Goal: Task Accomplishment & Management: Complete application form

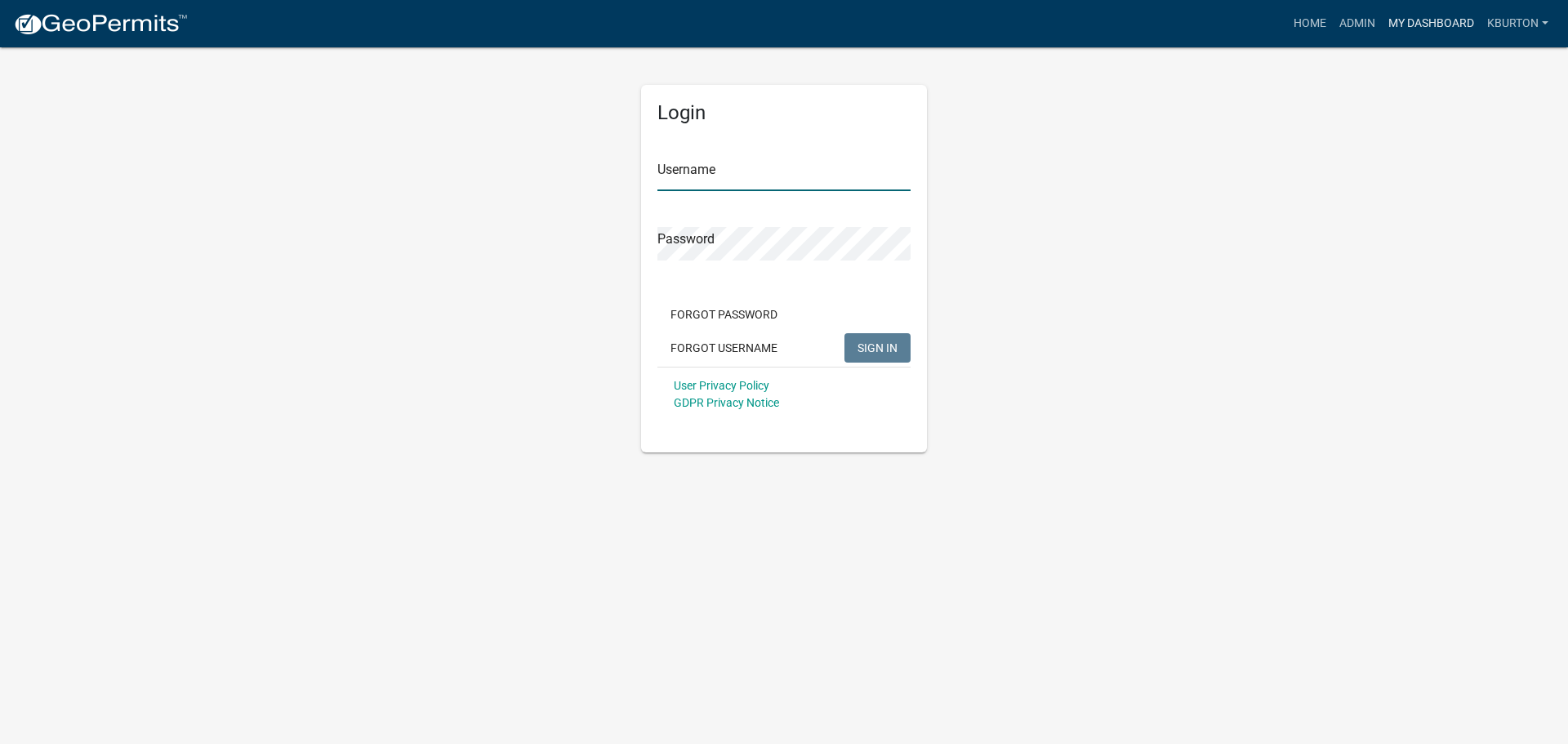
type input "kburton"
click at [1413, 23] on link "My Dashboard" at bounding box center [1432, 24] width 98 height 31
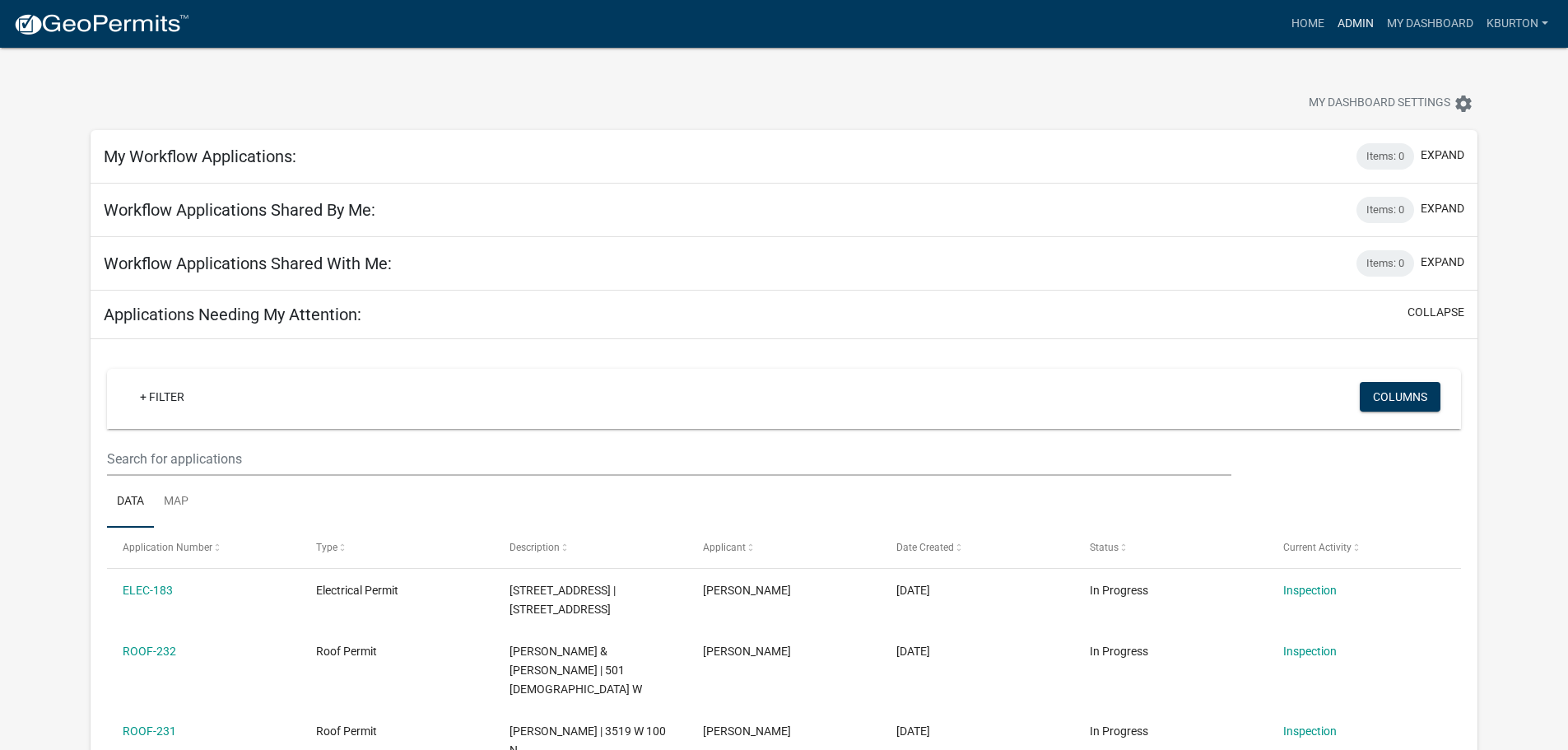
click at [1354, 24] on link "Admin" at bounding box center [1355, 24] width 50 height 31
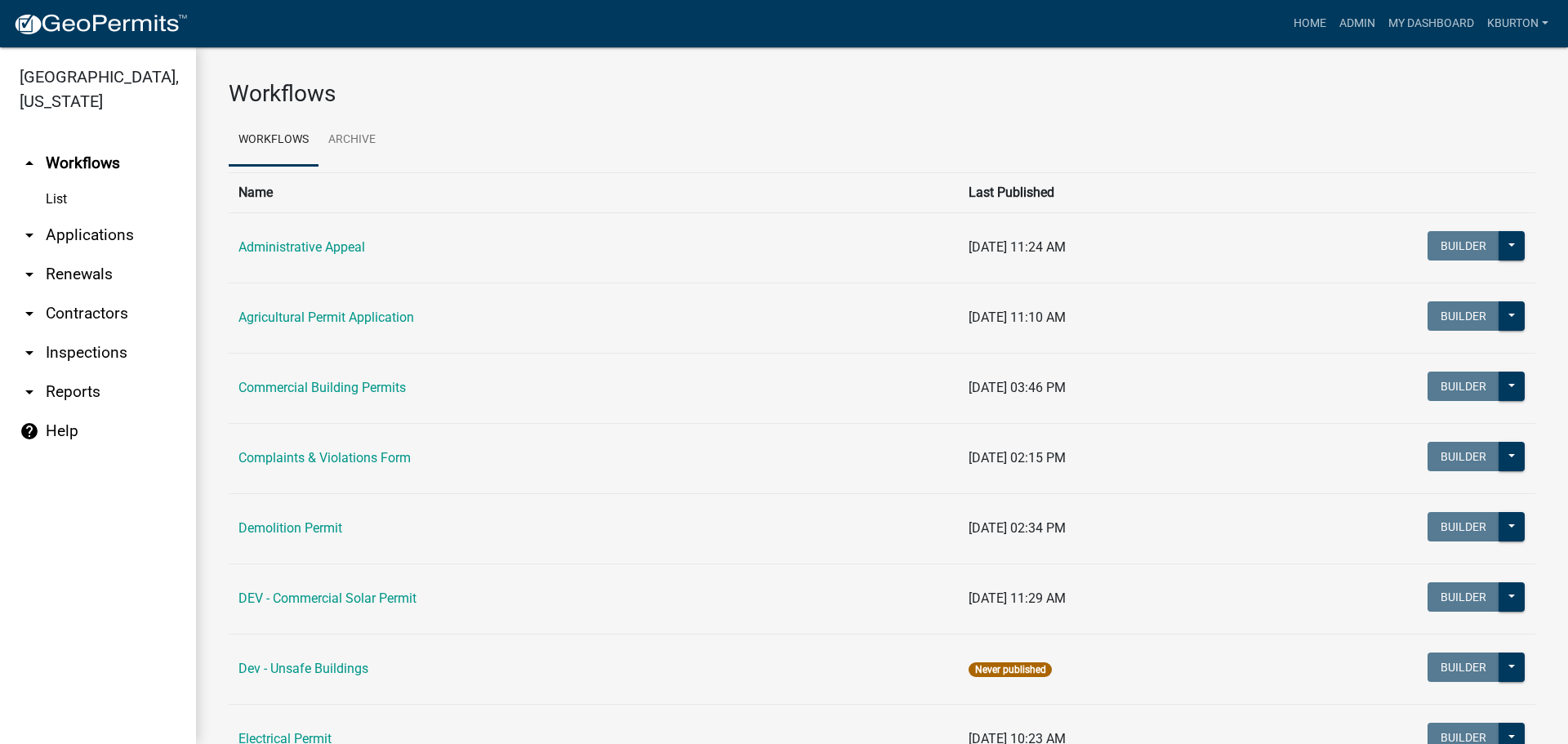
click at [98, 333] on link "arrow_drop_down Inspections" at bounding box center [98, 352] width 196 height 39
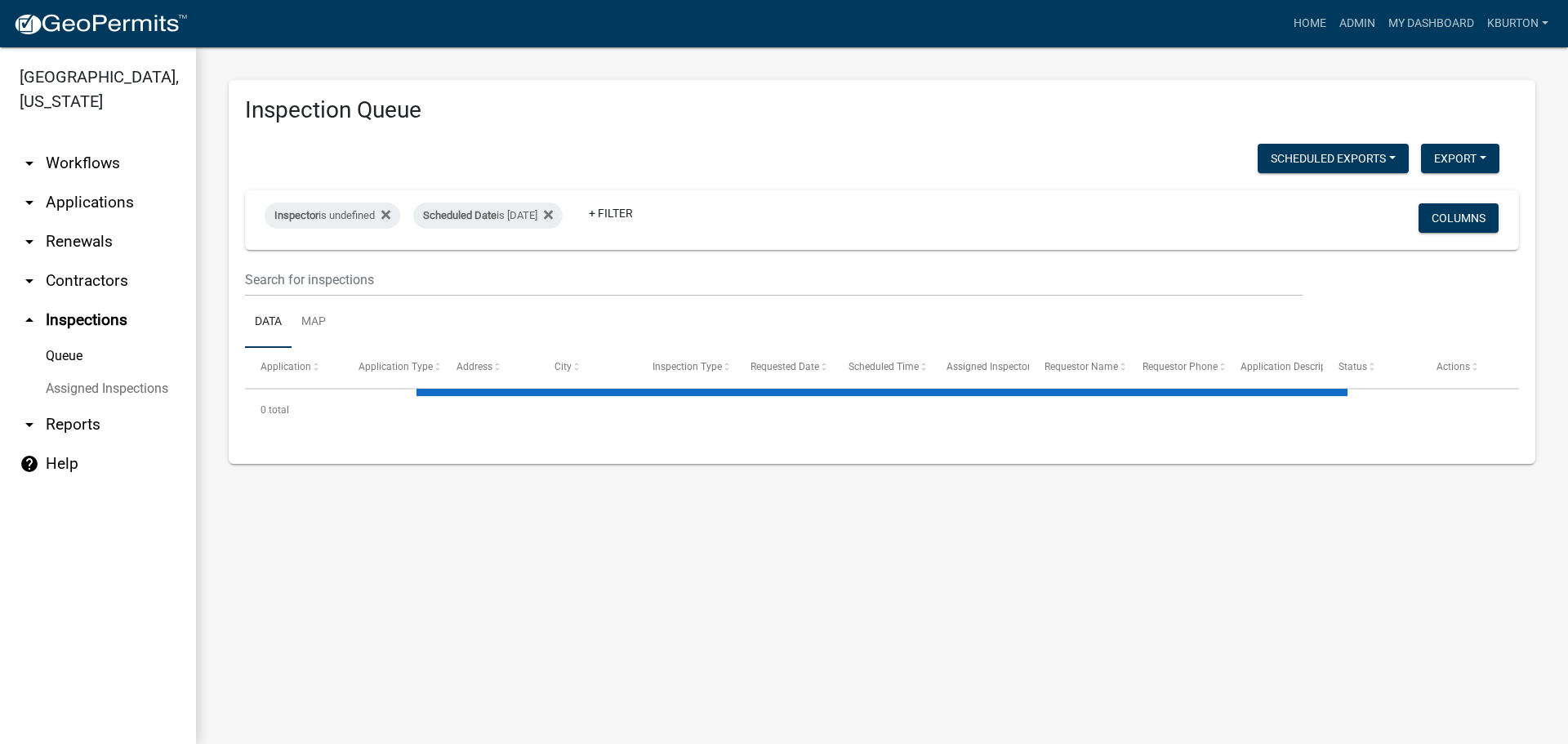
select select "1: 25"
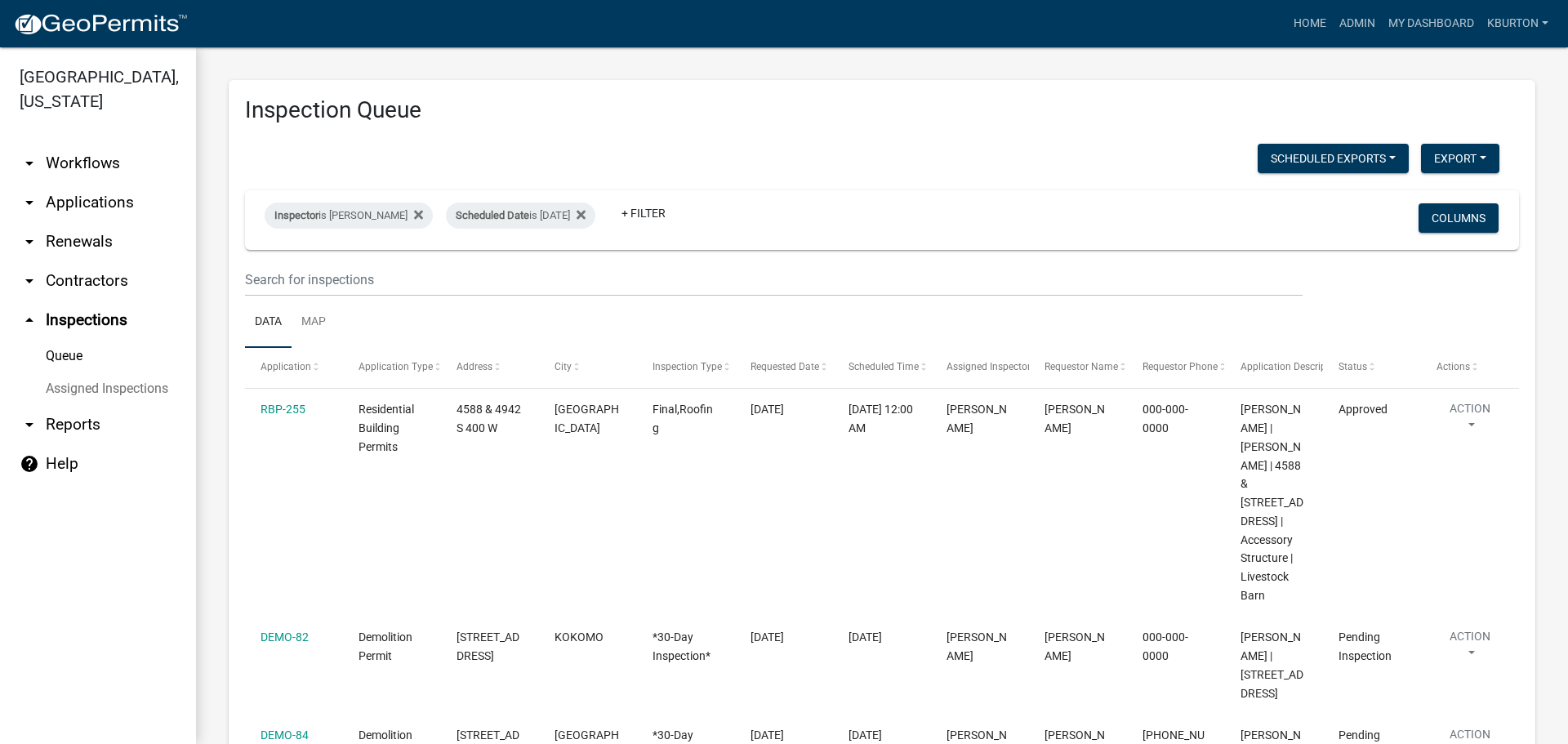
click at [107, 372] on link "Assigned Inspections" at bounding box center [98, 388] width 196 height 33
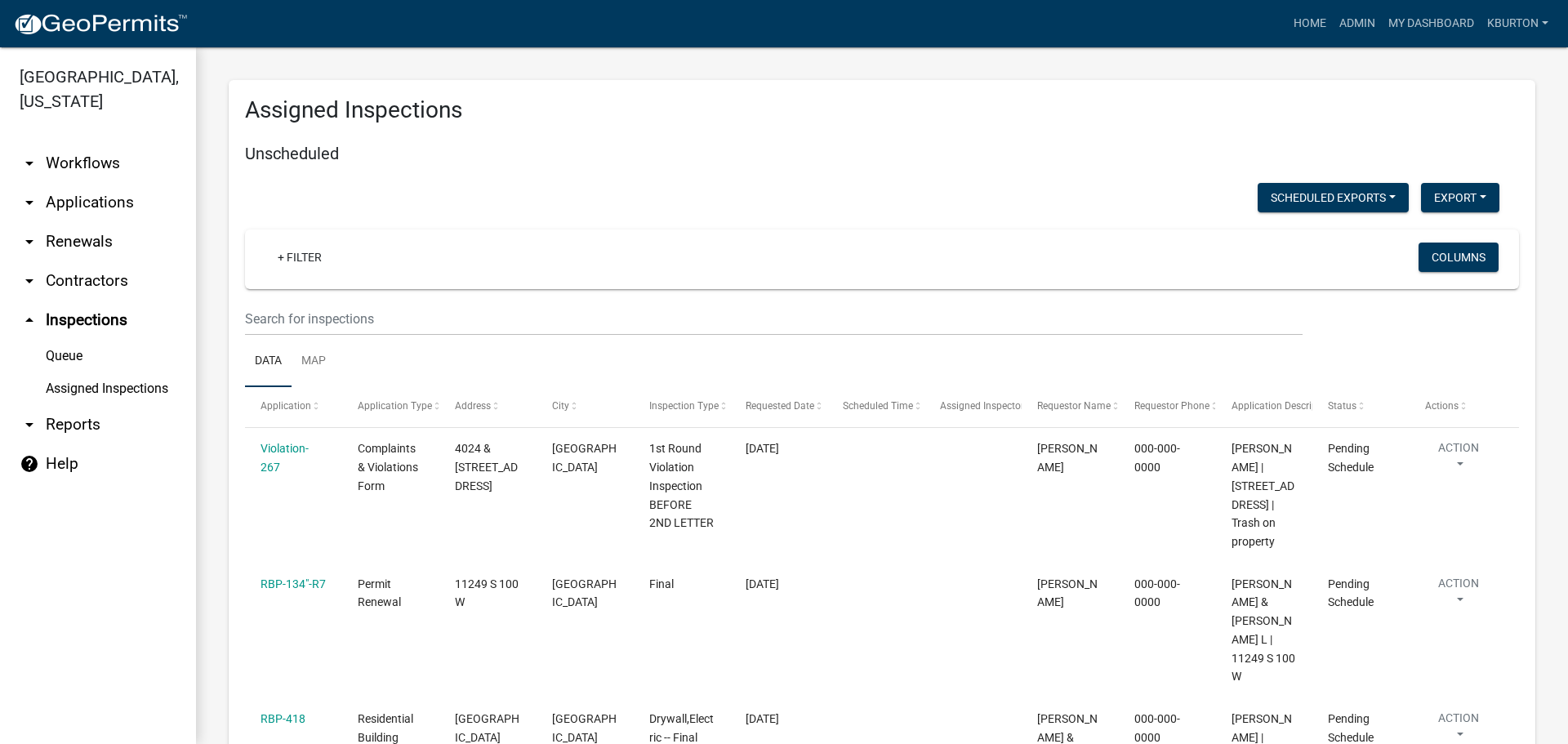
click at [71, 340] on link "Queue" at bounding box center [98, 356] width 196 height 33
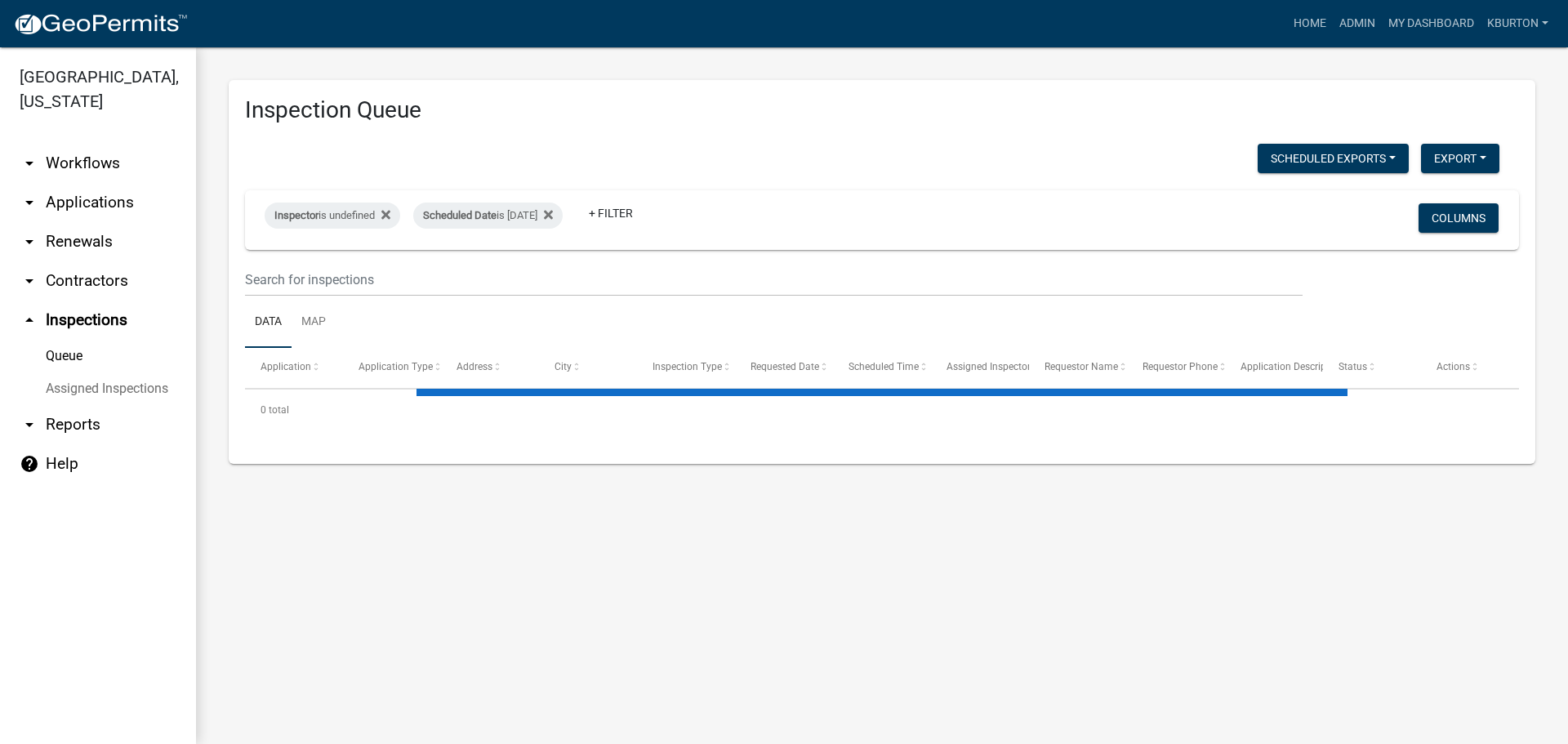
select select "1: 25"
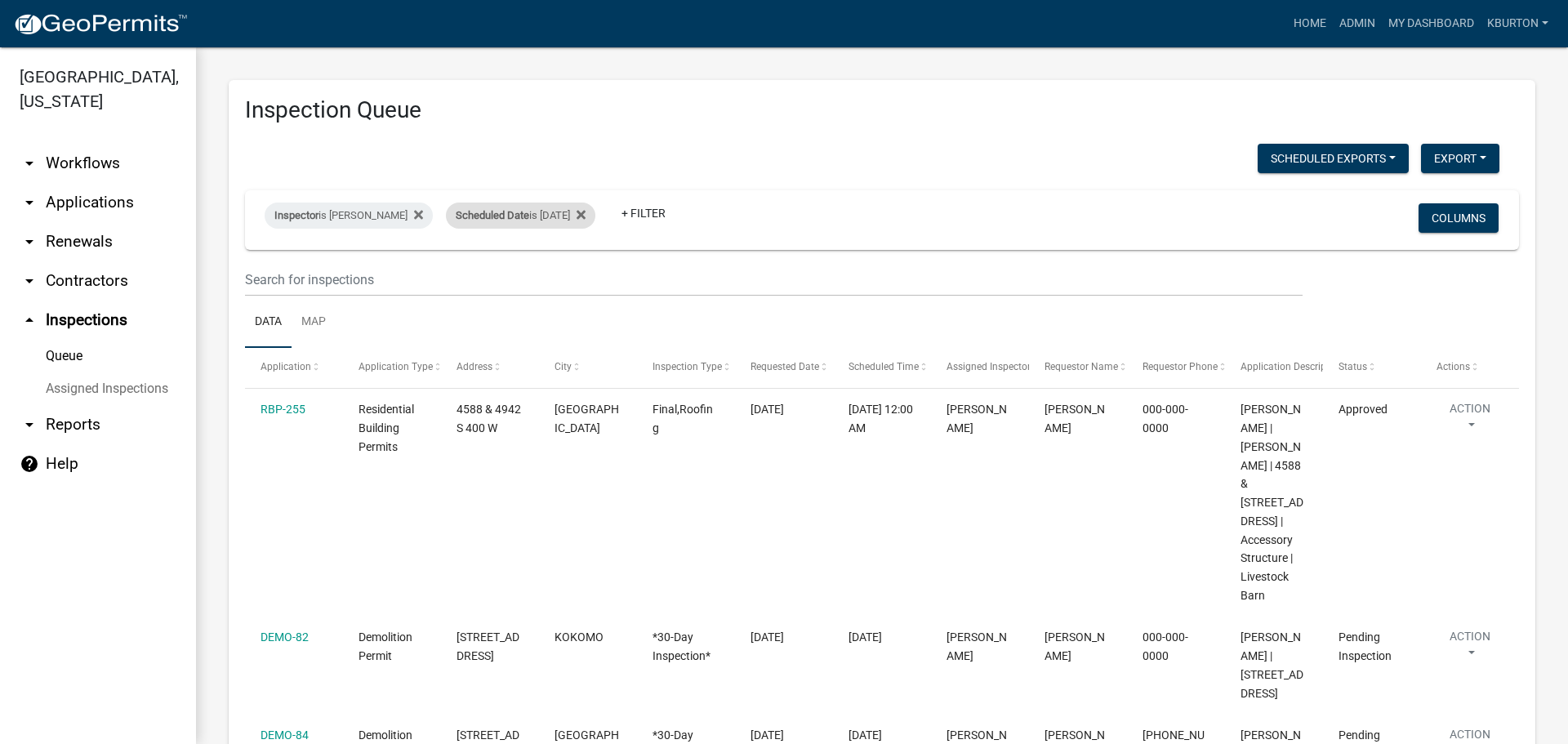
click at [508, 217] on span "Scheduled Date" at bounding box center [492, 215] width 74 height 12
click at [575, 275] on input "[DATE]" at bounding box center [524, 275] width 115 height 33
click at [532, 324] on button "Done" at bounding box center [524, 325] width 115 height 29
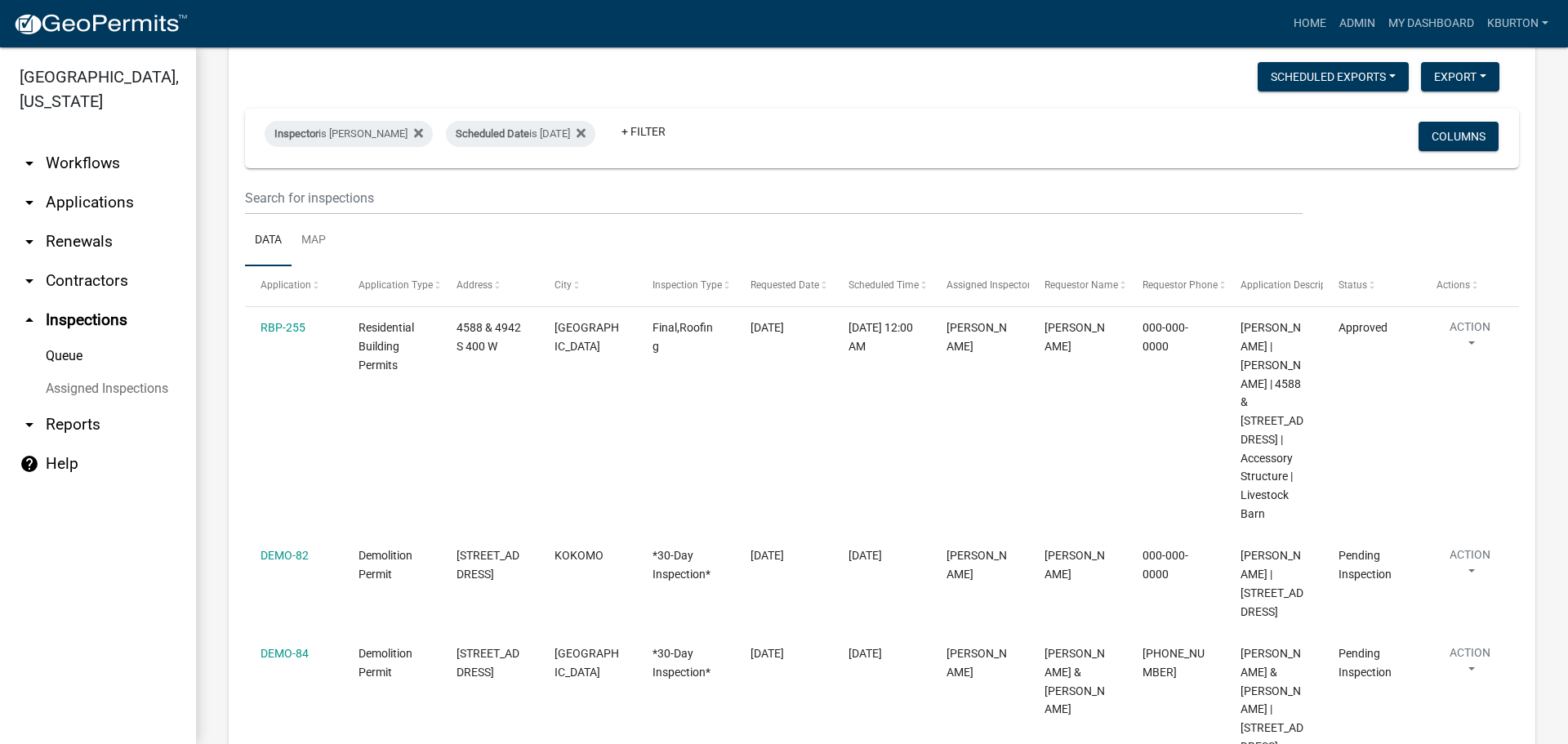
scroll to position [164, 0]
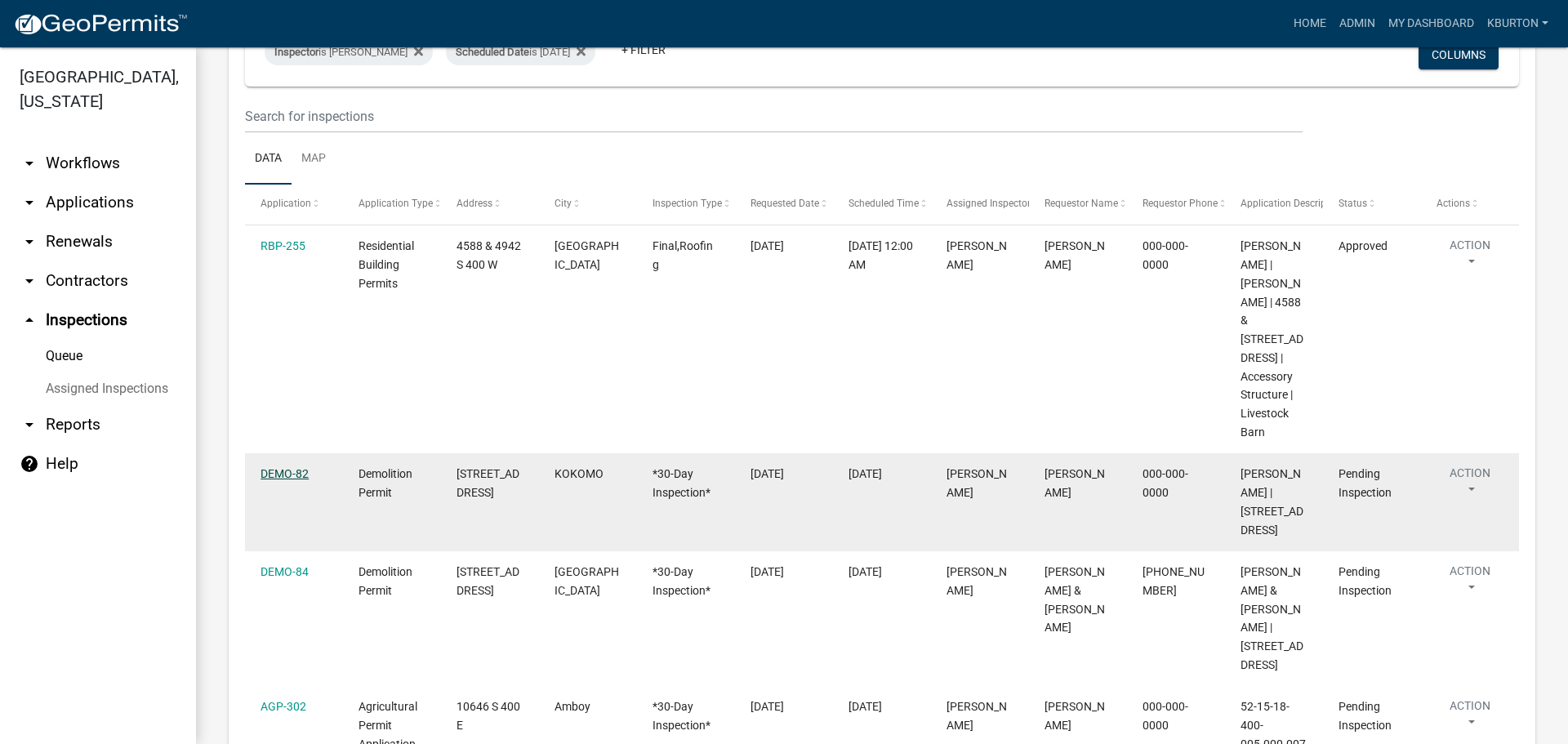
click at [273, 467] on link "DEMO-82" at bounding box center [284, 473] width 48 height 13
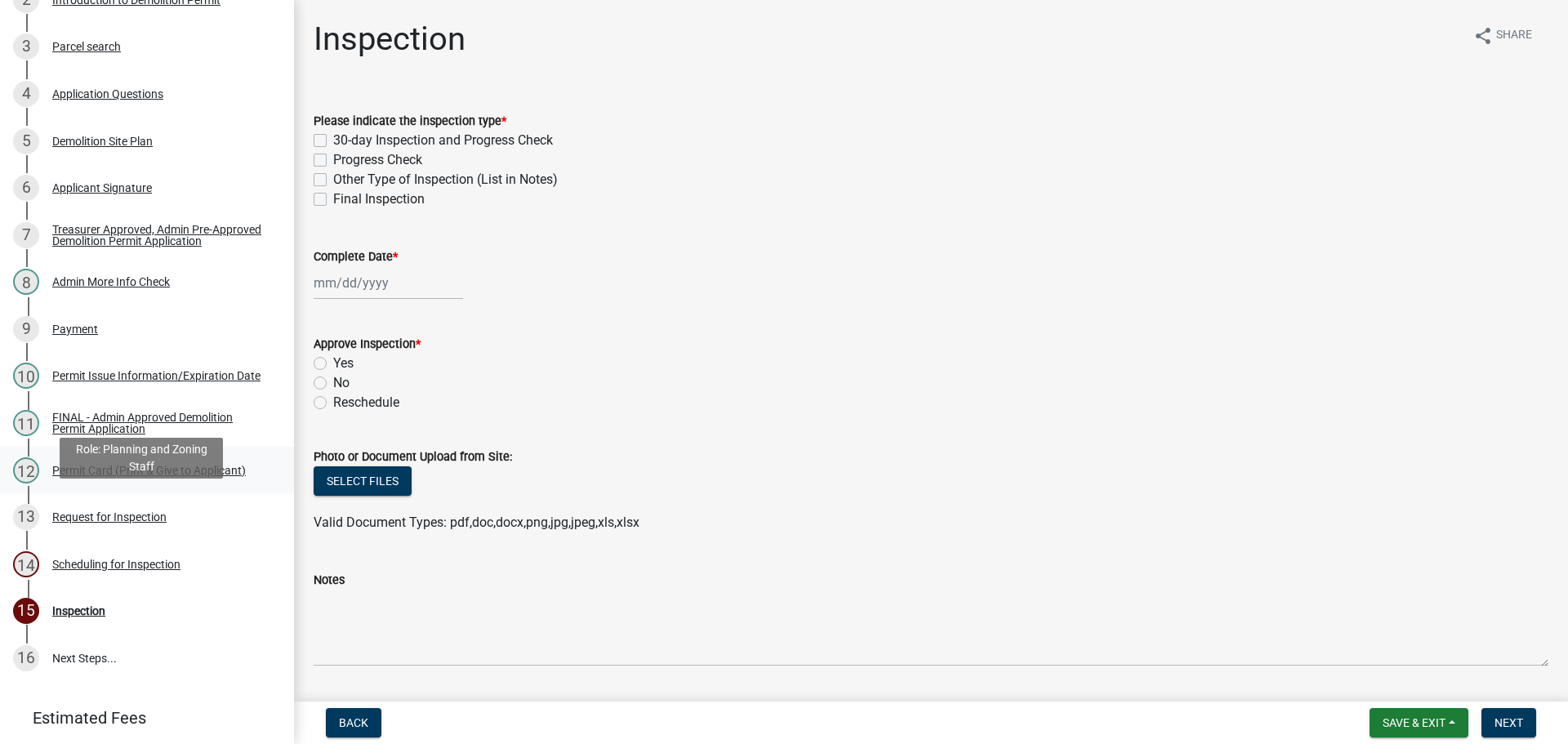
scroll to position [403, 0]
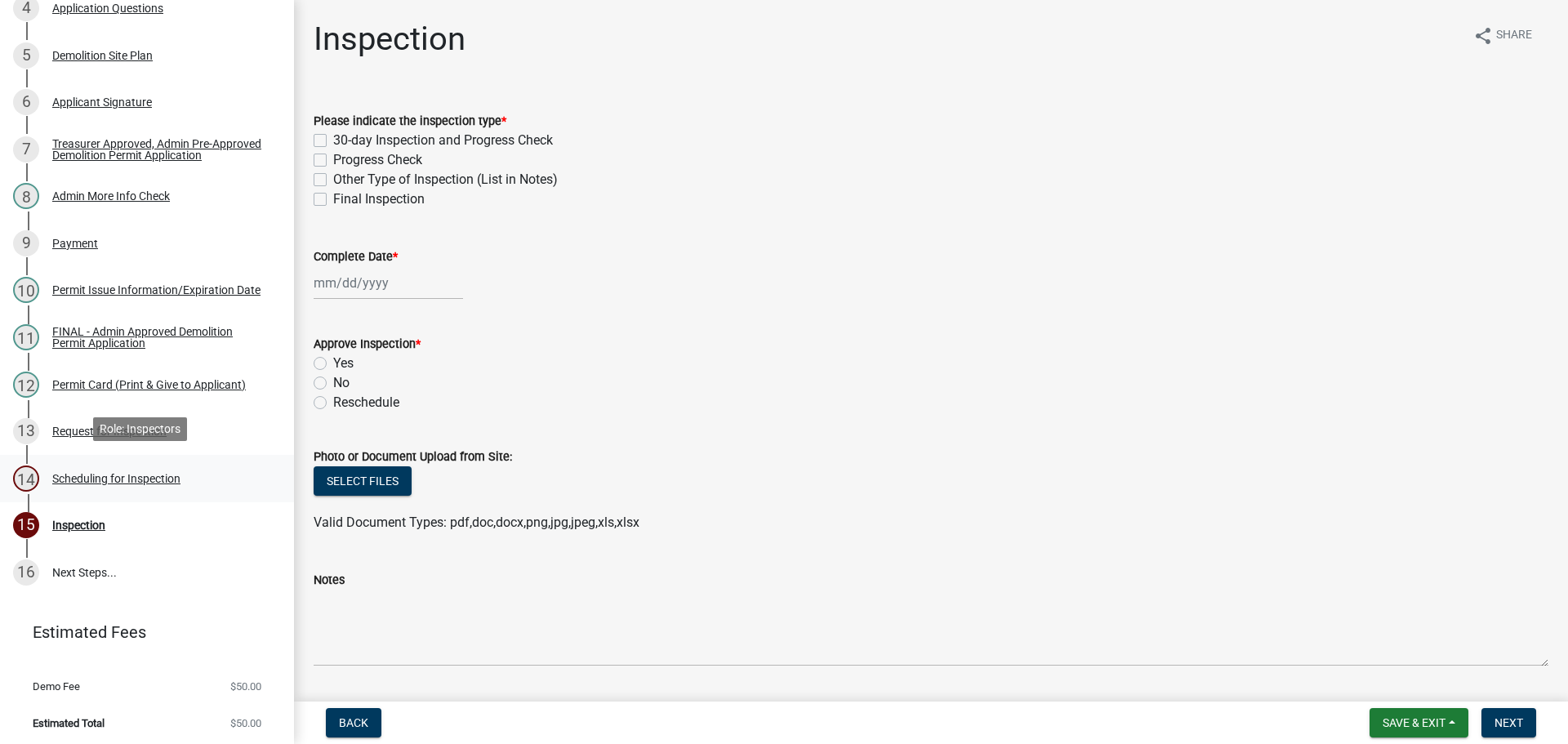
click at [121, 478] on div "Scheduling for Inspection" at bounding box center [116, 479] width 128 height 11
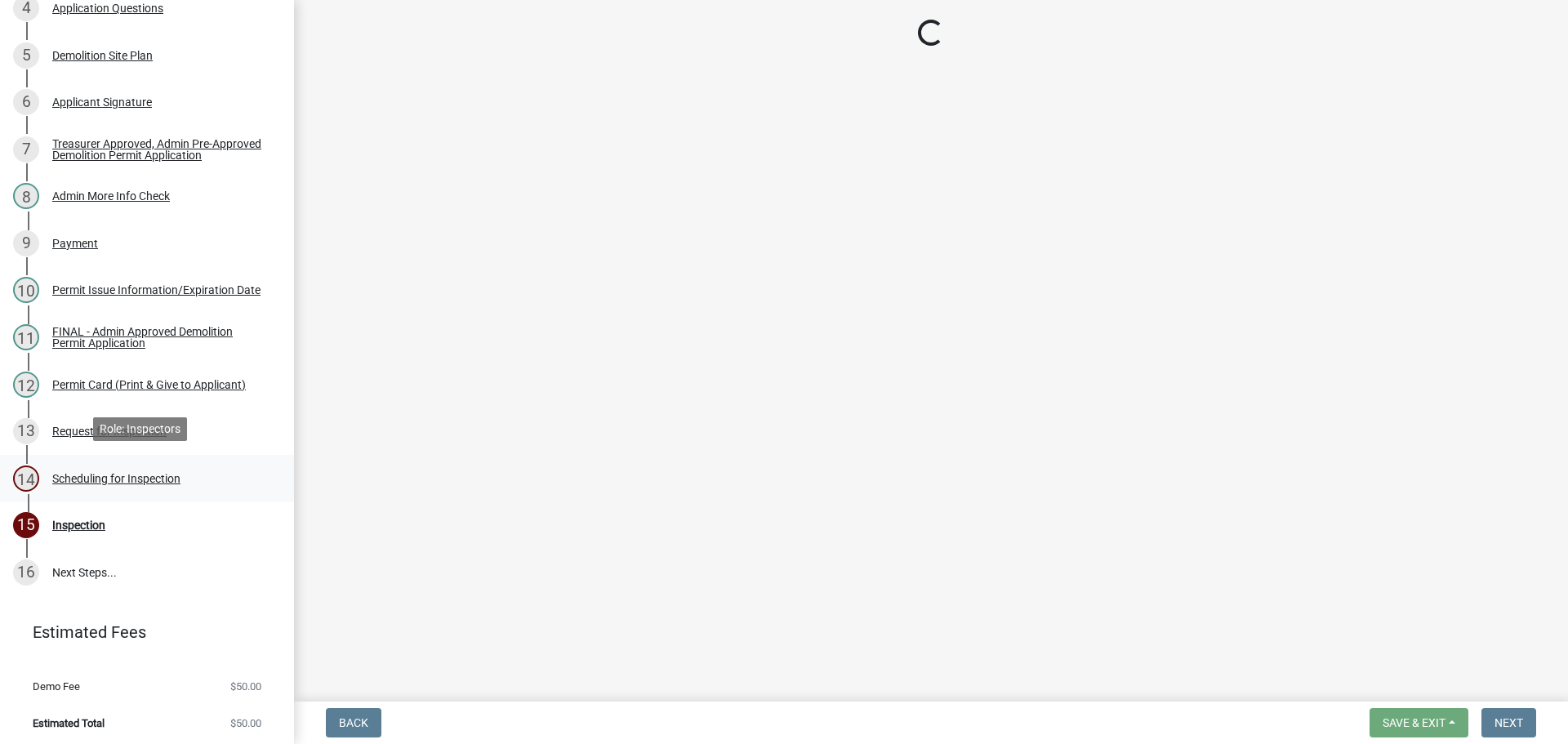
select select "25b75ae6-03c7-4280-9b34-fcf63005d5e5"
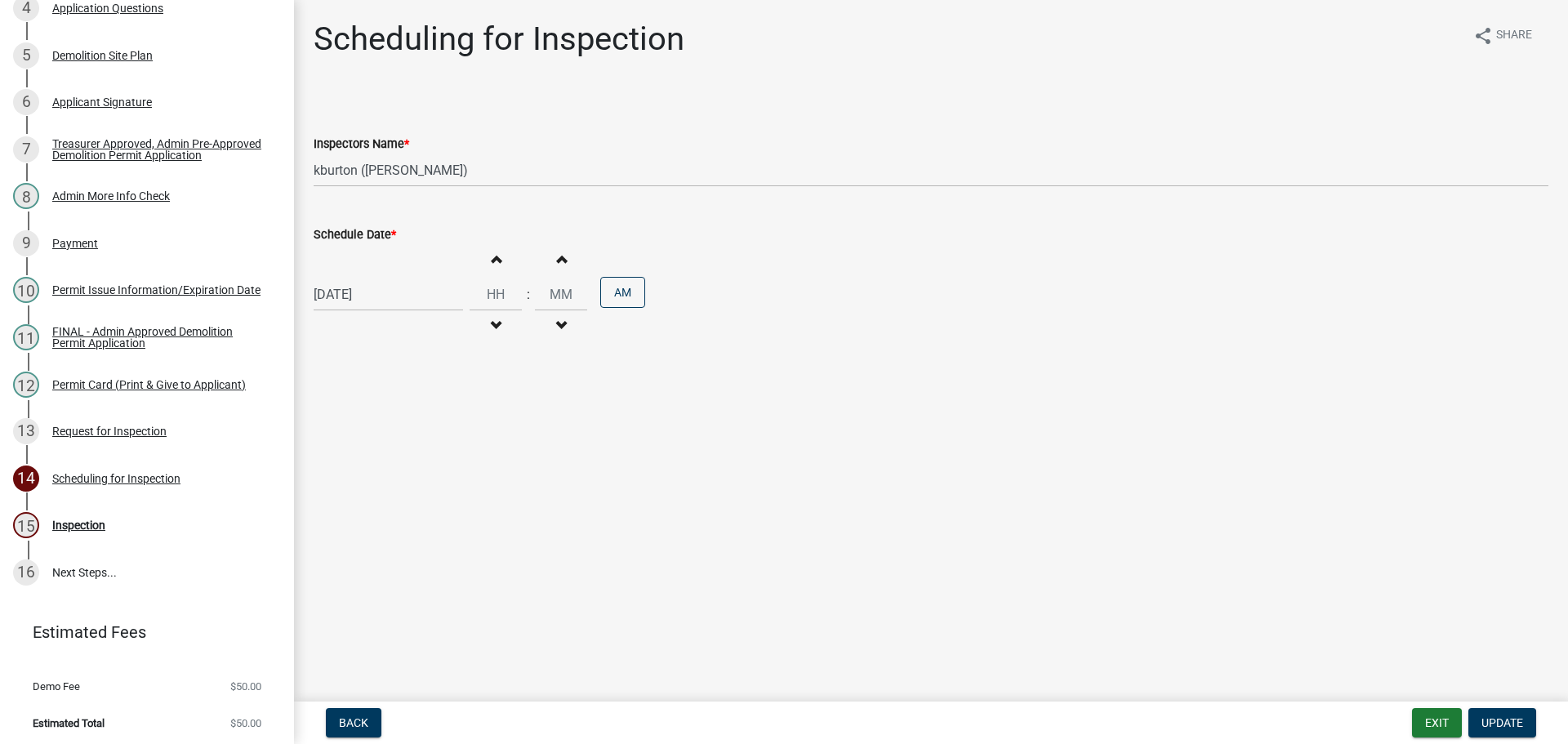
click at [356, 229] on label "Schedule Date *" at bounding box center [354, 235] width 82 height 11
click at [356, 277] on input "[DATE]" at bounding box center [388, 293] width 150 height 33
select select "8"
select select "2025"
click at [408, 515] on div "4" at bounding box center [409, 512] width 27 height 27
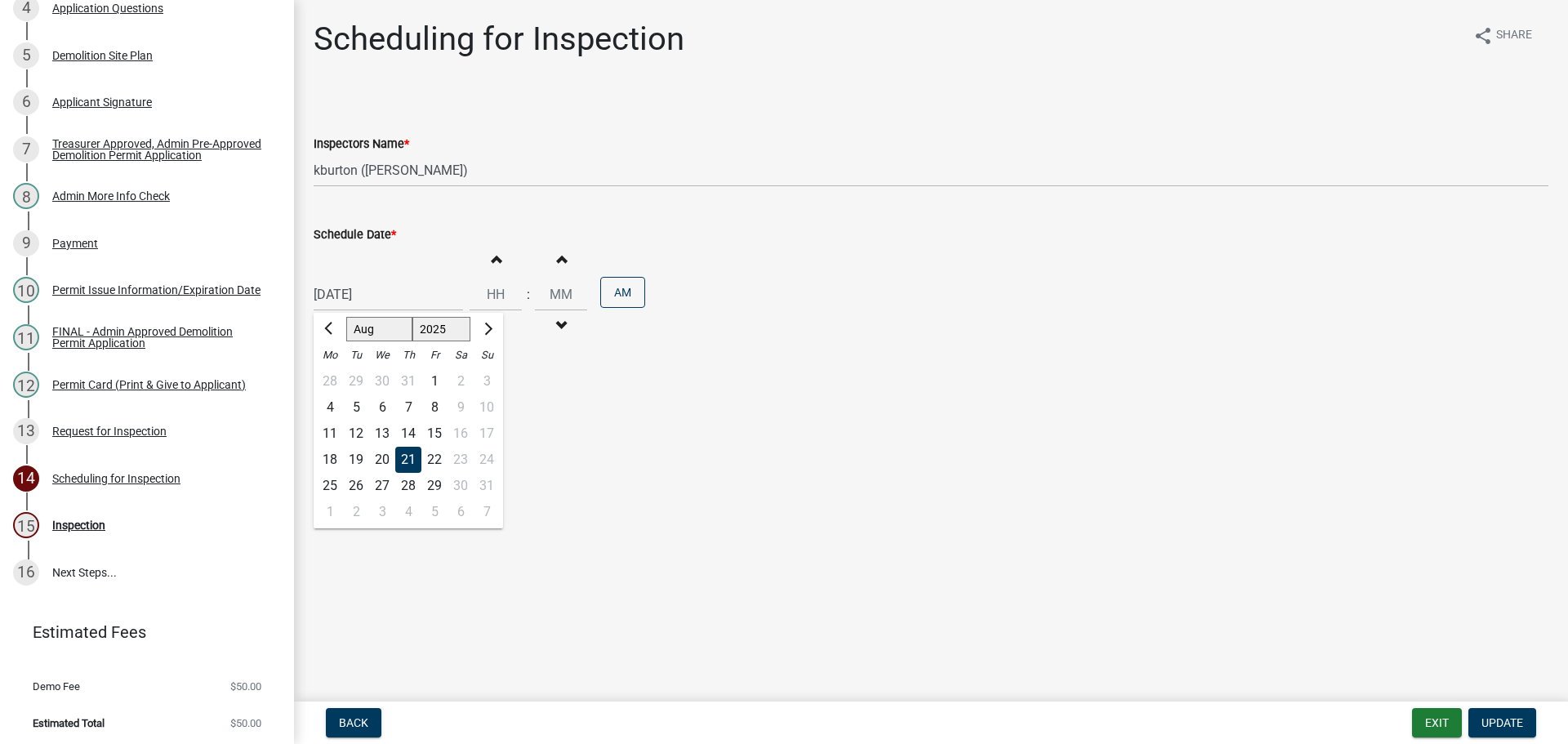
type input "[DATE]"
click at [1503, 726] on span "Update" at bounding box center [1503, 723] width 42 height 13
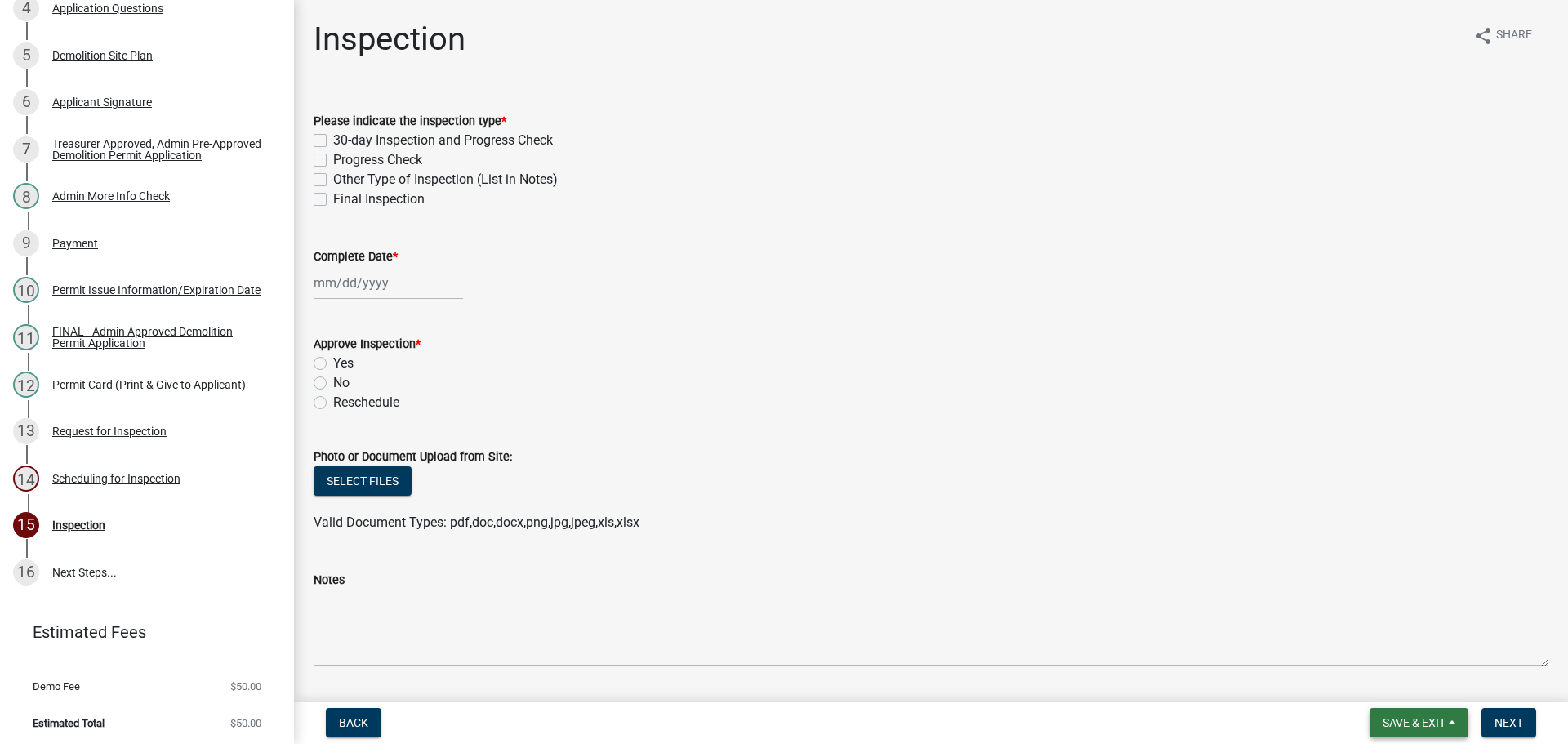
click at [1428, 727] on span "Save & Exit" at bounding box center [1415, 723] width 62 height 13
click at [1416, 693] on button "Save & Exit" at bounding box center [1403, 680] width 131 height 39
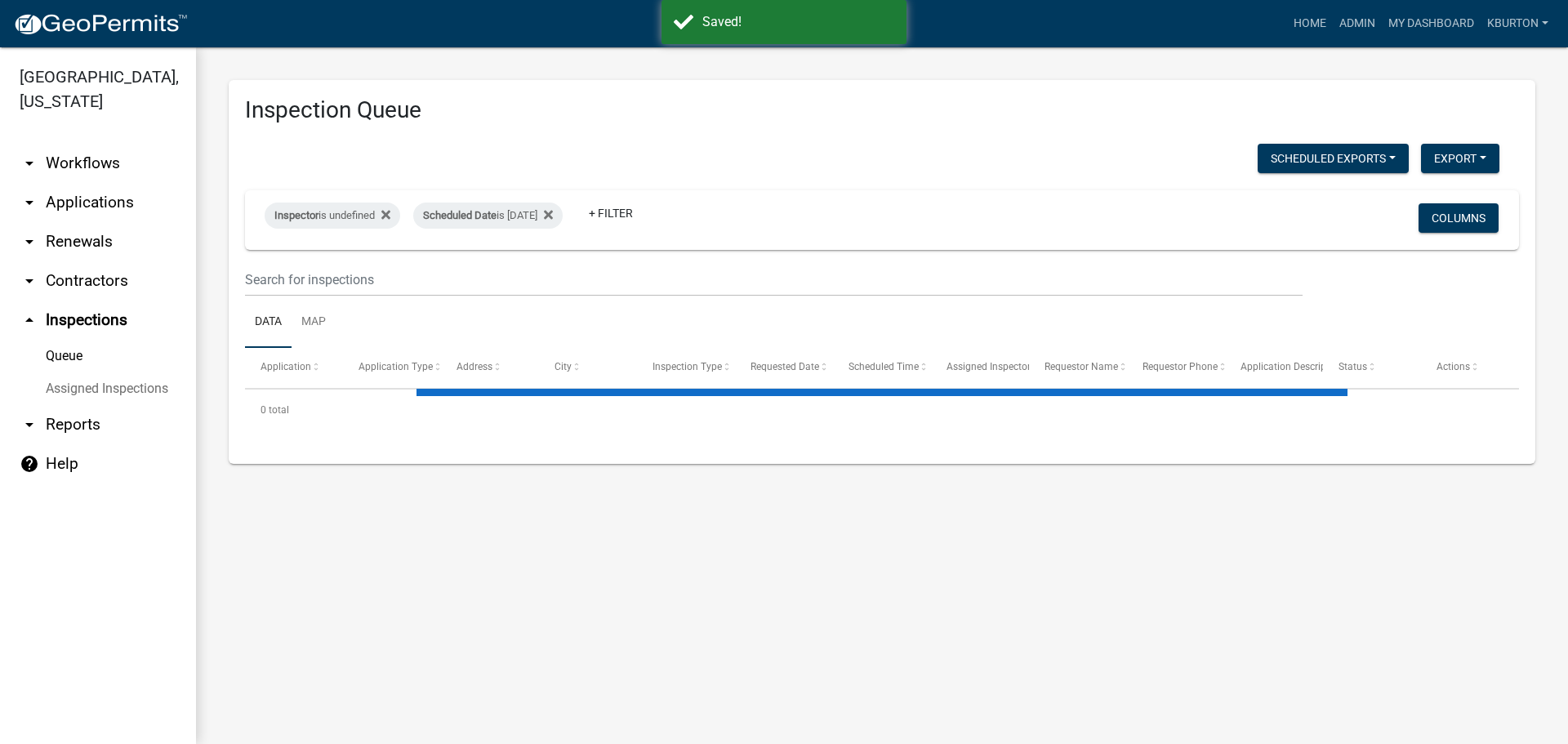
select select "1: 25"
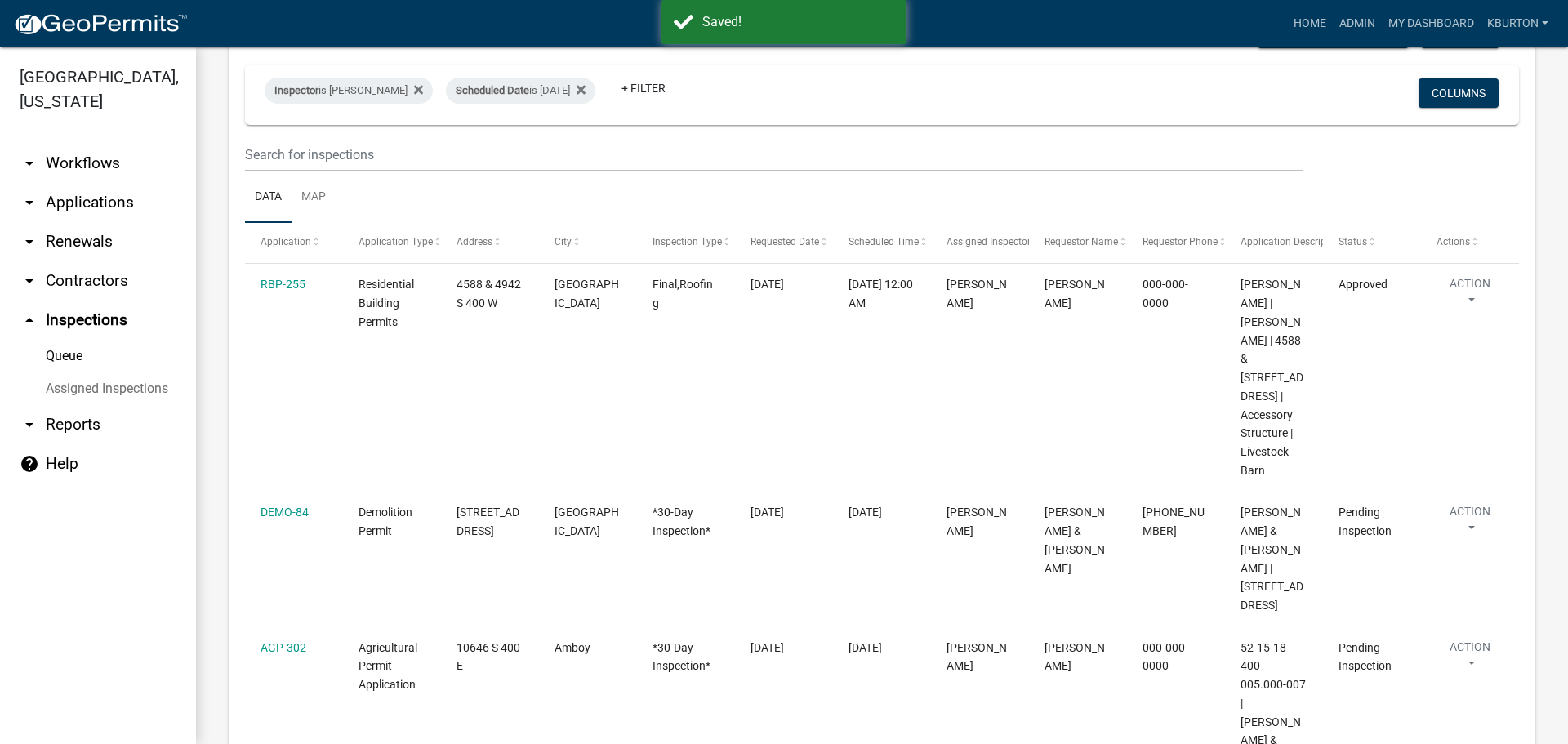
scroll to position [164, 0]
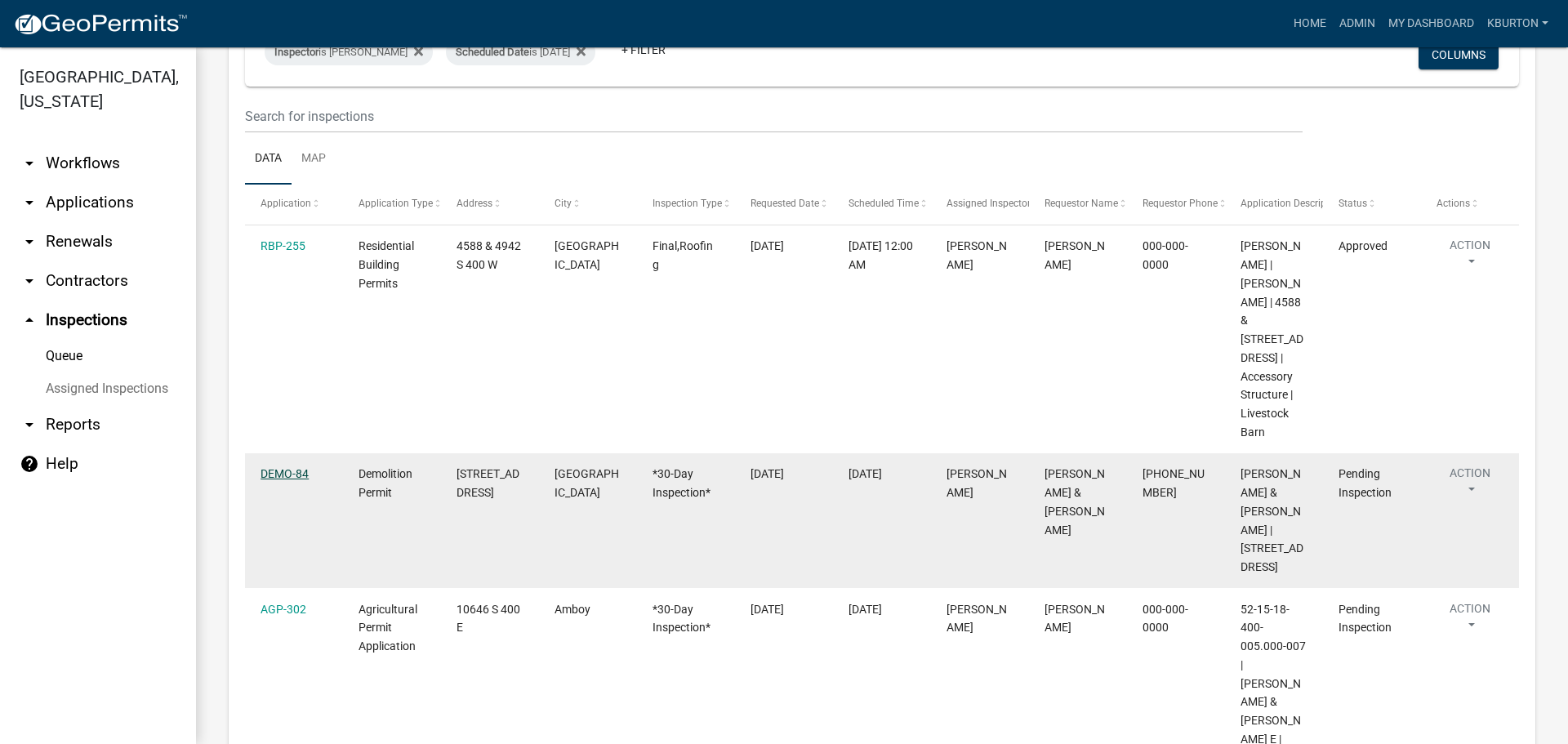
click at [289, 467] on link "DEMO-84" at bounding box center [284, 473] width 48 height 13
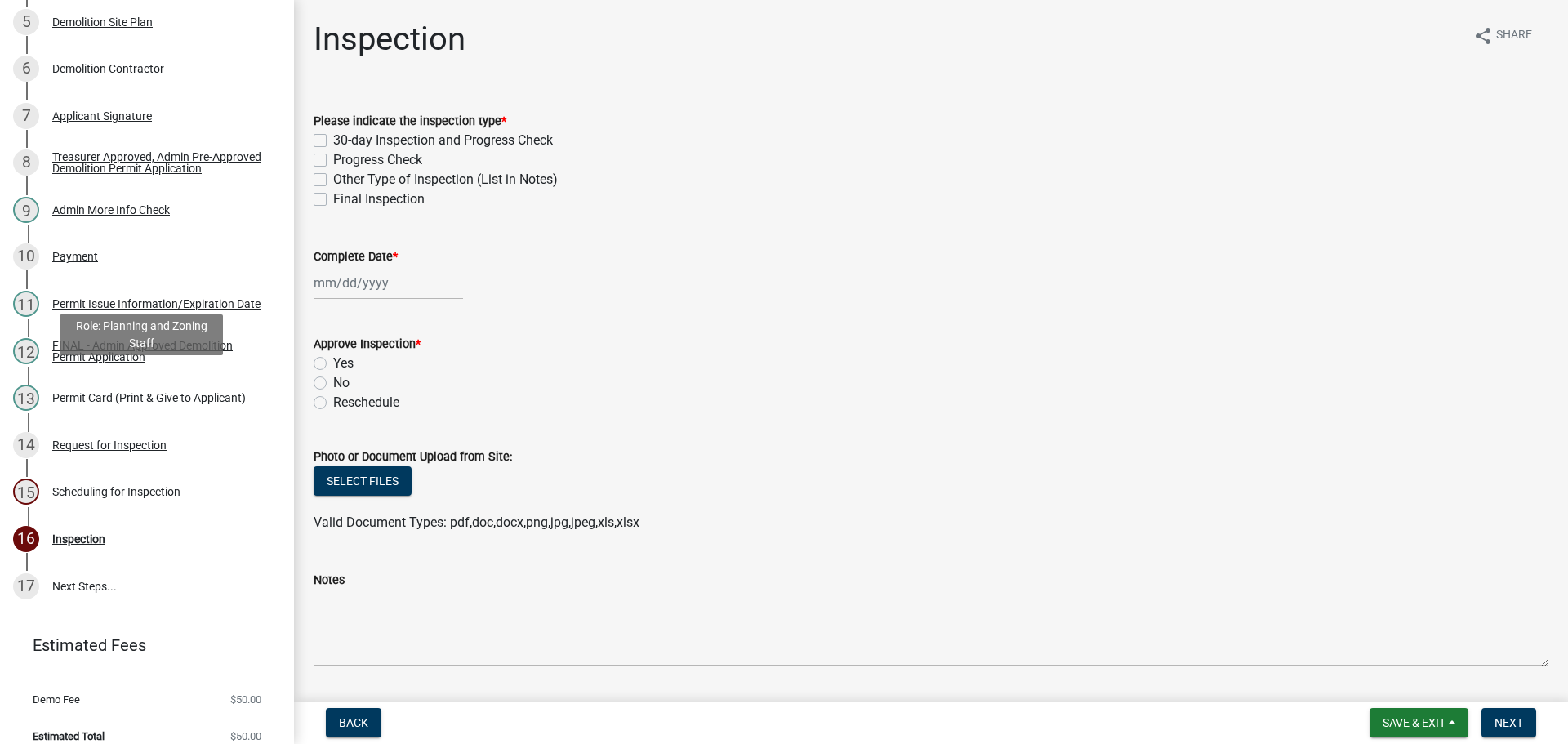
scroll to position [451, 0]
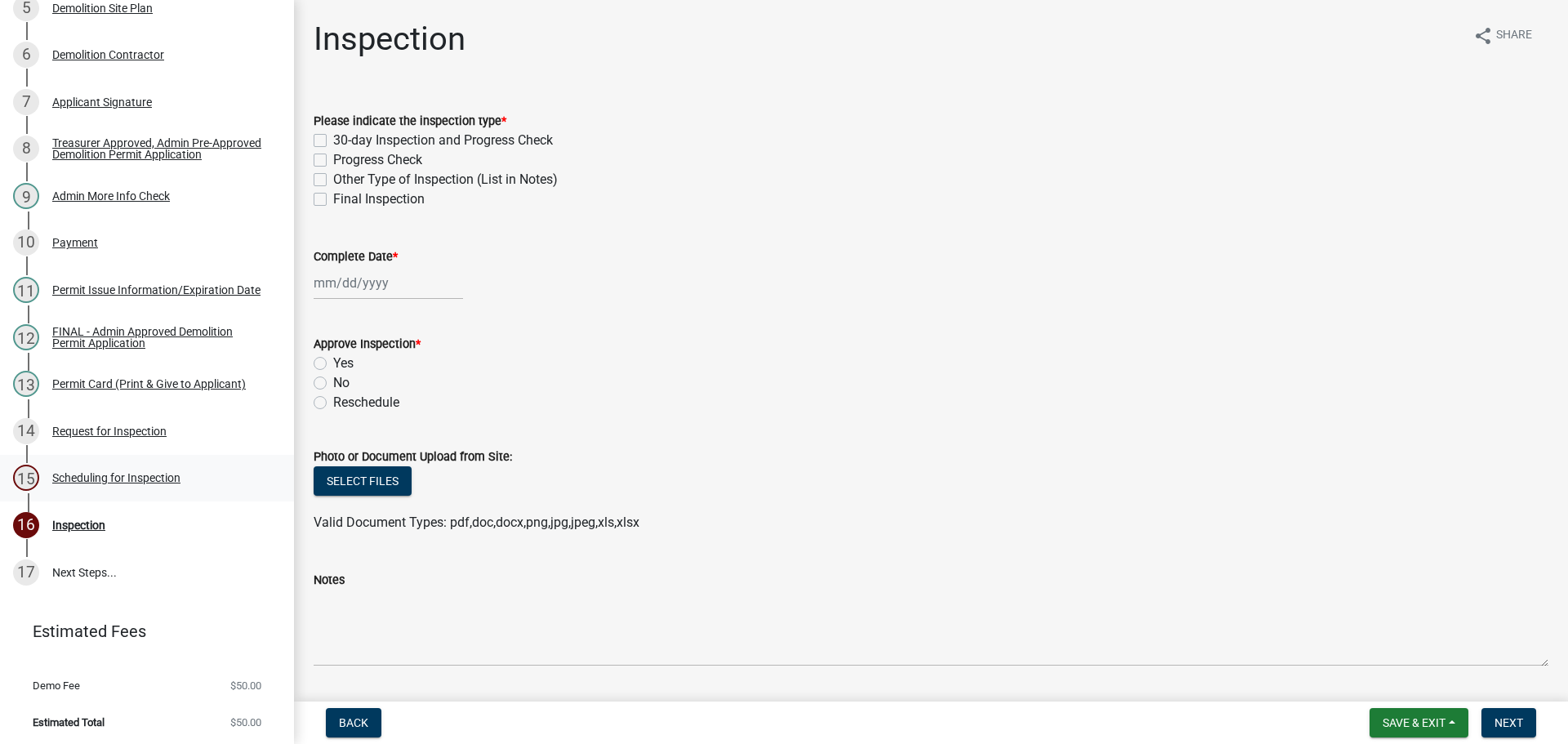
click at [141, 472] on div "Scheduling for Inspection" at bounding box center [116, 478] width 128 height 11
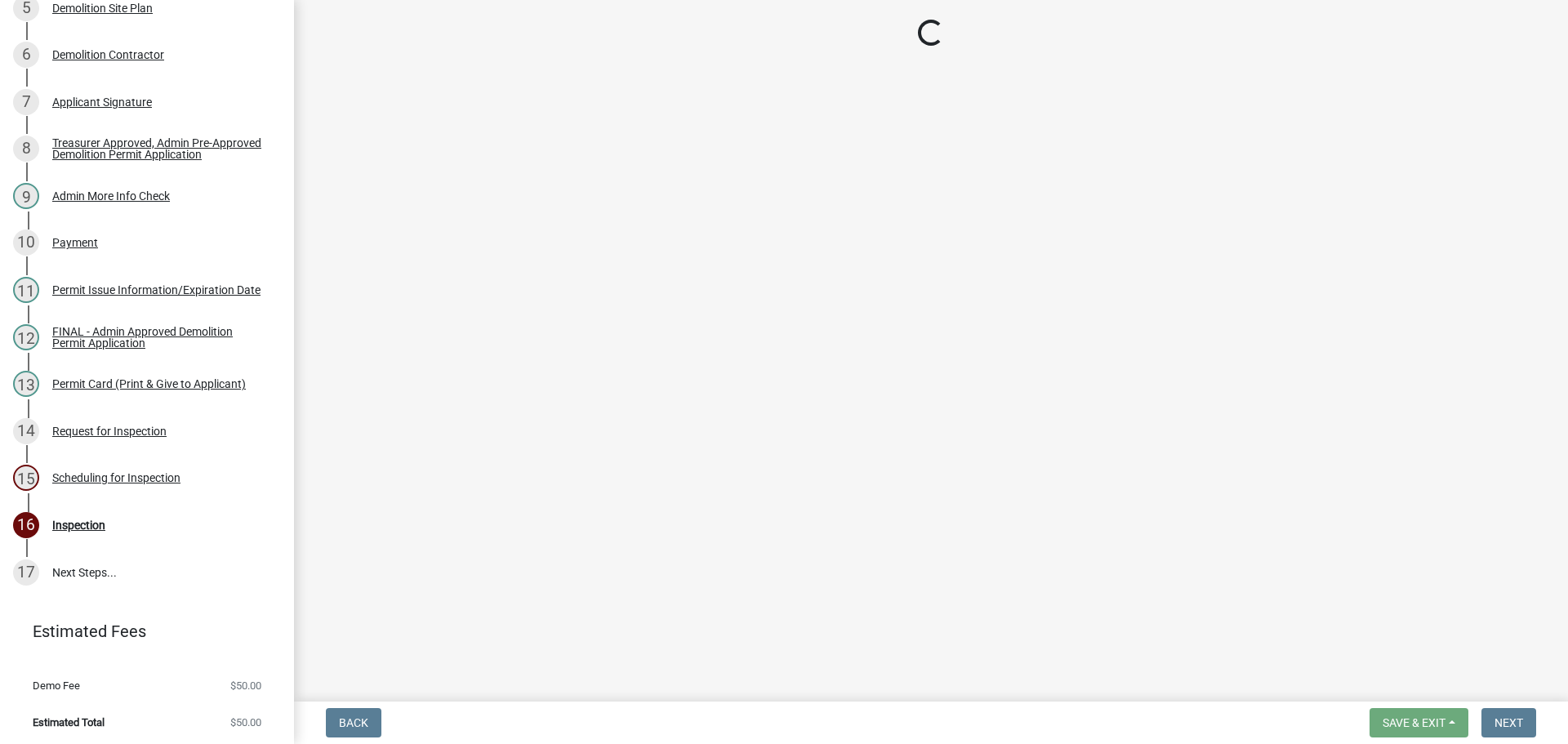
select select "25b75ae6-03c7-4280-9b34-fcf63005d5e5"
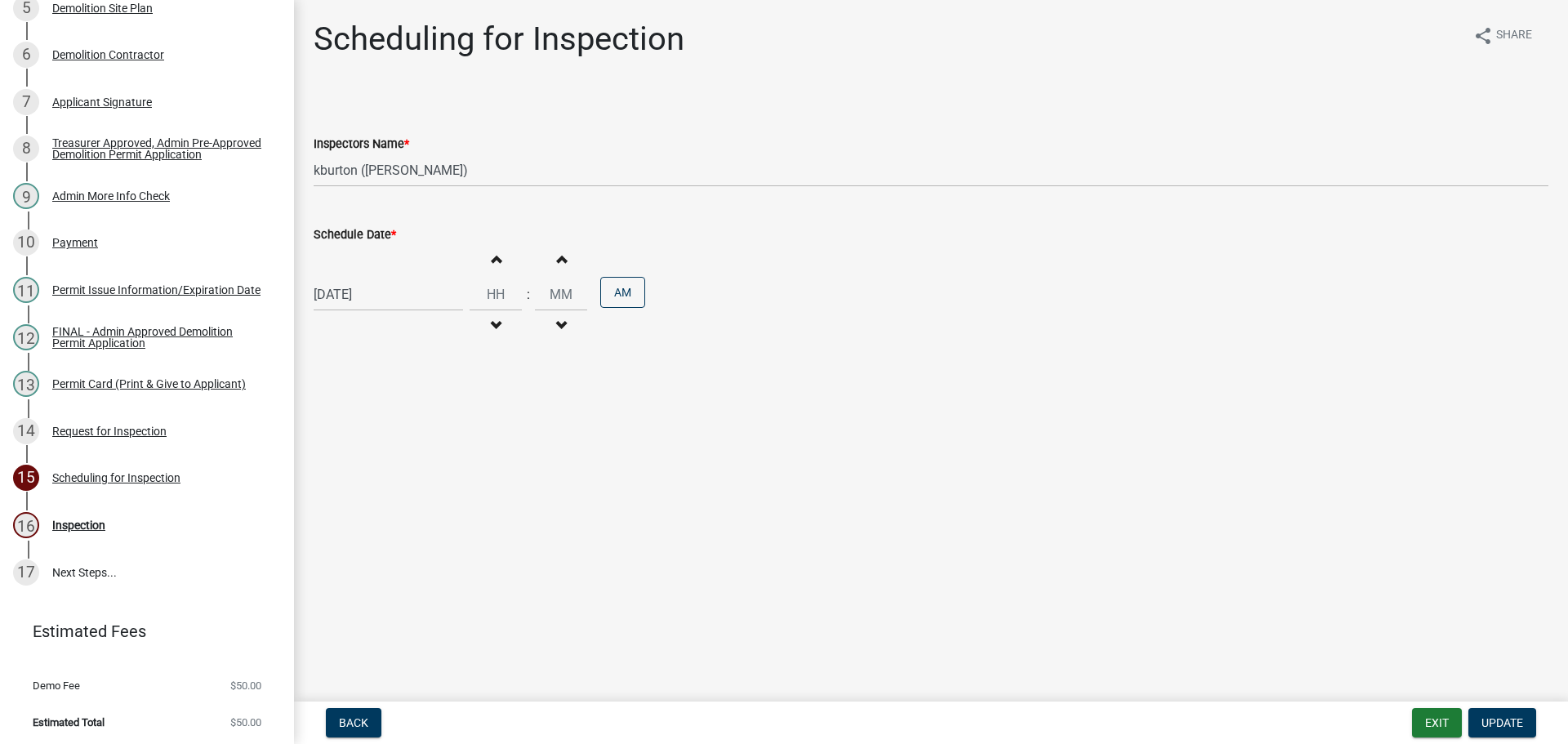
click at [337, 229] on label "Schedule Date *" at bounding box center [354, 235] width 82 height 11
click at [337, 277] on input "[DATE]" at bounding box center [388, 293] width 150 height 33
select select "8"
select select "2025"
click at [380, 321] on select "Jan Feb Mar Apr May Jun [DATE] Aug Sep Oct Nov Dec" at bounding box center [380, 329] width 66 height 25
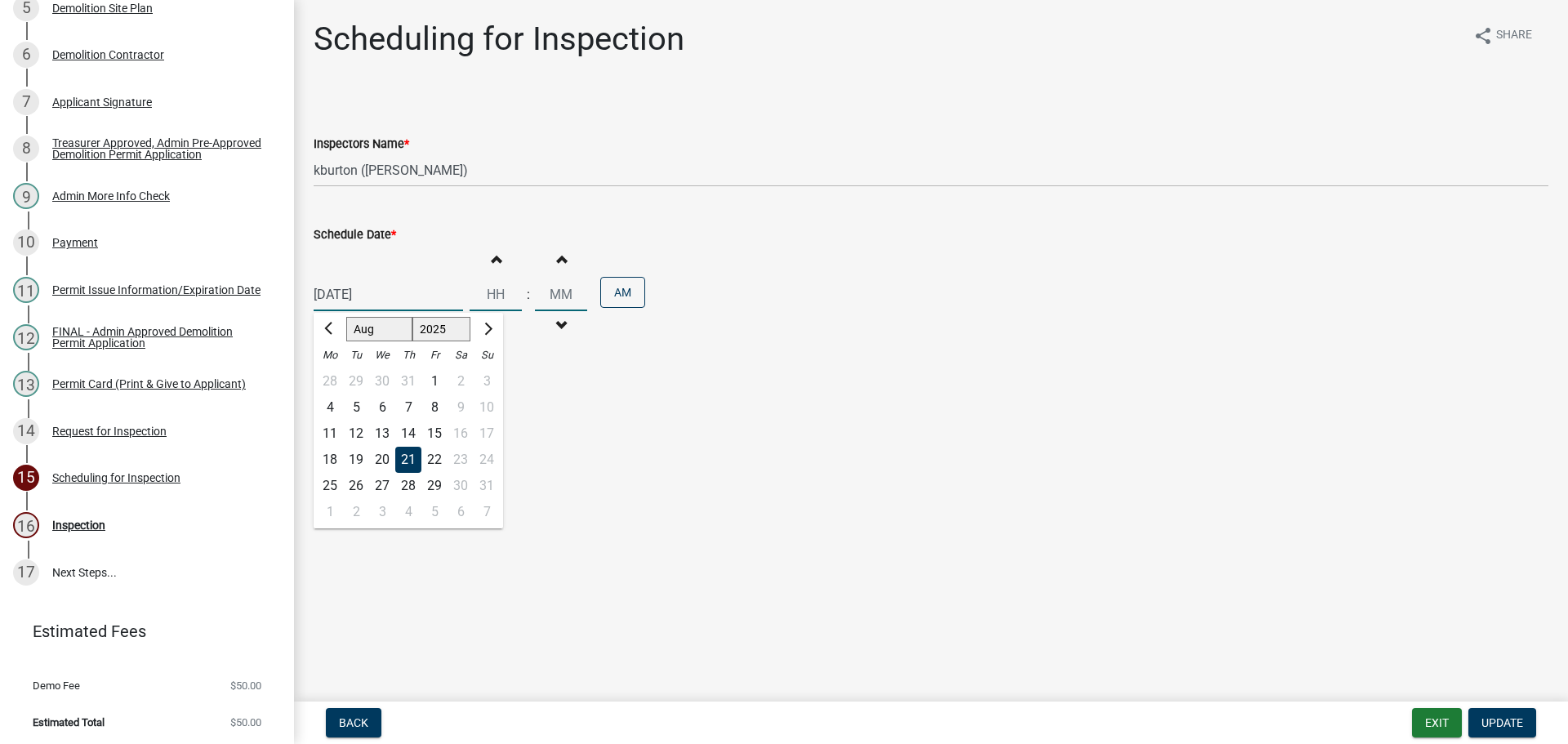
select select "9"
click at [347, 317] on select "Jan Feb Mar Apr May Jun [DATE] Aug Sep Oct Nov Dec" at bounding box center [380, 329] width 66 height 25
click at [357, 430] on div "16" at bounding box center [356, 434] width 27 height 27
type input "[DATE]"
click at [1516, 718] on span "Update" at bounding box center [1503, 723] width 42 height 13
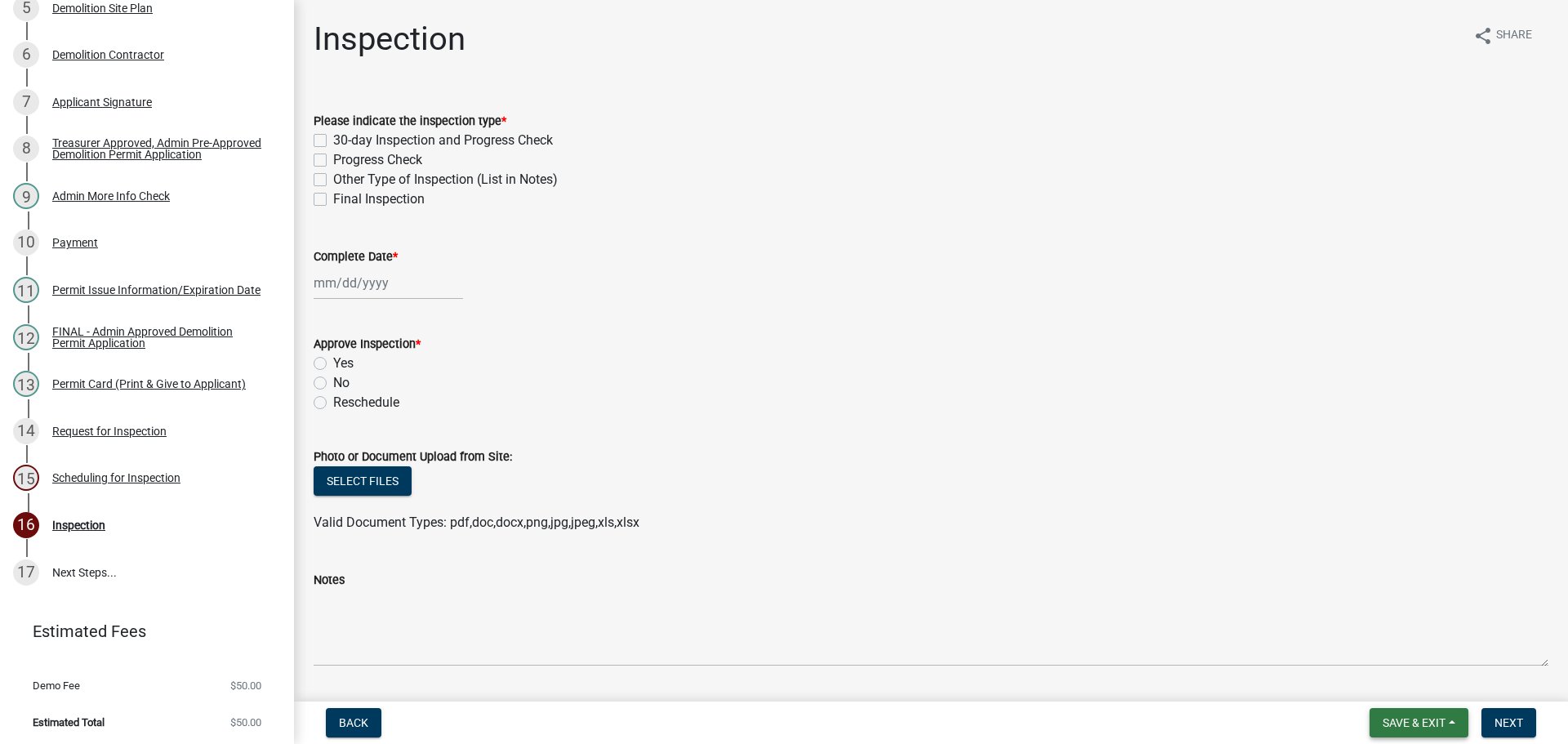
click at [1444, 717] on span "Save & Exit" at bounding box center [1415, 723] width 62 height 13
click at [1419, 693] on button "Save & Exit" at bounding box center [1403, 680] width 131 height 39
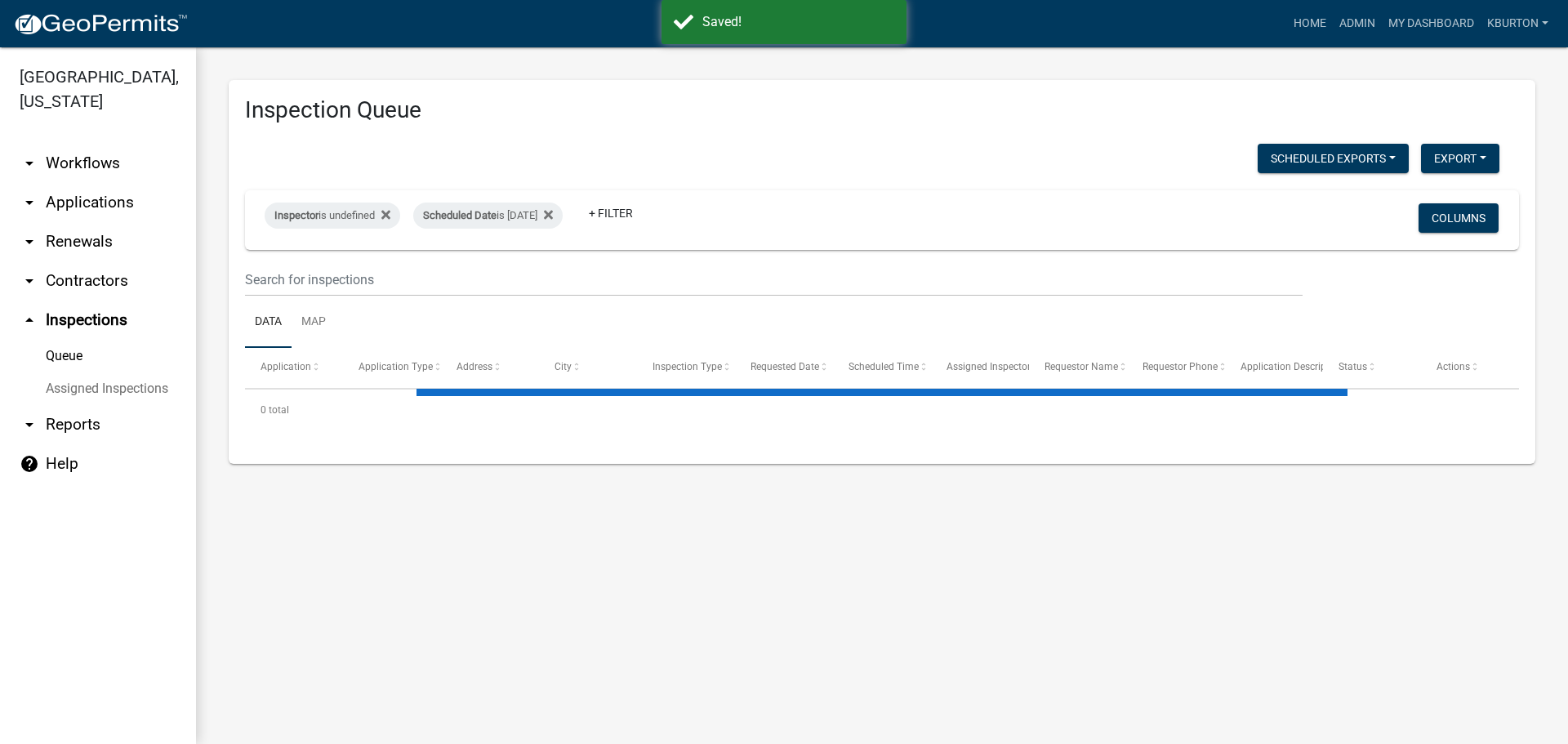
select select "1: 25"
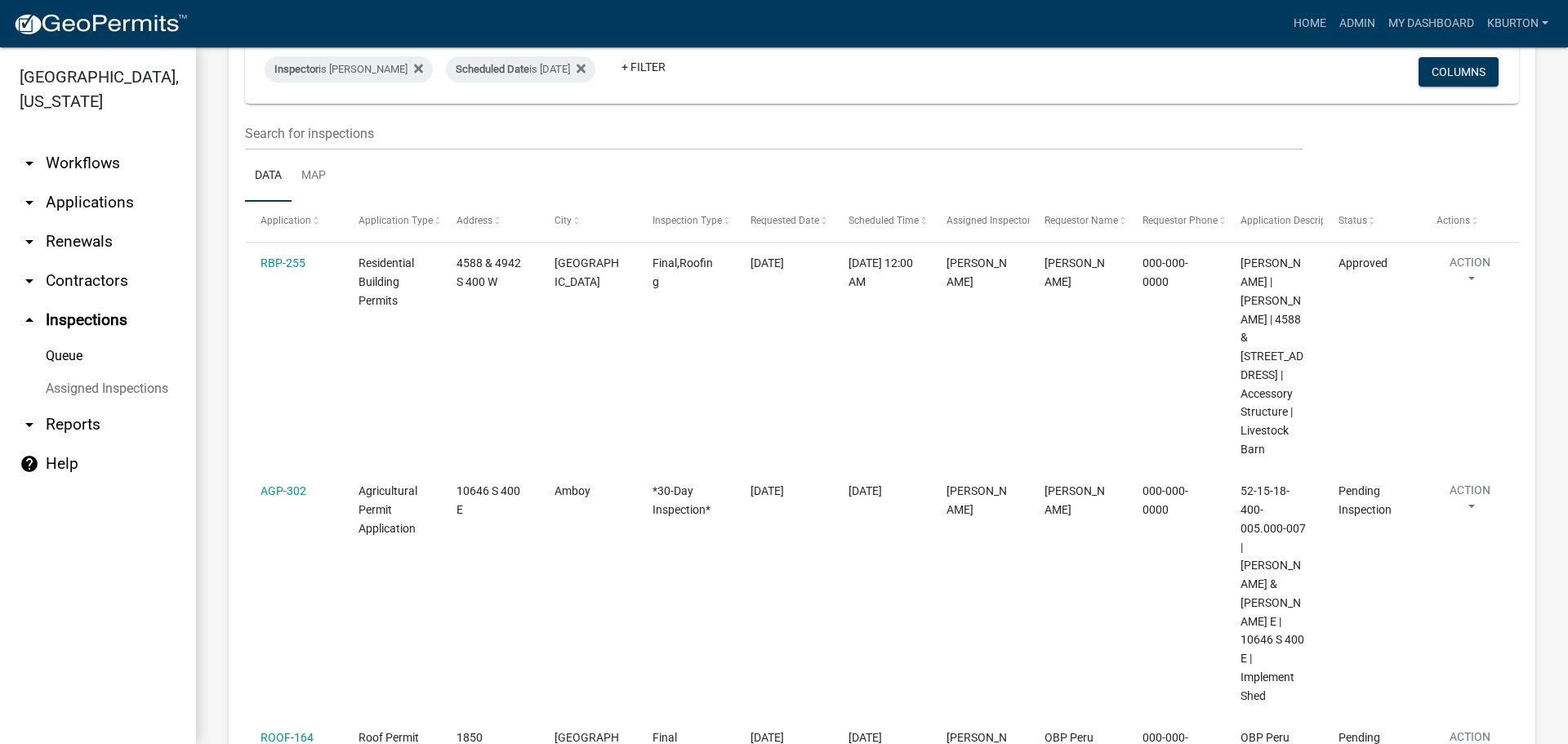
scroll to position [164, 0]
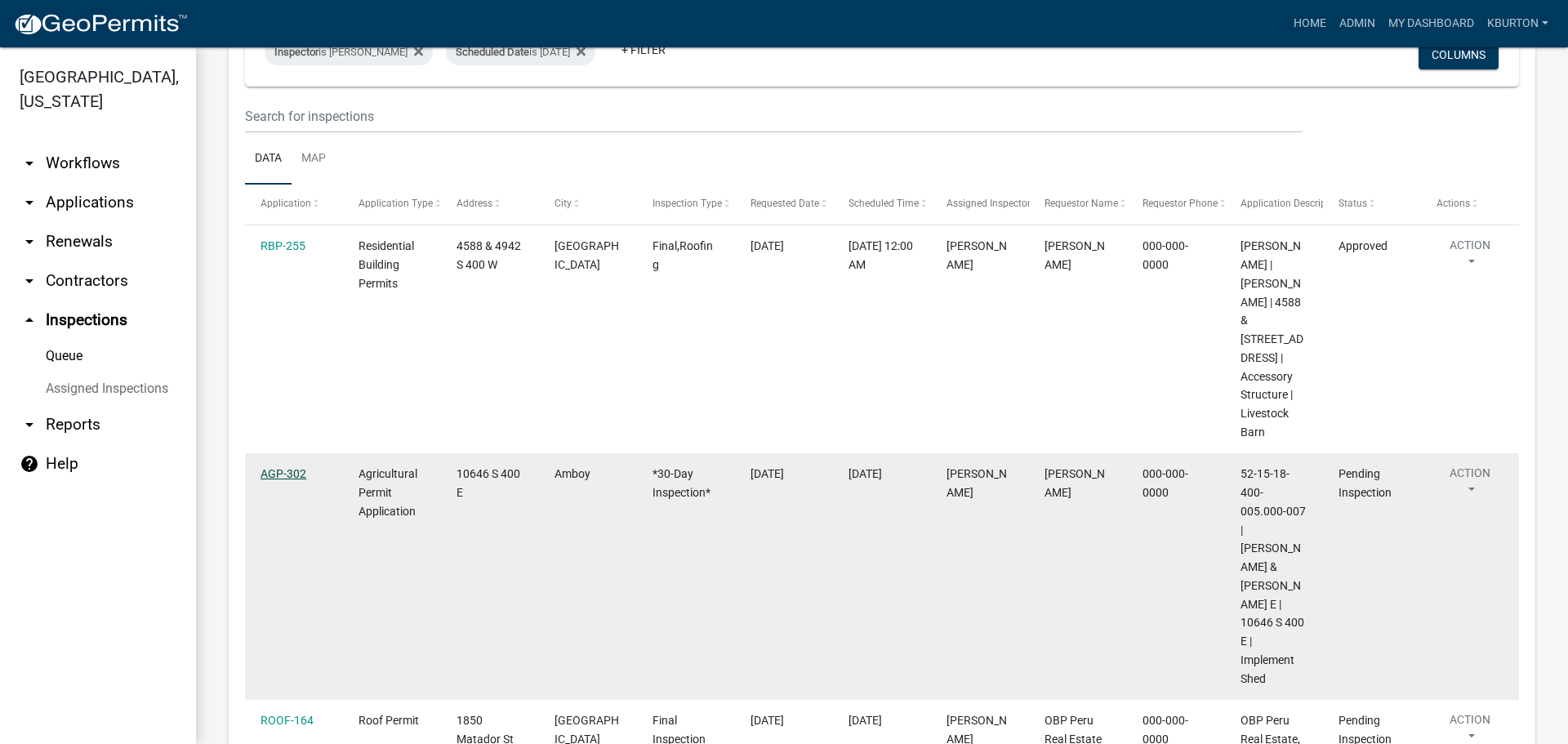
click at [289, 467] on link "AGP-302" at bounding box center [283, 473] width 45 height 13
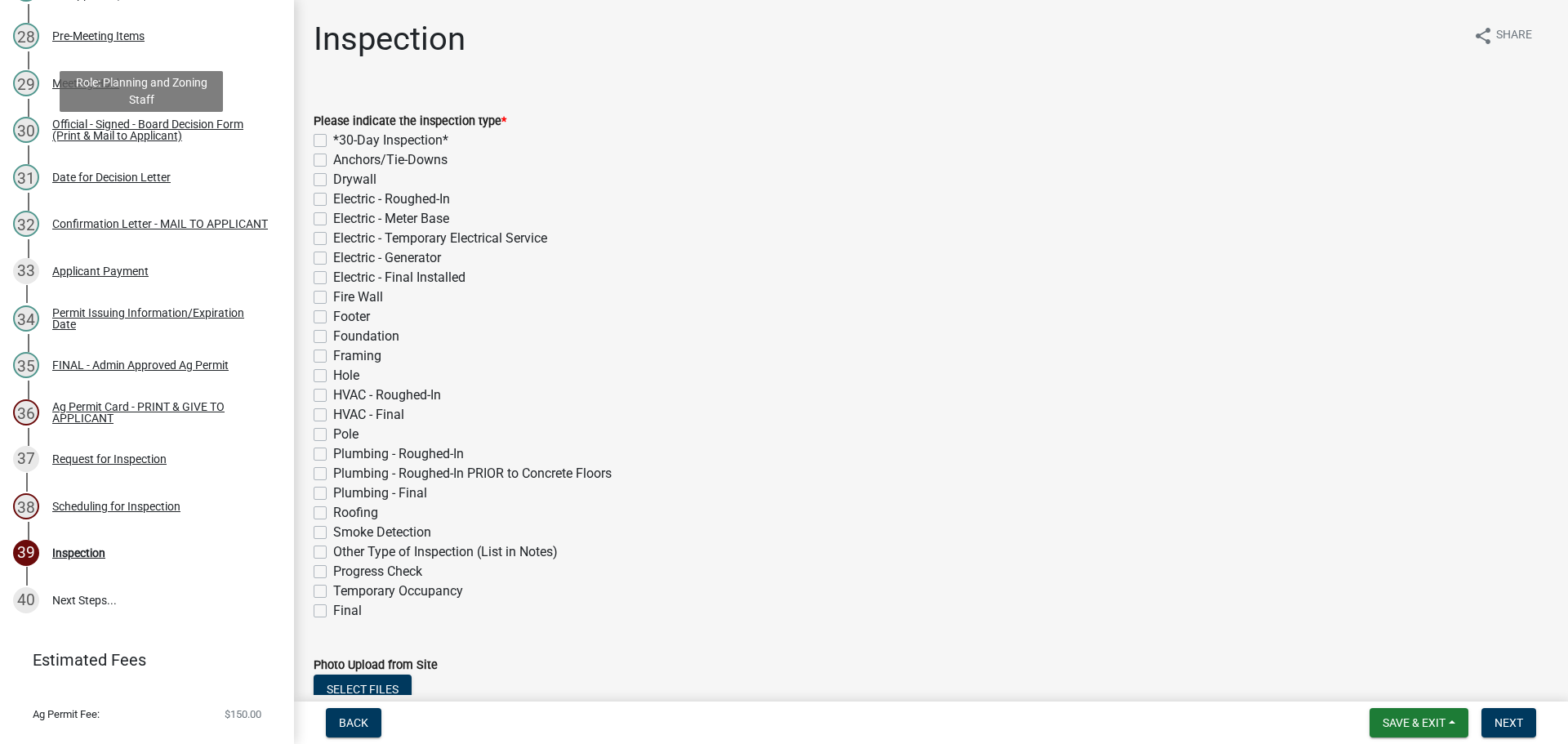
scroll to position [1556, 0]
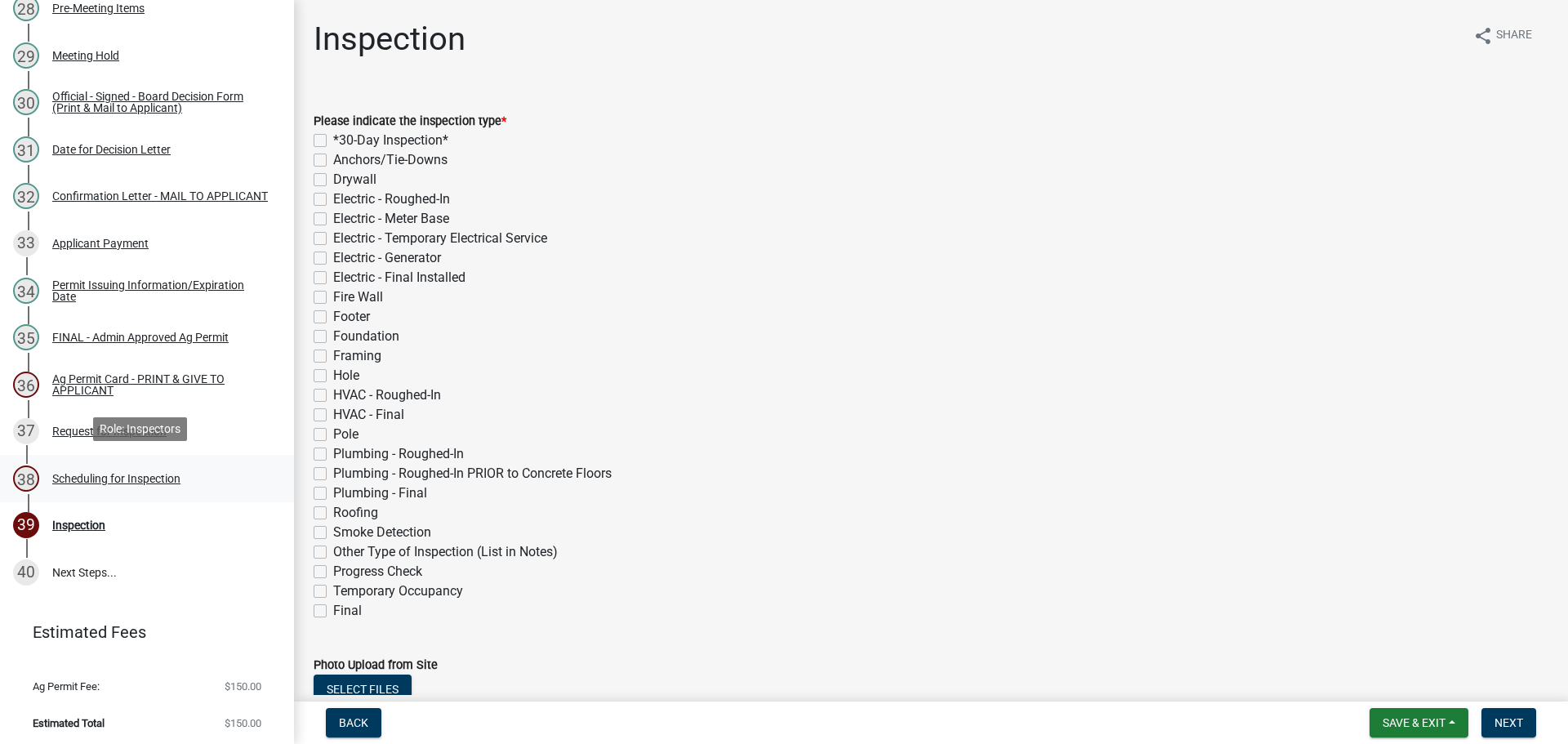
click at [122, 477] on div "Scheduling for Inspection" at bounding box center [116, 479] width 128 height 11
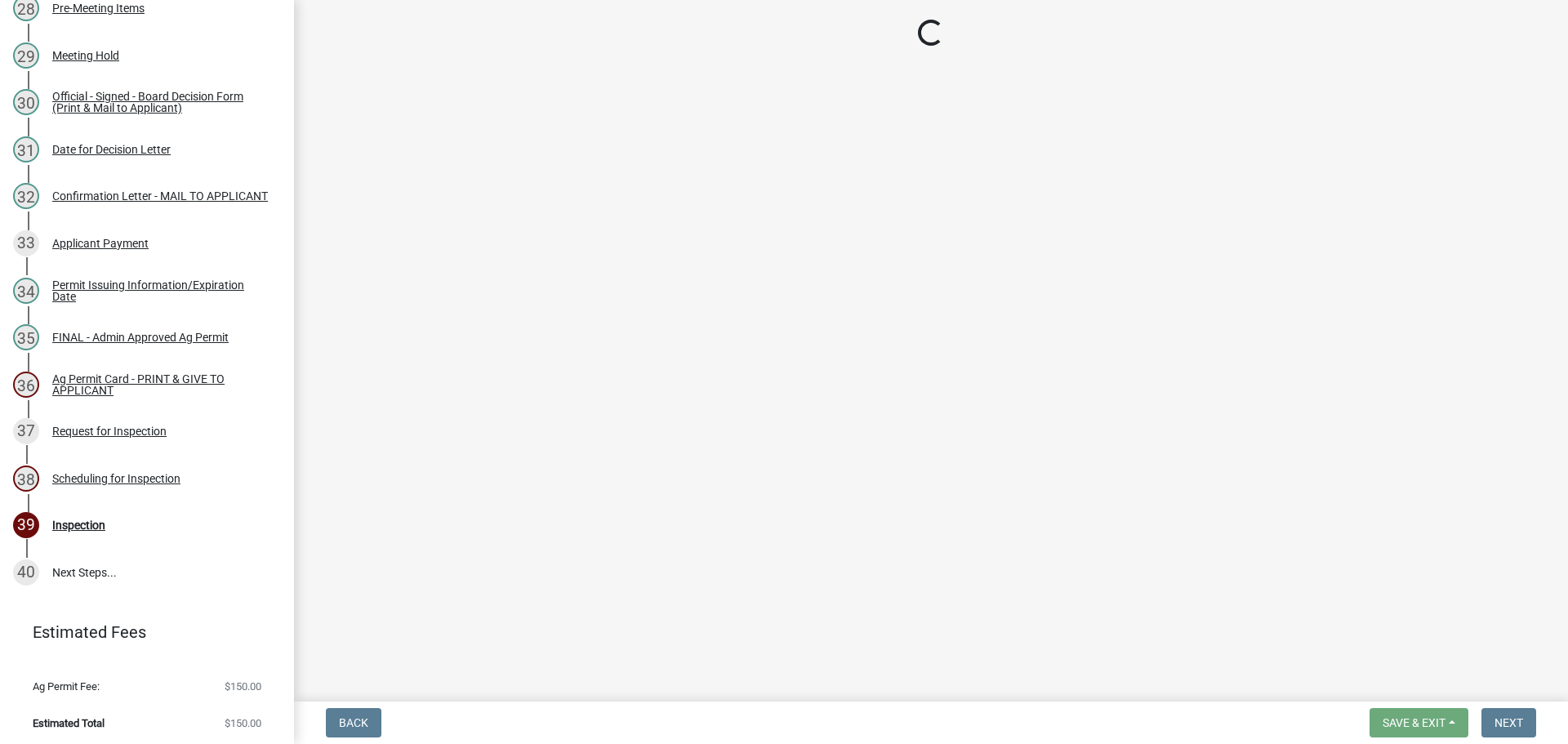
select select "25b75ae6-03c7-4280-9b34-fcf63005d5e5"
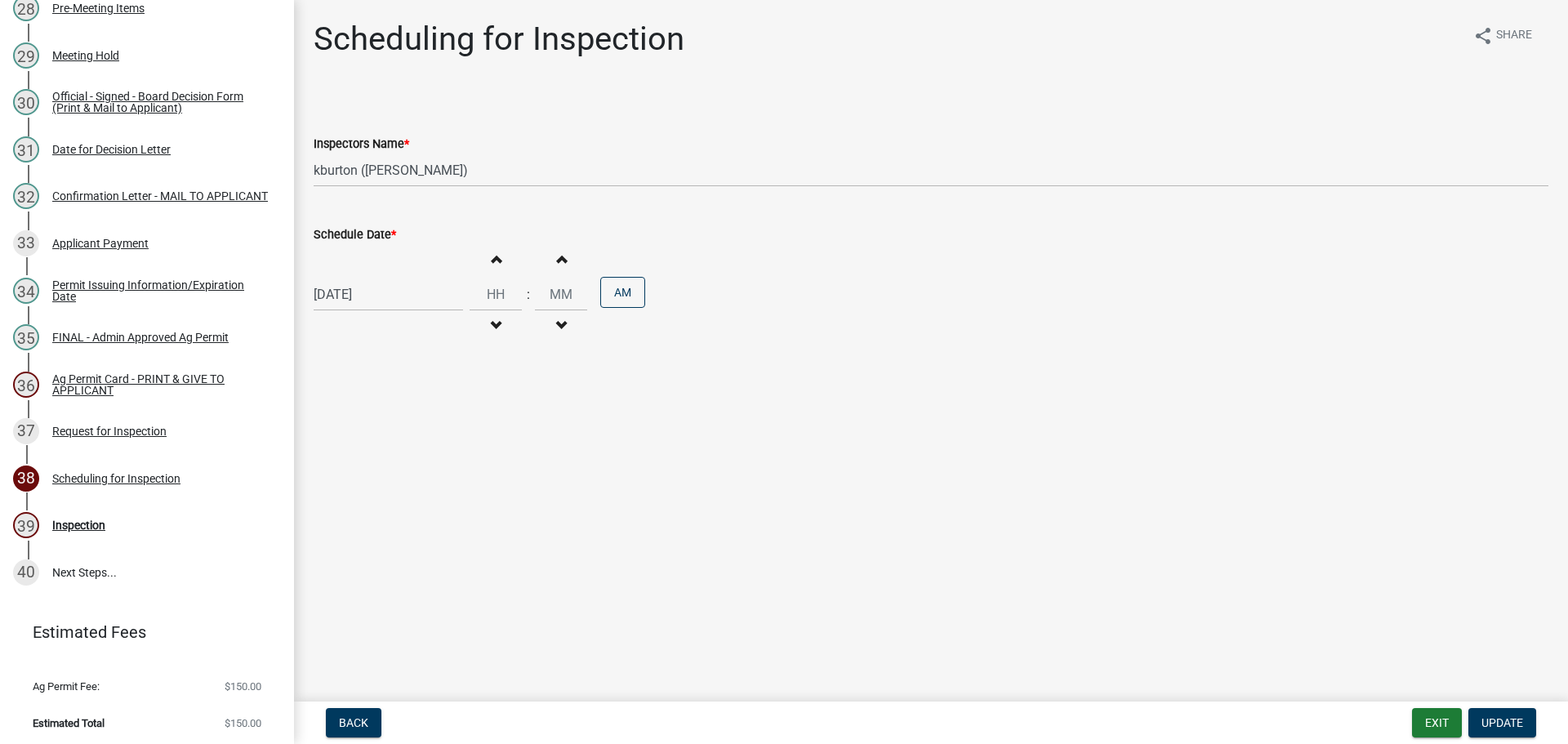
click at [352, 236] on label "Schedule Date *" at bounding box center [354, 235] width 82 height 11
click at [352, 277] on input "[DATE]" at bounding box center [388, 293] width 150 height 33
select select "8"
select select "2025"
click at [352, 508] on div "2" at bounding box center [356, 512] width 27 height 27
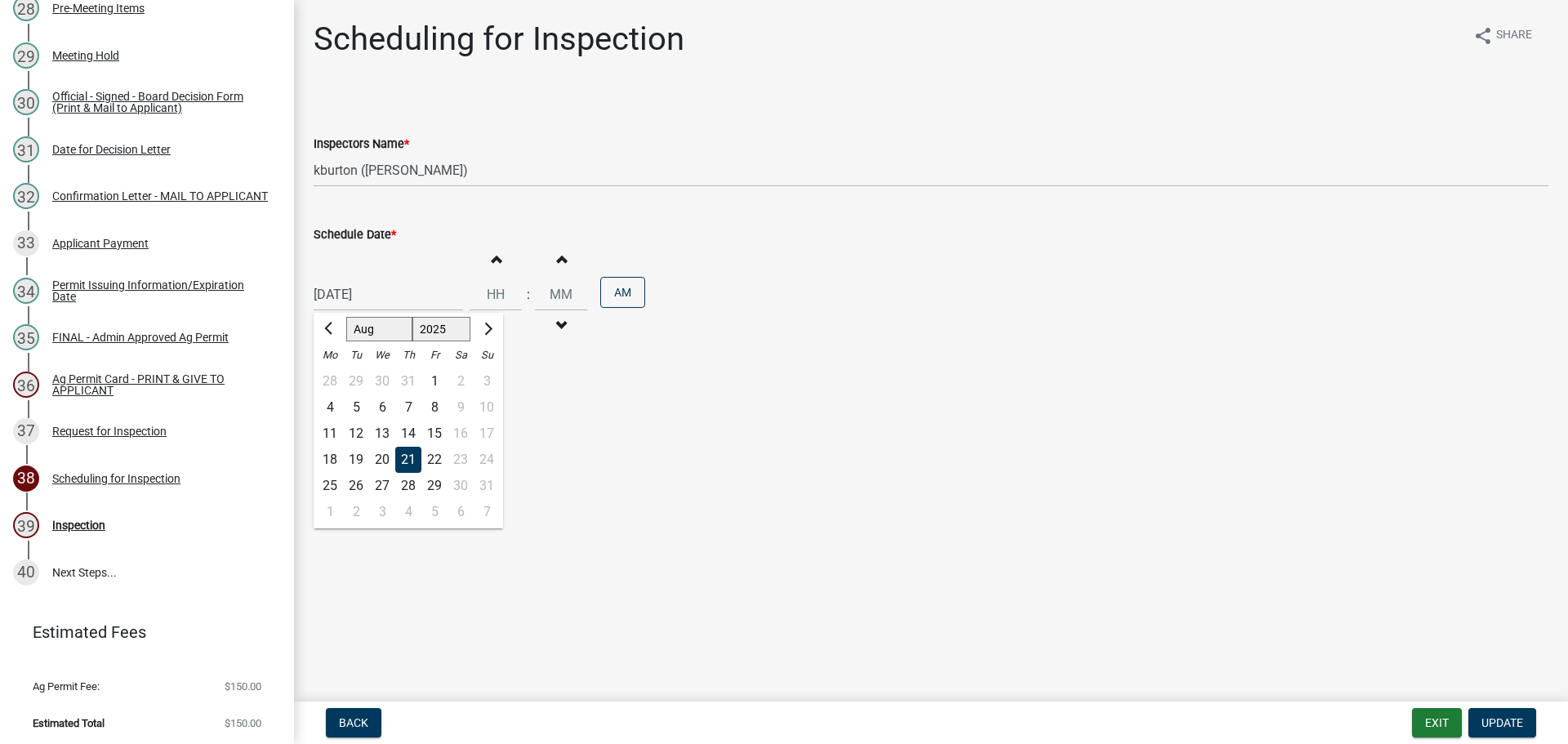
type input "[DATE]"
click at [1495, 717] on span "Update" at bounding box center [1503, 723] width 42 height 13
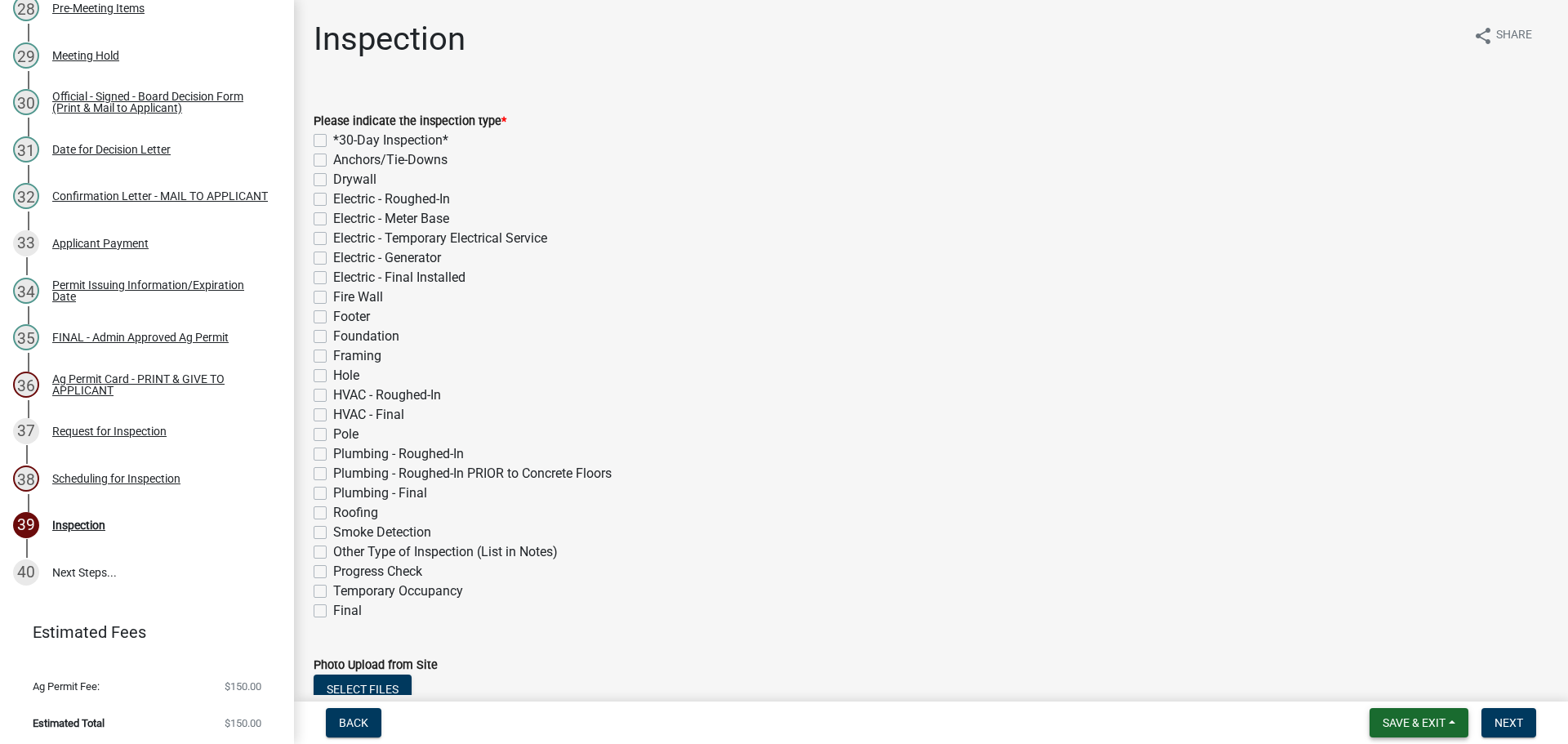
click at [1432, 717] on span "Save & Exit" at bounding box center [1415, 723] width 62 height 13
click at [1420, 686] on button "Save & Exit" at bounding box center [1403, 680] width 131 height 39
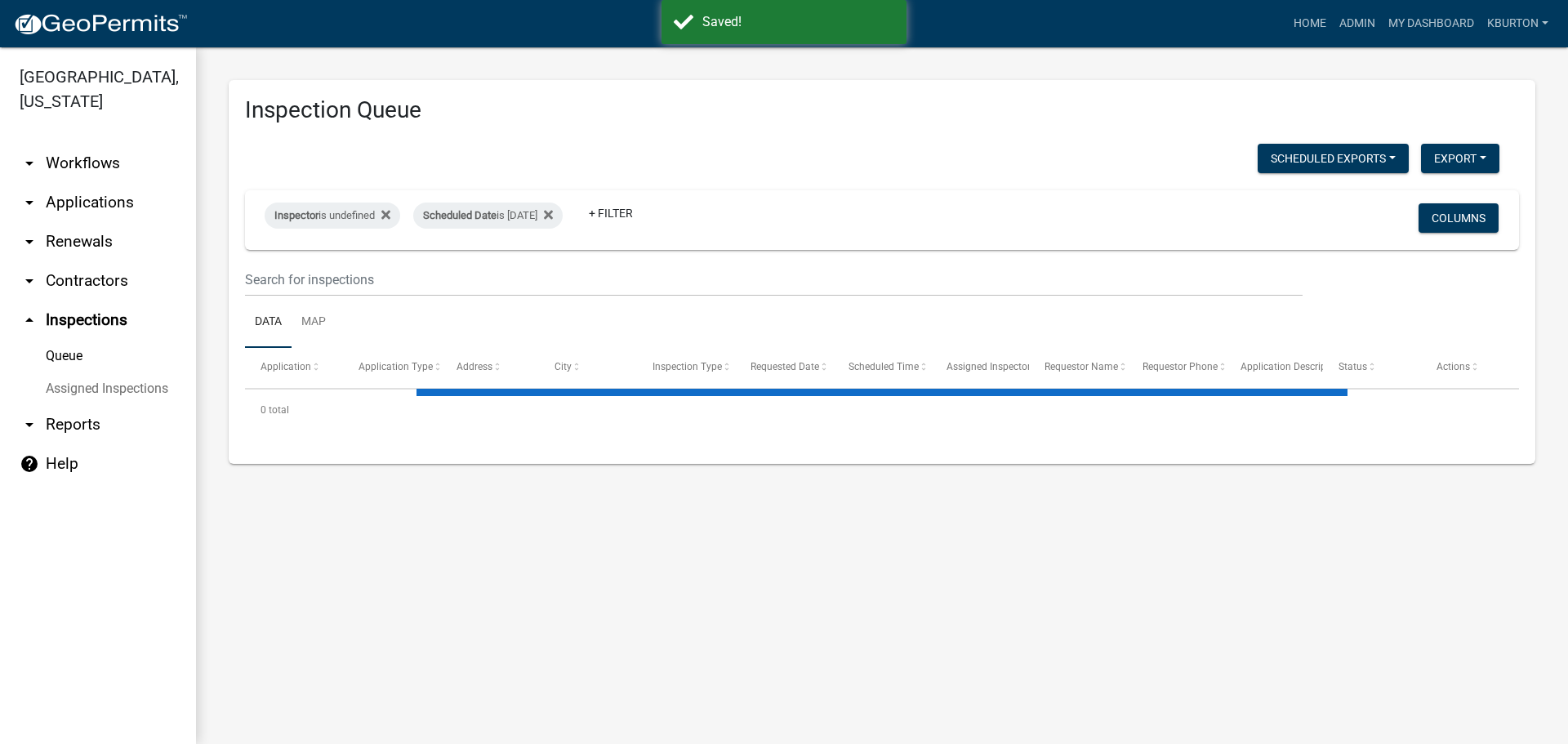
select select "1: 25"
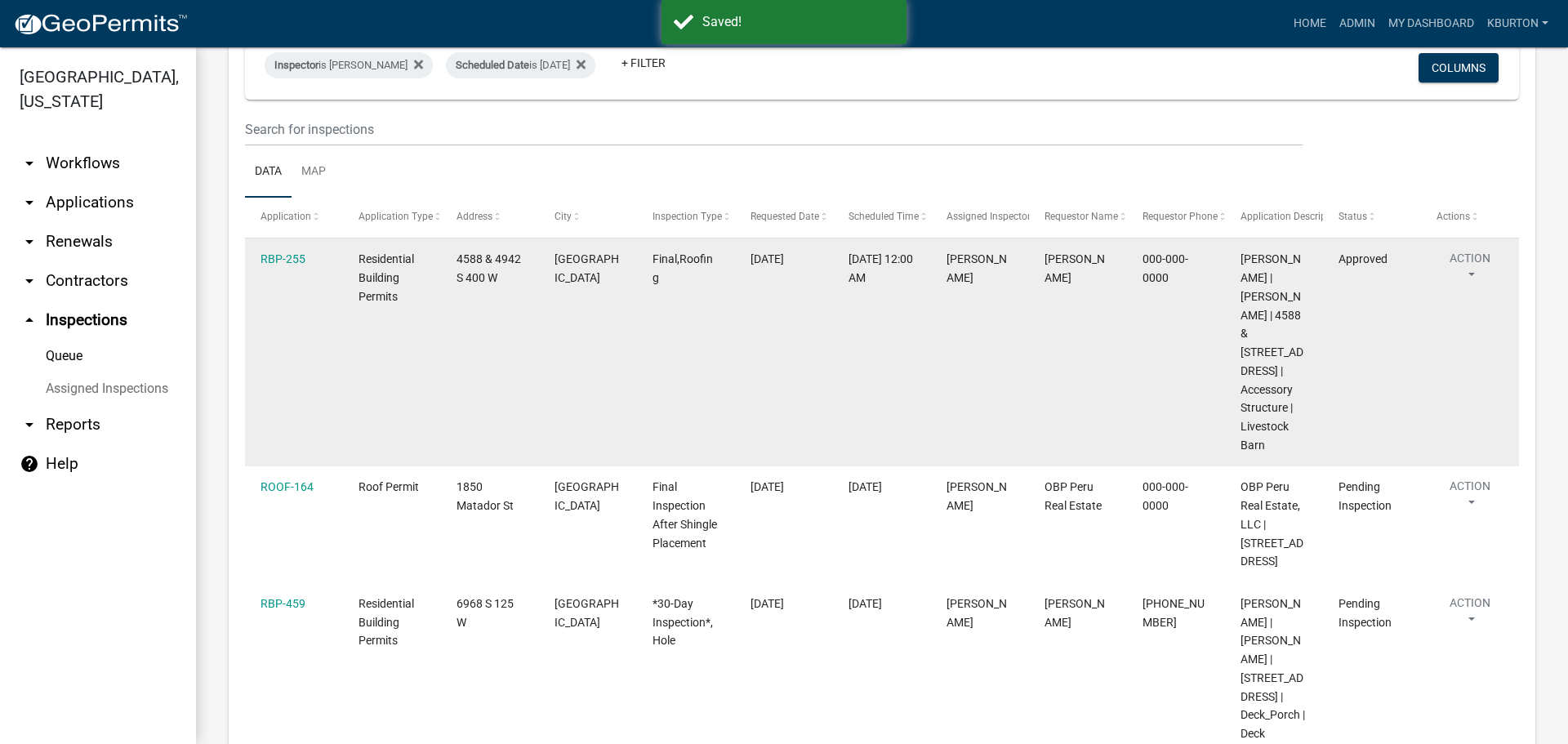
scroll to position [164, 0]
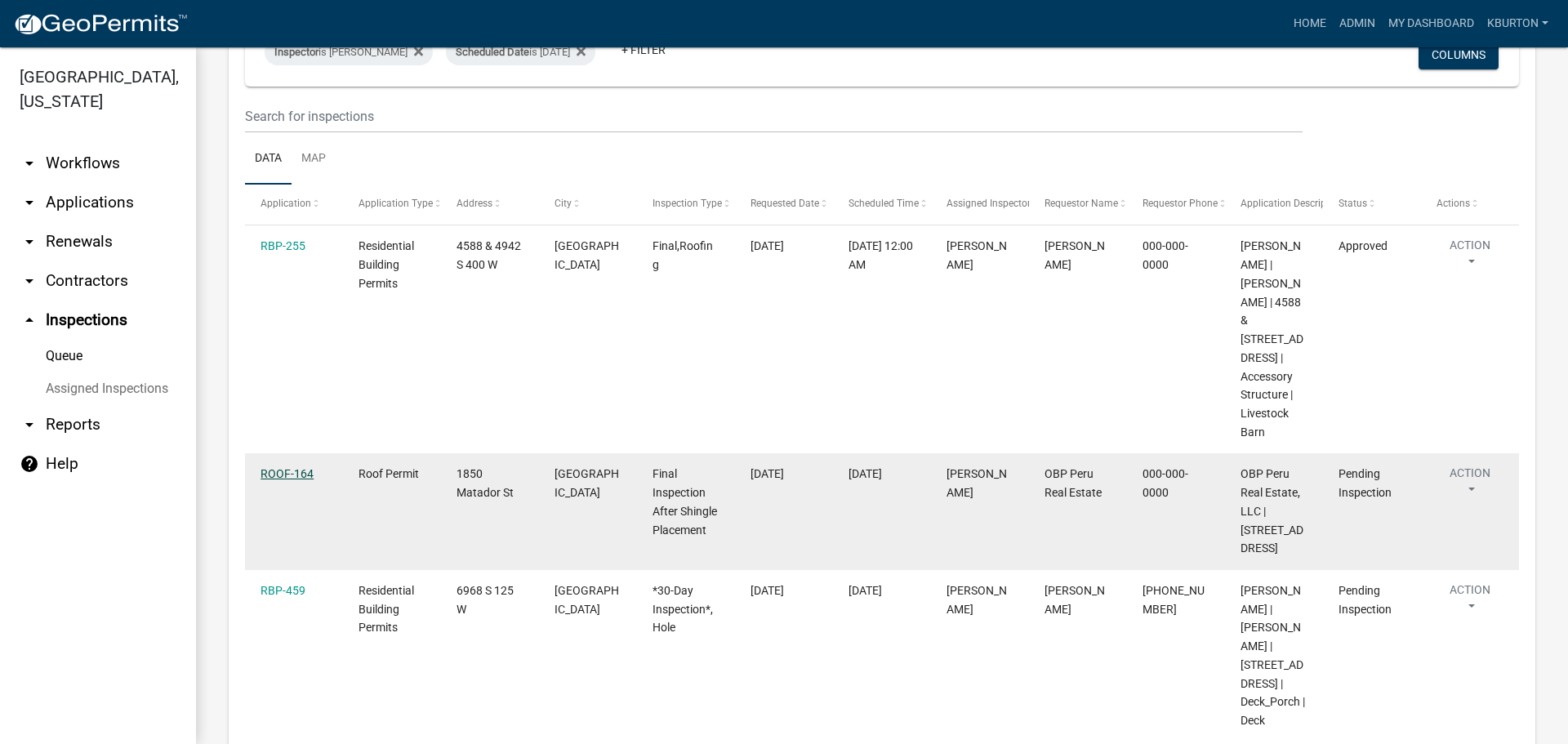
click at [294, 467] on link "ROOF-164" at bounding box center [287, 473] width 53 height 13
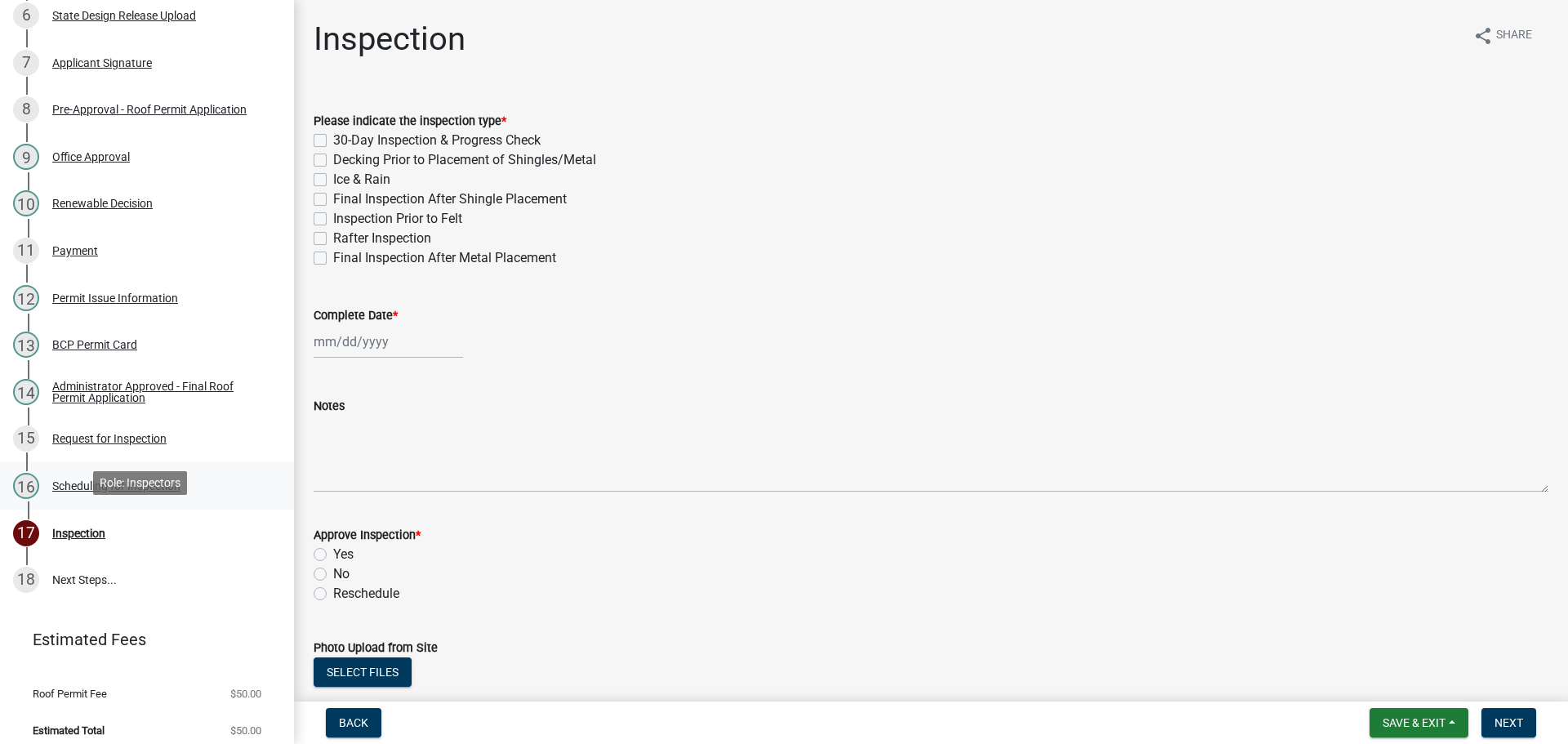
scroll to position [497, 0]
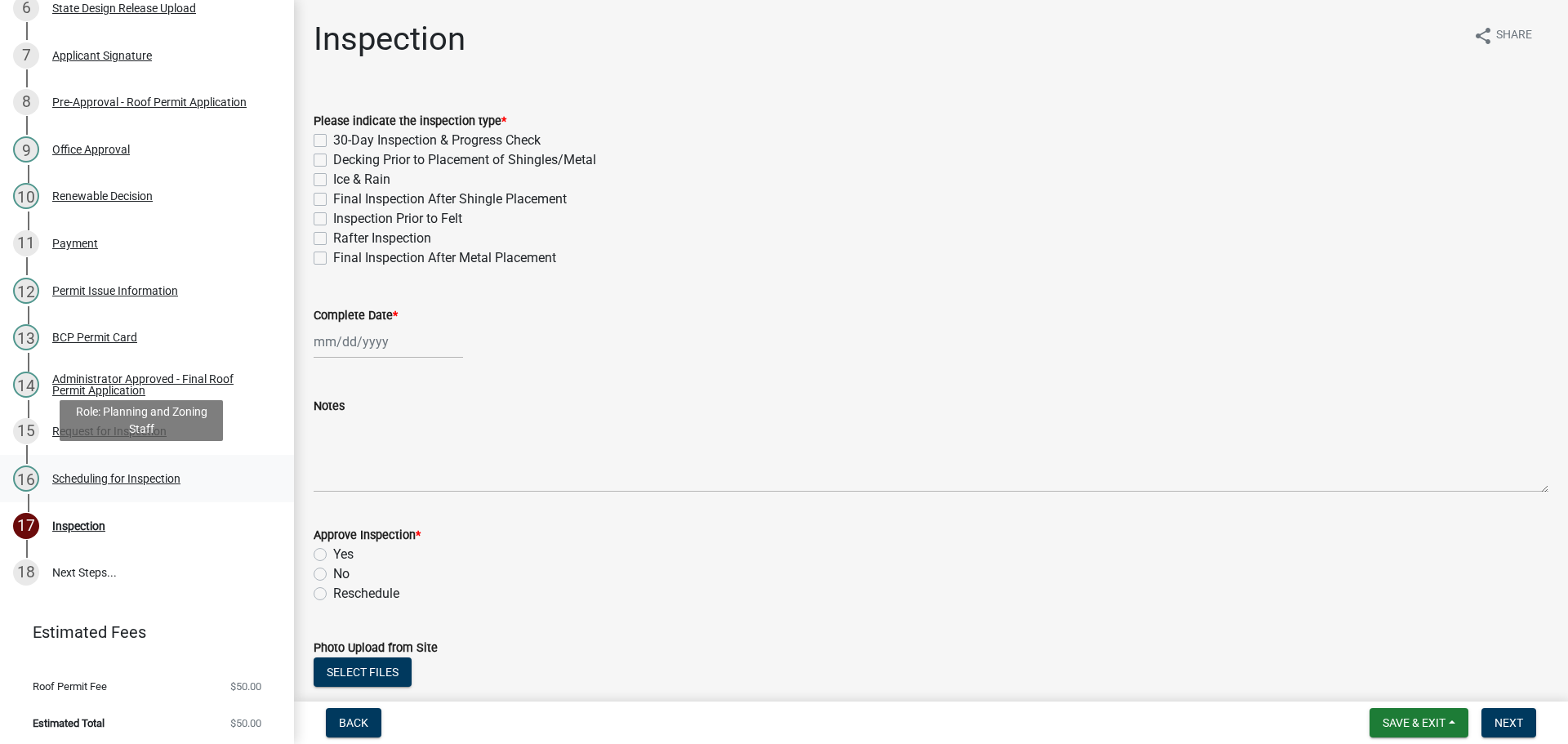
click at [137, 476] on div "Scheduling for Inspection" at bounding box center [116, 479] width 128 height 11
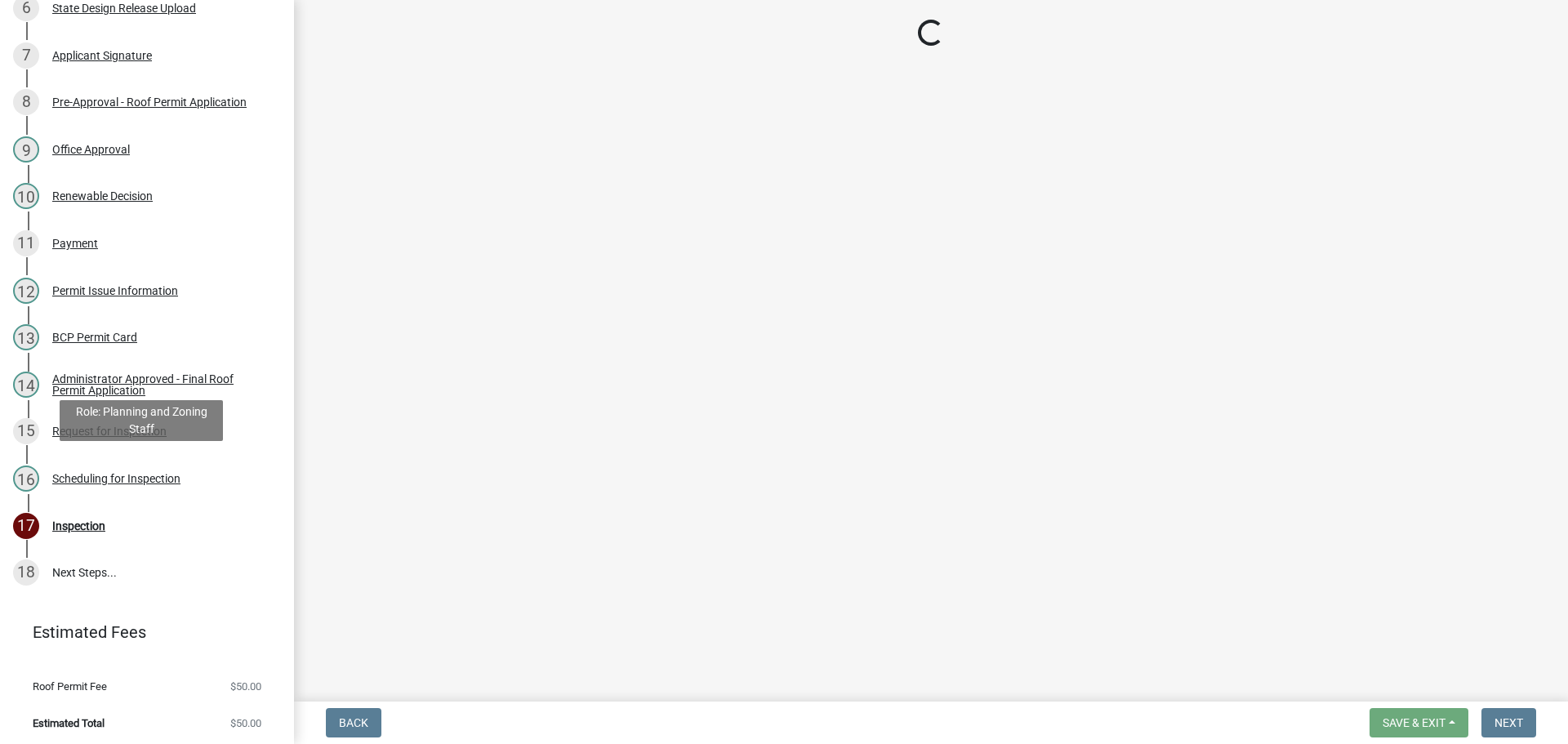
select select "25b75ae6-03c7-4280-9b34-fcf63005d5e5"
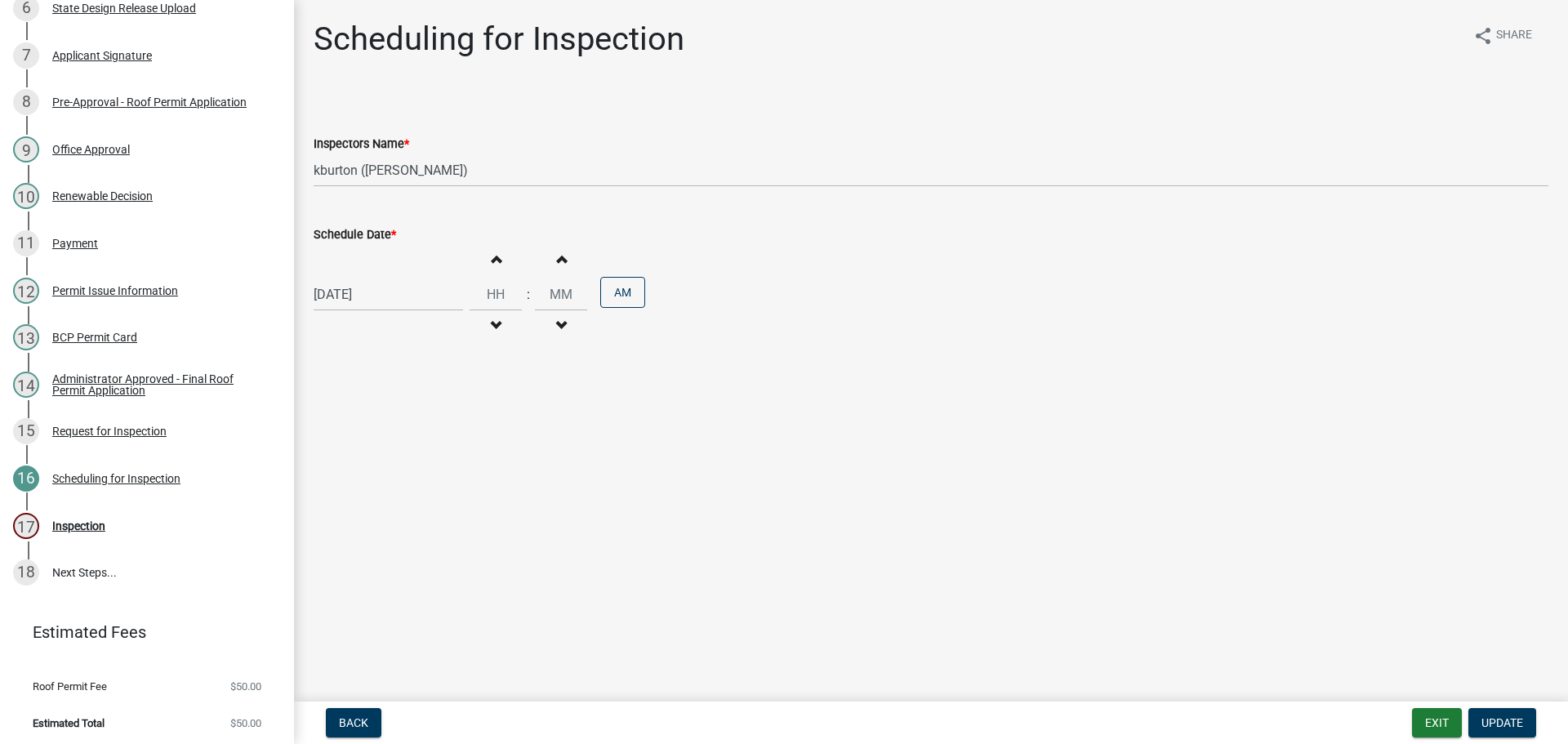
click at [365, 234] on label "Schedule Date *" at bounding box center [354, 235] width 82 height 11
click at [365, 277] on input "[DATE]" at bounding box center [388, 293] width 150 height 33
select select "8"
select select "2025"
click at [372, 326] on select "Jan Feb Mar Apr May Jun [DATE] Aug Sep Oct Nov Dec" at bounding box center [380, 329] width 66 height 25
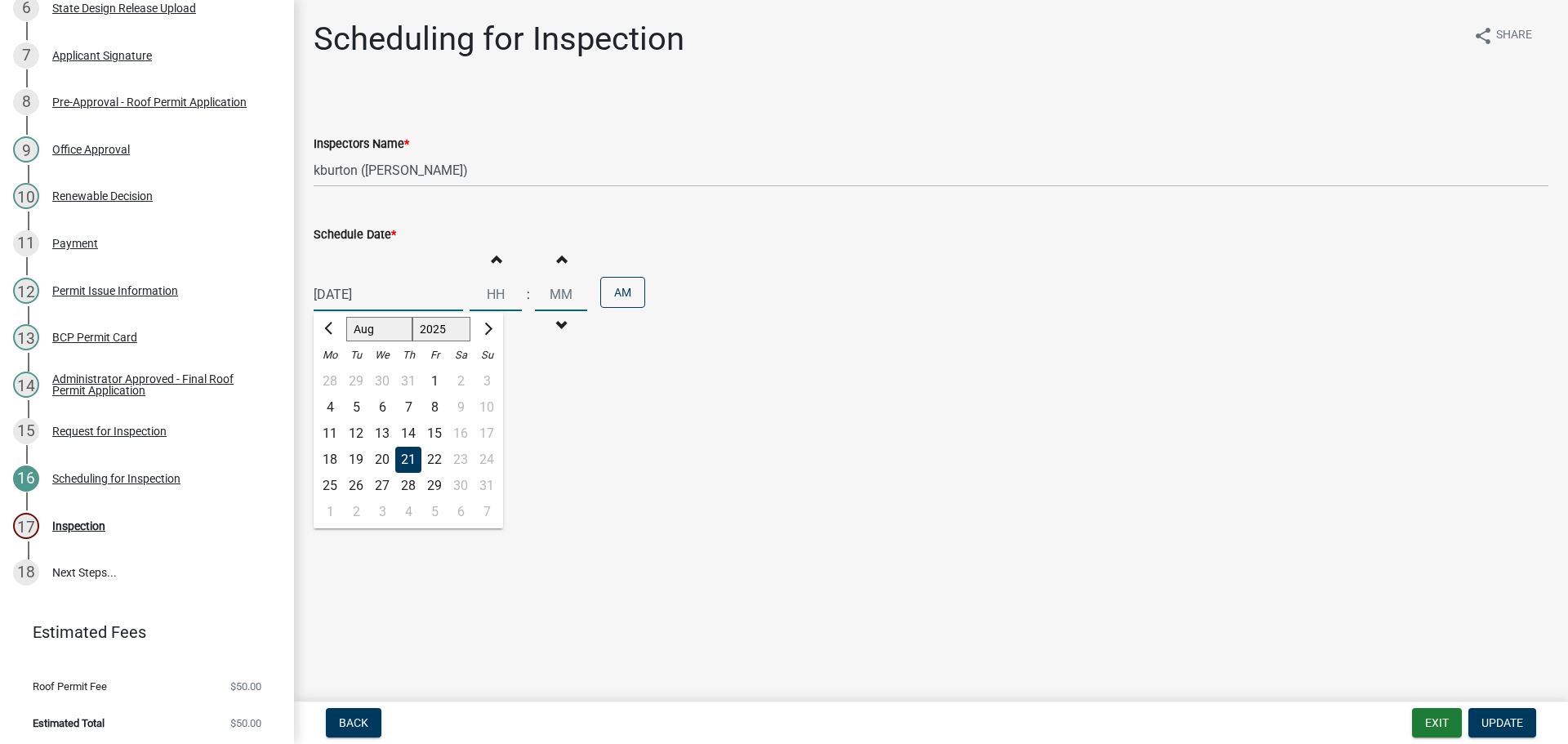
select select "9"
click at [347, 317] on select "Jan Feb Mar Apr May Jun [DATE] Aug Sep Oct Nov Dec" at bounding box center [380, 329] width 66 height 25
click at [383, 408] on div "10" at bounding box center [383, 408] width 27 height 27
type input "[DATE]"
click at [1506, 719] on span "Update" at bounding box center [1503, 723] width 42 height 13
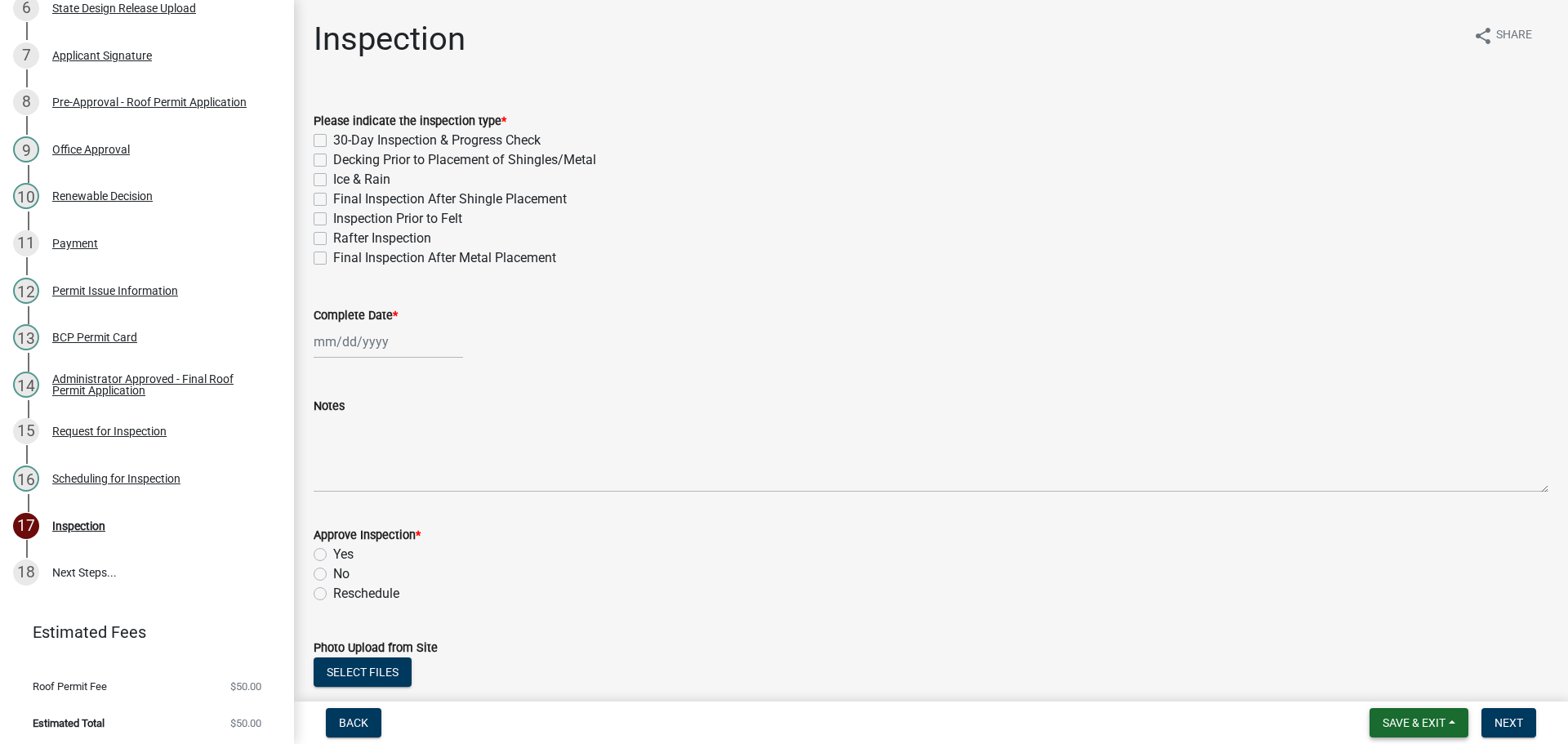
click at [1433, 717] on span "Save & Exit" at bounding box center [1415, 723] width 62 height 13
click at [1417, 682] on button "Save & Exit" at bounding box center [1403, 680] width 131 height 39
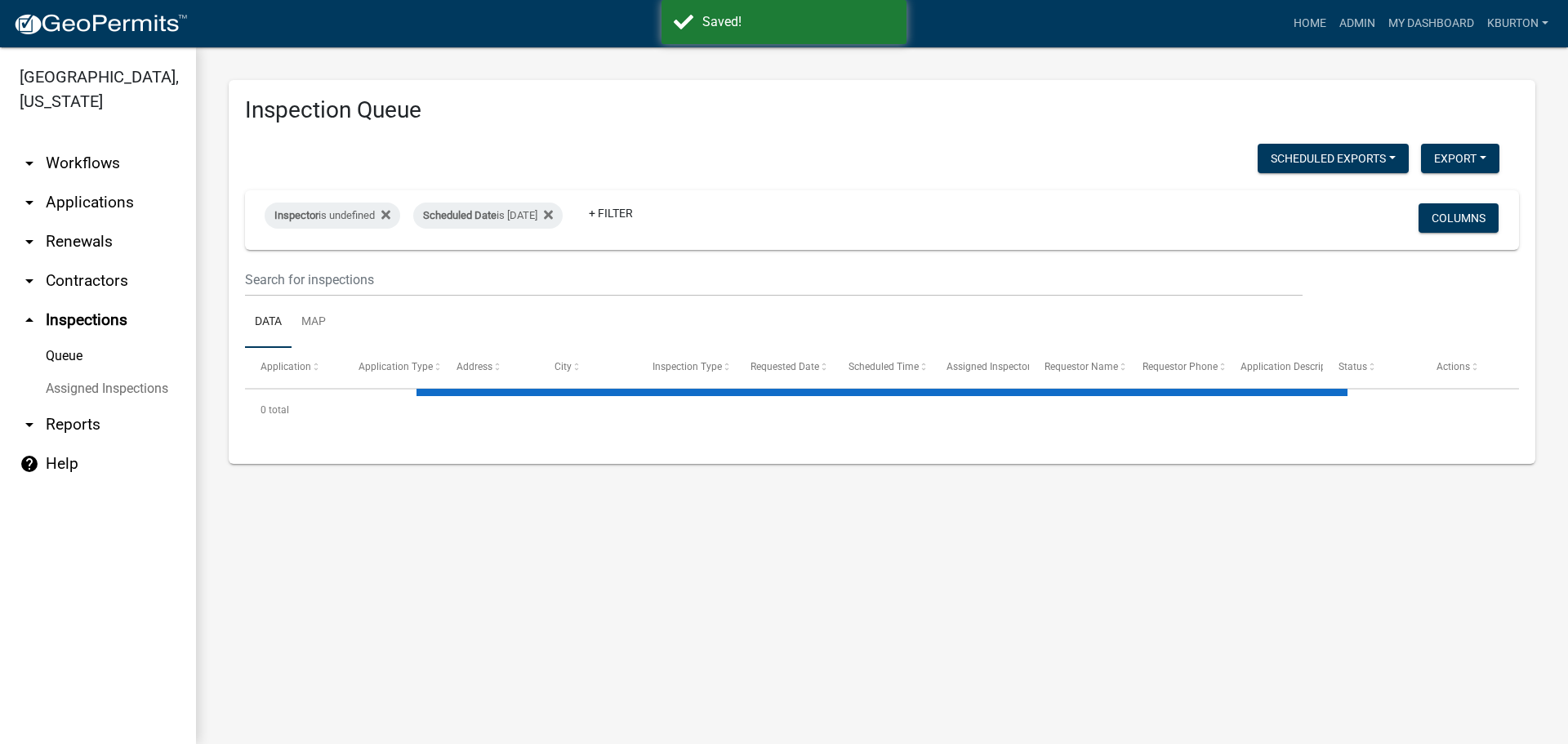
select select "1: 25"
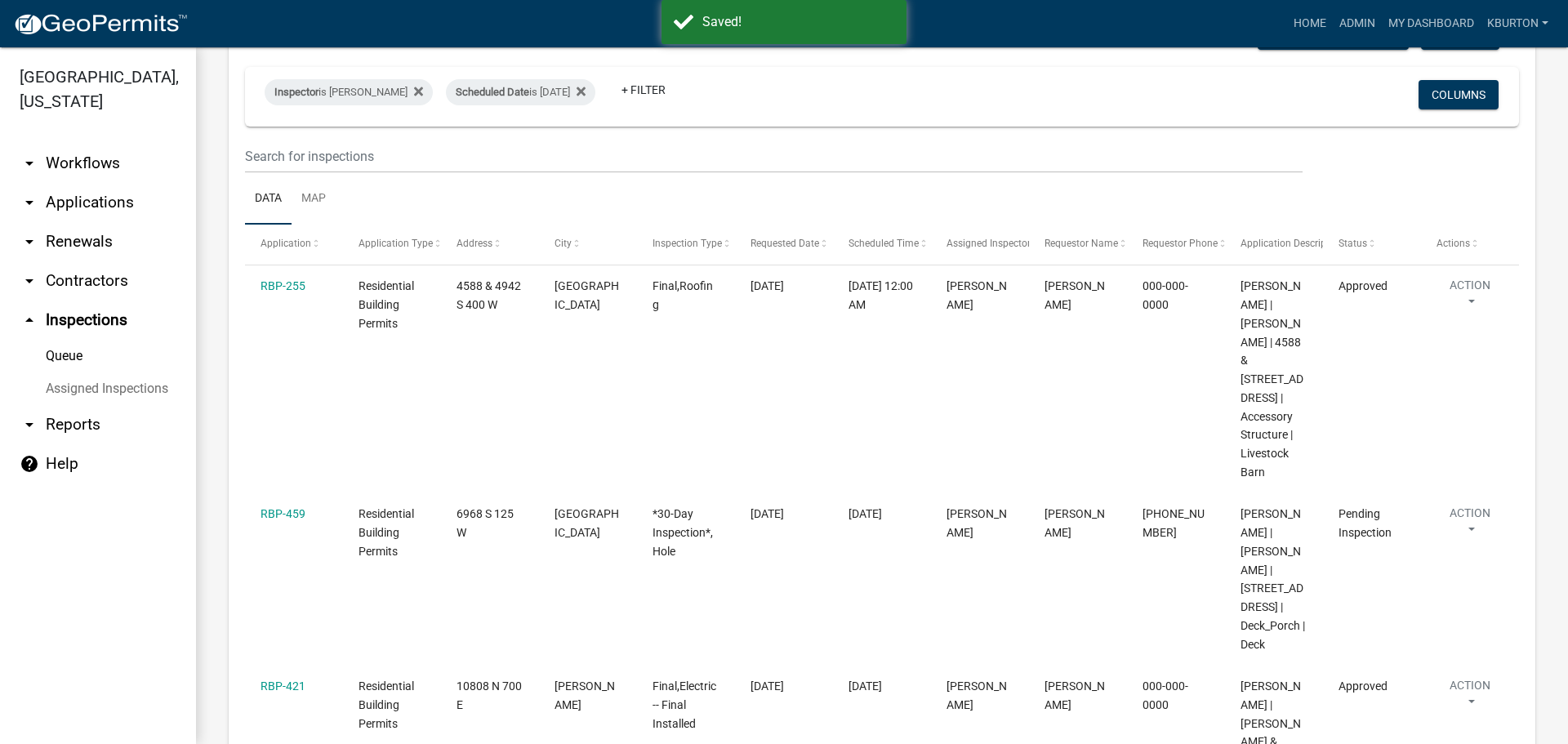
scroll to position [164, 0]
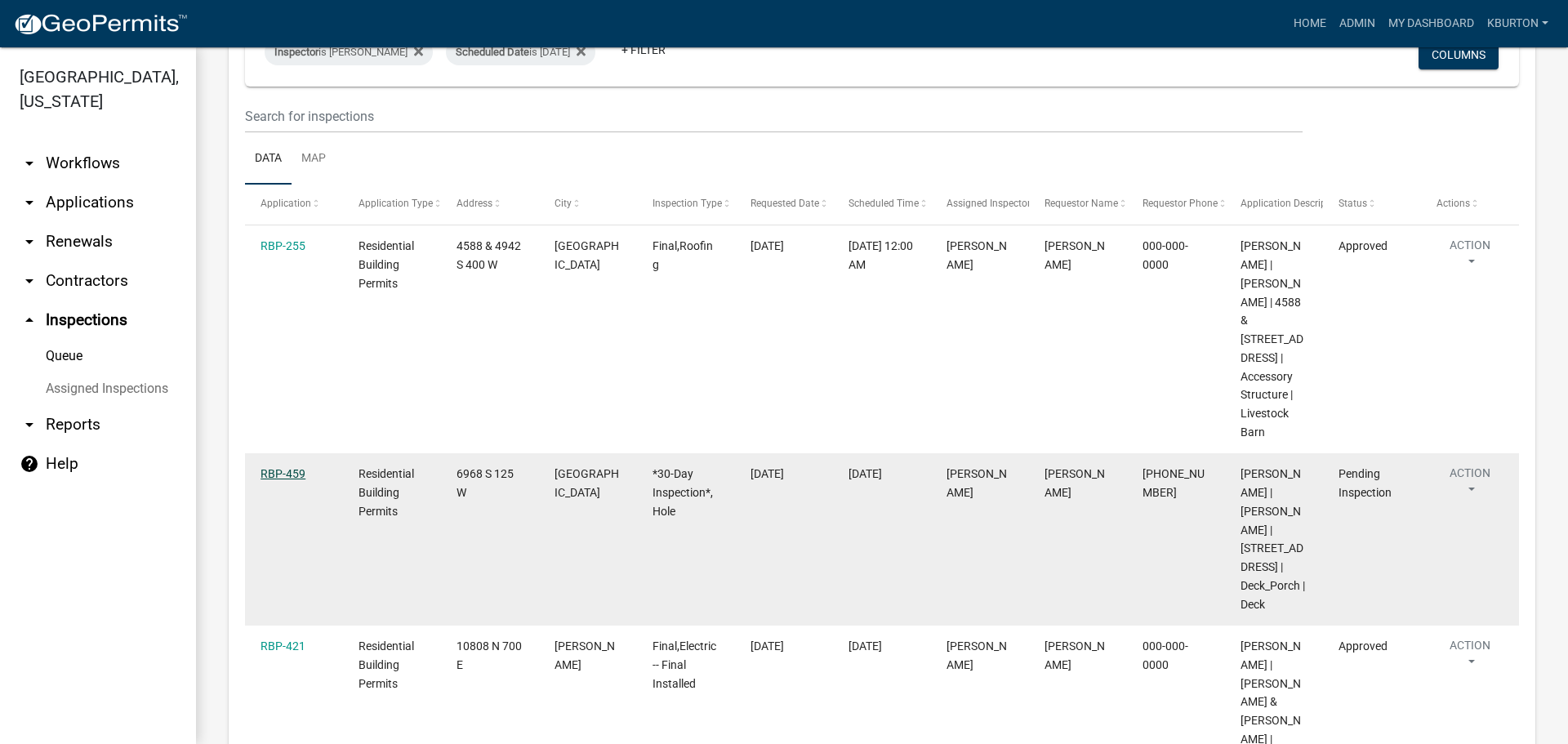
click at [292, 467] on link "RBP-459" at bounding box center [282, 473] width 45 height 13
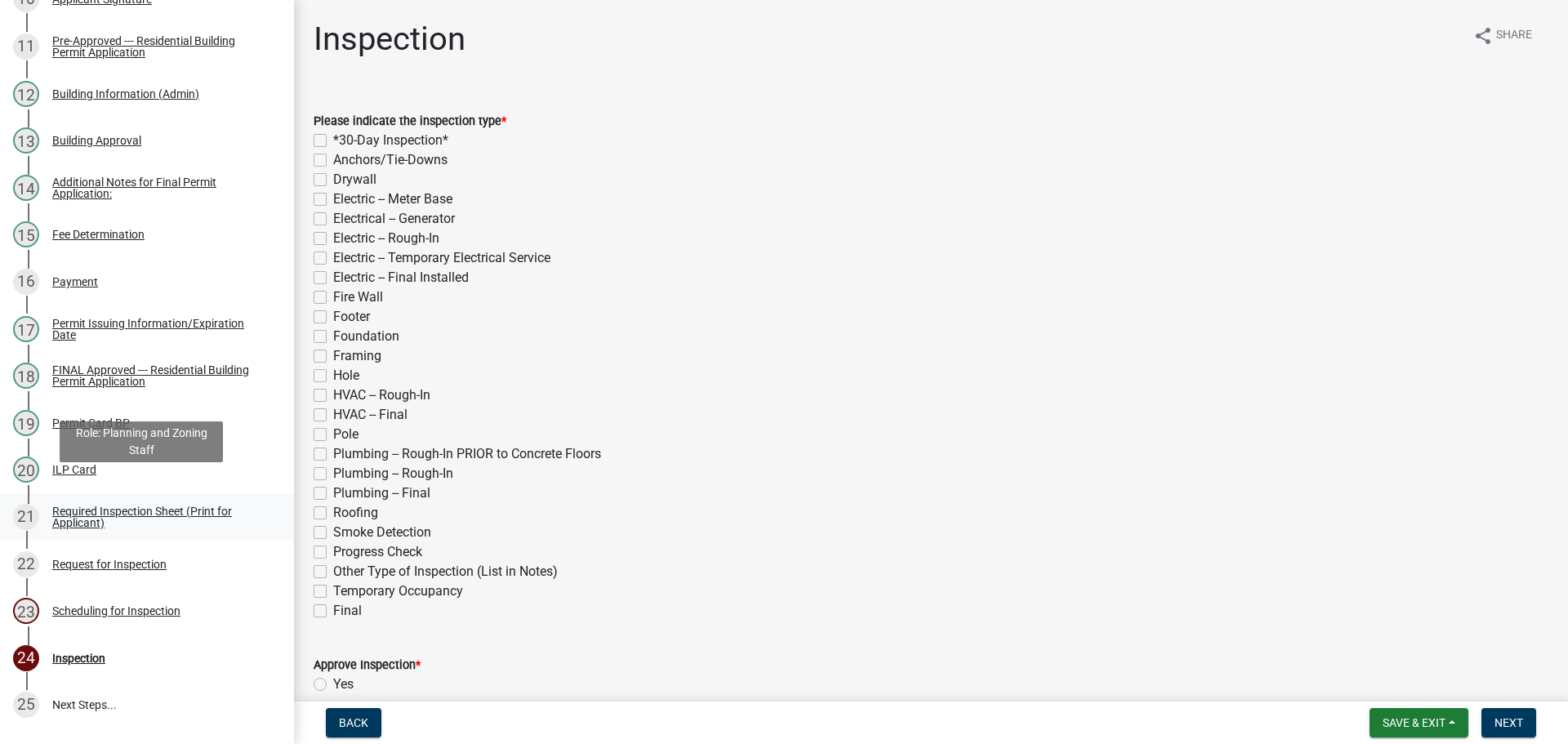
scroll to position [817, 0]
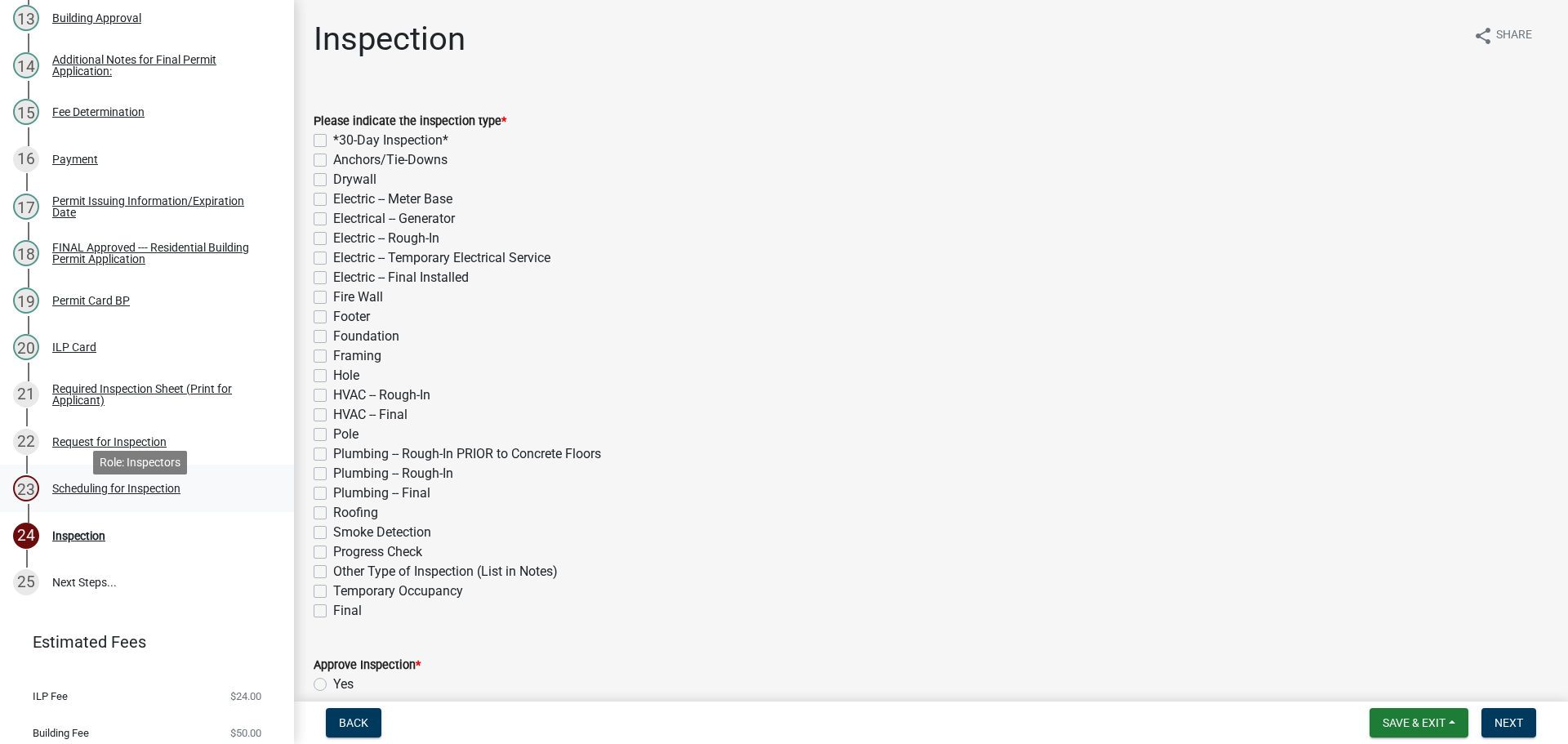
click at [151, 494] on div "Scheduling for Inspection" at bounding box center [116, 488] width 128 height 11
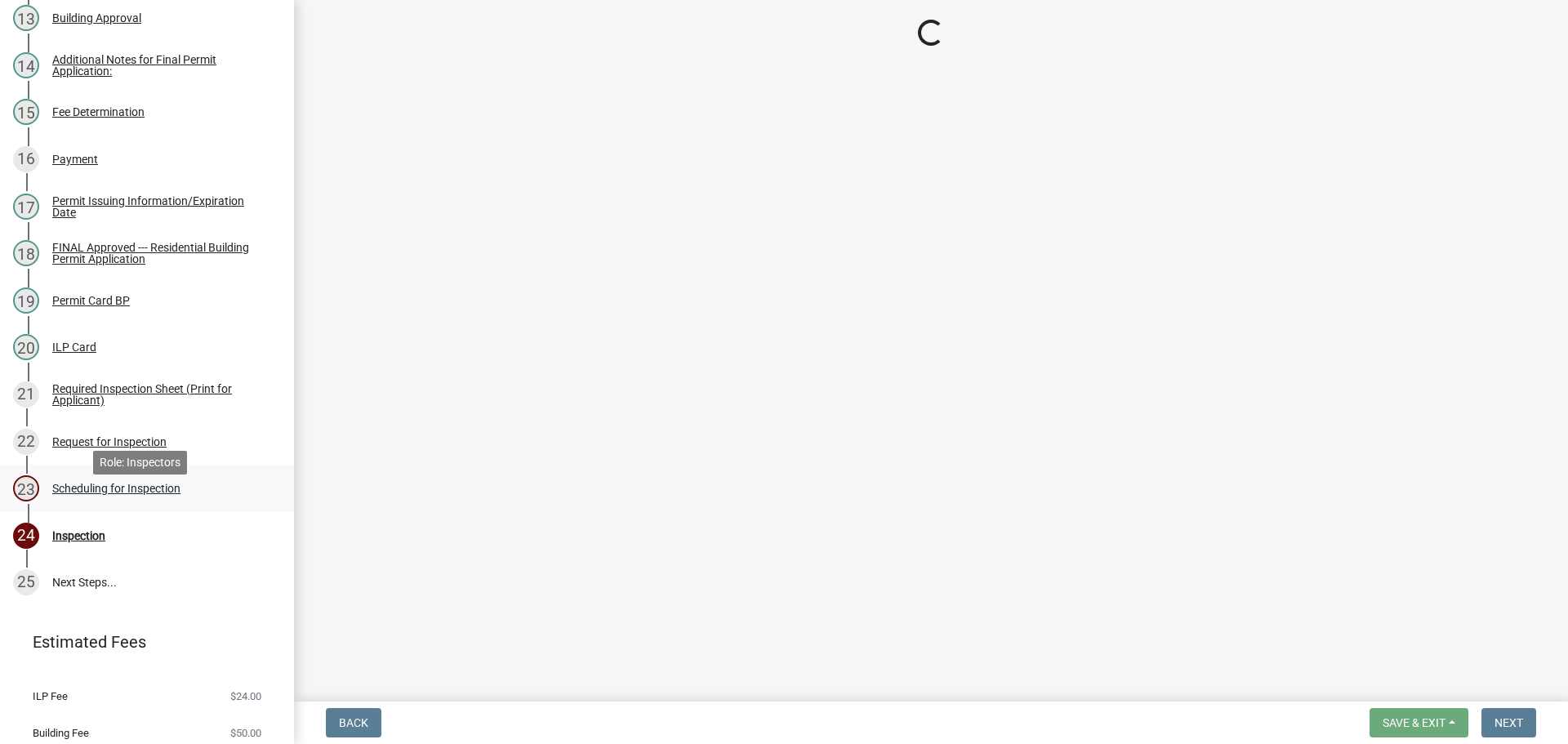
select select "25b75ae6-03c7-4280-9b34-fcf63005d5e5"
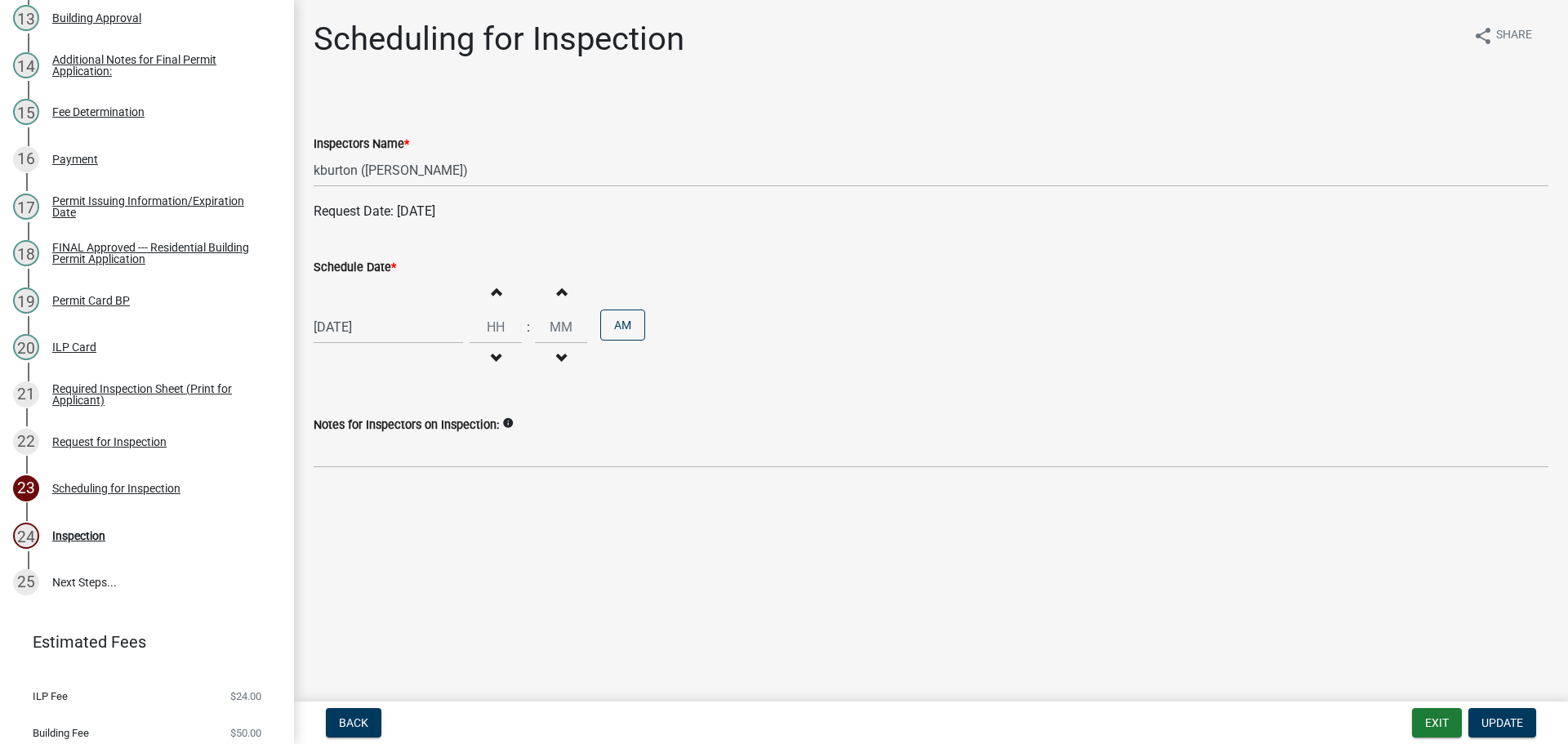
click at [377, 270] on label "Schedule Date *" at bounding box center [354, 268] width 82 height 11
click at [377, 310] on input "[DATE]" at bounding box center [388, 327] width 150 height 33
select select "8"
select select "2025"
click at [360, 361] on select "Jan Feb Mar Apr May Jun [DATE] Aug Sep Oct Nov Dec" at bounding box center [380, 362] width 66 height 25
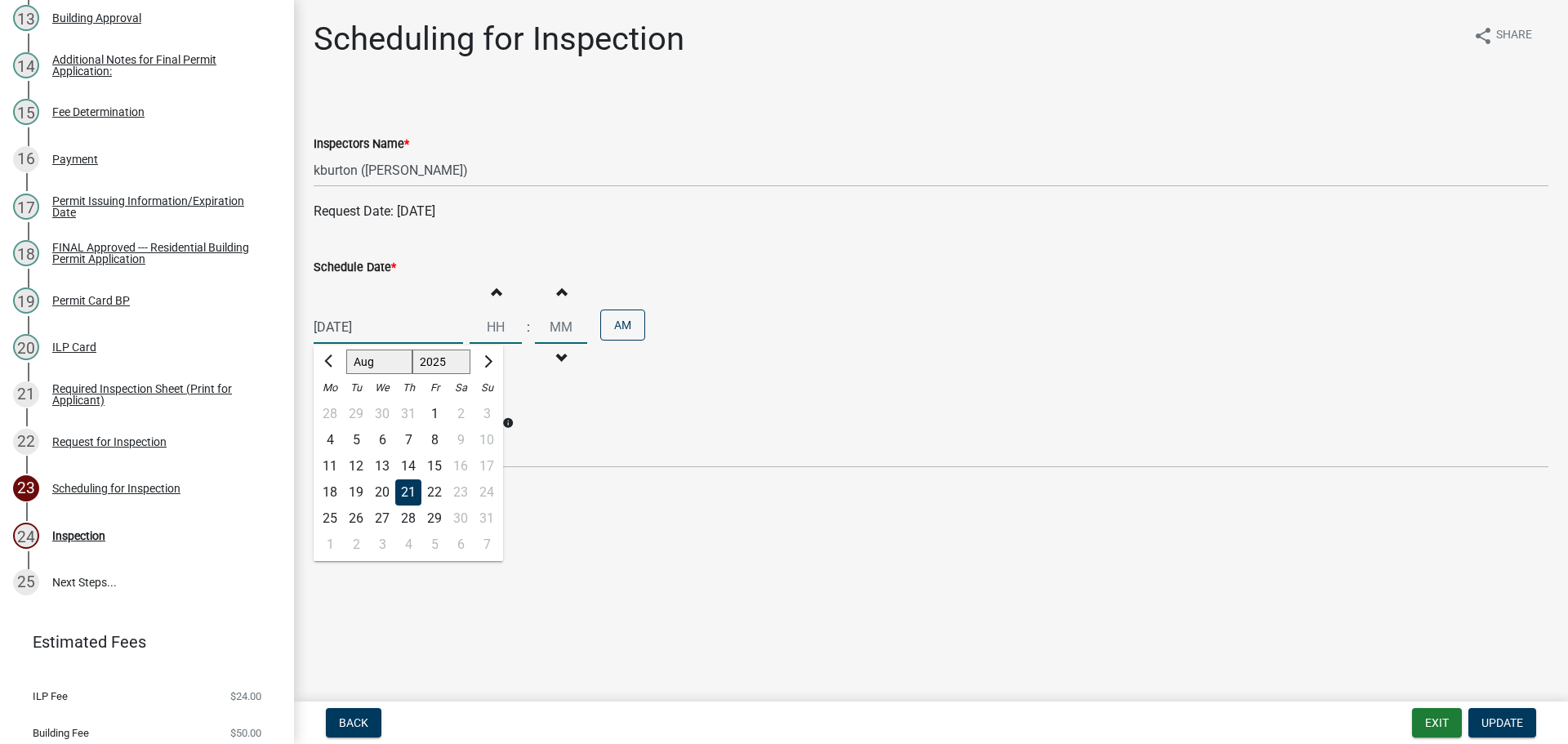
select select "9"
click at [347, 349] on select "Jan Feb Mar Apr May Jun [DATE] Aug Sep Oct Nov Dec" at bounding box center [380, 362] width 66 height 25
click at [383, 464] on div "17" at bounding box center [383, 467] width 27 height 27
type input "[DATE]"
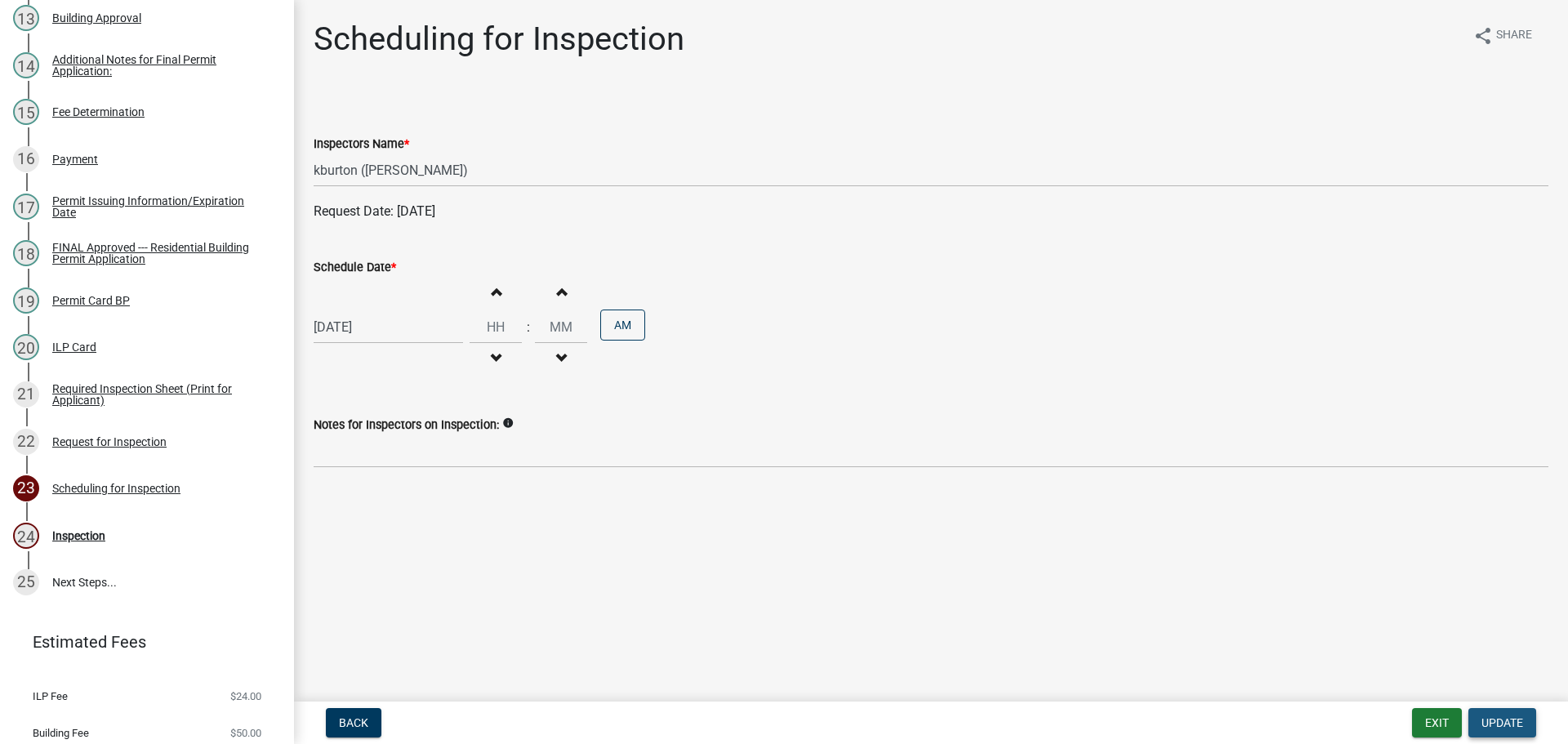
click at [1519, 717] on span "Update" at bounding box center [1503, 723] width 42 height 13
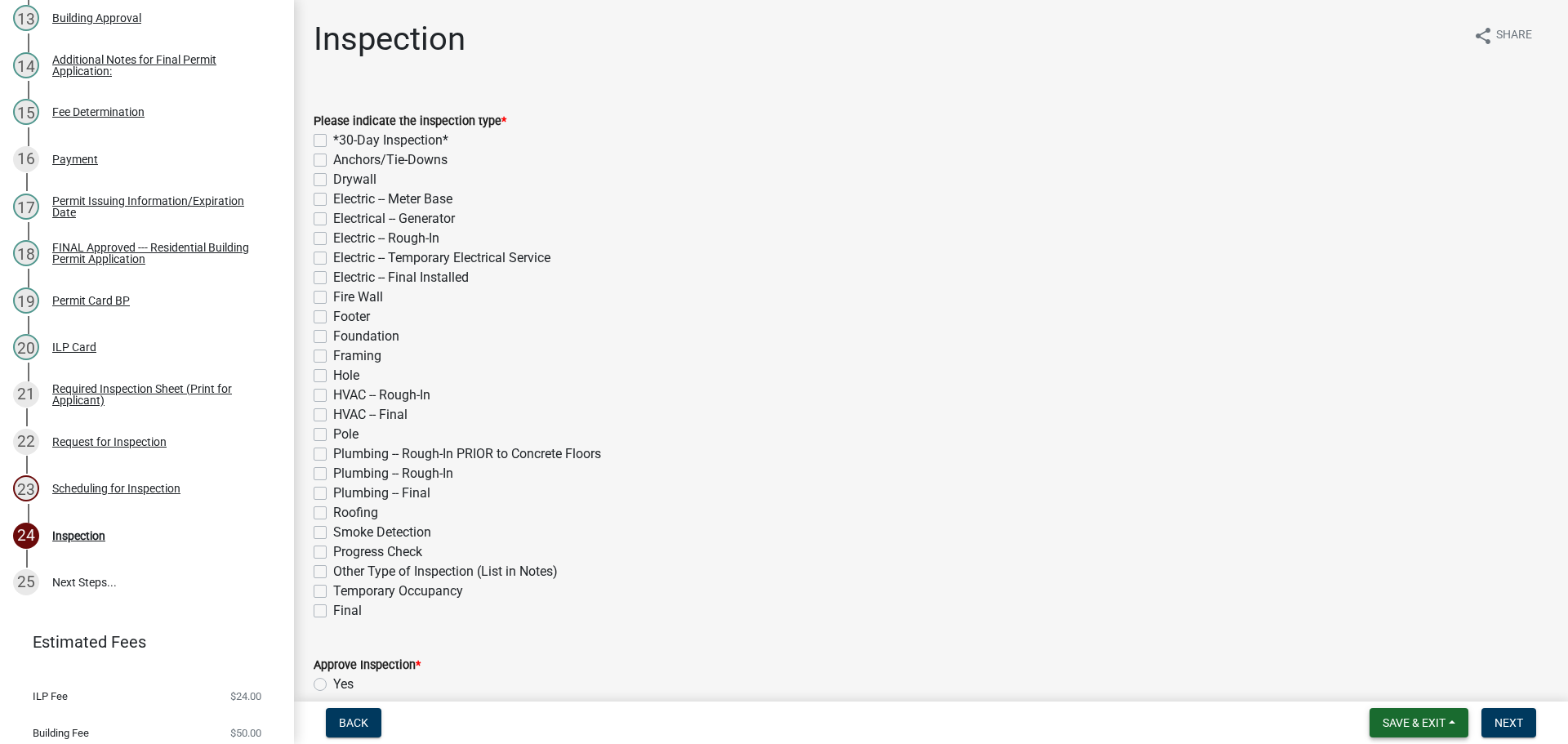
click at [1424, 728] on span "Save & Exit" at bounding box center [1415, 723] width 62 height 13
click at [1403, 678] on button "Save & Exit" at bounding box center [1403, 680] width 131 height 39
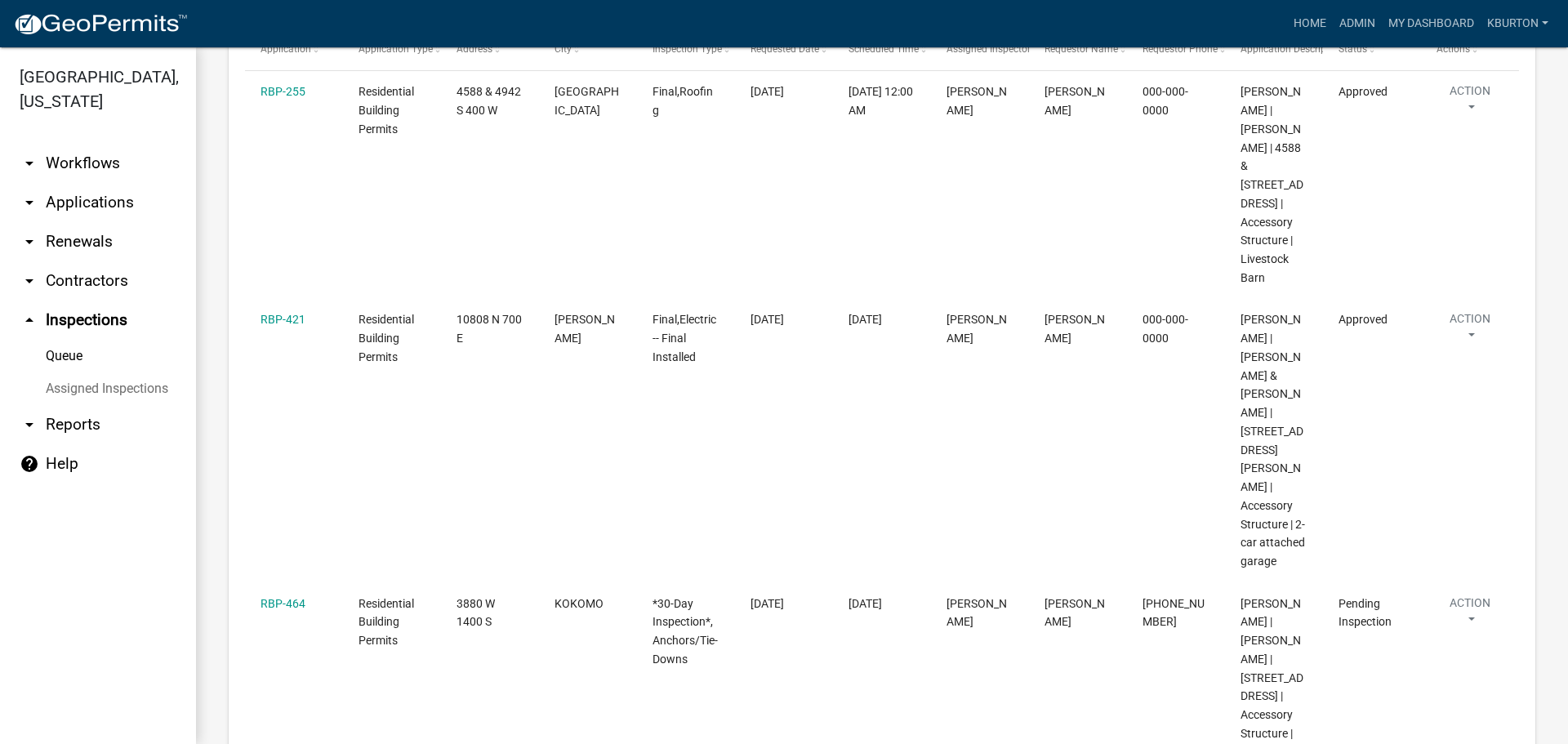
scroll to position [327, 0]
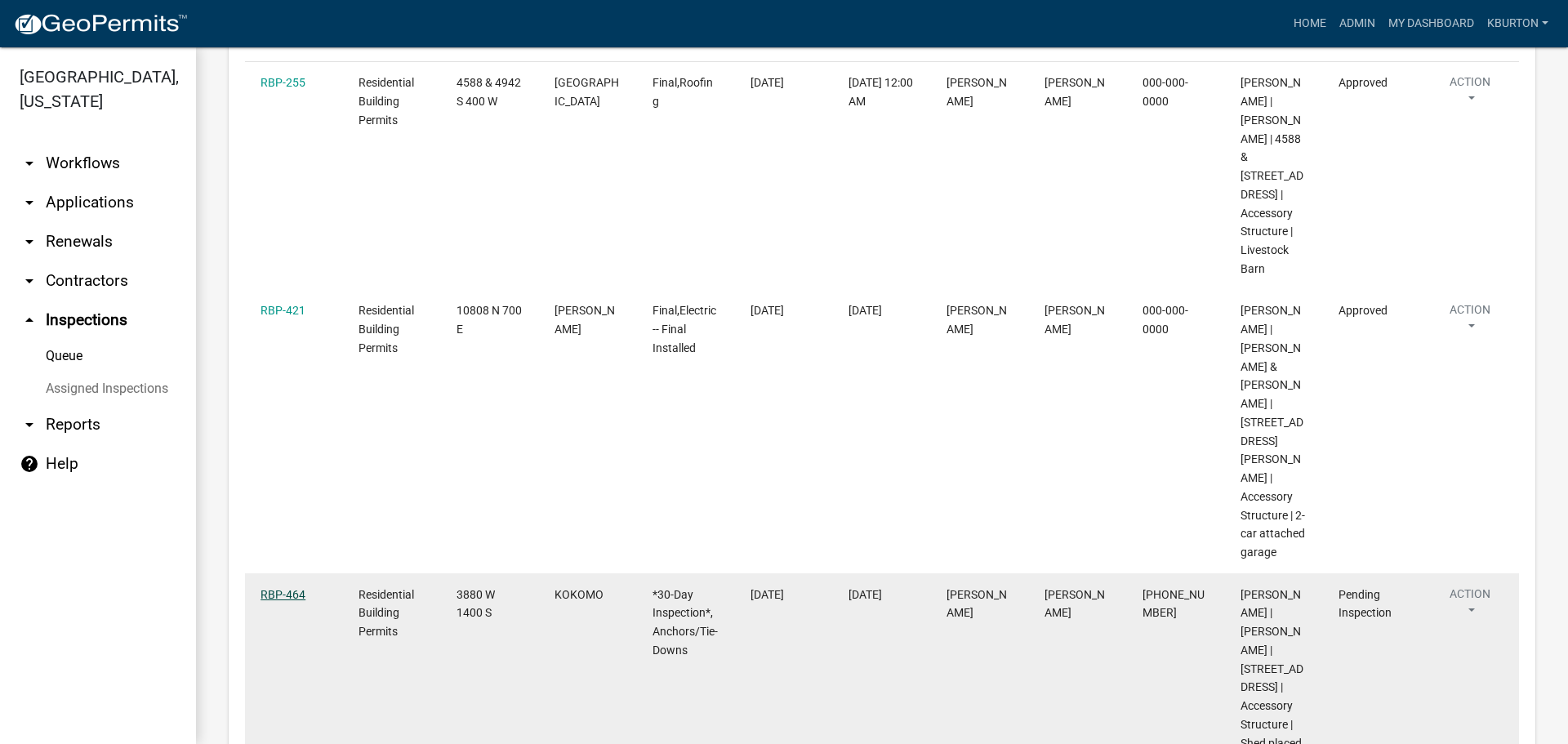
click at [297, 588] on link "RBP-464" at bounding box center [282, 594] width 45 height 13
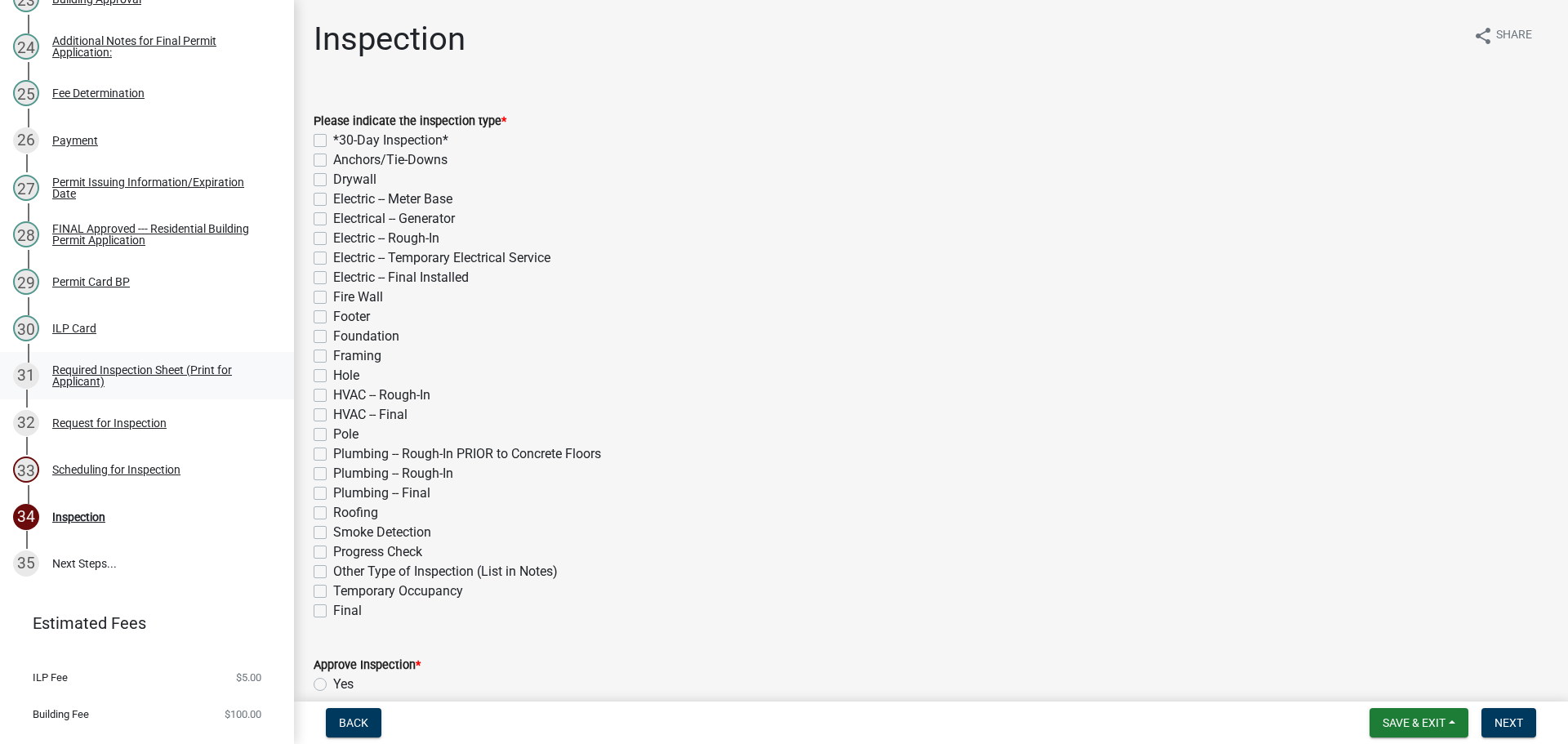
scroll to position [1306, 0]
click at [134, 474] on div "Scheduling for Inspection" at bounding box center [116, 469] width 128 height 11
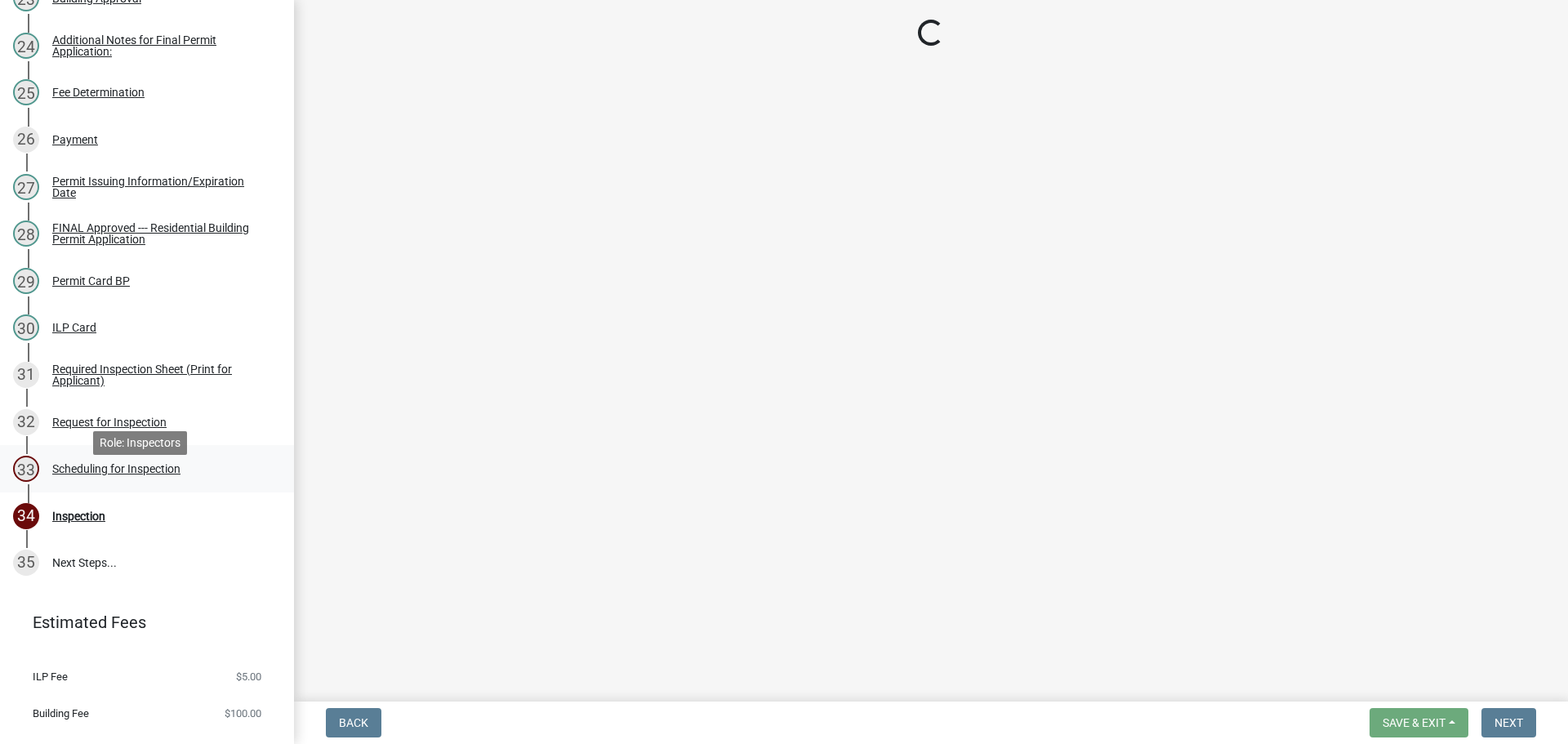
select select "25b75ae6-03c7-4280-9b34-fcf63005d5e5"
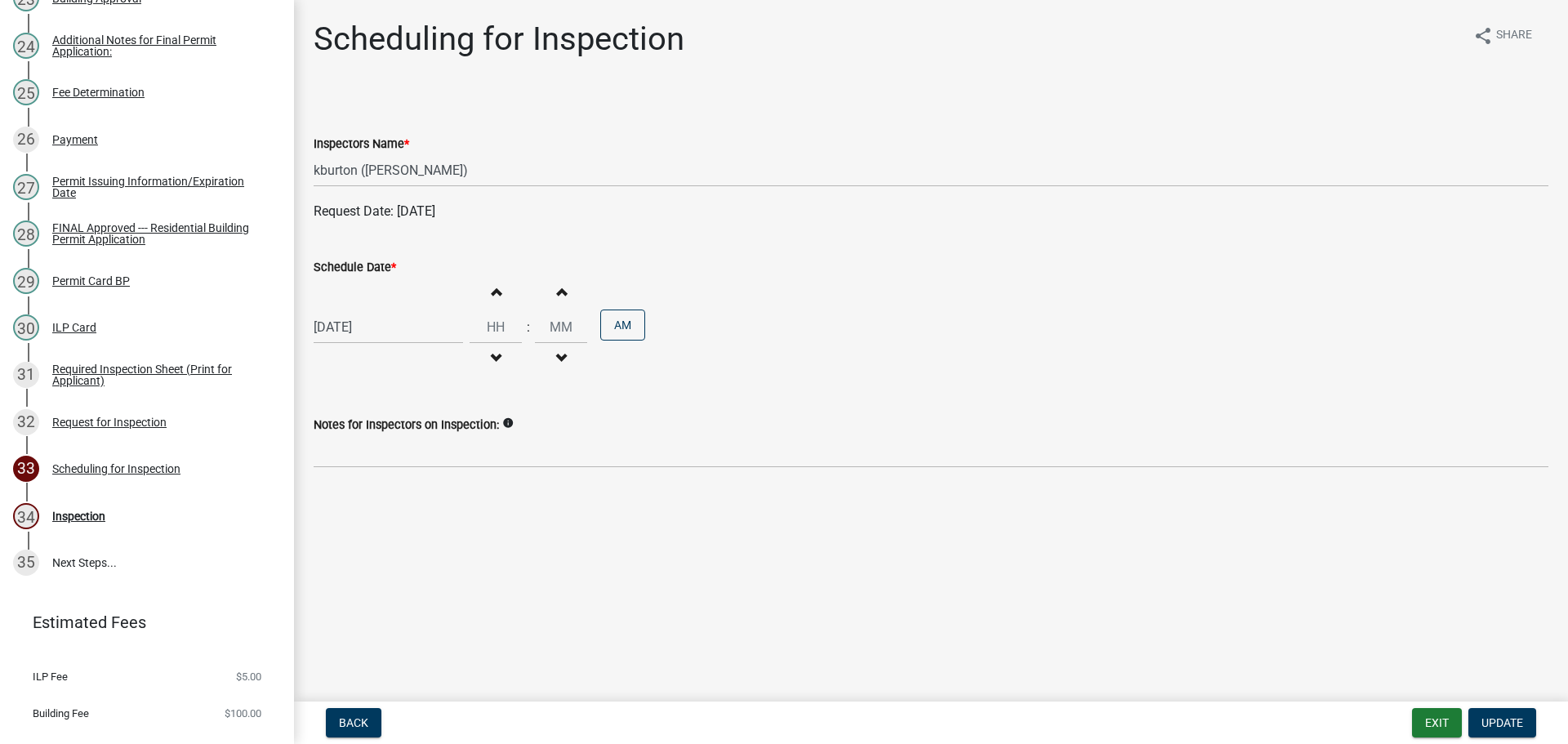
click at [352, 264] on label "Schedule Date *" at bounding box center [354, 268] width 82 height 11
click at [352, 310] on input "[DATE]" at bounding box center [388, 327] width 150 height 33
select select "8"
select select "2025"
click at [366, 367] on select "Jan Feb Mar Apr May Jun [DATE] Aug Sep Oct Nov Dec" at bounding box center [380, 362] width 66 height 25
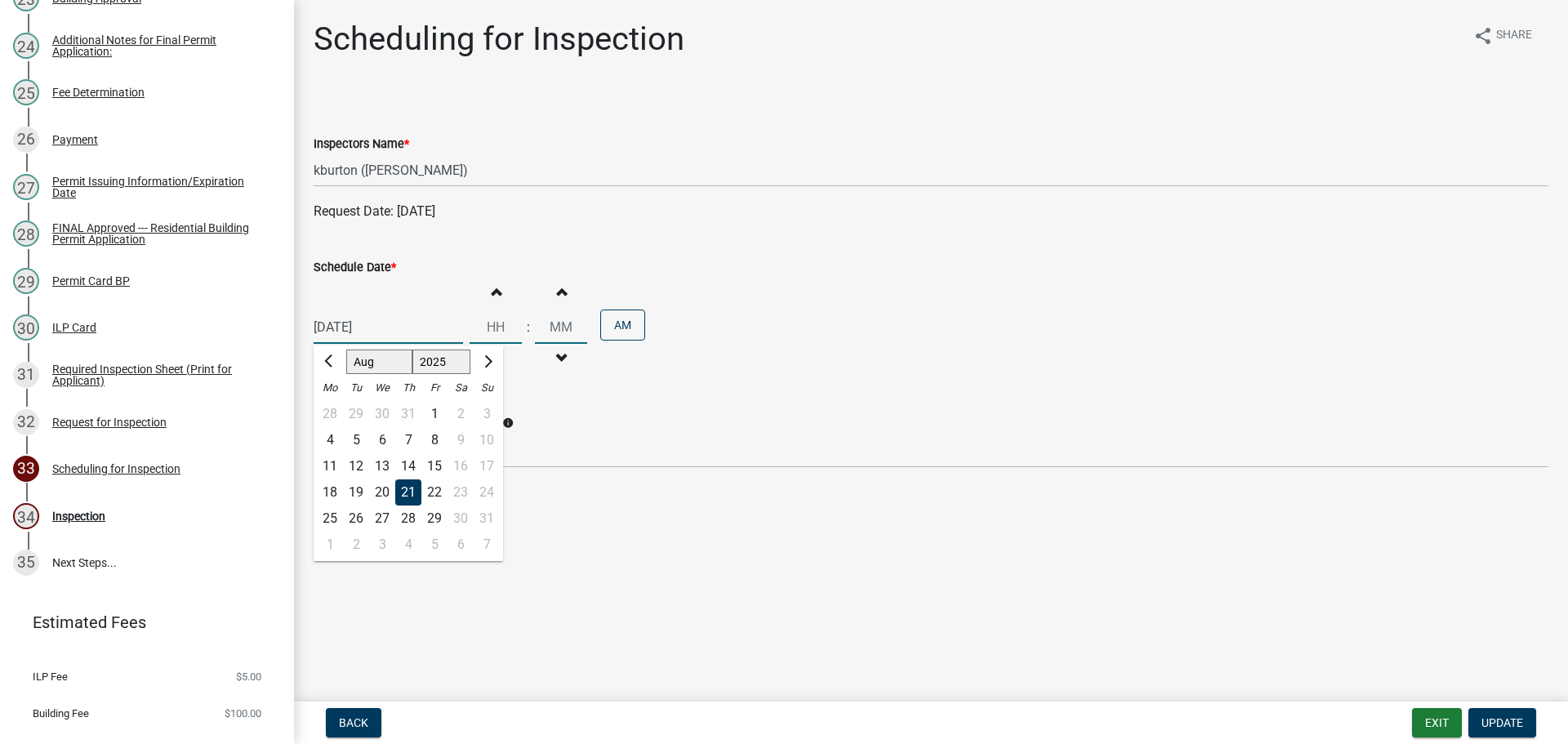
select select "9"
click at [347, 349] on select "Jan Feb Mar Apr May Jun [DATE] Aug Sep Oct Nov Dec" at bounding box center [380, 362] width 66 height 25
click at [409, 435] on div "11" at bounding box center [409, 440] width 27 height 27
type input "[DATE]"
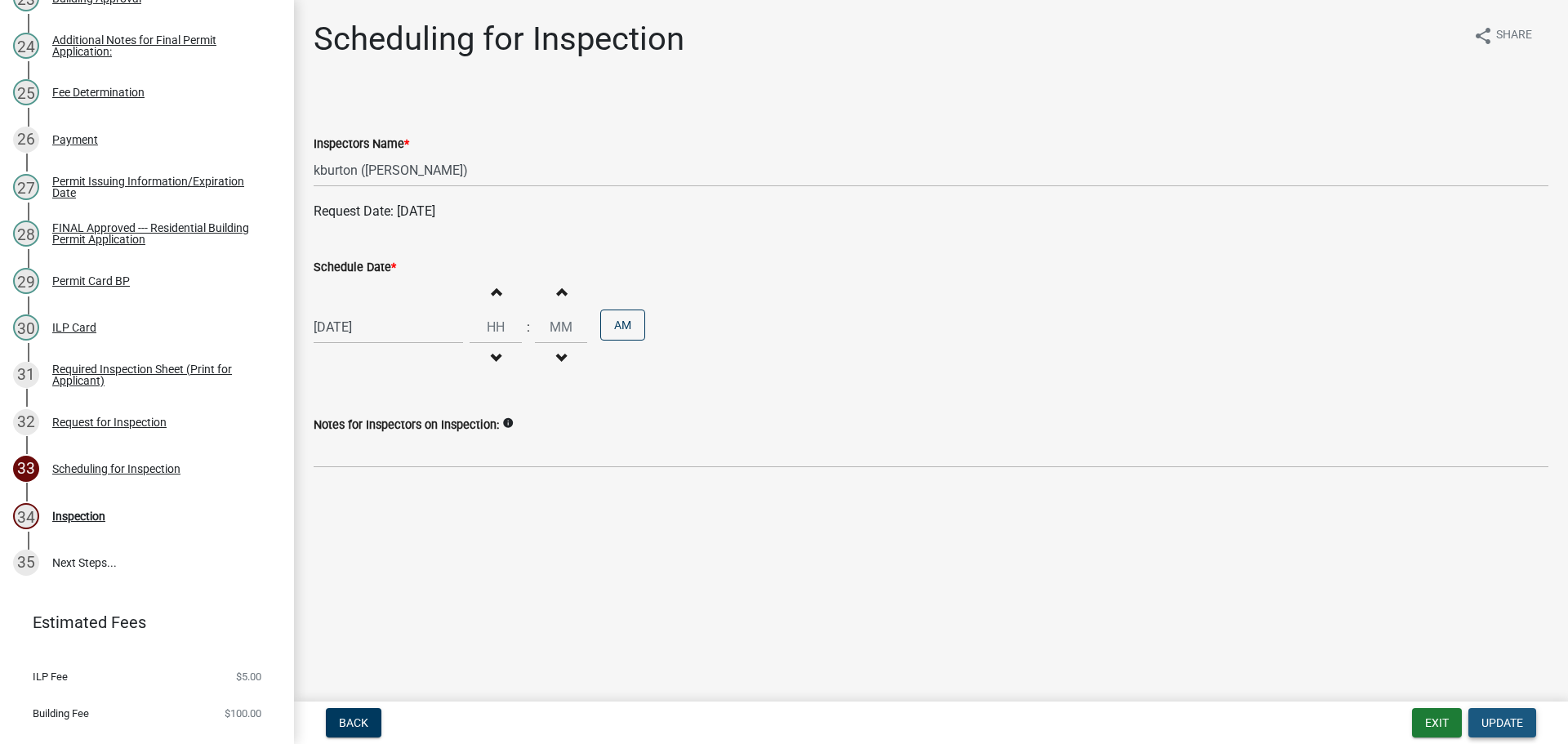
click at [1504, 724] on span "Update" at bounding box center [1503, 723] width 42 height 13
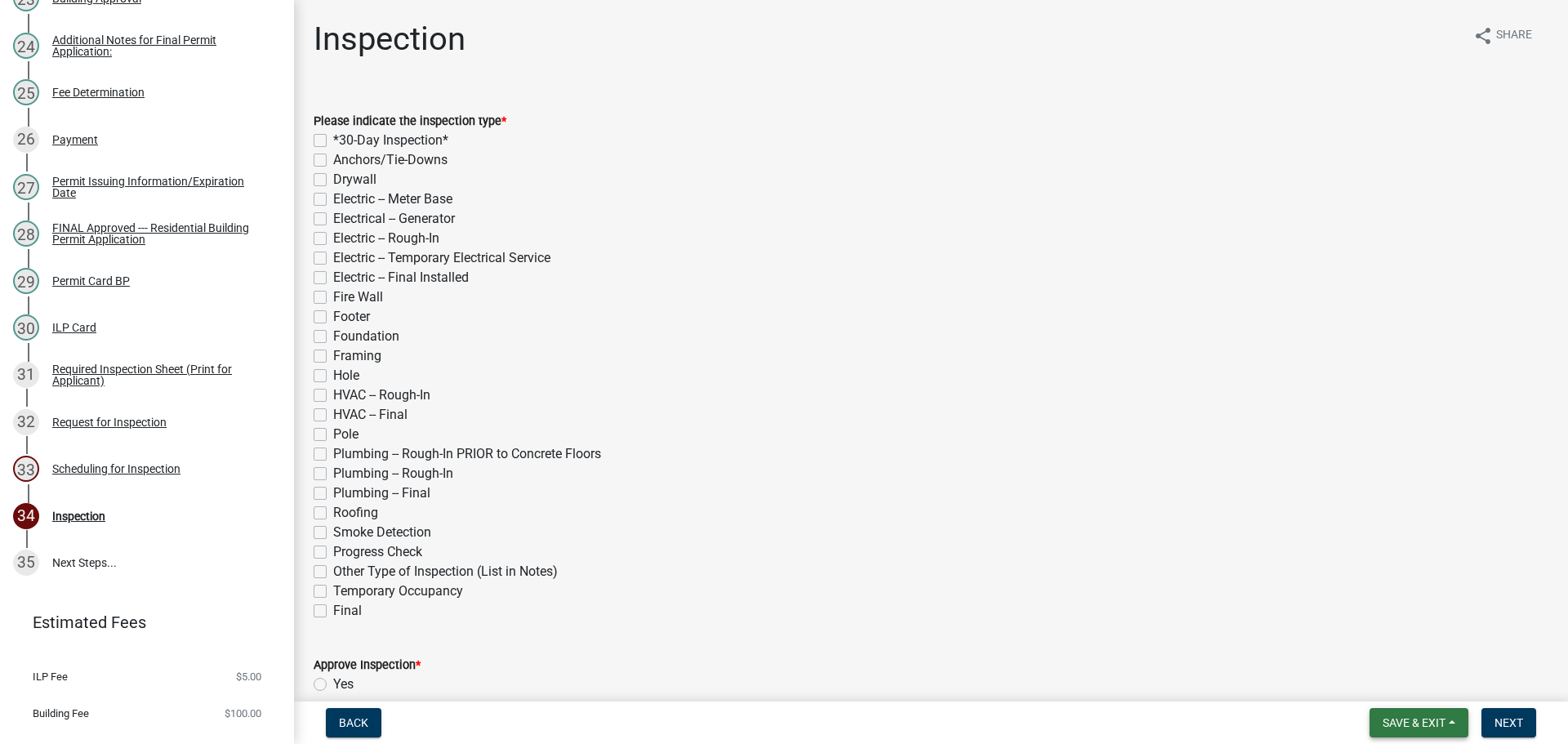
click at [1437, 715] on button "Save & Exit" at bounding box center [1419, 722] width 98 height 29
click at [1419, 685] on button "Save & Exit" at bounding box center [1403, 680] width 131 height 39
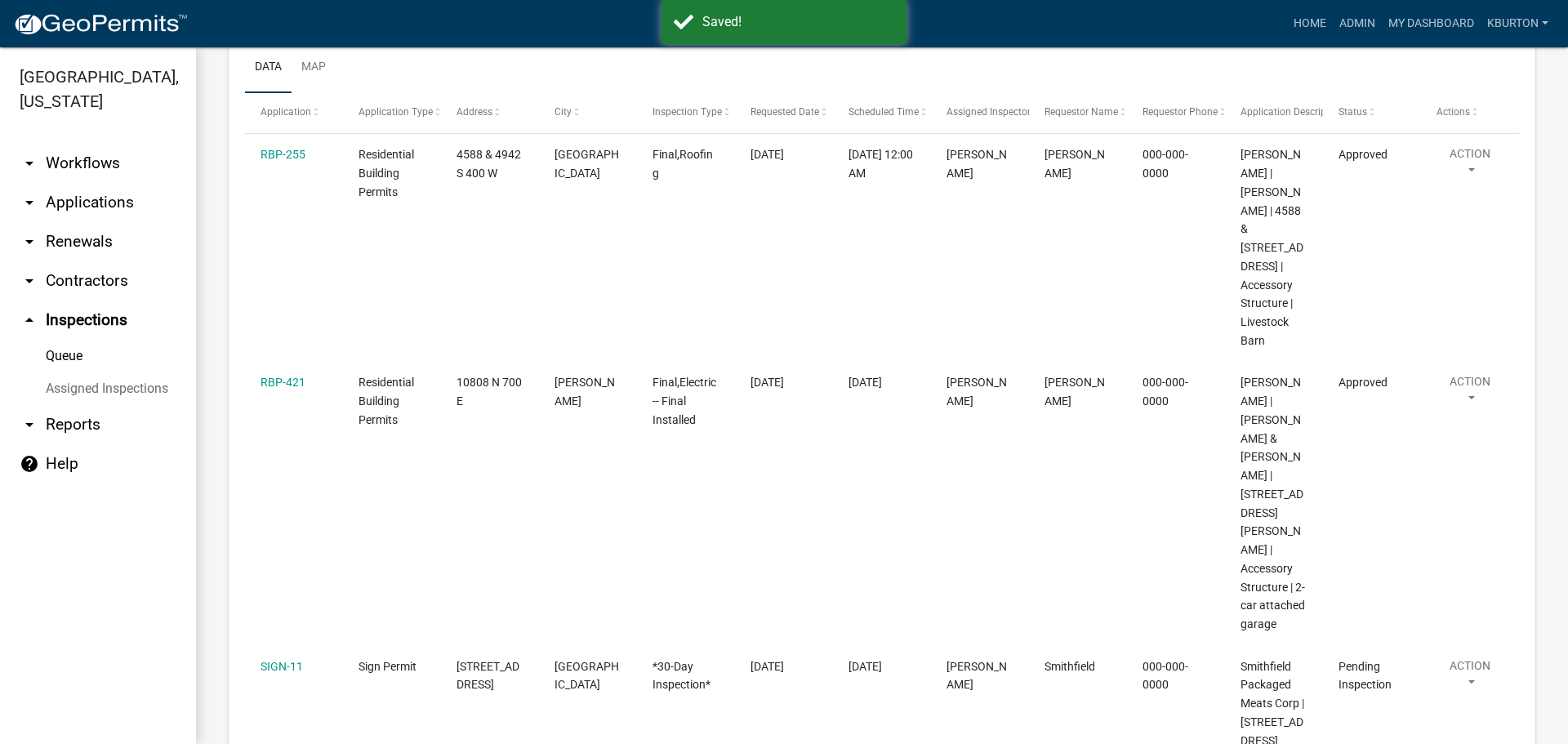
scroll to position [327, 0]
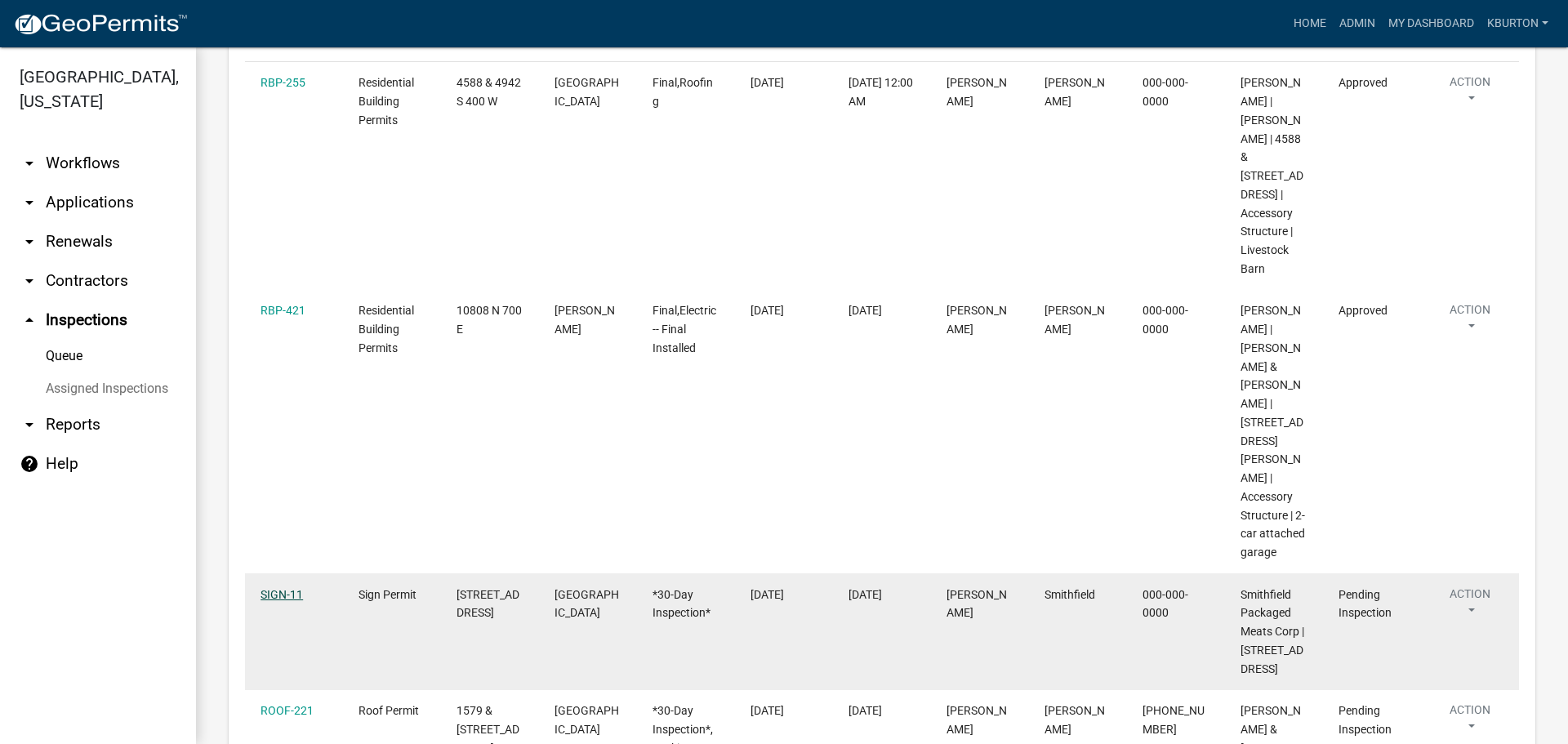
click at [294, 588] on link "SIGN-11" at bounding box center [281, 594] width 43 height 13
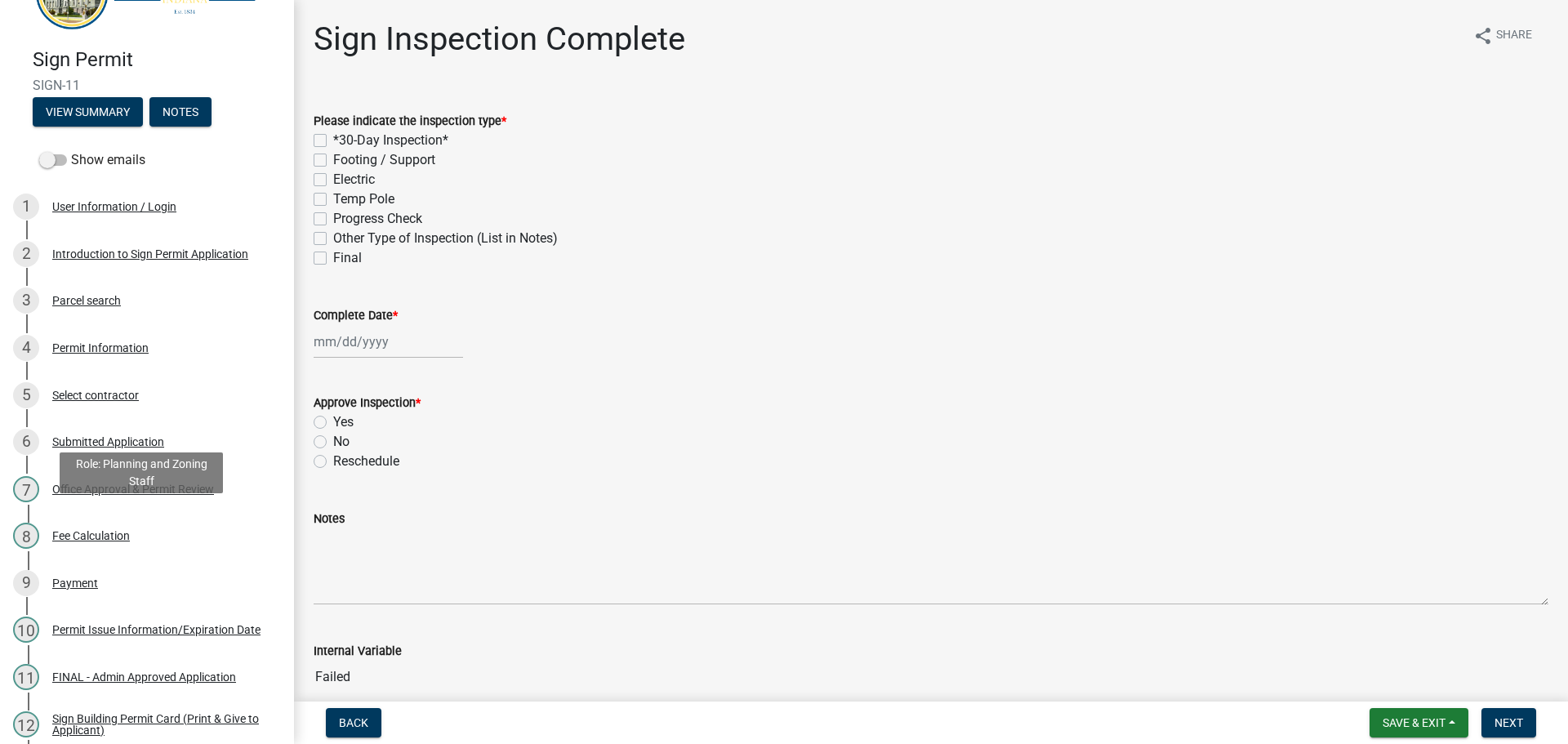
scroll to position [403, 0]
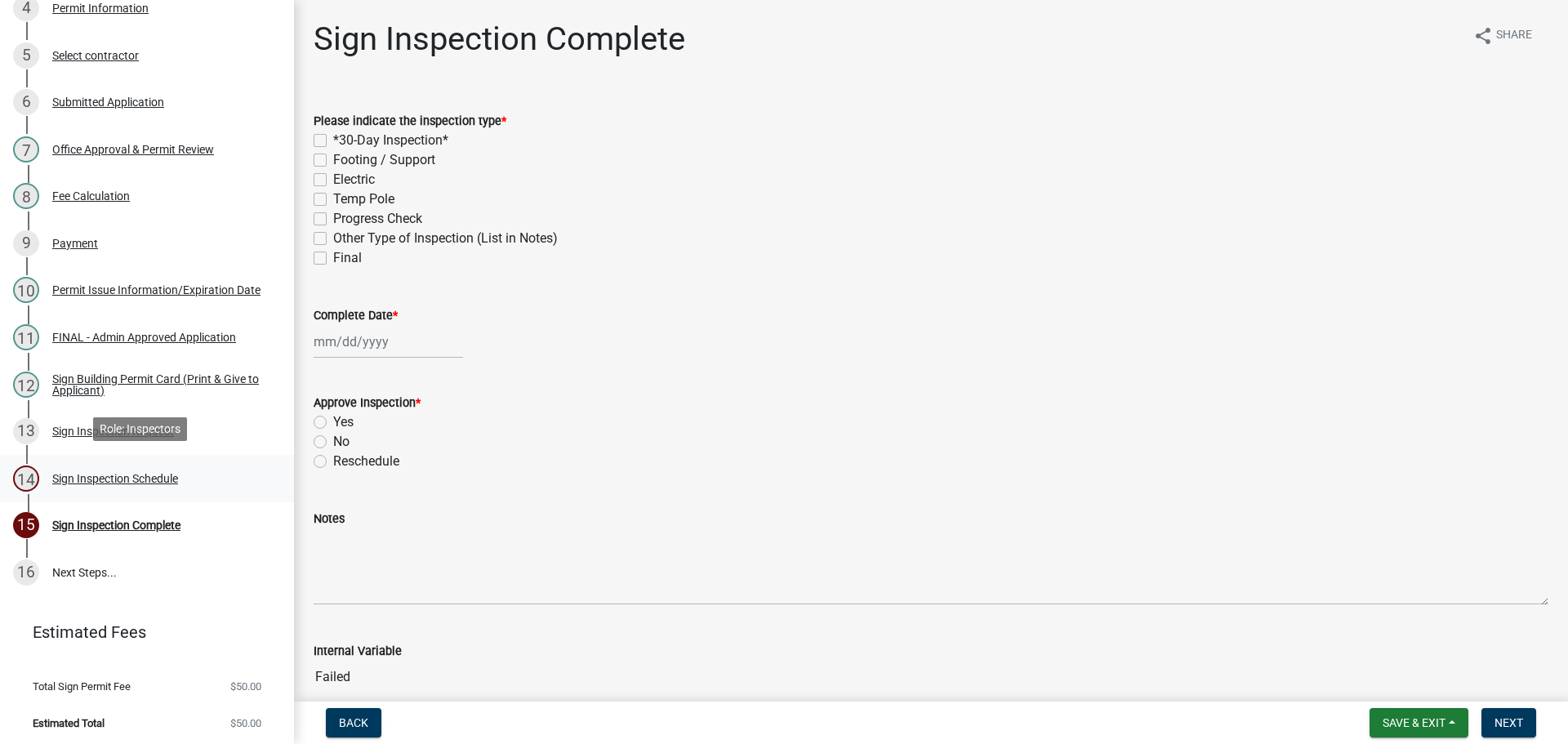
click at [168, 473] on div "Sign Inspection Schedule" at bounding box center [115, 479] width 126 height 11
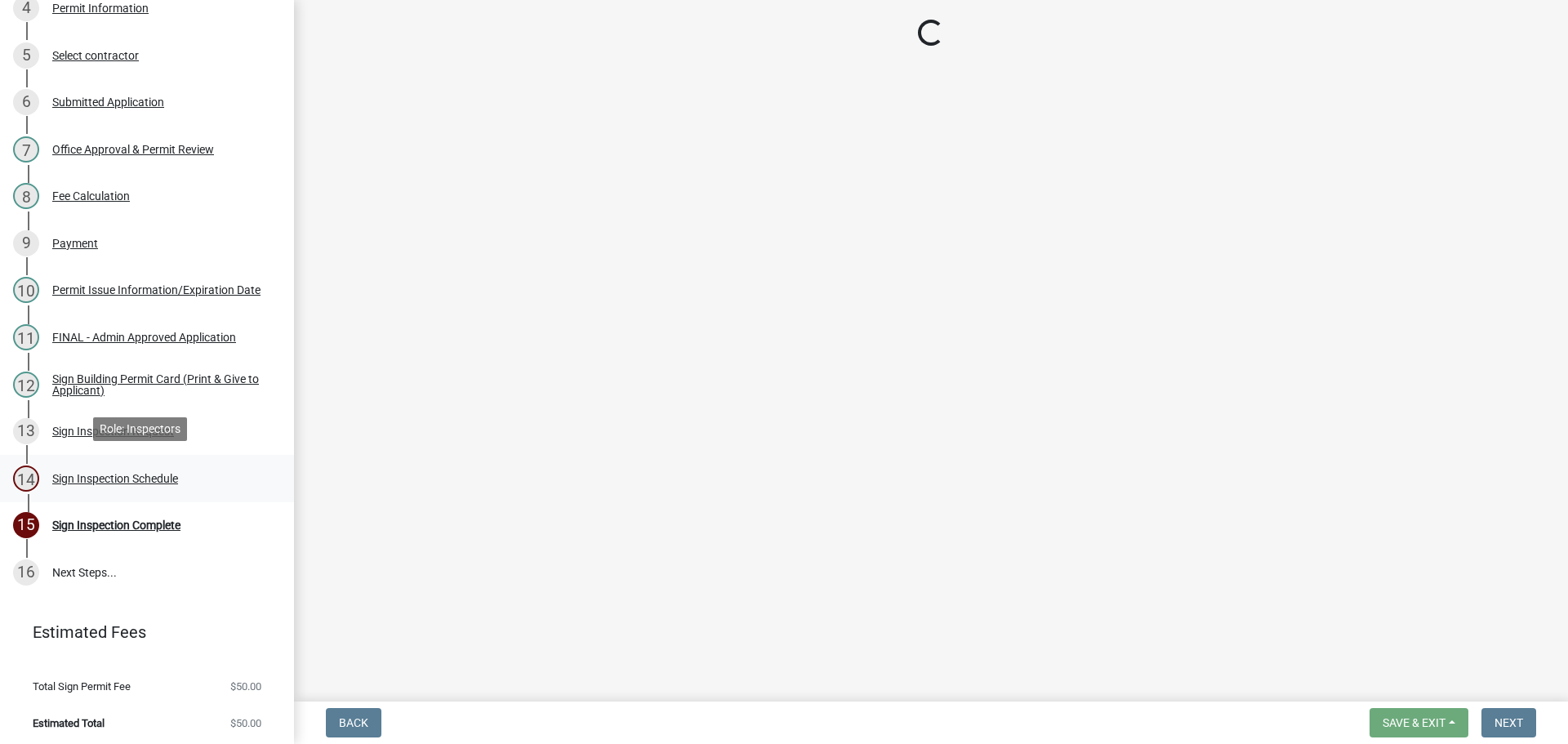
select select "25b75ae6-03c7-4280-9b34-fcf63005d5e5"
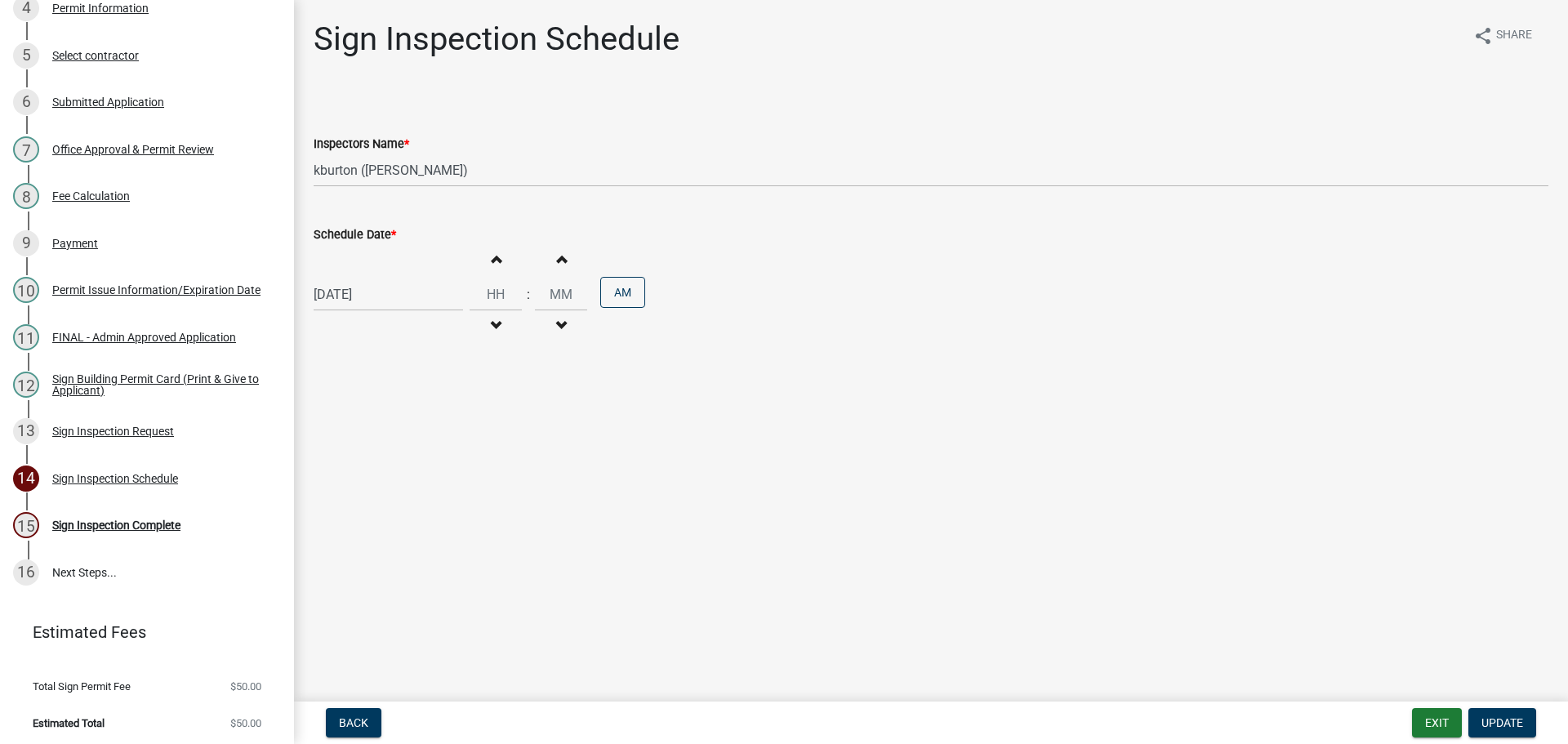
click at [337, 234] on label "Schedule Date *" at bounding box center [354, 235] width 82 height 11
click at [337, 277] on input "[DATE]" at bounding box center [388, 293] width 150 height 33
select select "8"
select select "2025"
click at [375, 506] on div "3" at bounding box center [383, 512] width 27 height 27
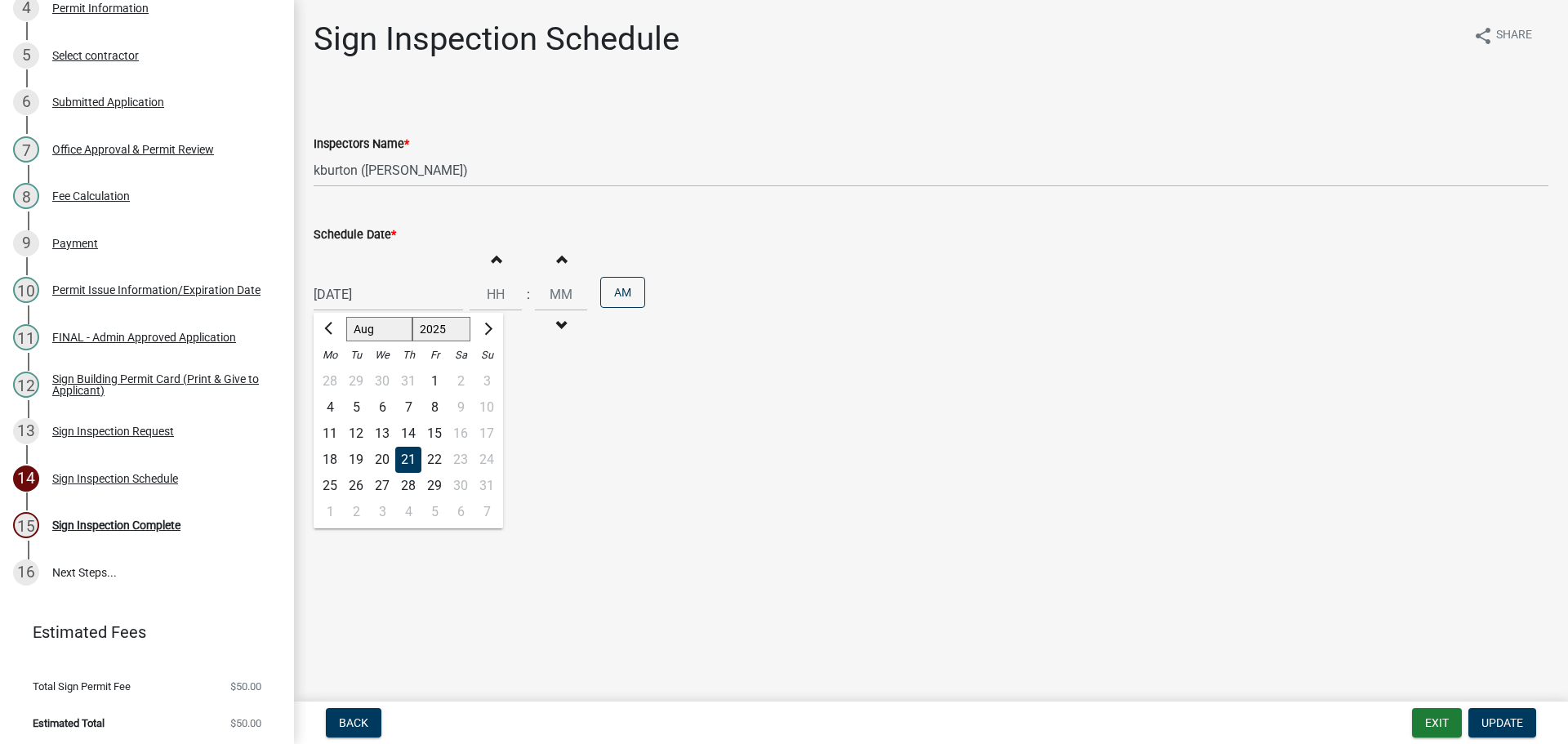
type input "[DATE]"
click at [1494, 715] on button "Update" at bounding box center [1503, 722] width 68 height 29
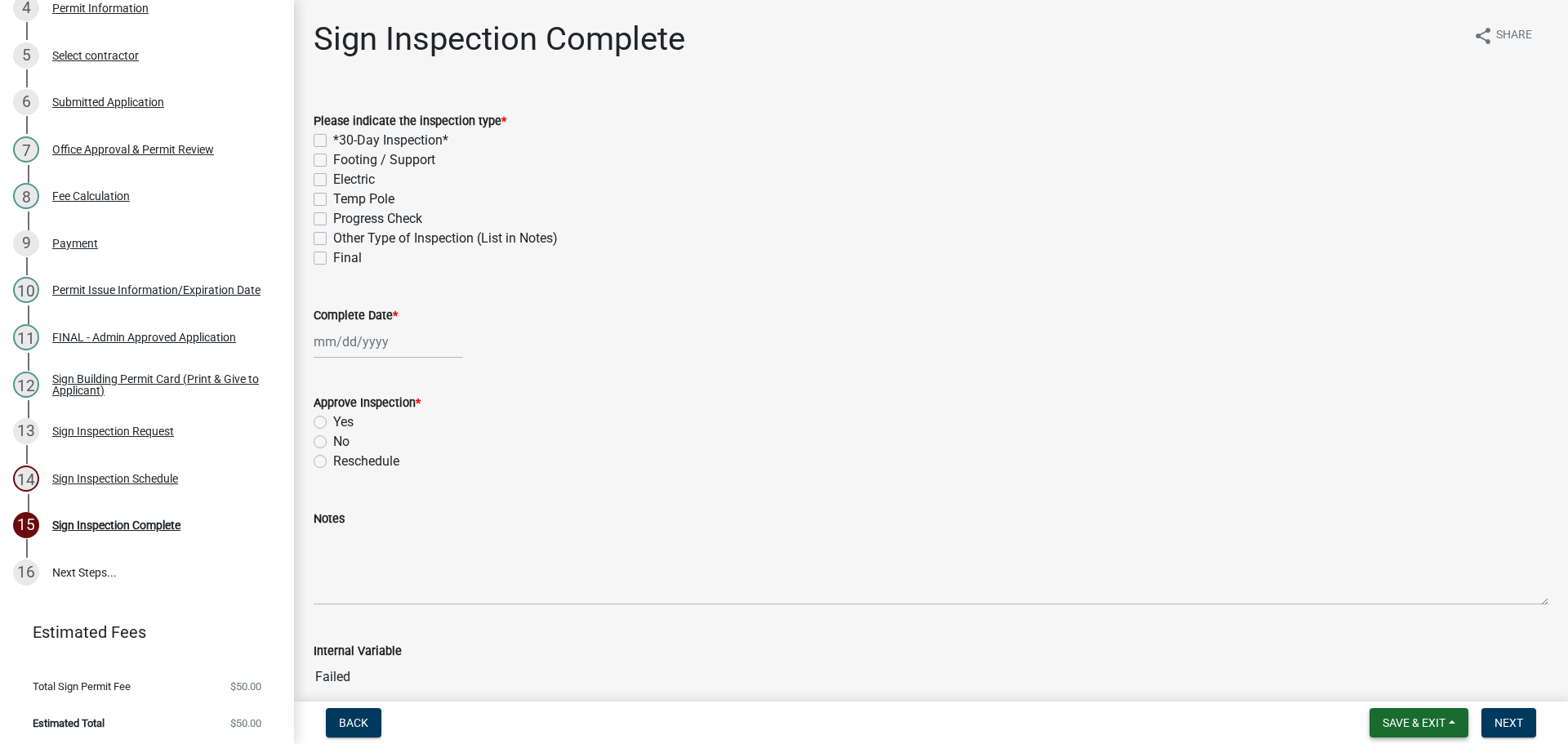
click at [1414, 719] on span "Save & Exit" at bounding box center [1415, 723] width 62 height 13
click at [1415, 684] on button "Save & Exit" at bounding box center [1403, 680] width 131 height 39
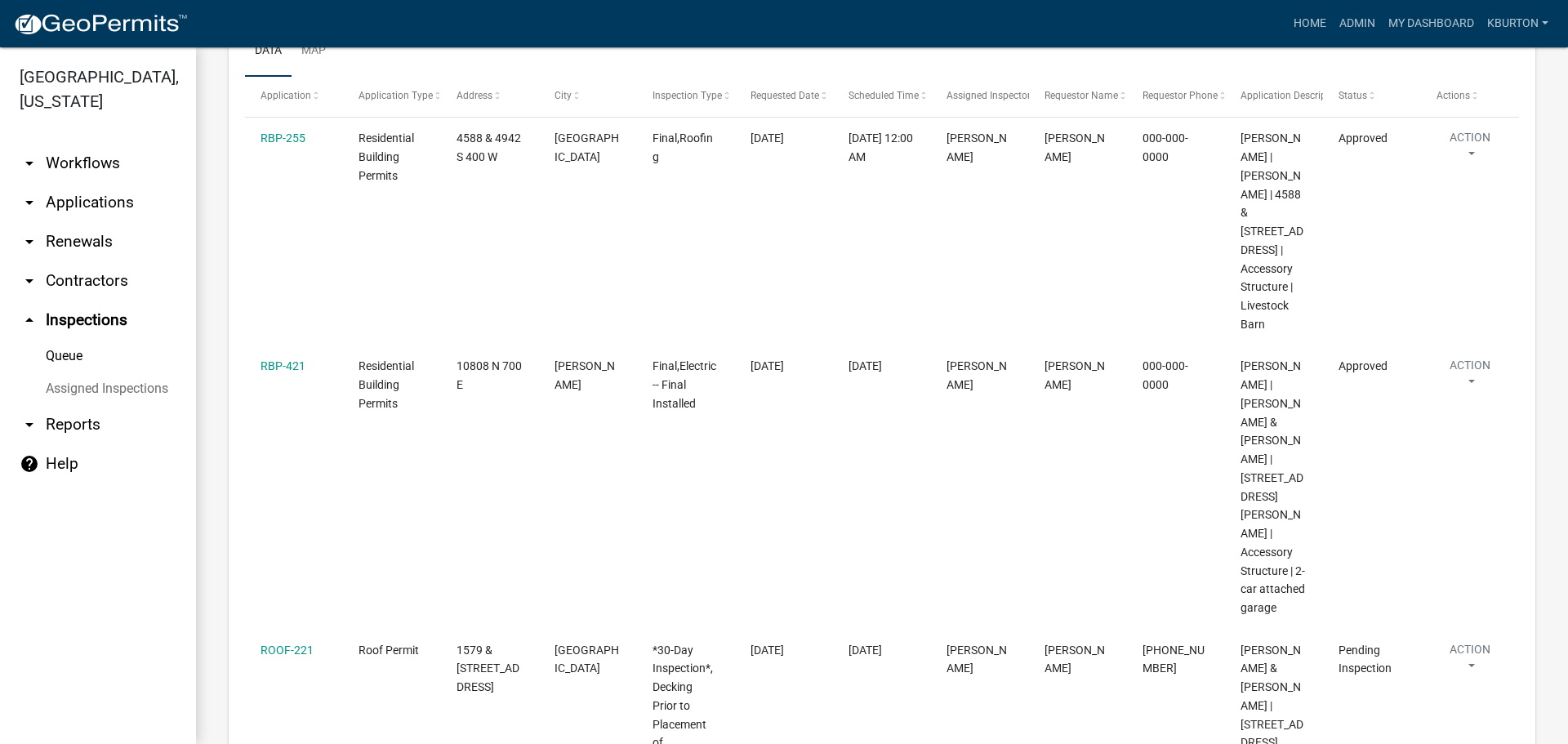
scroll to position [327, 0]
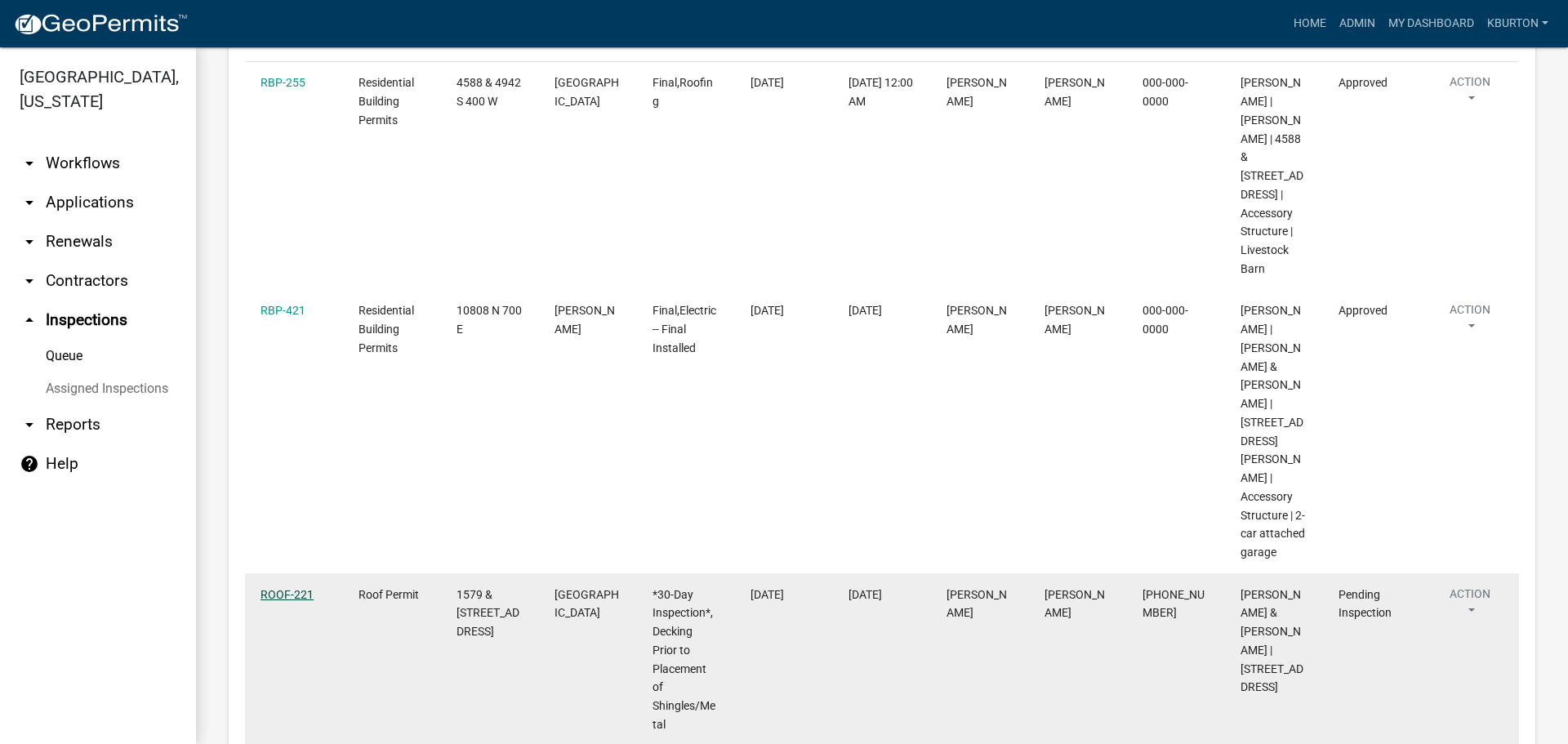
click at [294, 588] on link "ROOF-221" at bounding box center [287, 594] width 53 height 13
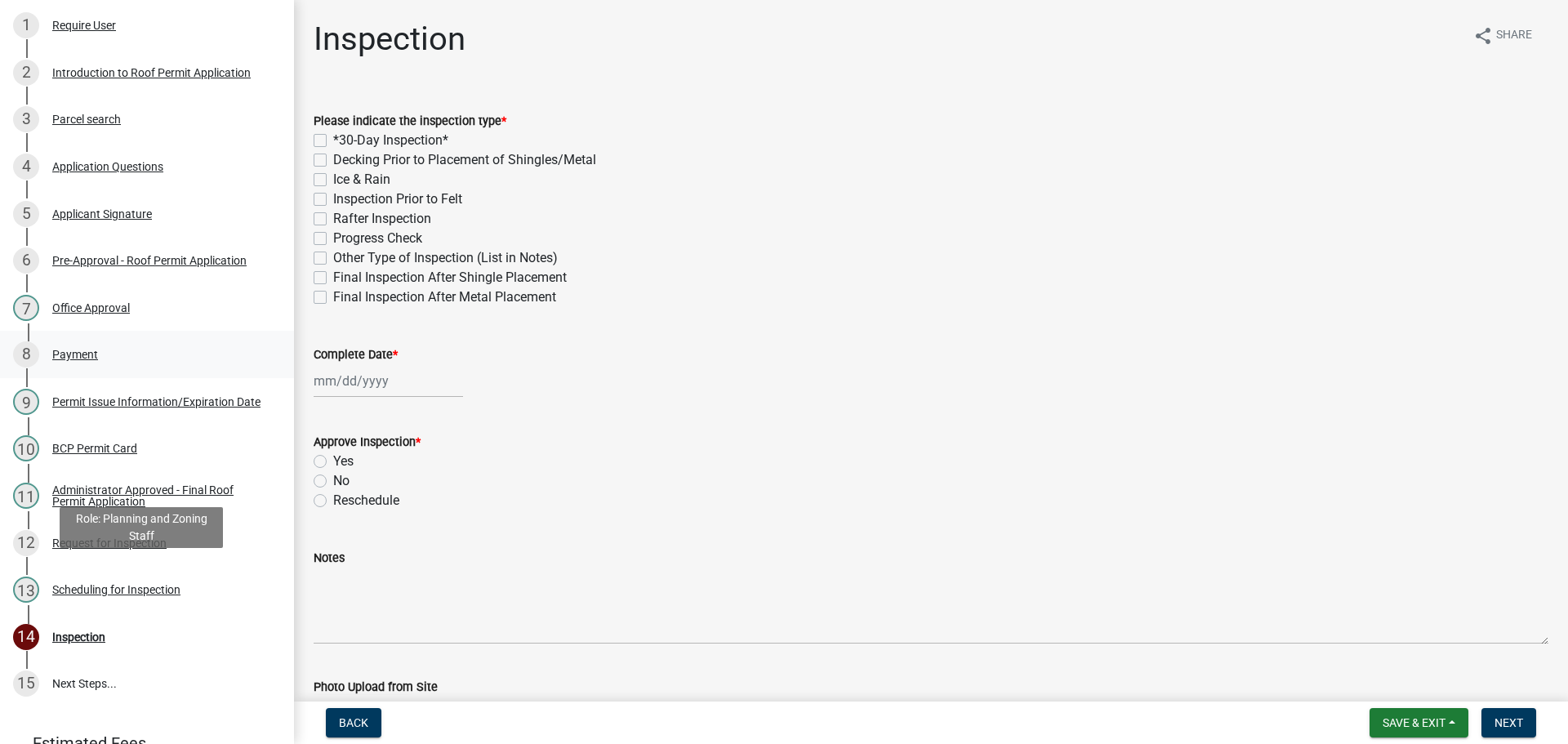
scroll to position [327, 0]
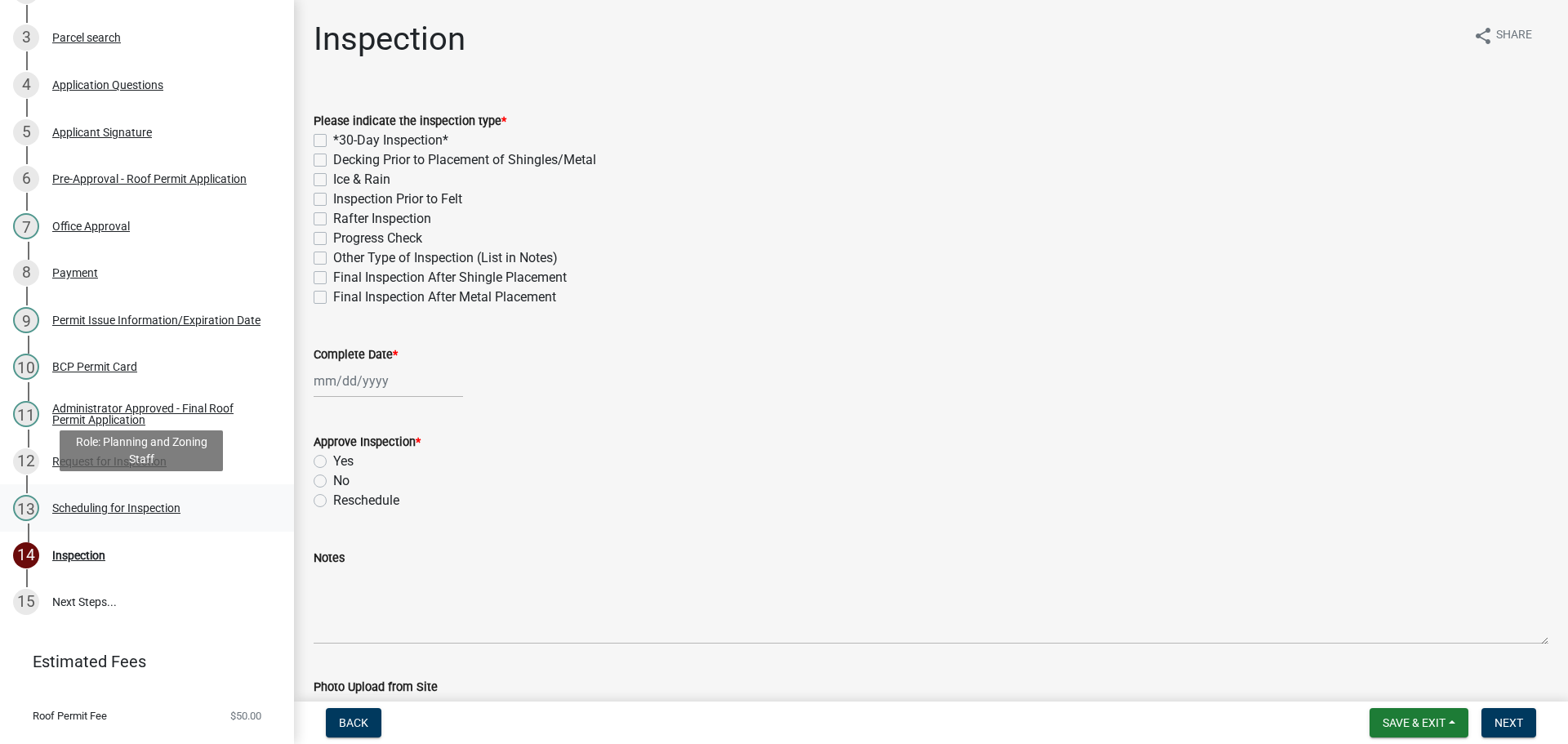
click at [134, 505] on div "Scheduling for Inspection" at bounding box center [116, 508] width 128 height 11
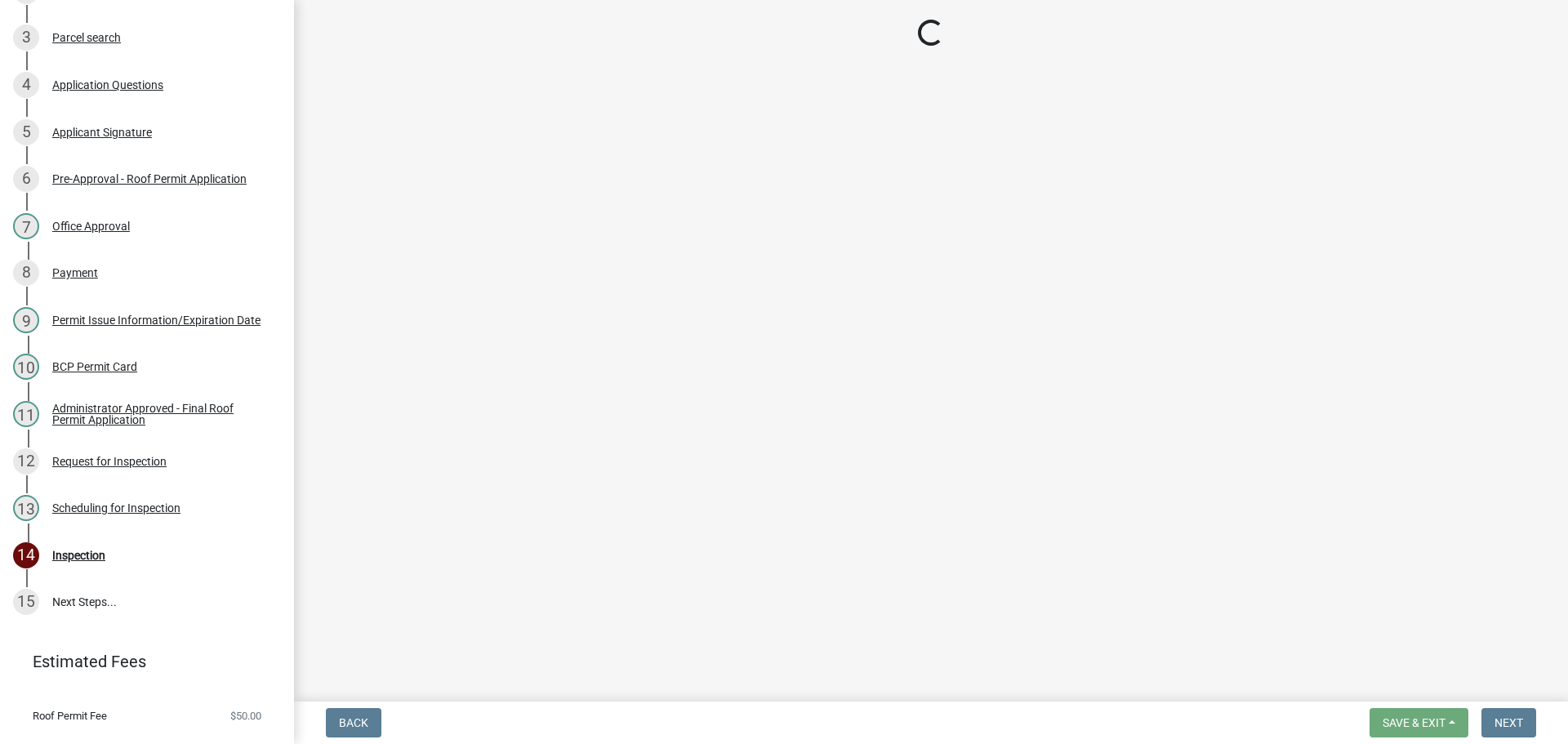
select select "25b75ae6-03c7-4280-9b34-fcf63005d5e5"
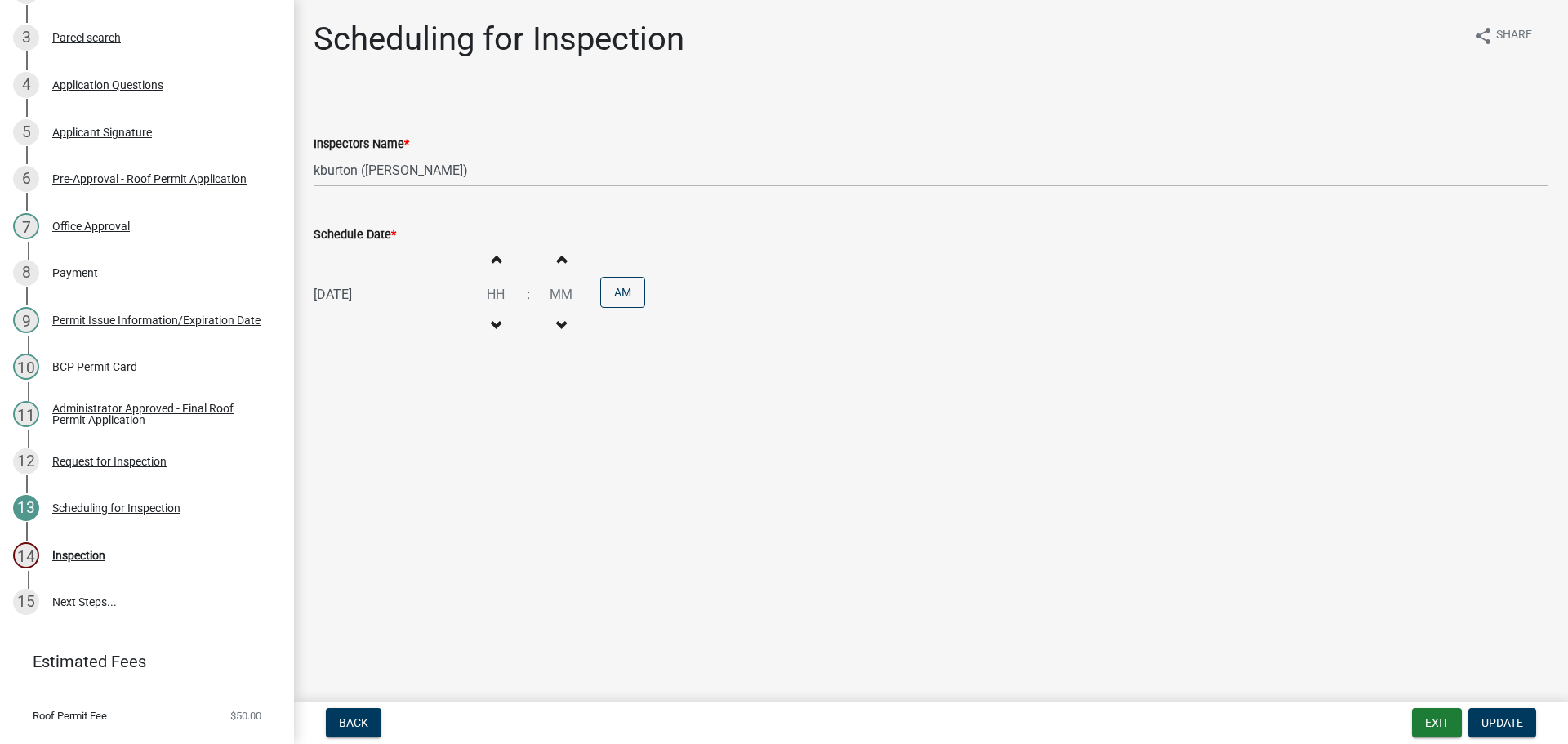
click at [361, 234] on label "Schedule Date *" at bounding box center [354, 235] width 82 height 11
click at [361, 277] on input "[DATE]" at bounding box center [388, 293] width 150 height 33
select select "8"
select select "2025"
click at [410, 518] on div "4" at bounding box center [409, 512] width 27 height 27
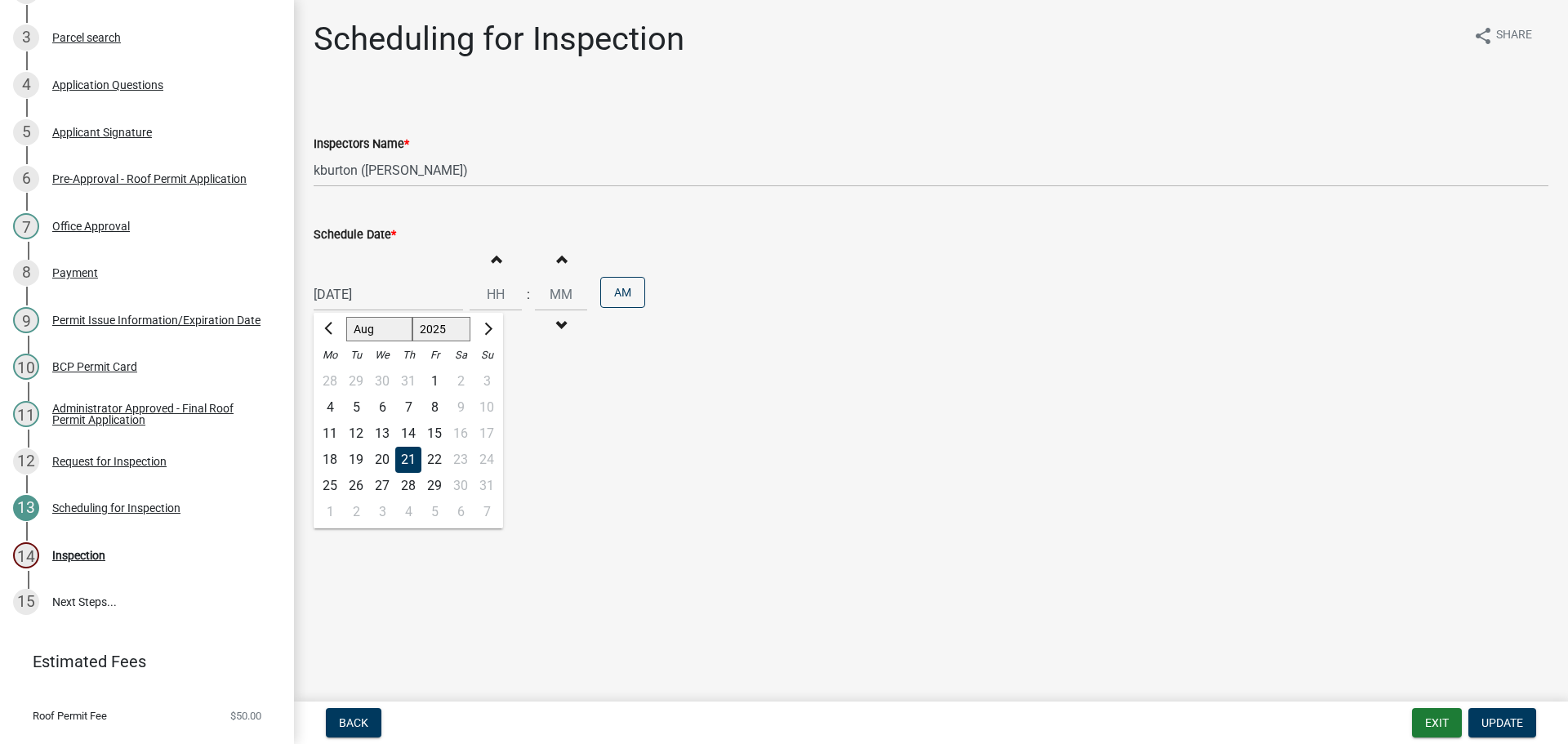
type input "[DATE]"
click at [1502, 723] on span "Update" at bounding box center [1503, 723] width 42 height 13
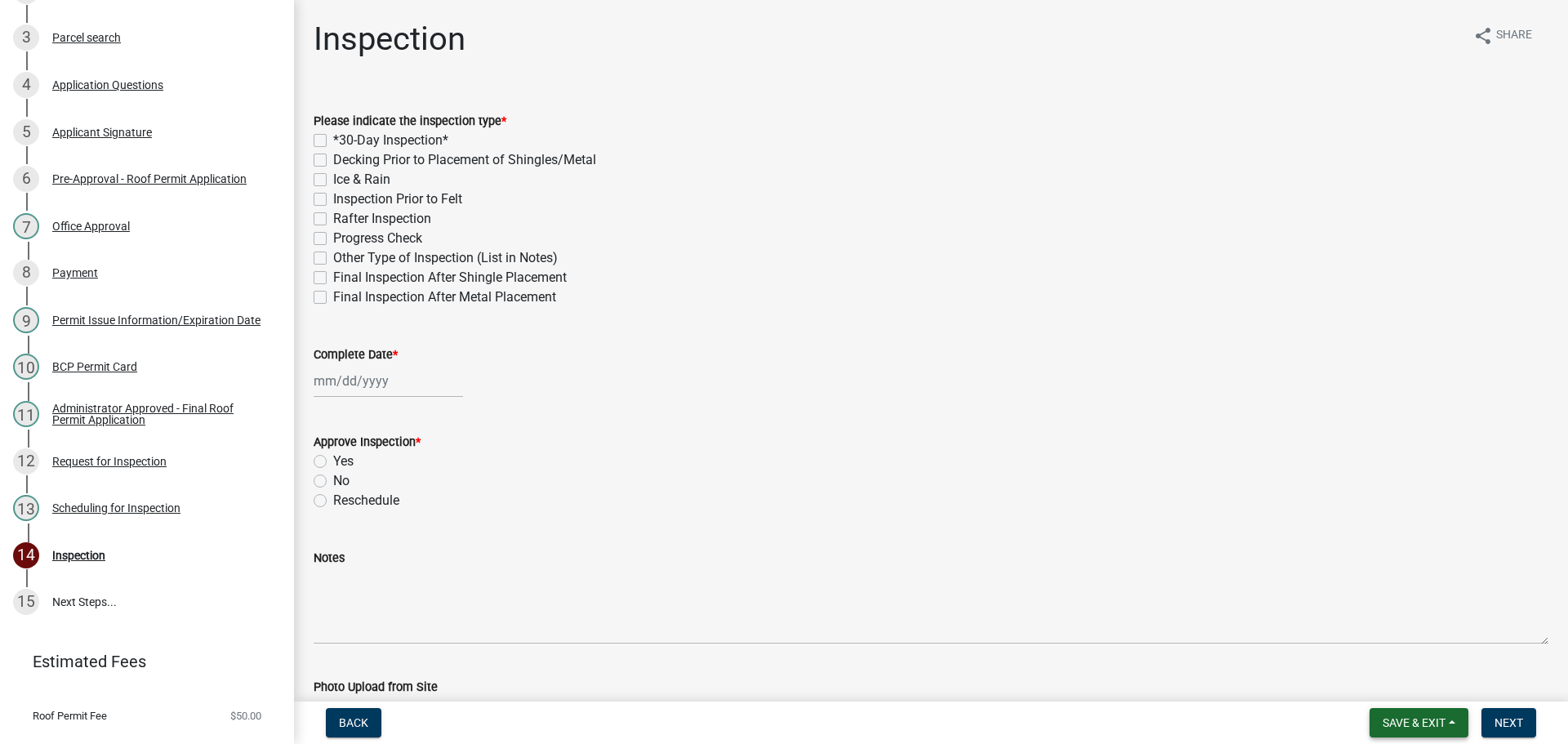
click at [1417, 717] on span "Save & Exit" at bounding box center [1415, 723] width 62 height 13
click at [1402, 690] on button "Save & Exit" at bounding box center [1403, 680] width 131 height 39
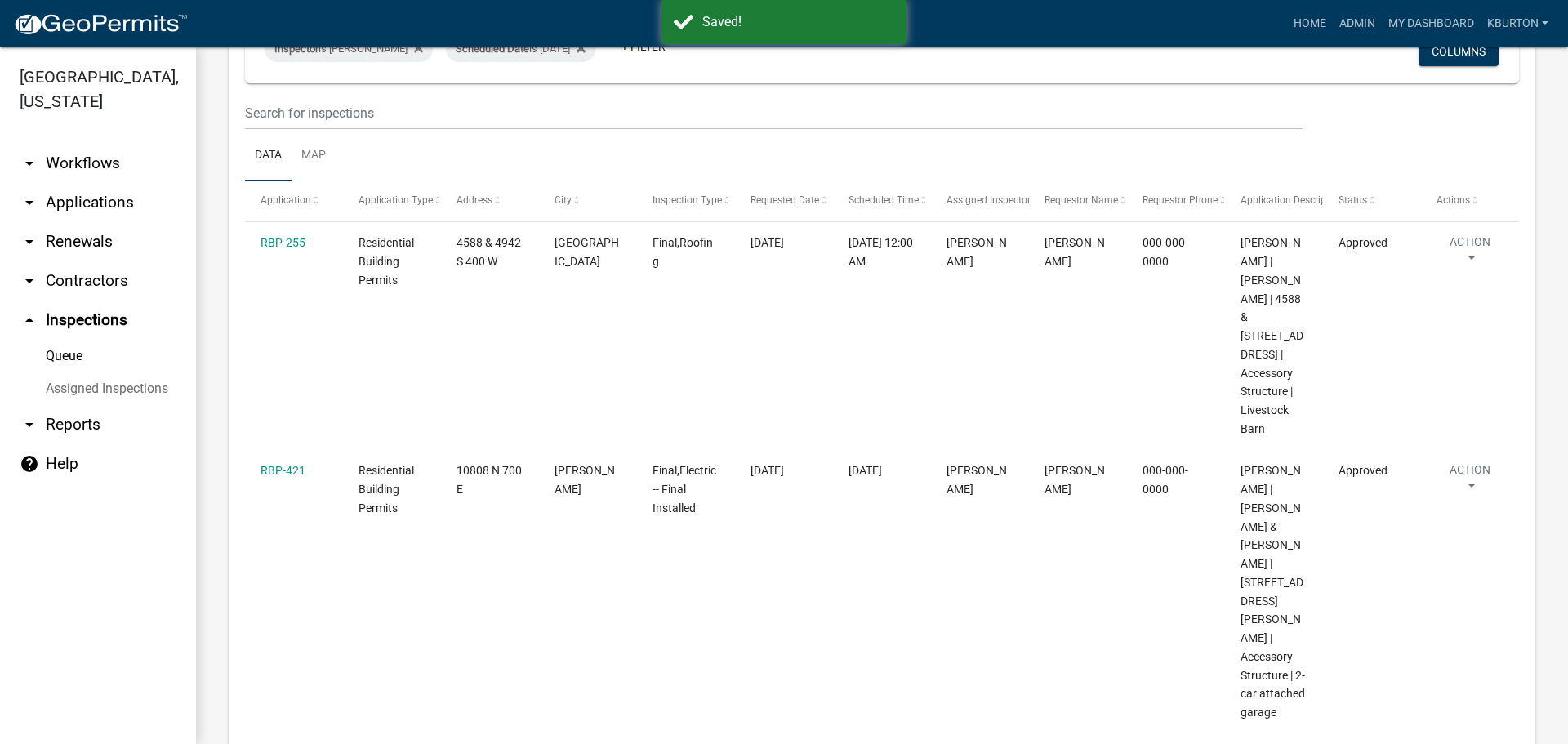
scroll to position [245, 0]
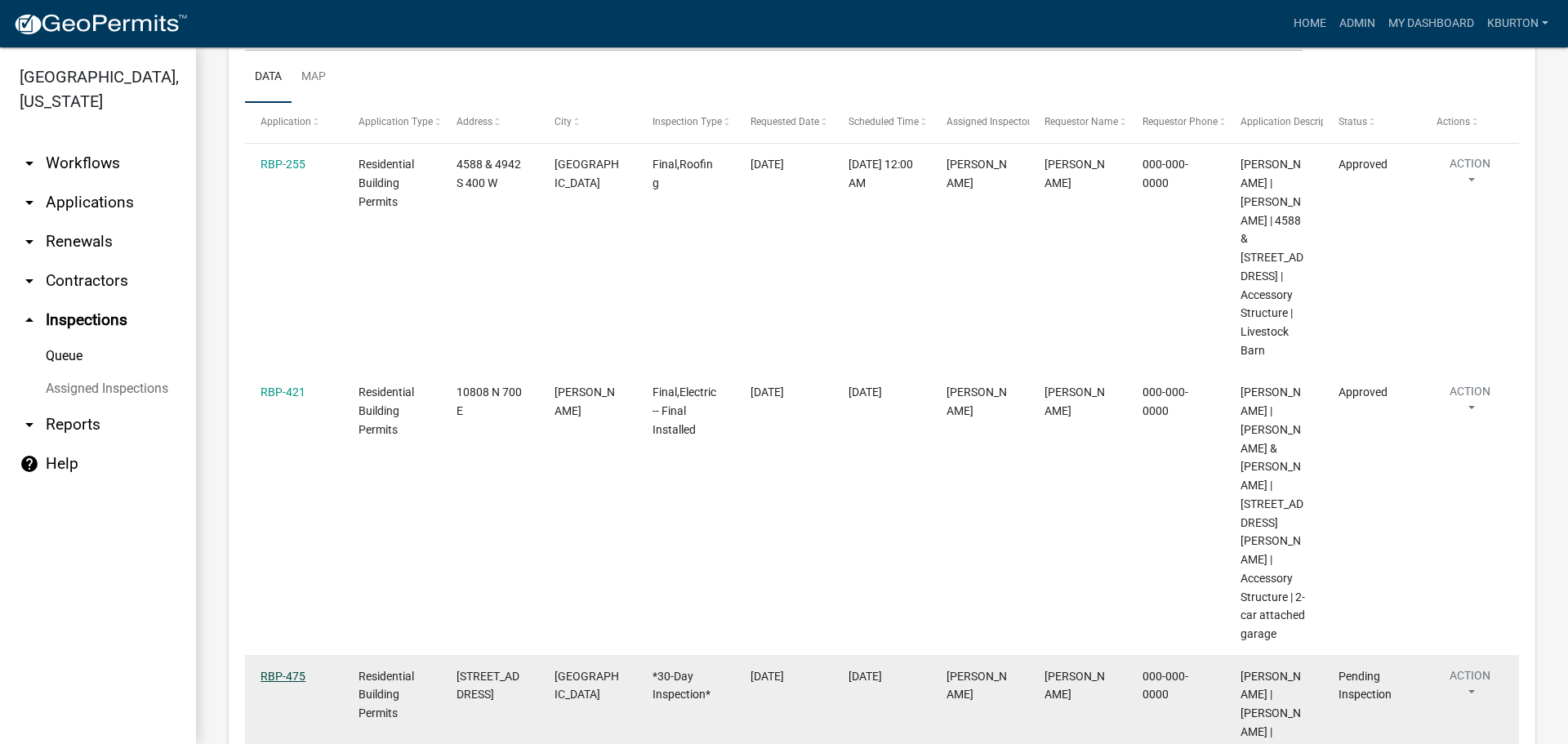
click at [290, 669] on link "RBP-475" at bounding box center [282, 676] width 45 height 13
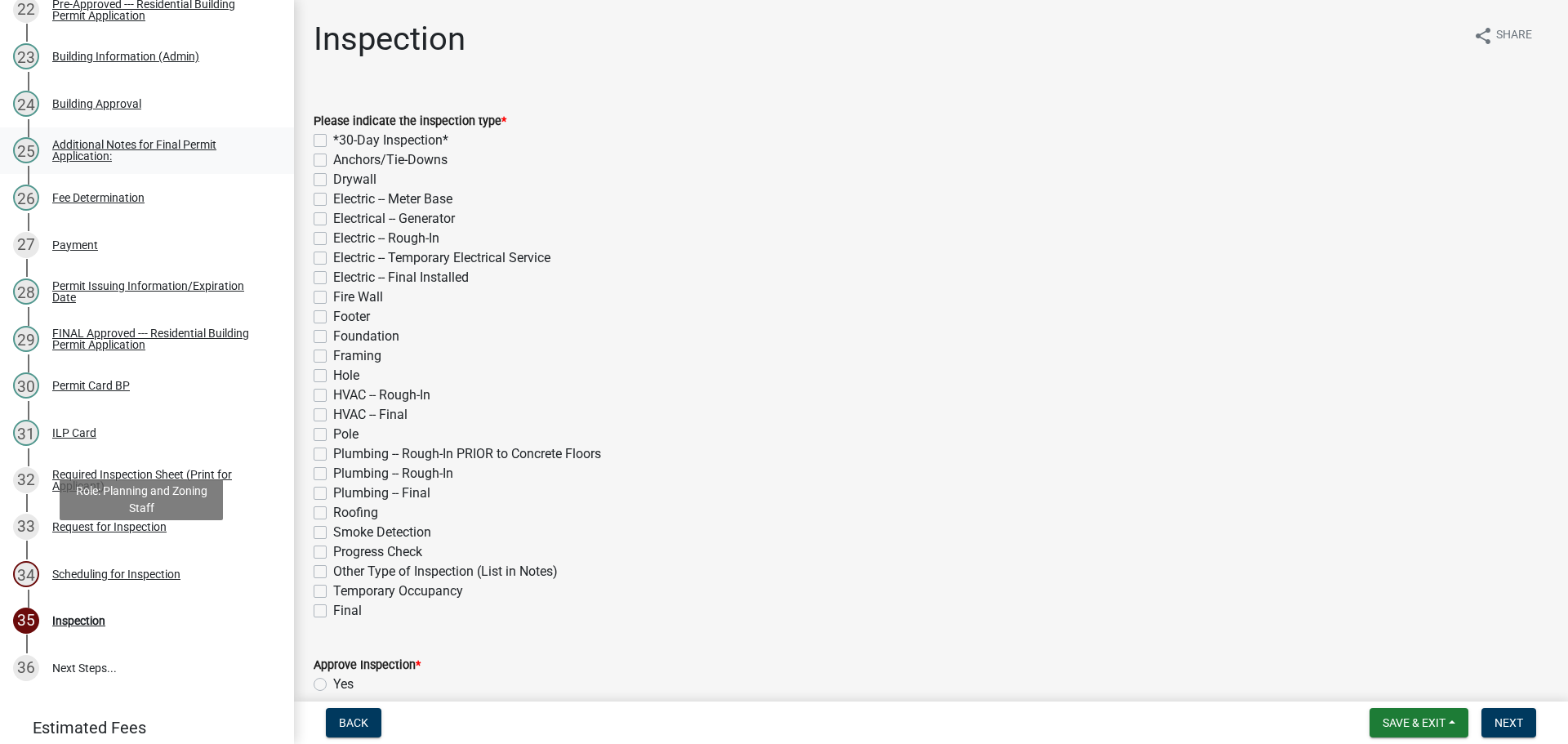
scroll to position [1389, 0]
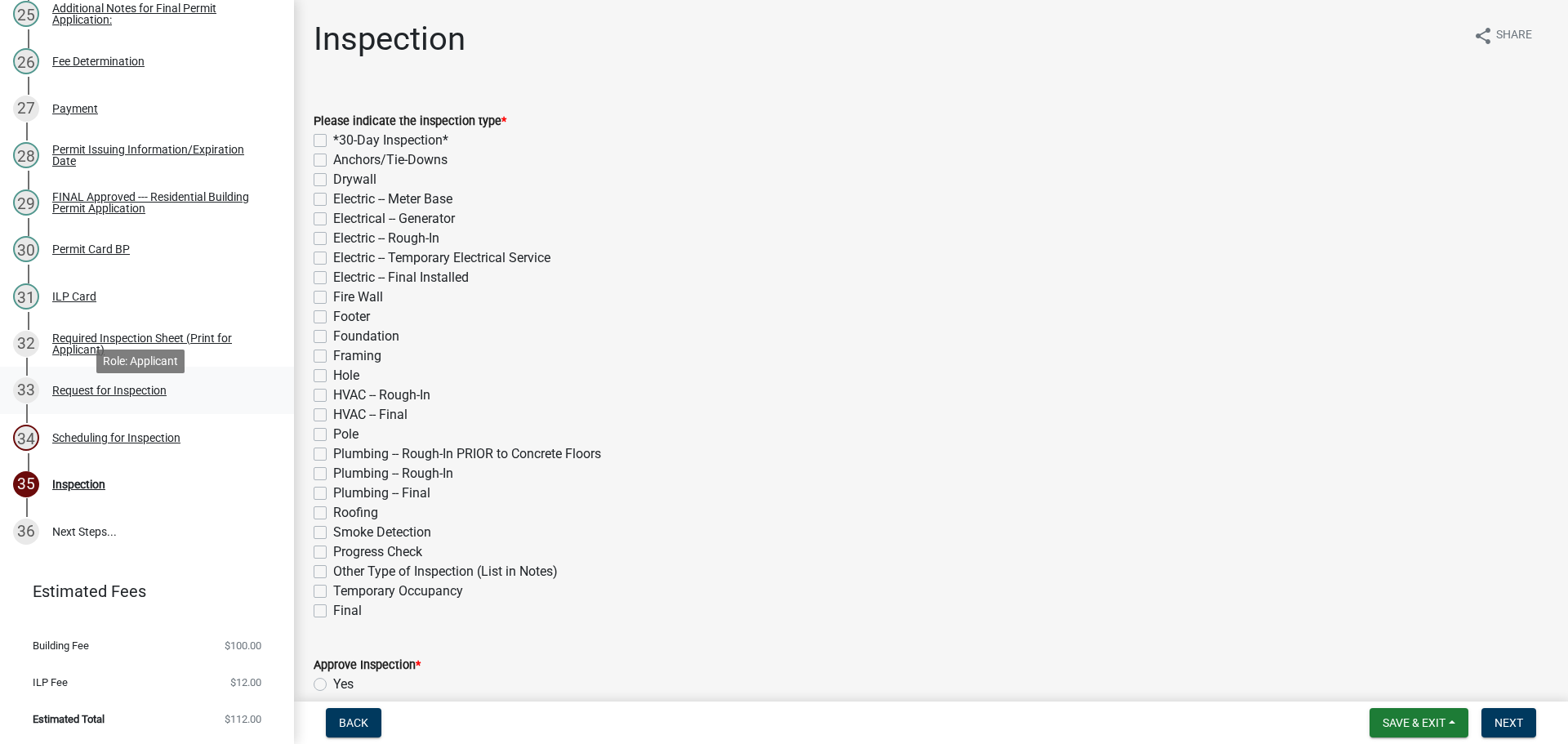
click at [116, 396] on div "Request for Inspection" at bounding box center [109, 390] width 115 height 11
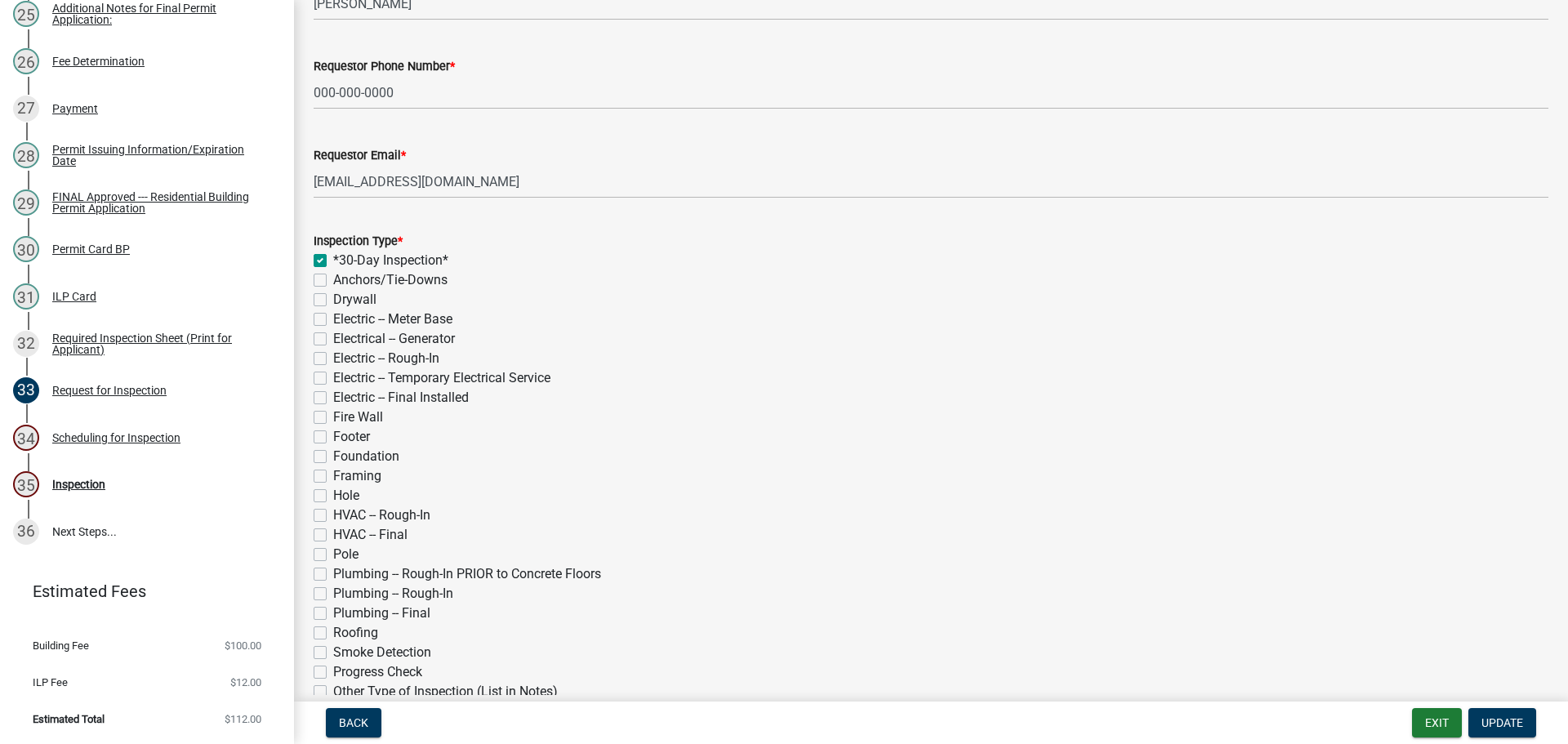
scroll to position [164, 0]
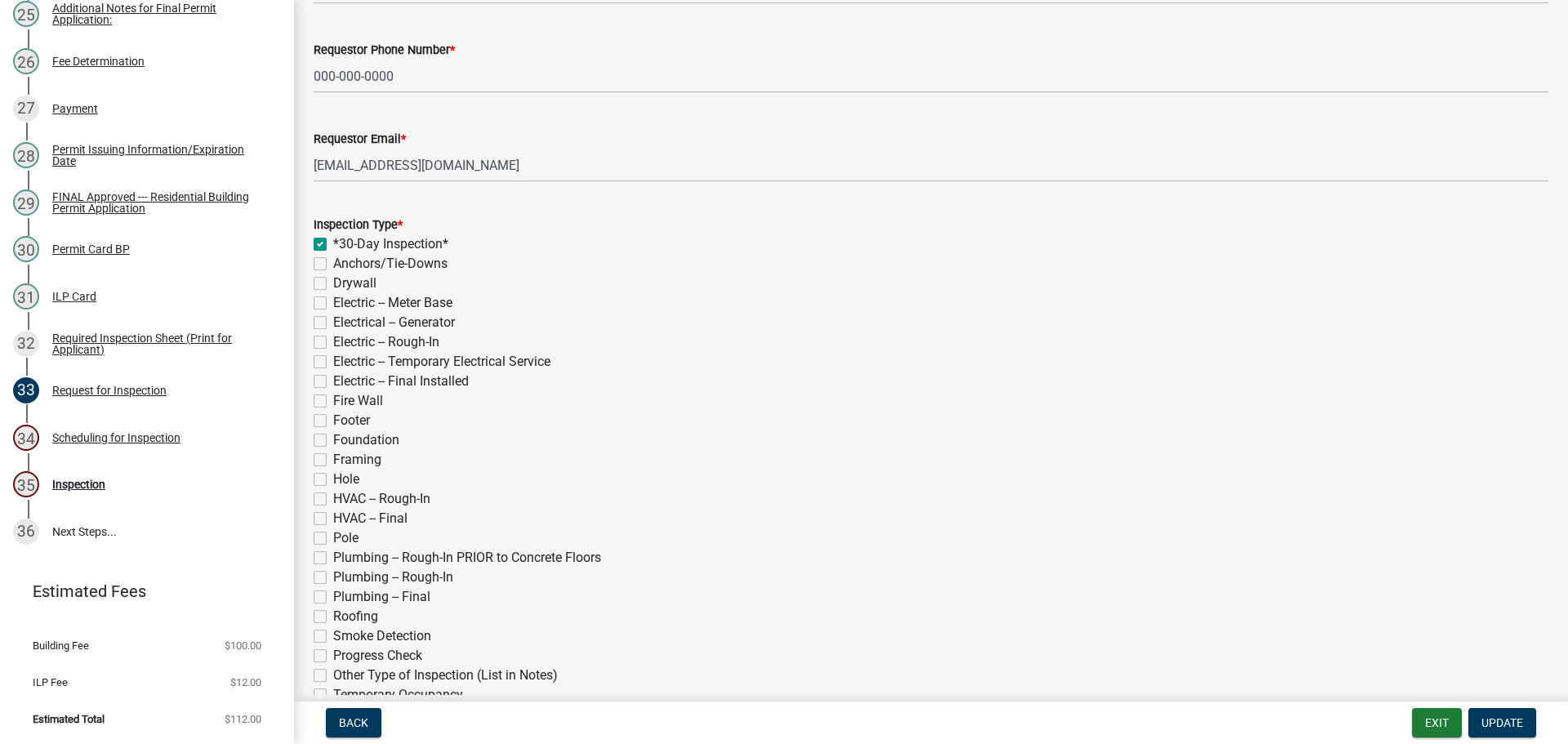
click at [333, 265] on label "Anchors/Tie-Downs" at bounding box center [390, 263] width 115 height 20
click at [333, 265] on input "Anchors/Tie-Downs" at bounding box center [338, 258] width 10 height 10
checkbox input "true"
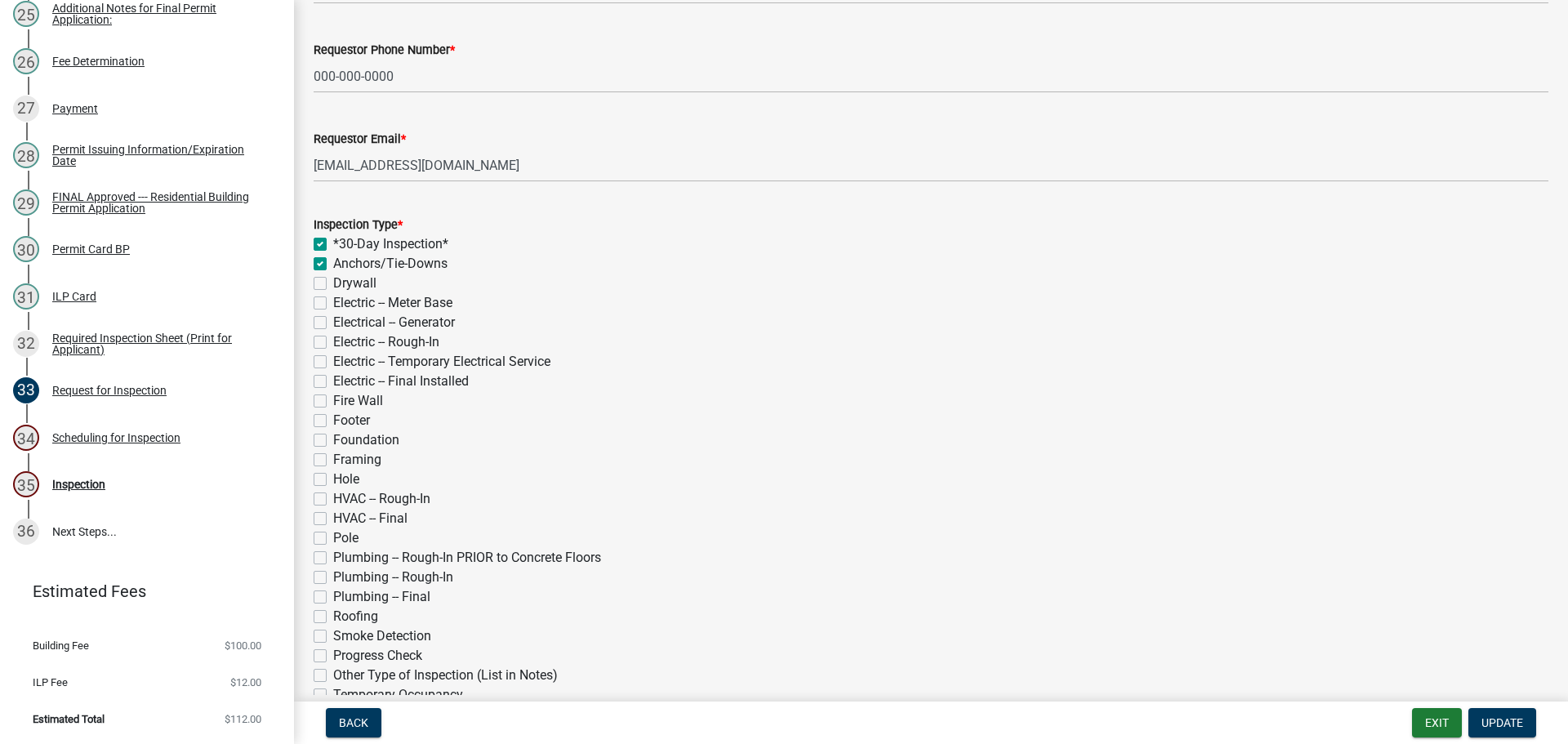
checkbox input "false"
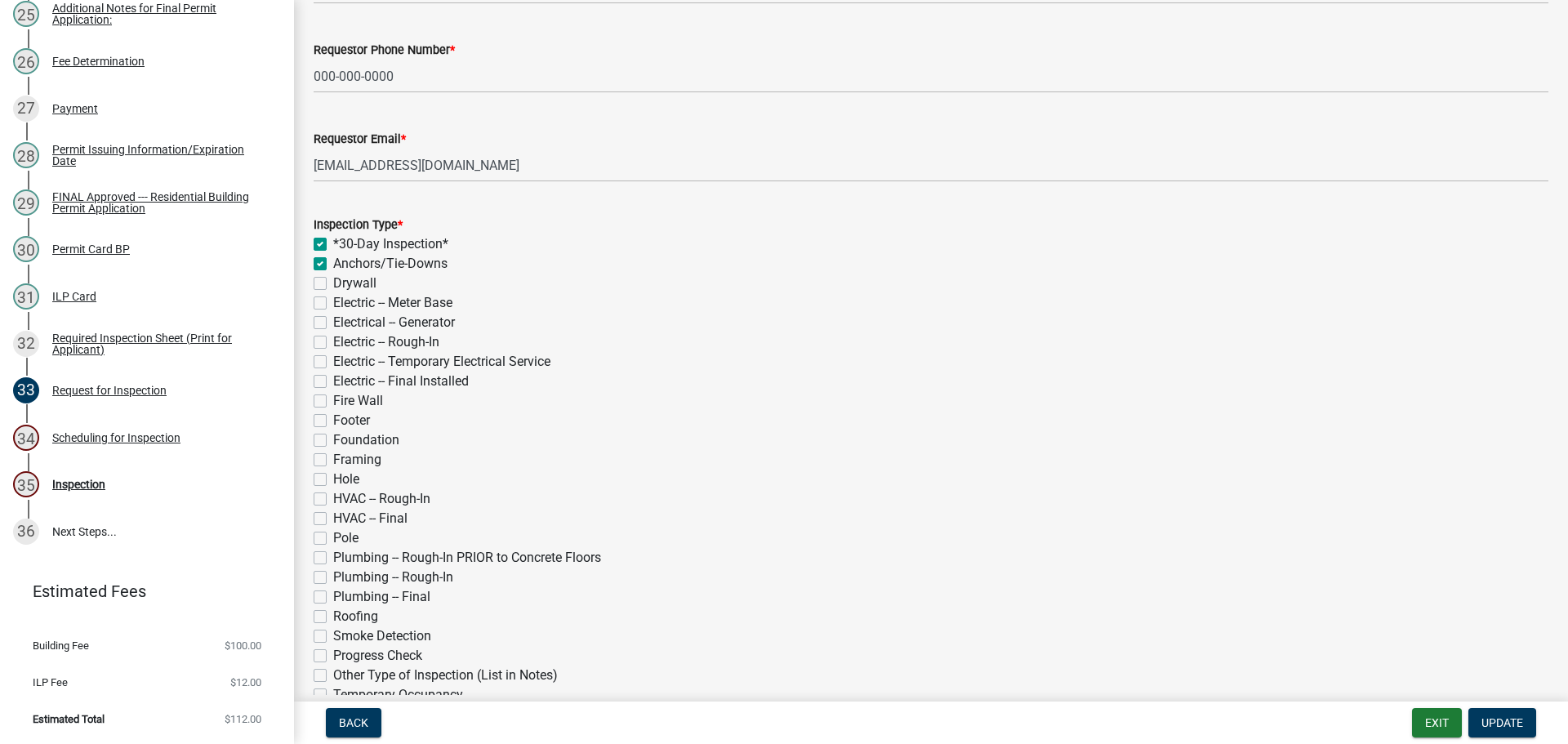
checkbox input "false"
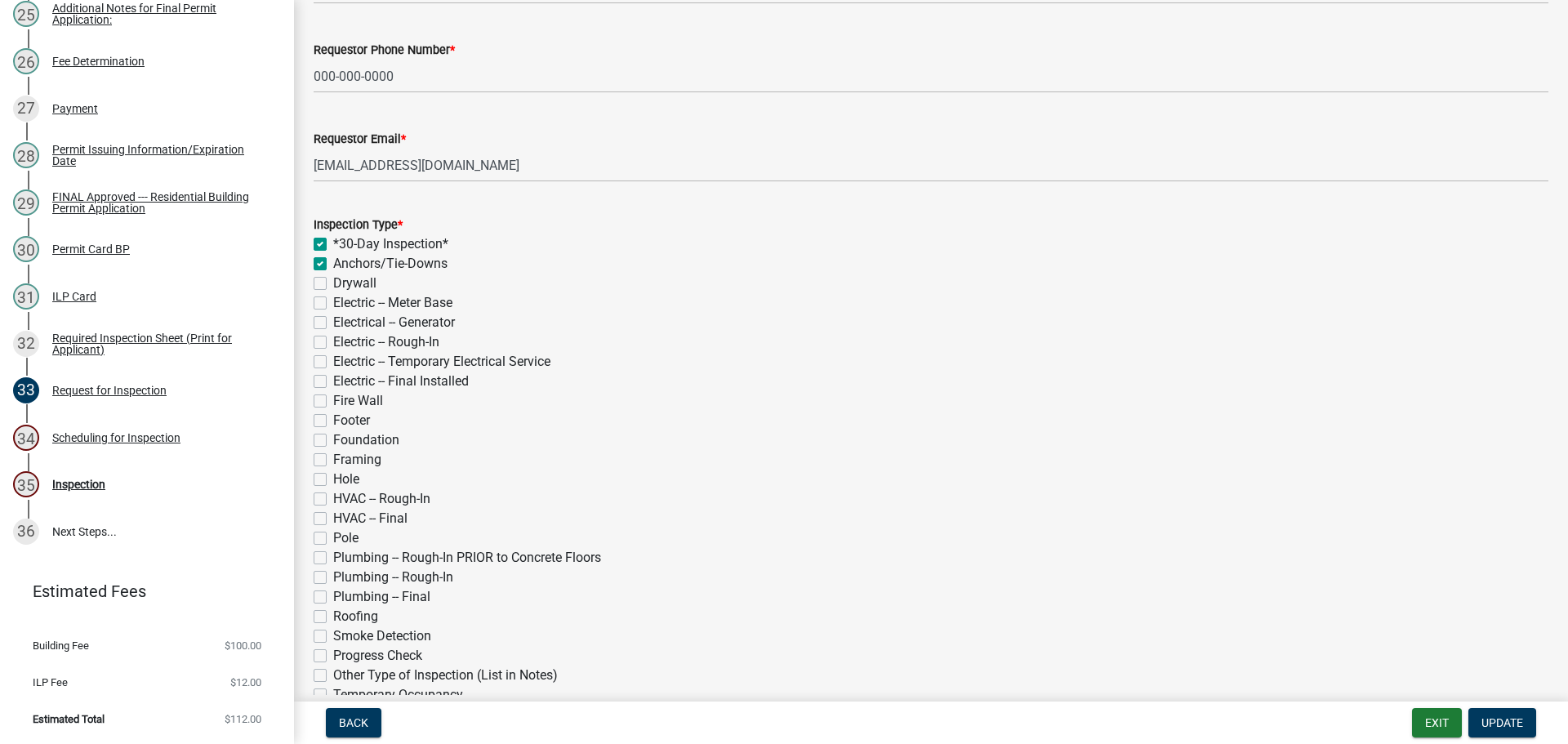
checkbox input "false"
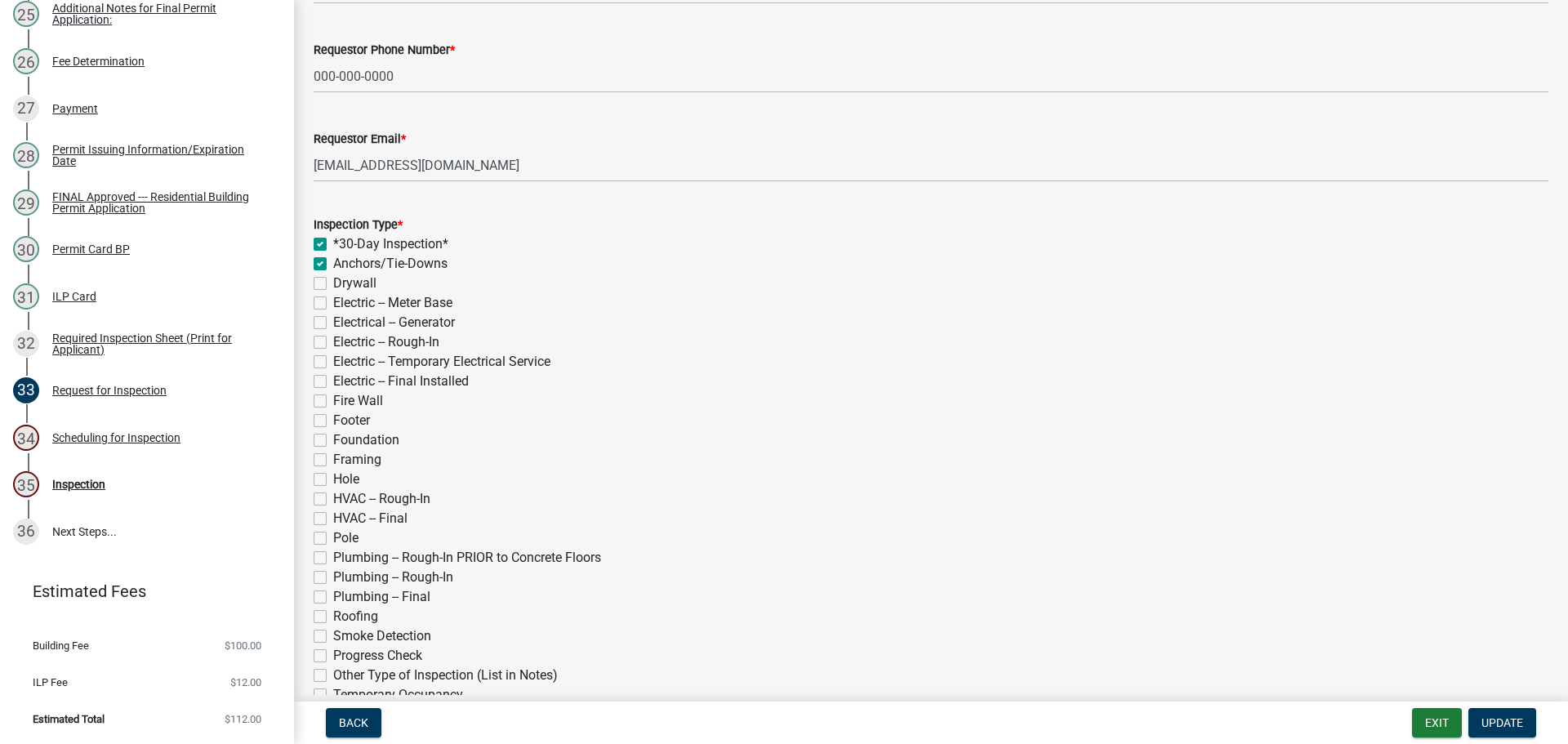
checkbox input "false"
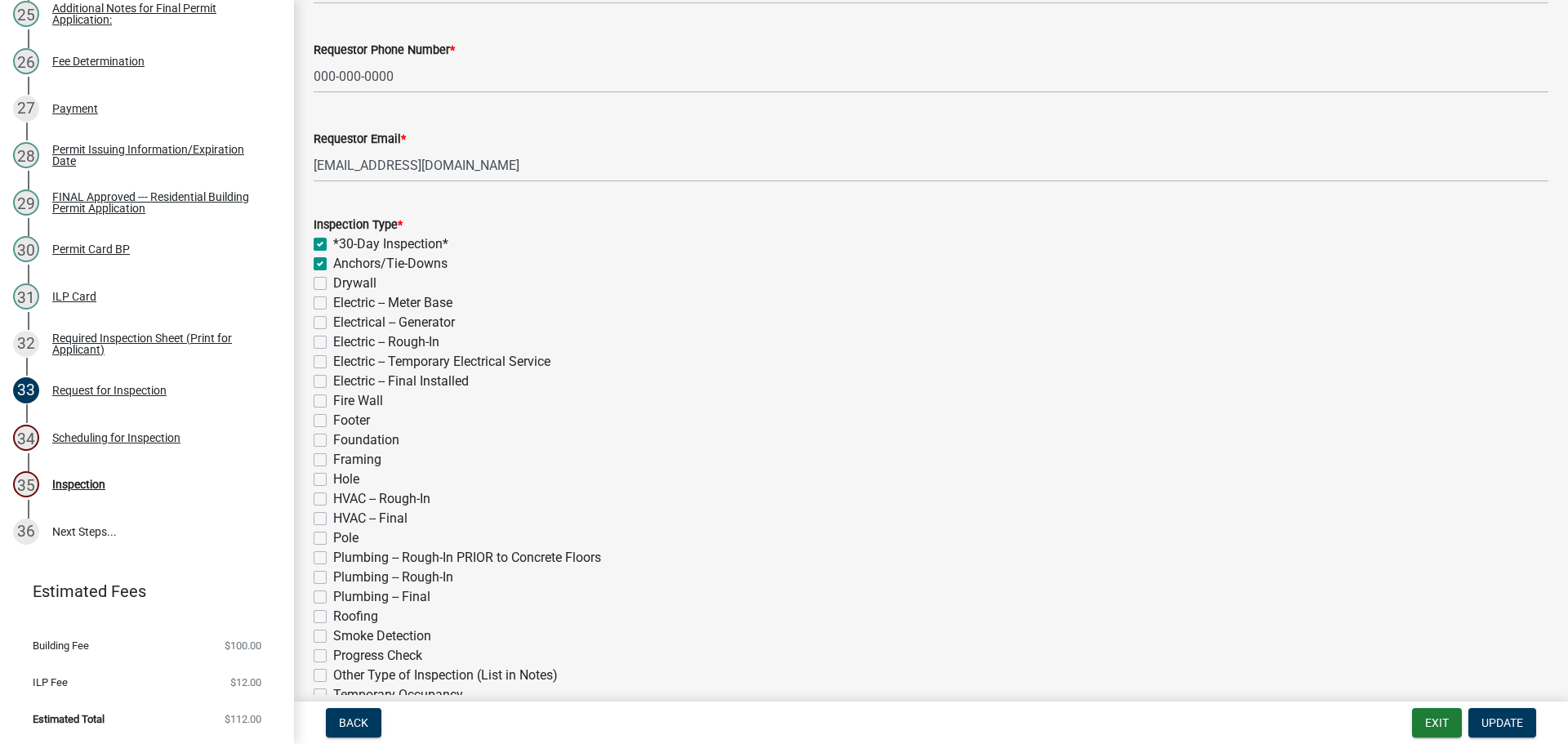
checkbox input "false"
click at [333, 464] on label "Framing" at bounding box center [357, 459] width 48 height 20
click at [333, 461] on input "Framing" at bounding box center [338, 454] width 10 height 10
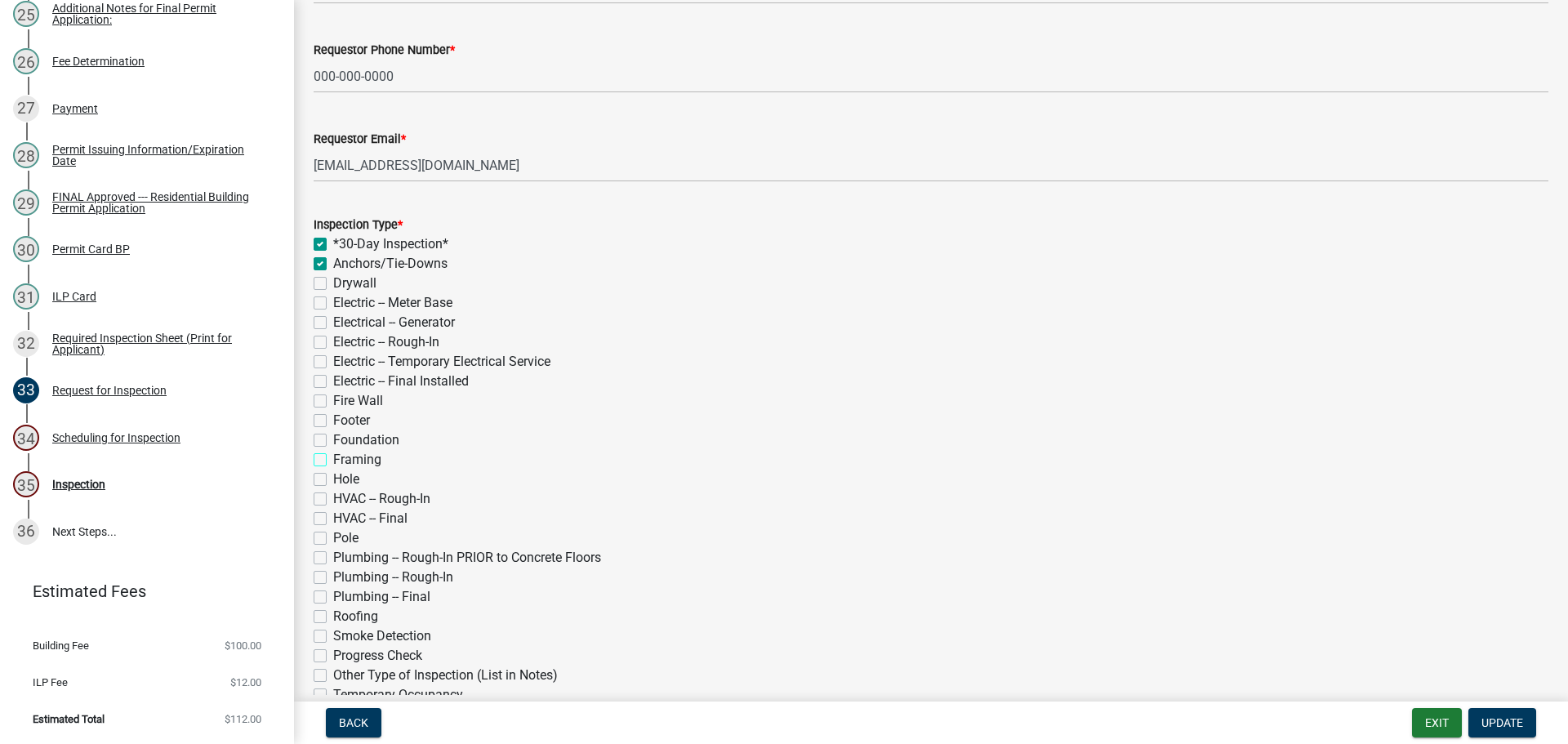
checkbox input "true"
checkbox input "false"
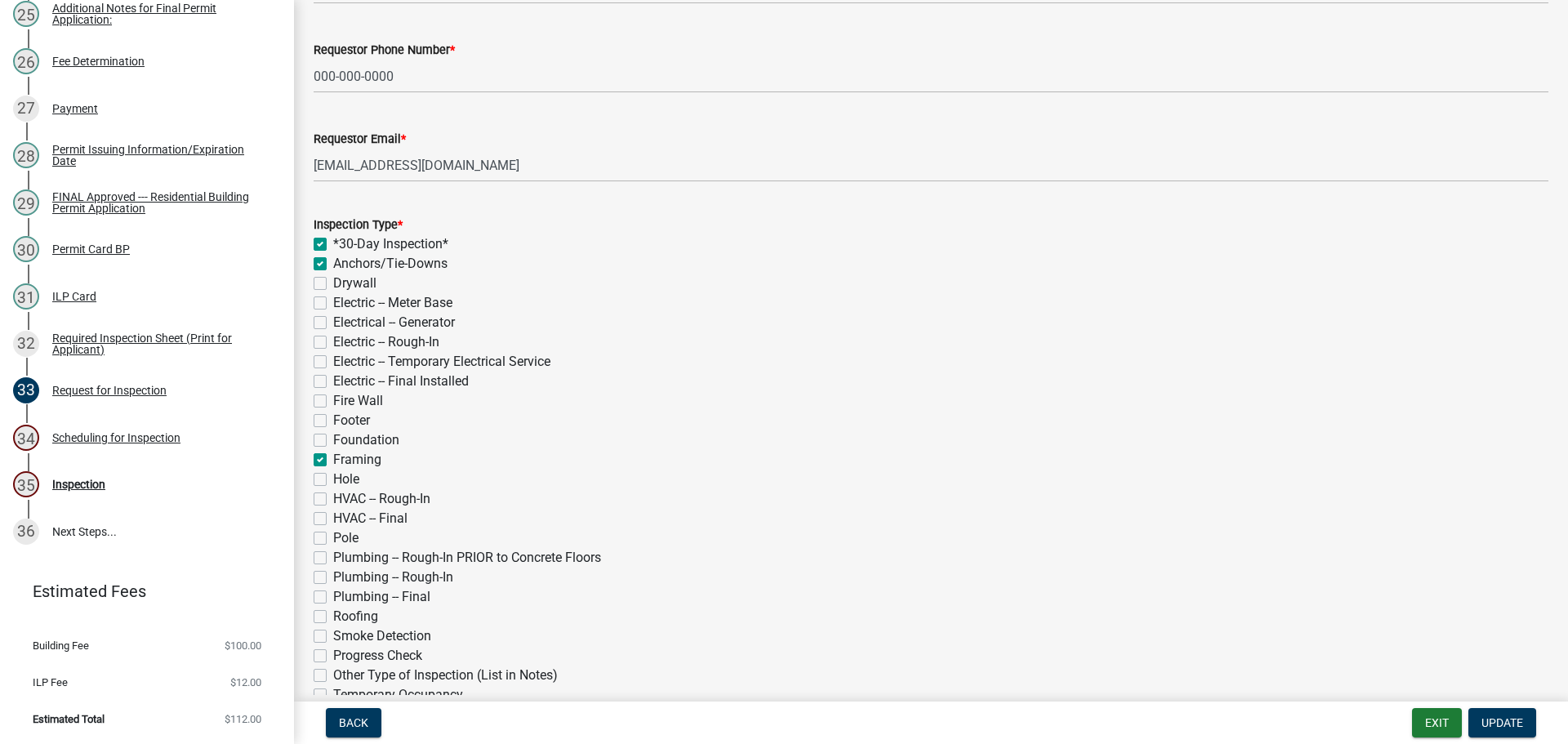
checkbox input "false"
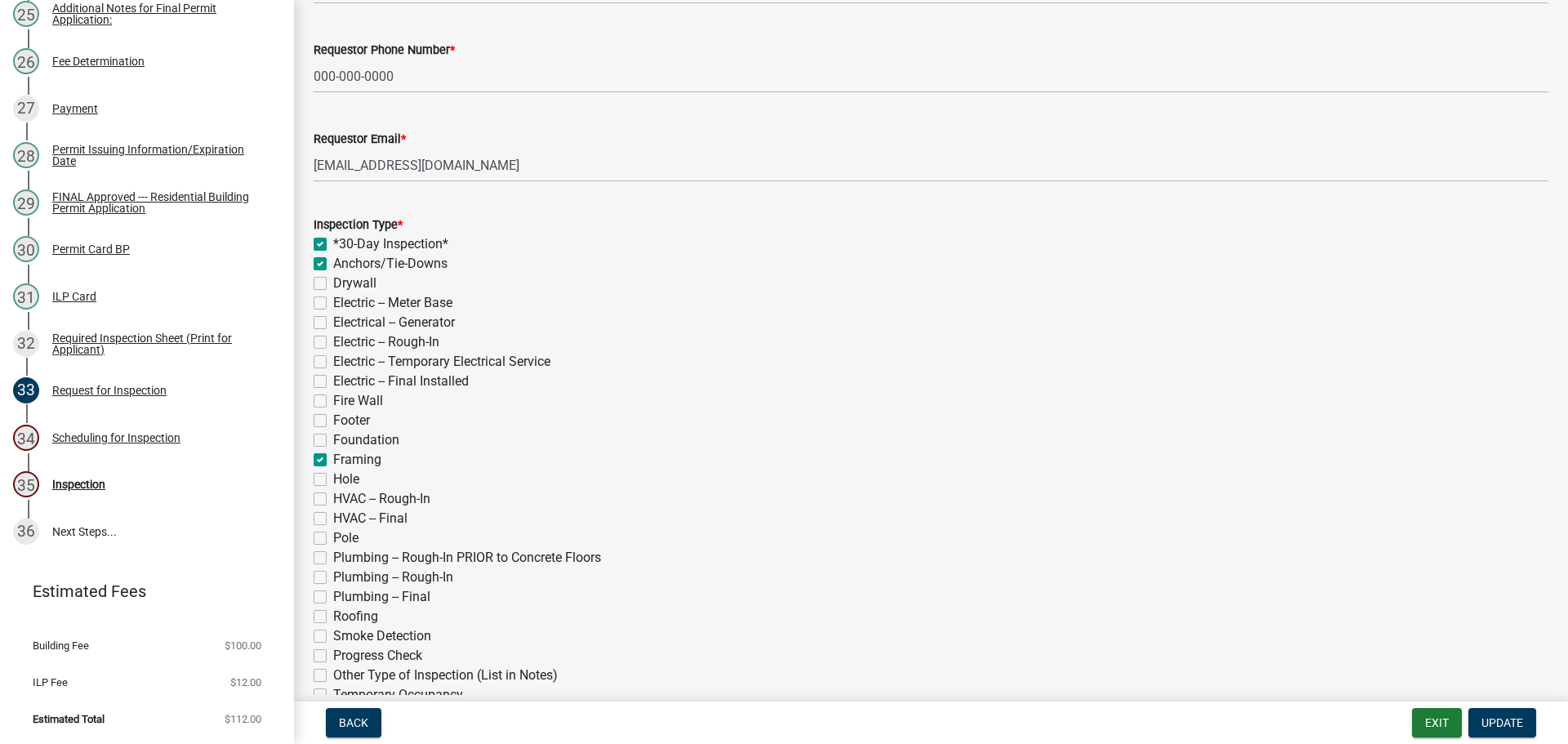
checkbox input "false"
checkbox input "true"
checkbox input "false"
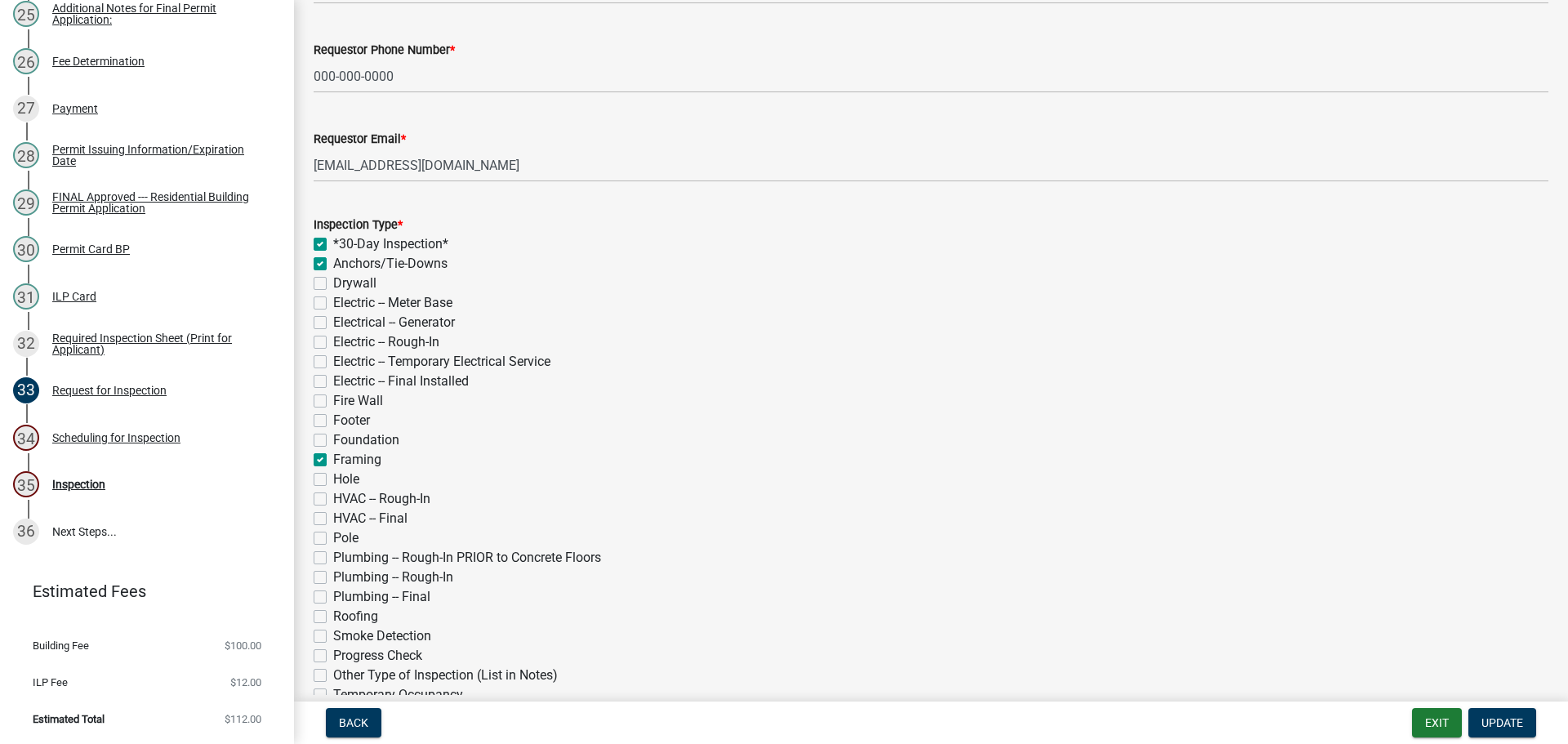
checkbox input "false"
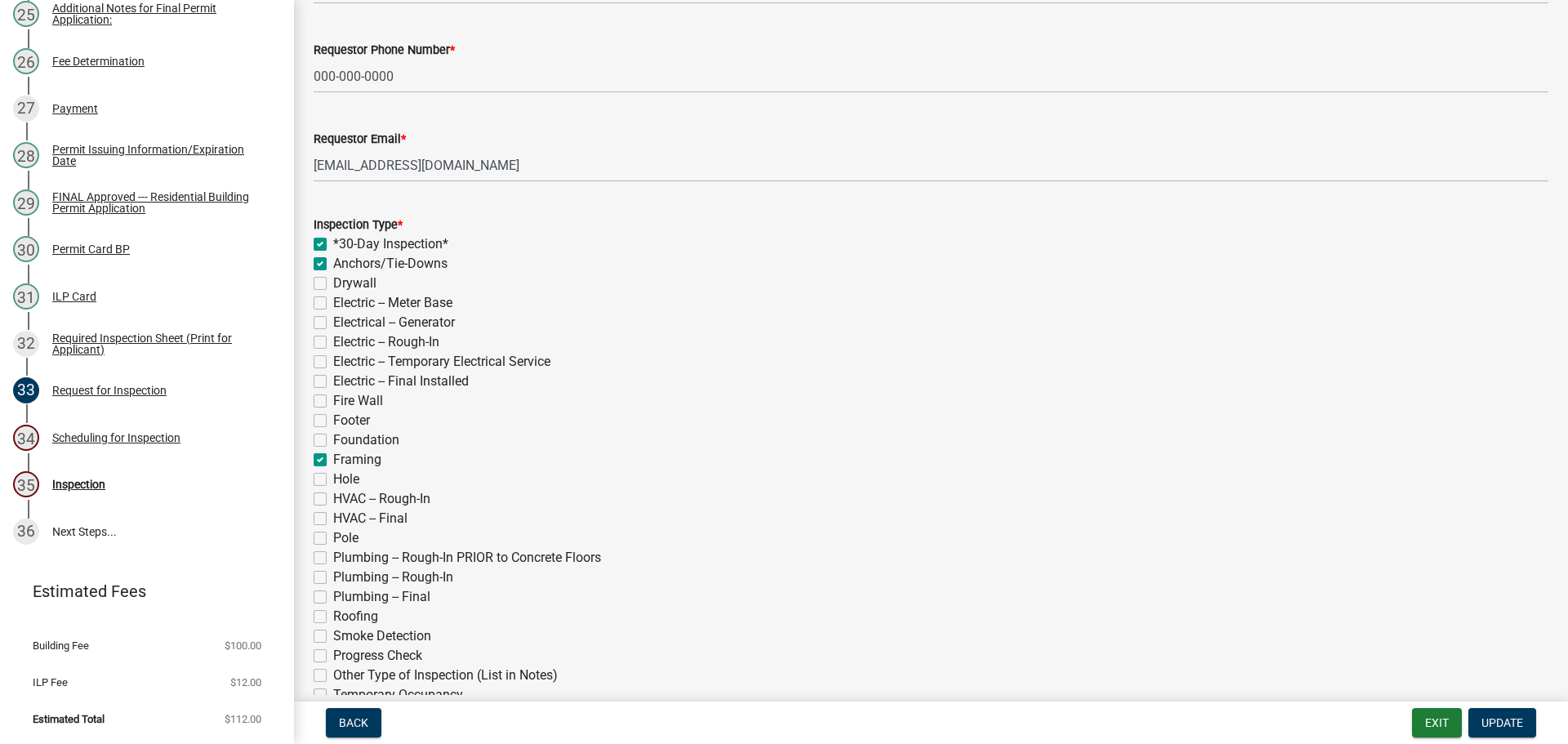
checkbox input "false"
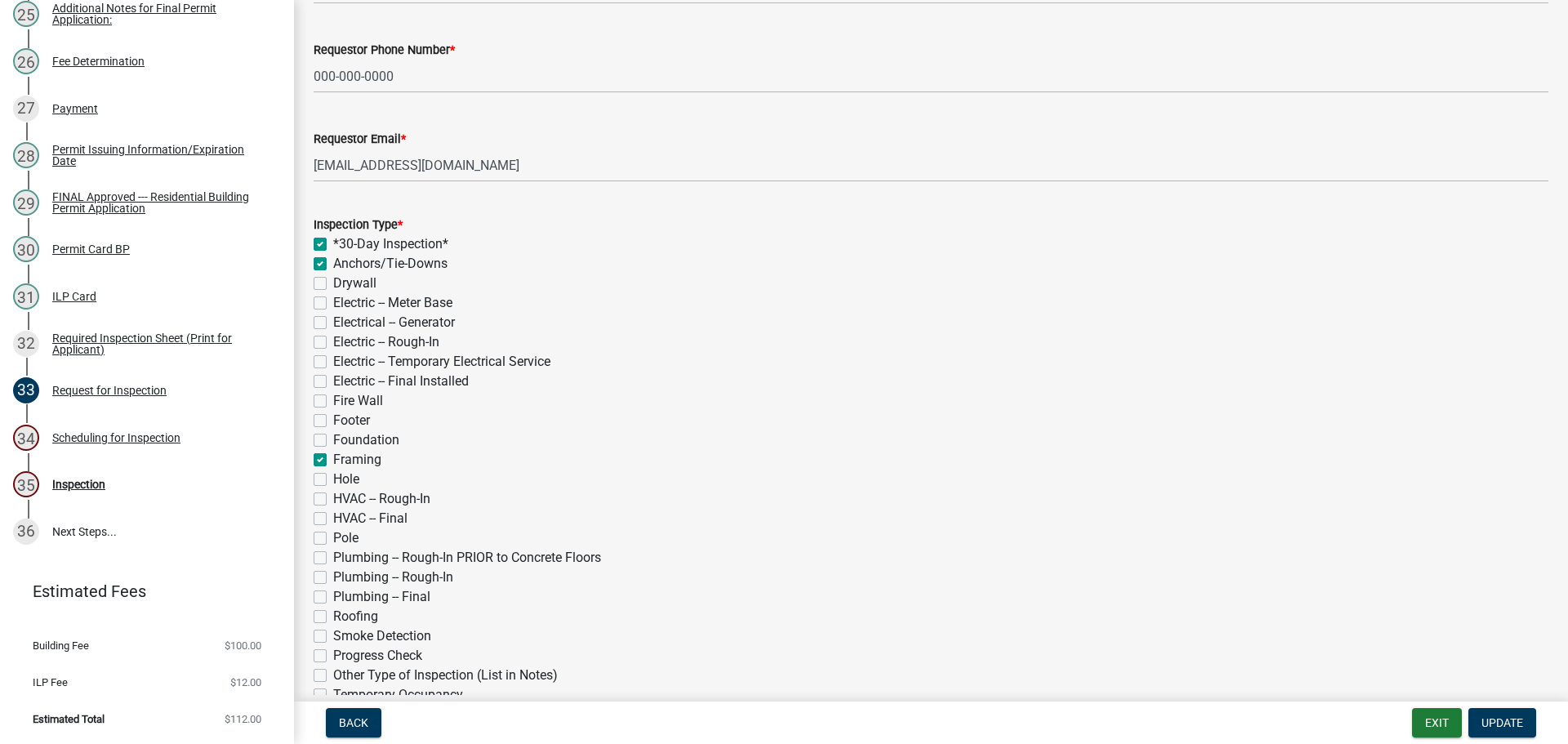
checkbox input "false"
click at [333, 616] on label "Roofing" at bounding box center [355, 616] width 45 height 20
click at [333, 616] on input "Roofing" at bounding box center [338, 611] width 10 height 10
checkbox input "true"
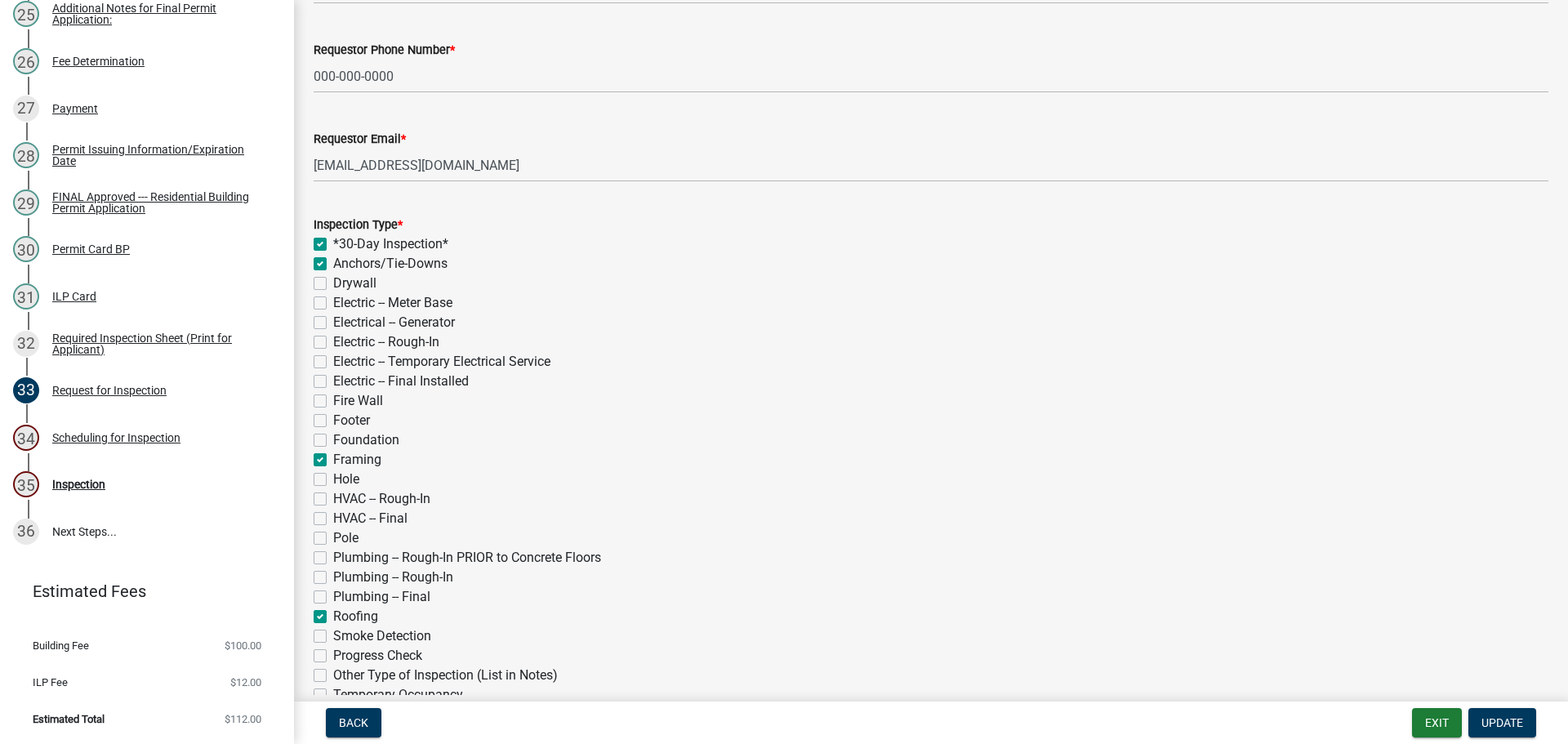
checkbox input "true"
checkbox input "false"
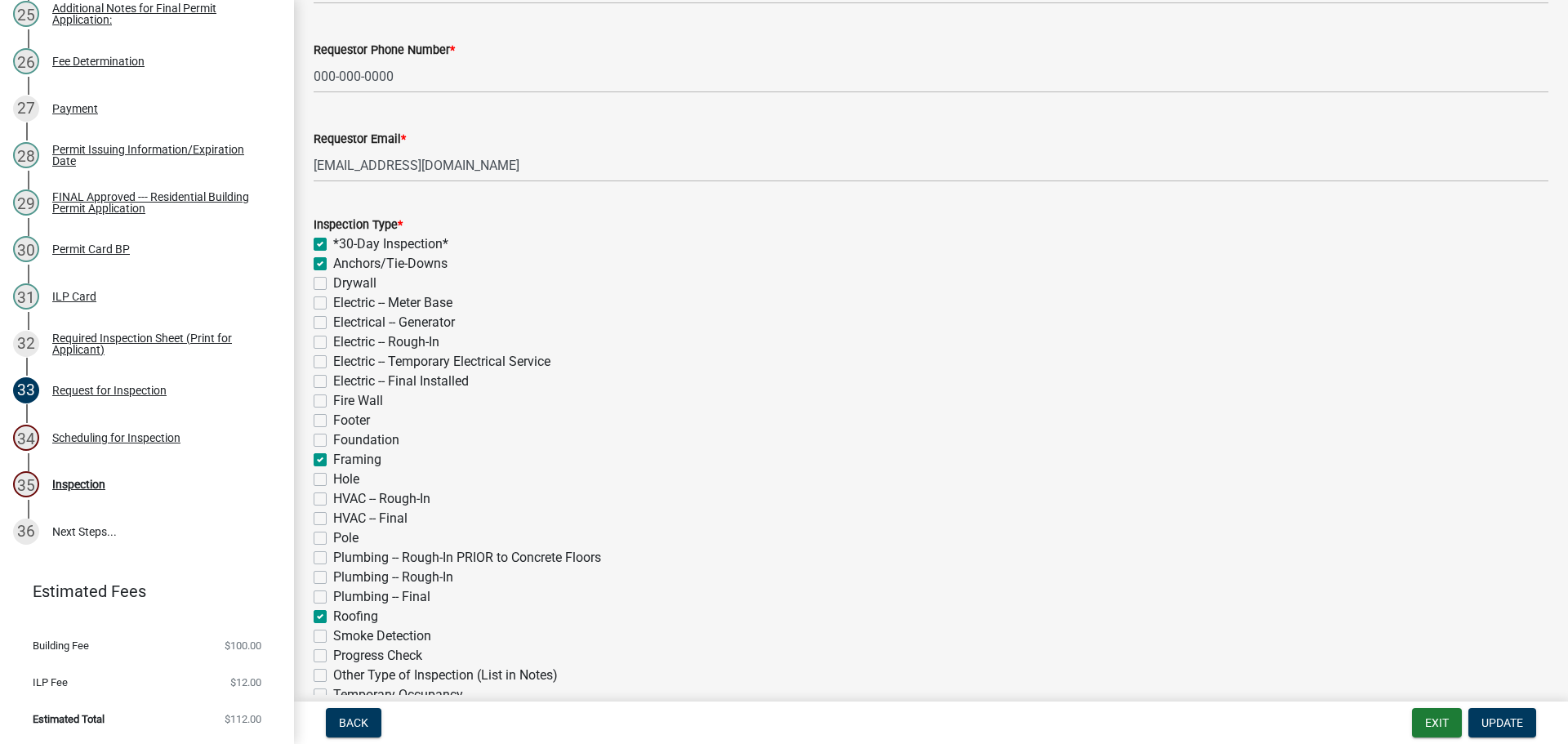
checkbox input "false"
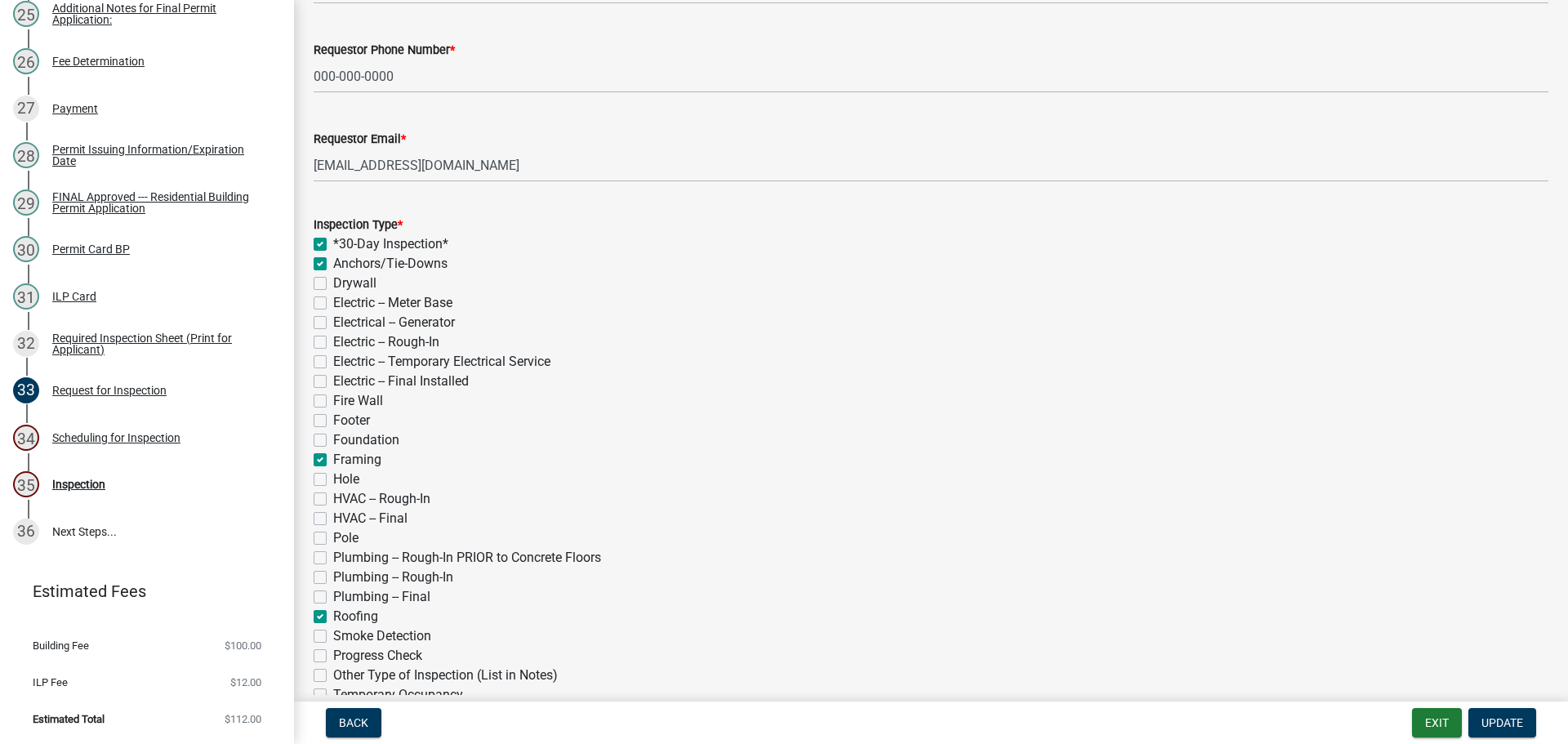
checkbox input "true"
checkbox input "false"
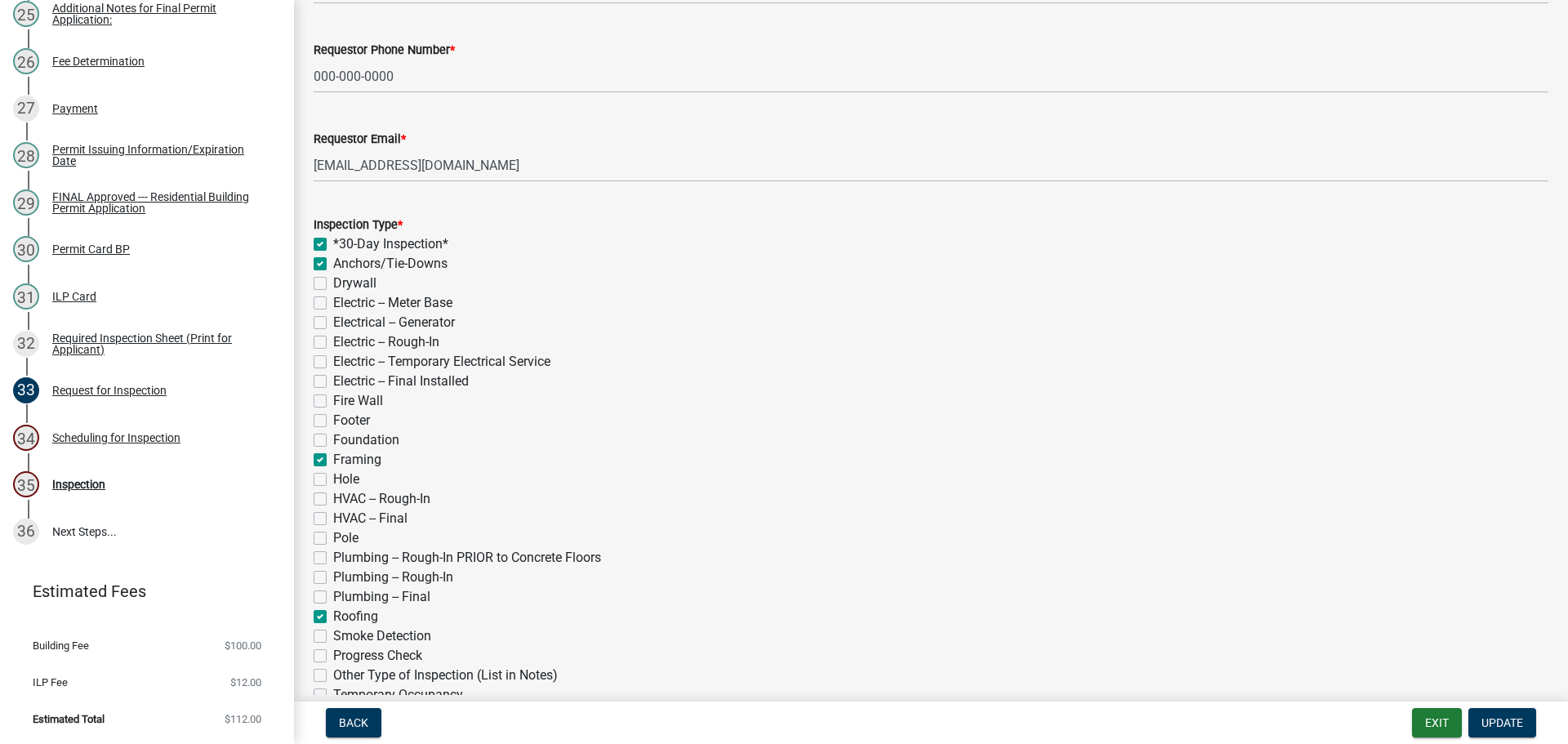
checkbox input "false"
checkbox input "true"
checkbox input "false"
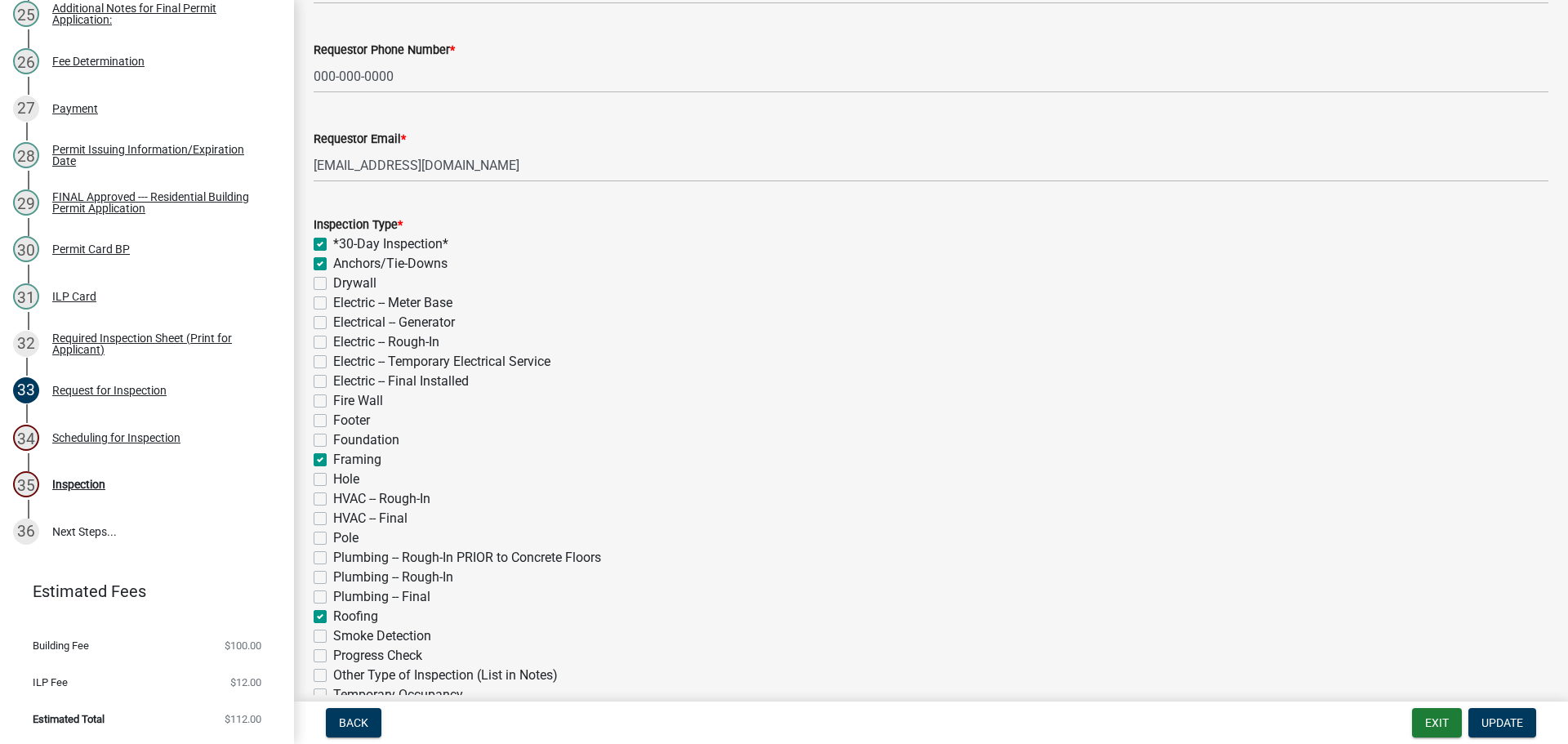
checkbox input "false"
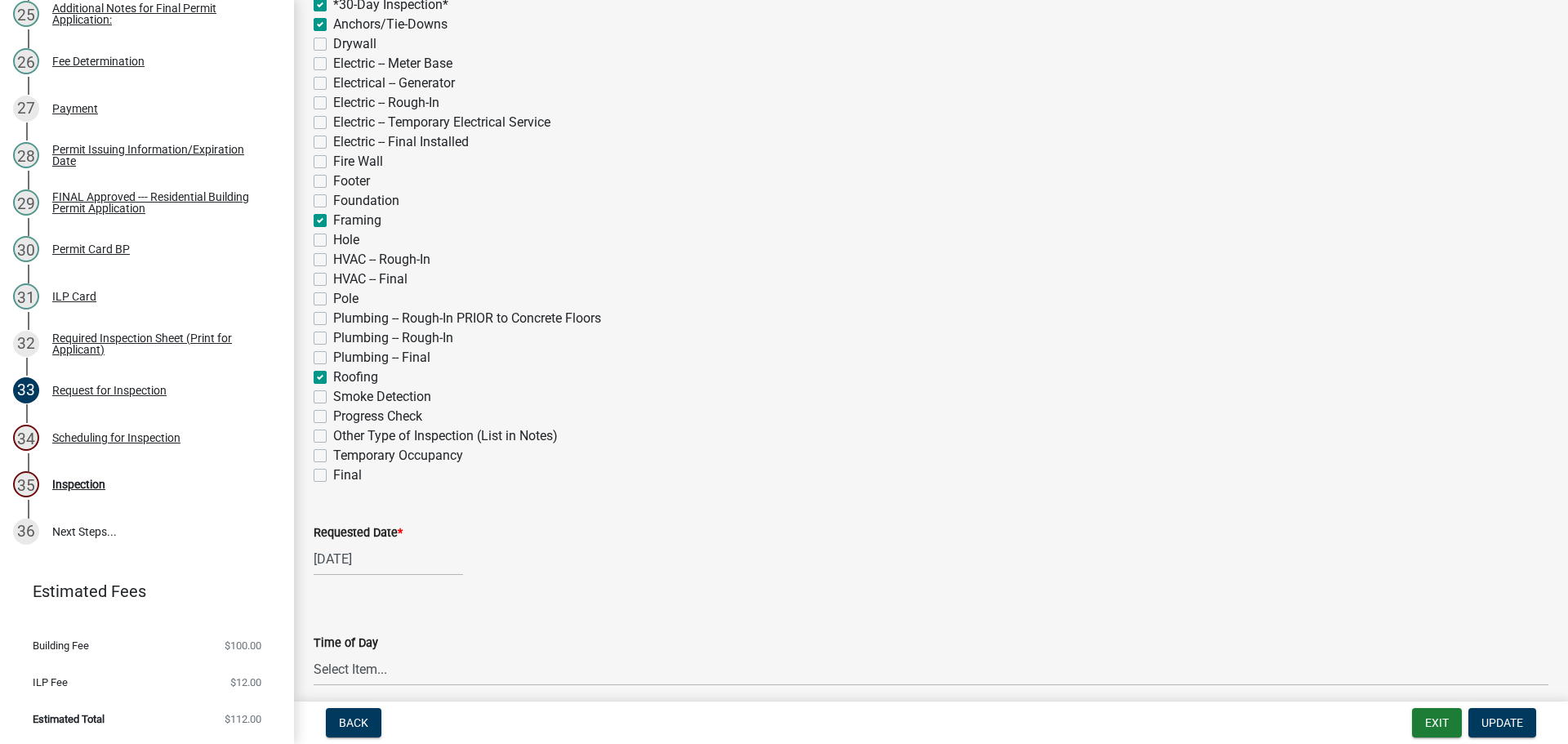
scroll to position [408, 0]
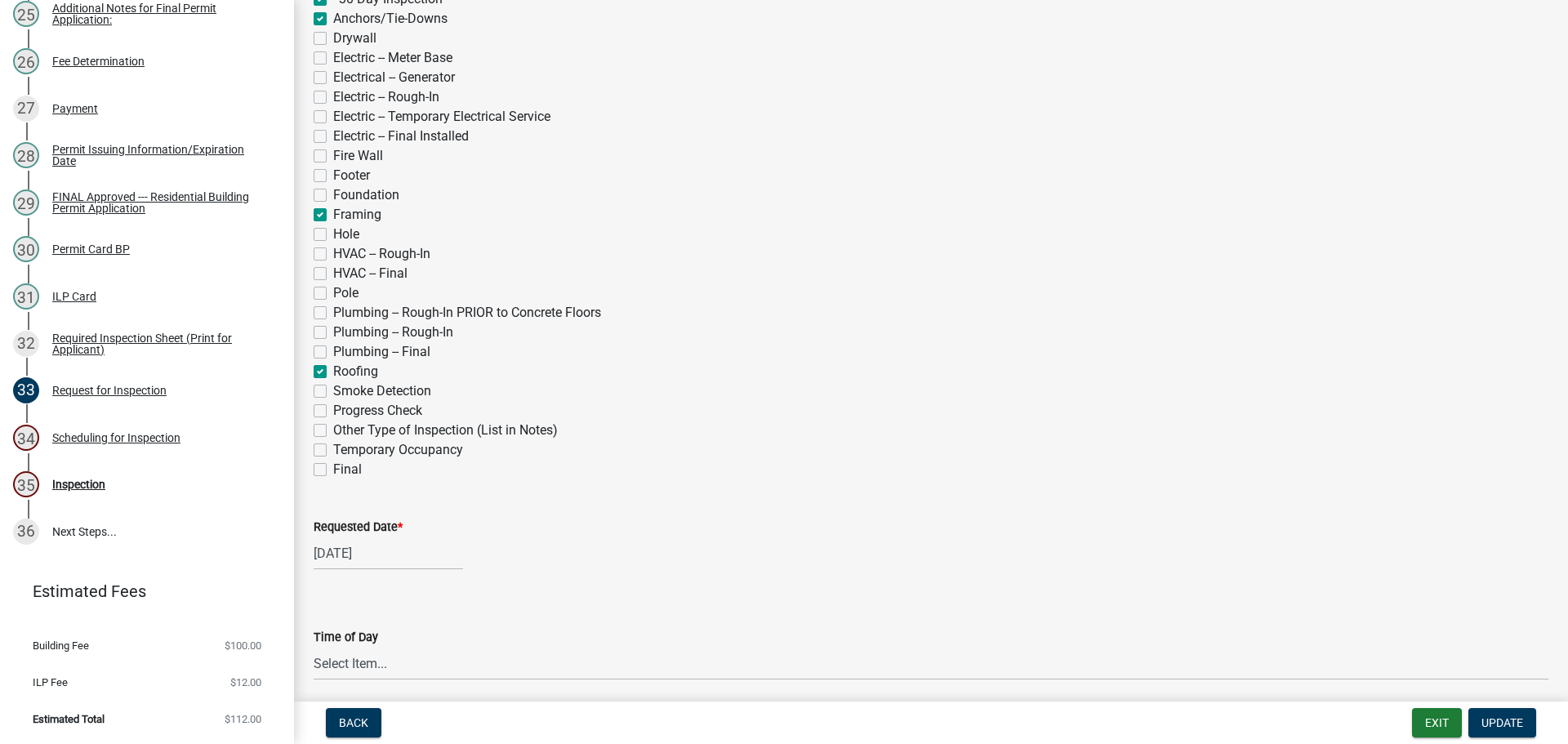
drag, startPoint x: 319, startPoint y: 469, endPoint x: 324, endPoint y: 480, distance: 12.1
click at [333, 469] on label "Final" at bounding box center [347, 469] width 28 height 20
click at [333, 469] on input "Final" at bounding box center [338, 465] width 10 height 10
checkbox input "true"
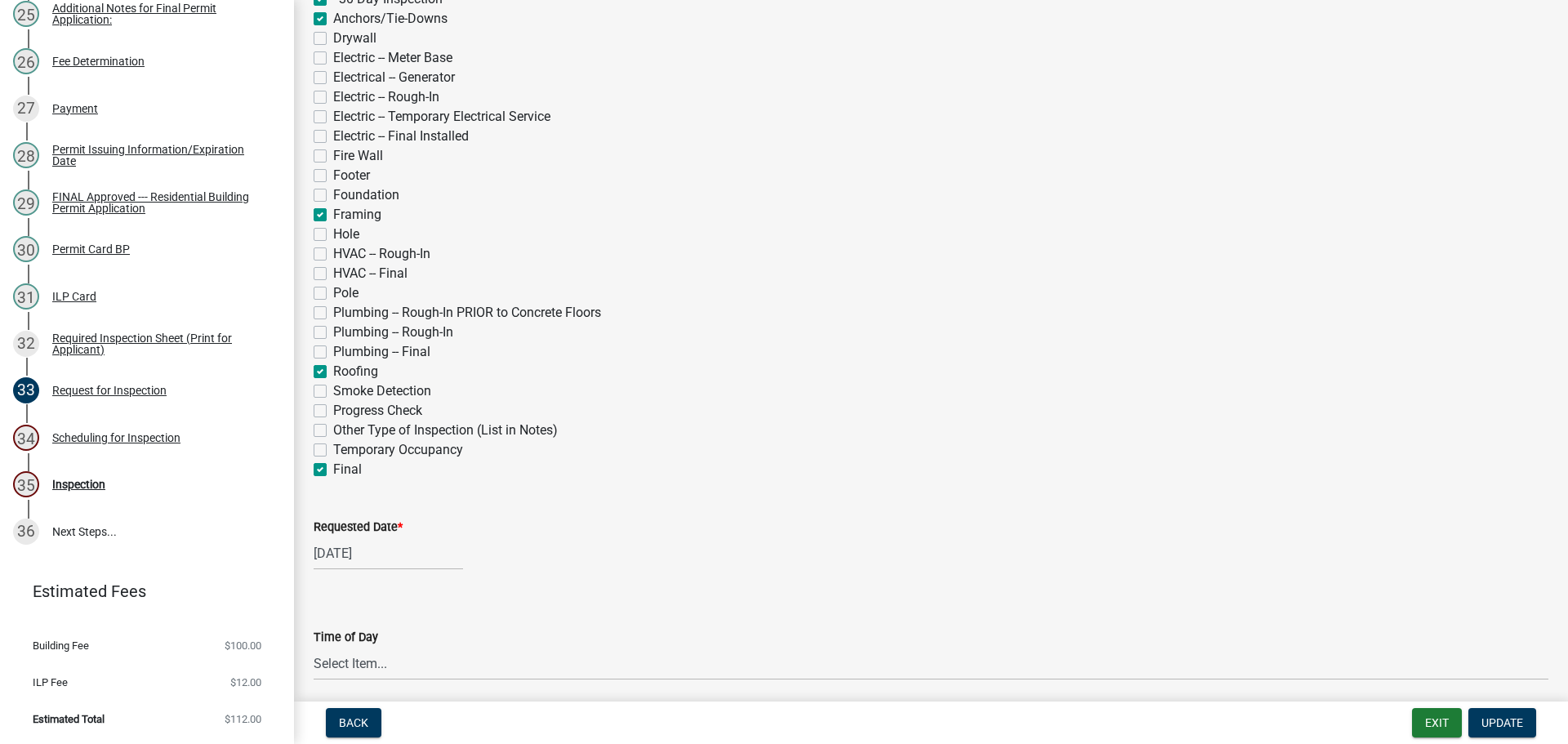
checkbox input "true"
checkbox input "false"
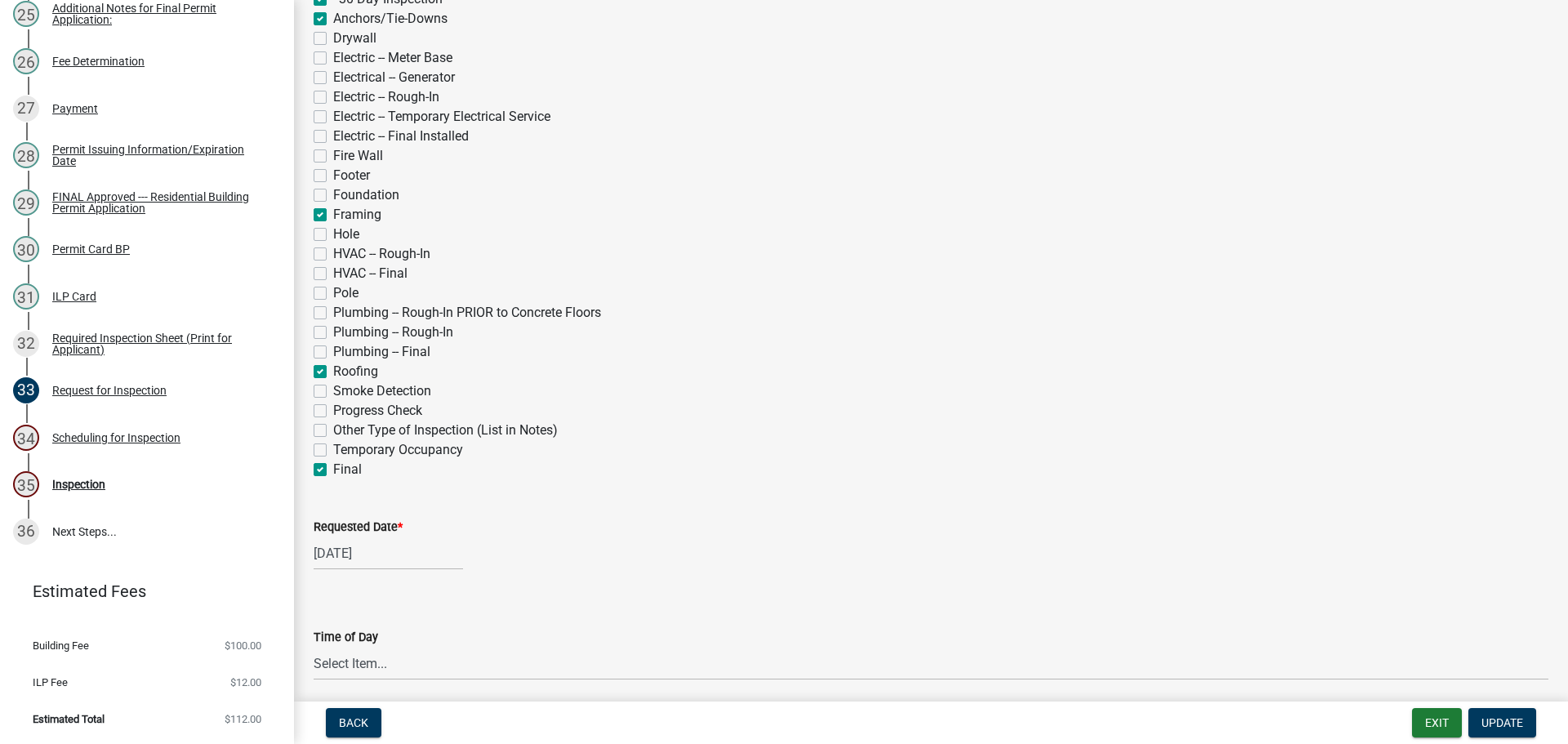
checkbox input "false"
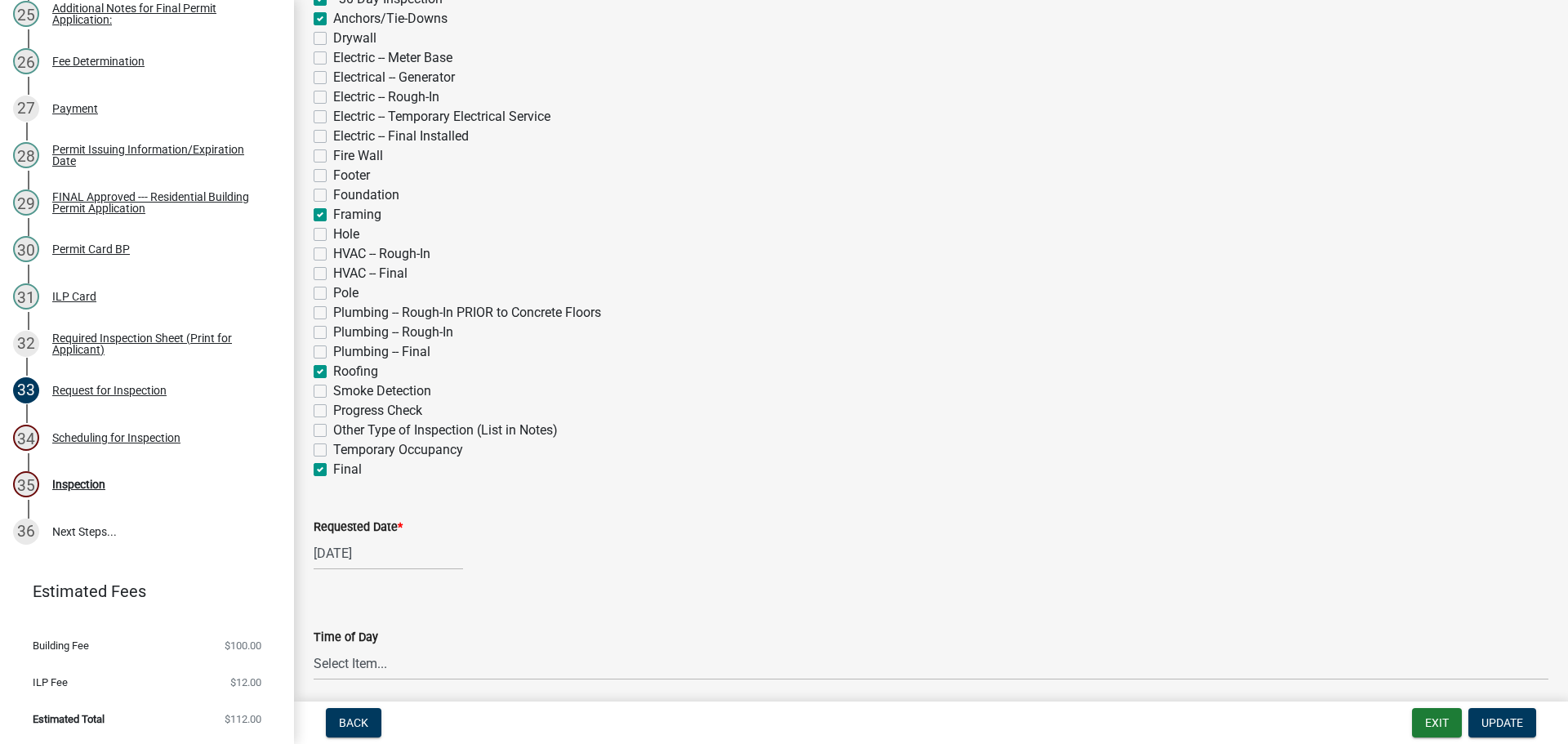
checkbox input "true"
checkbox input "false"
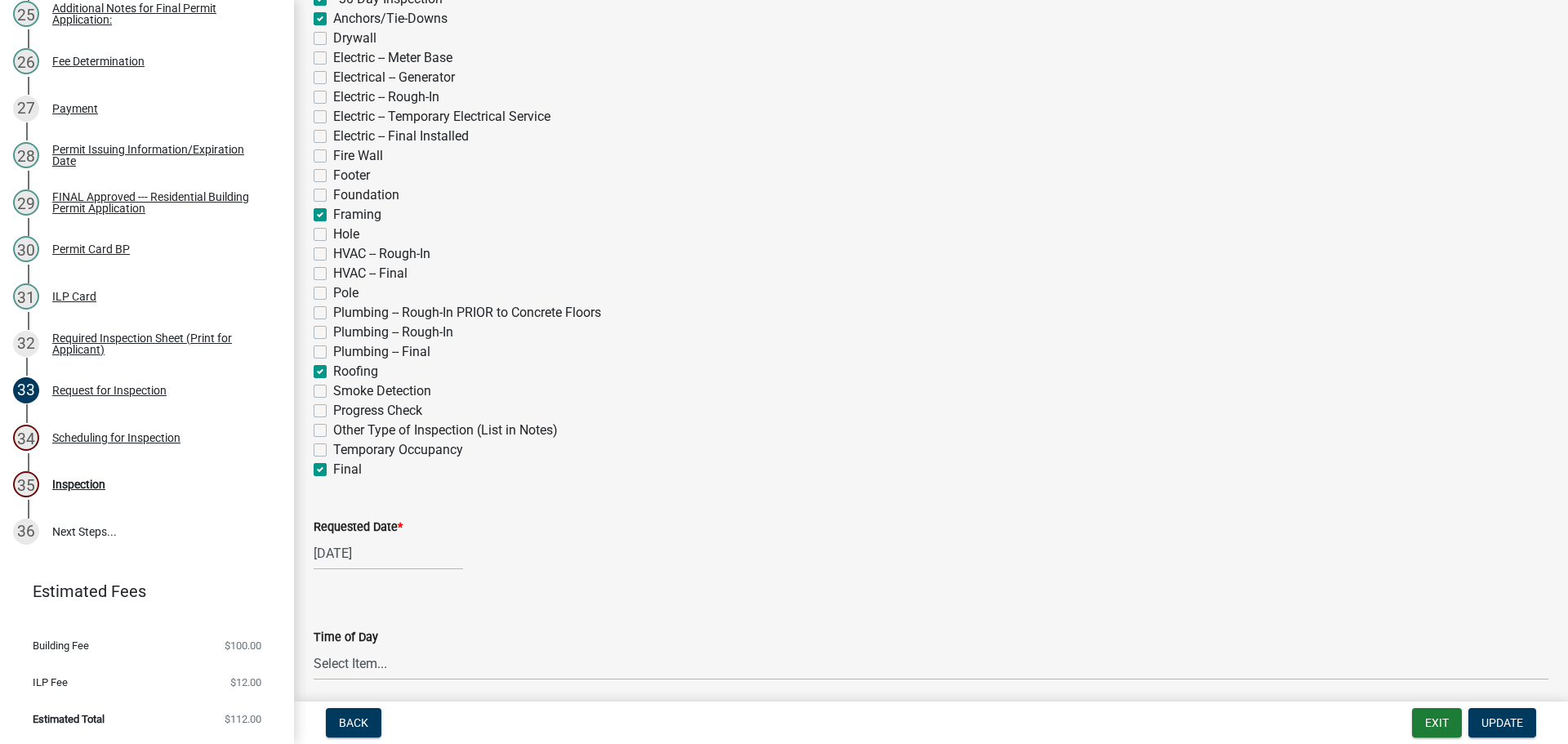
checkbox input "false"
checkbox input "true"
checkbox input "false"
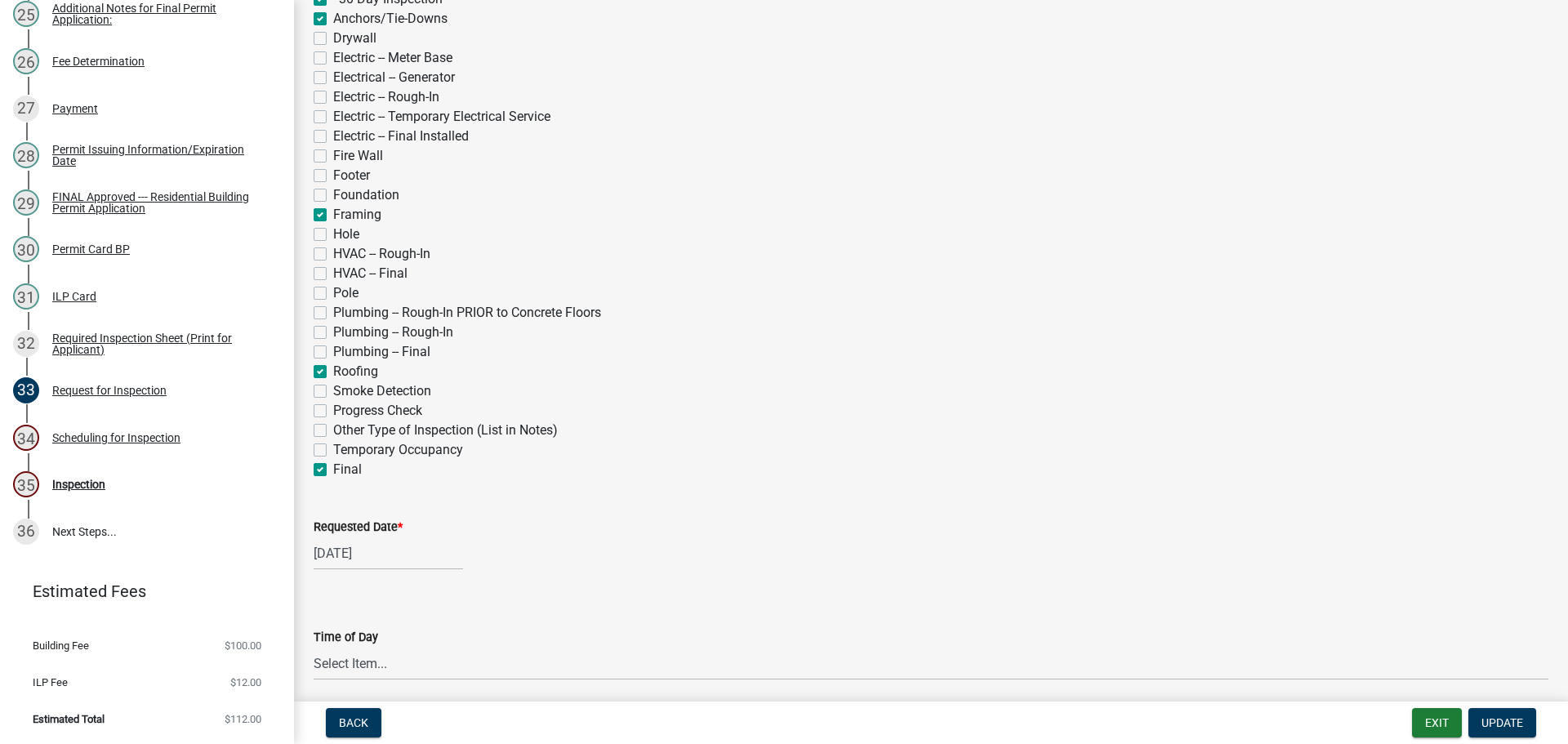
checkbox input "false"
checkbox input "true"
click at [352, 522] on label "Requested Date *" at bounding box center [358, 527] width 89 height 11
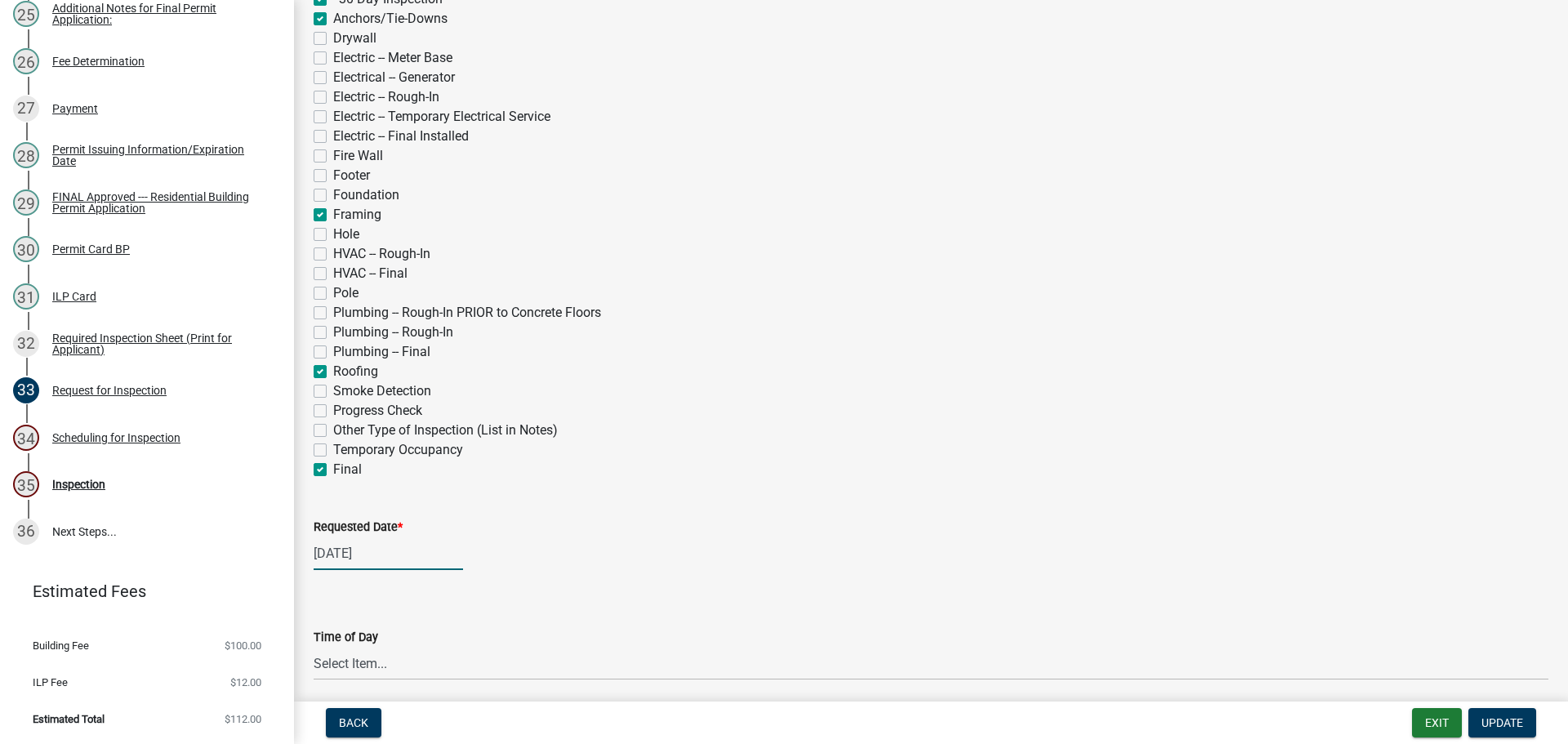
click at [352, 537] on input "[DATE]" at bounding box center [388, 553] width 150 height 33
select select "8"
select select "2025"
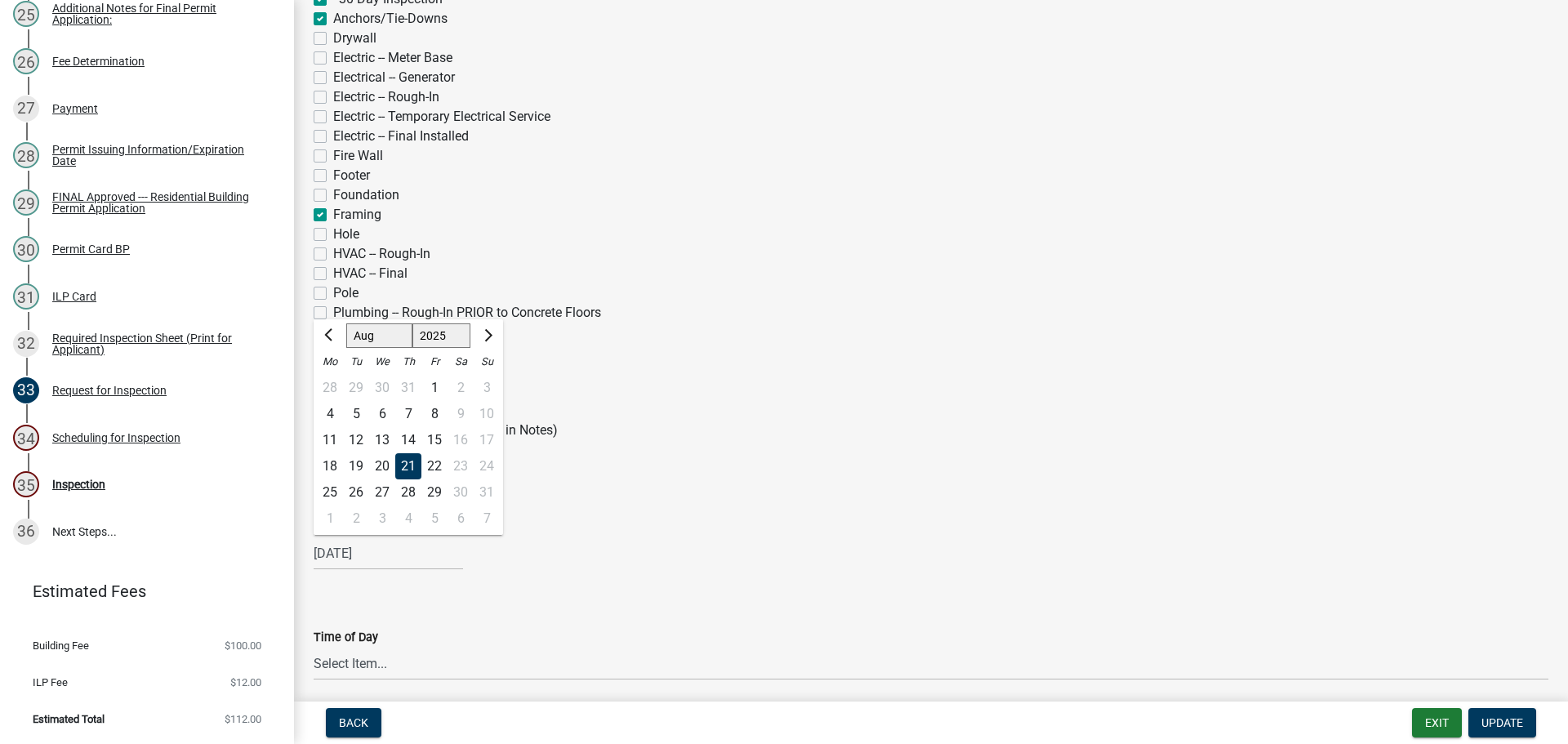
click at [401, 464] on div "21" at bounding box center [409, 467] width 27 height 27
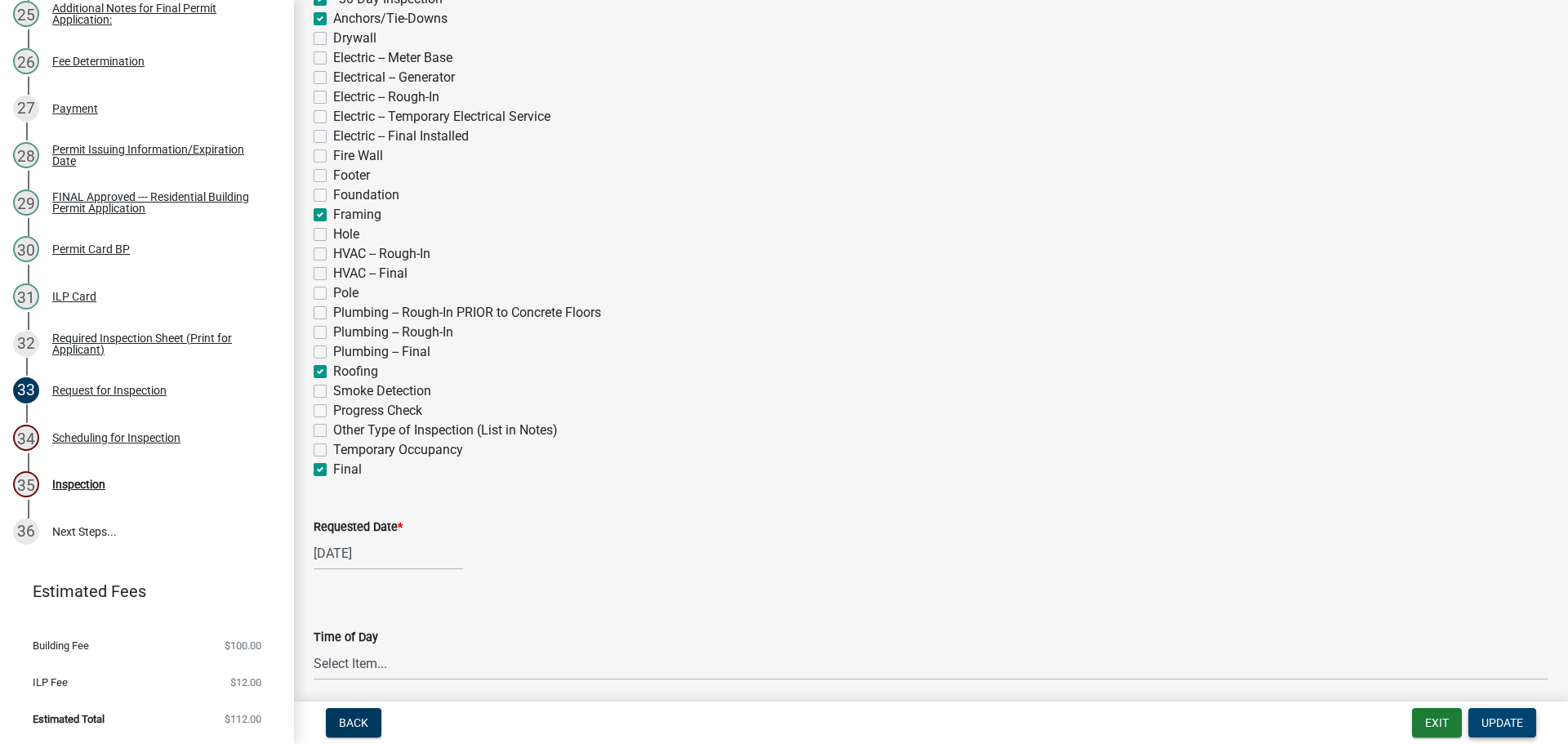
click at [1500, 719] on span "Update" at bounding box center [1503, 723] width 42 height 13
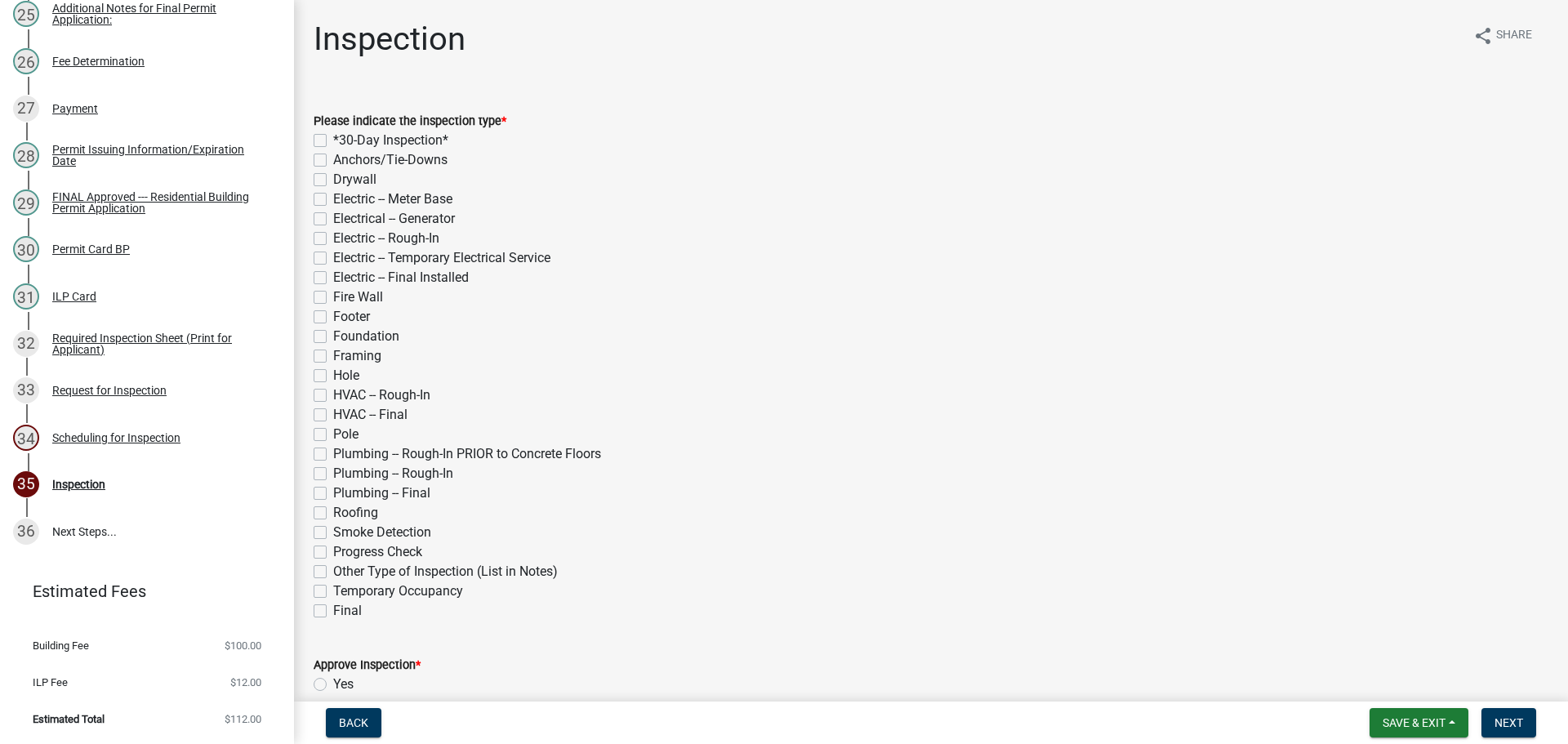
click at [333, 138] on label "*30-Day Inspection*" at bounding box center [391, 140] width 116 height 20
click at [333, 138] on input "*30-Day Inspection*" at bounding box center [338, 135] width 10 height 10
checkbox input "true"
checkbox input "false"
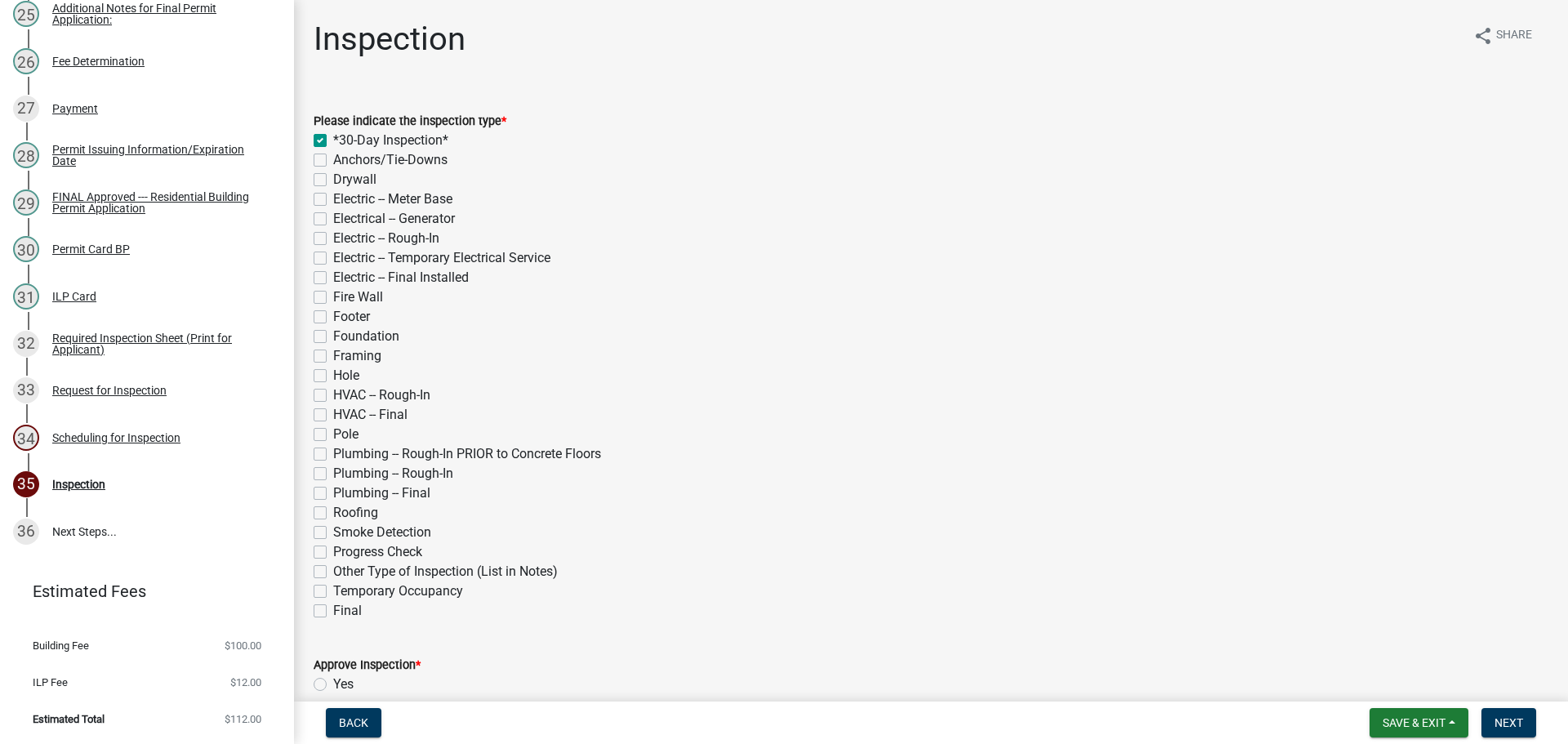
checkbox input "false"
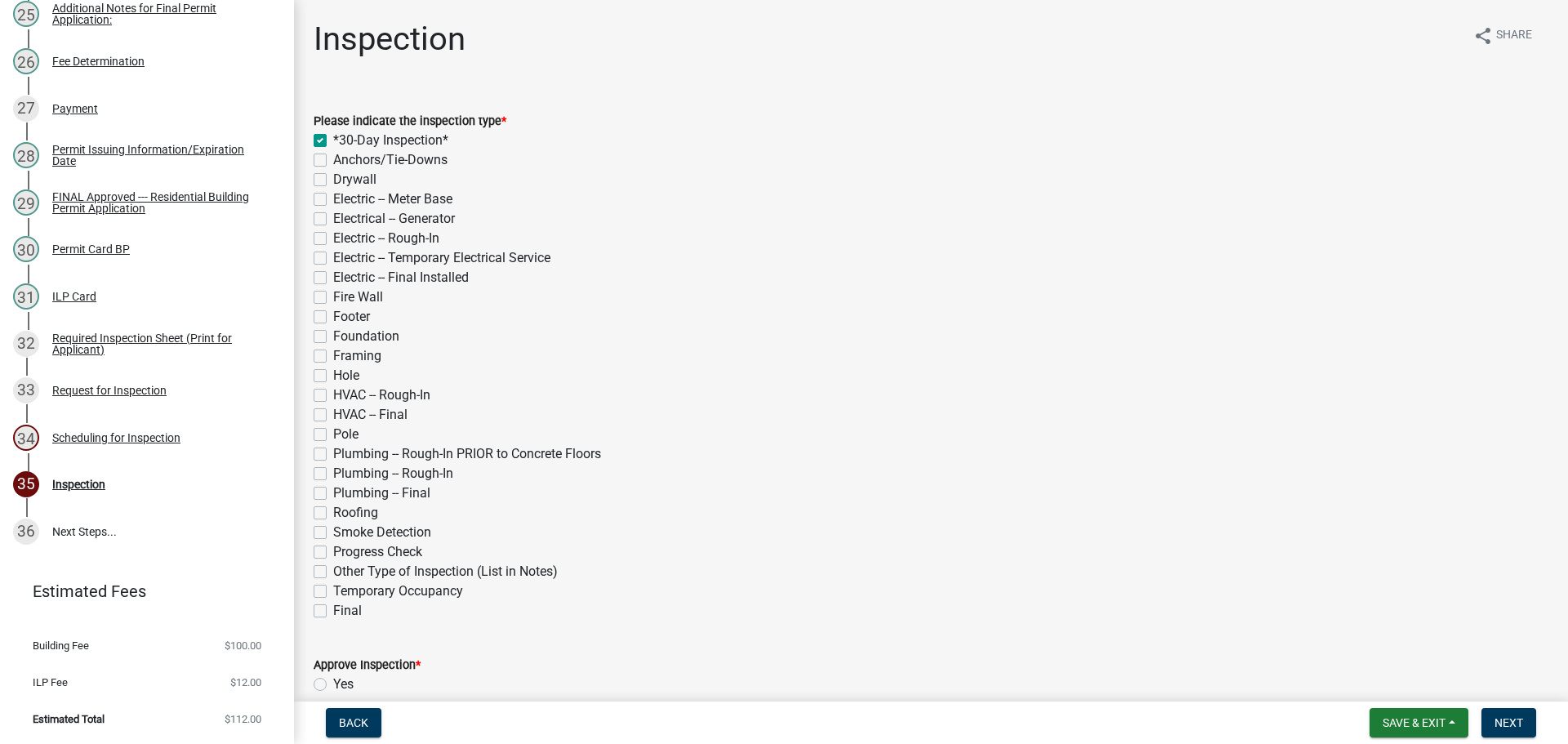
checkbox input "false"
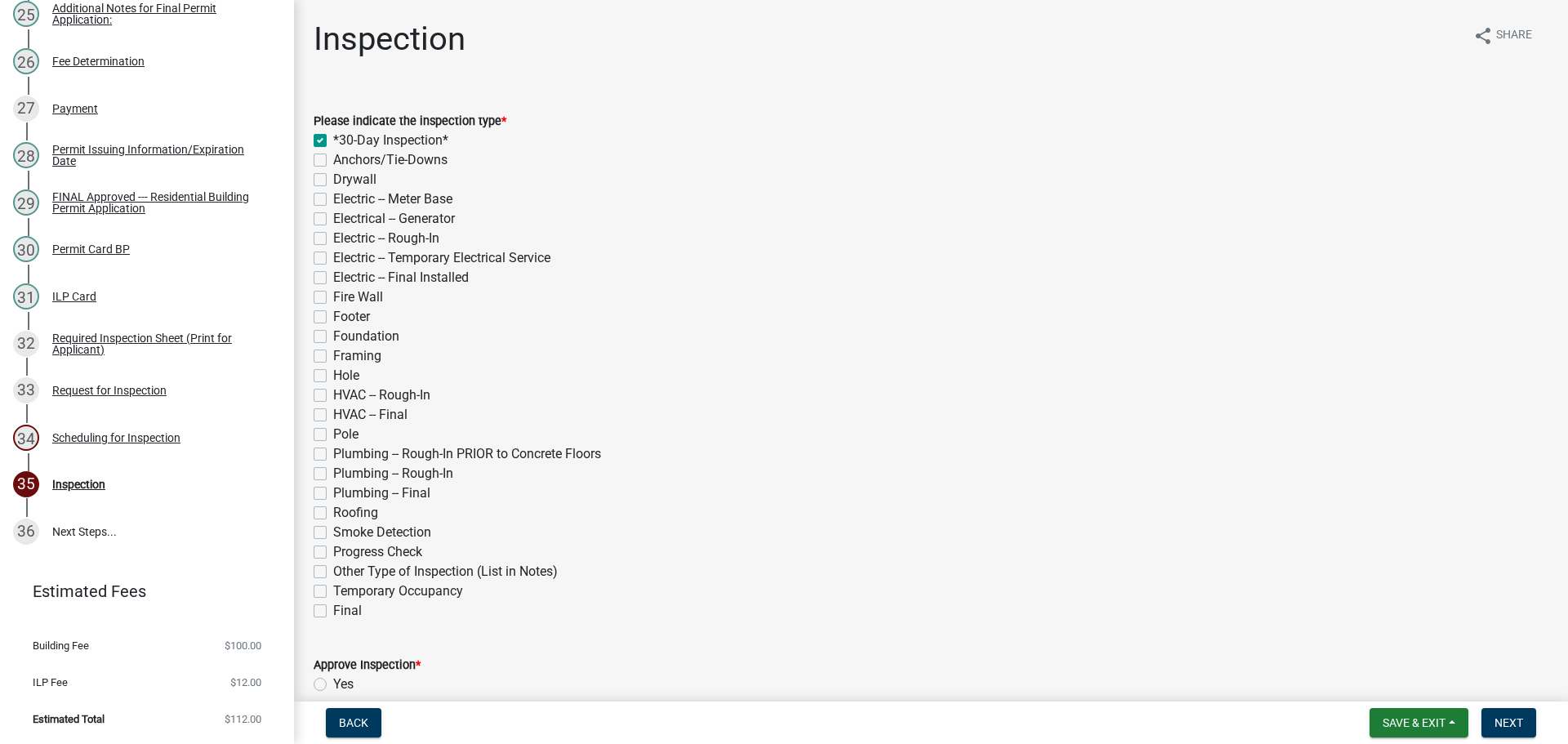
checkbox input "false"
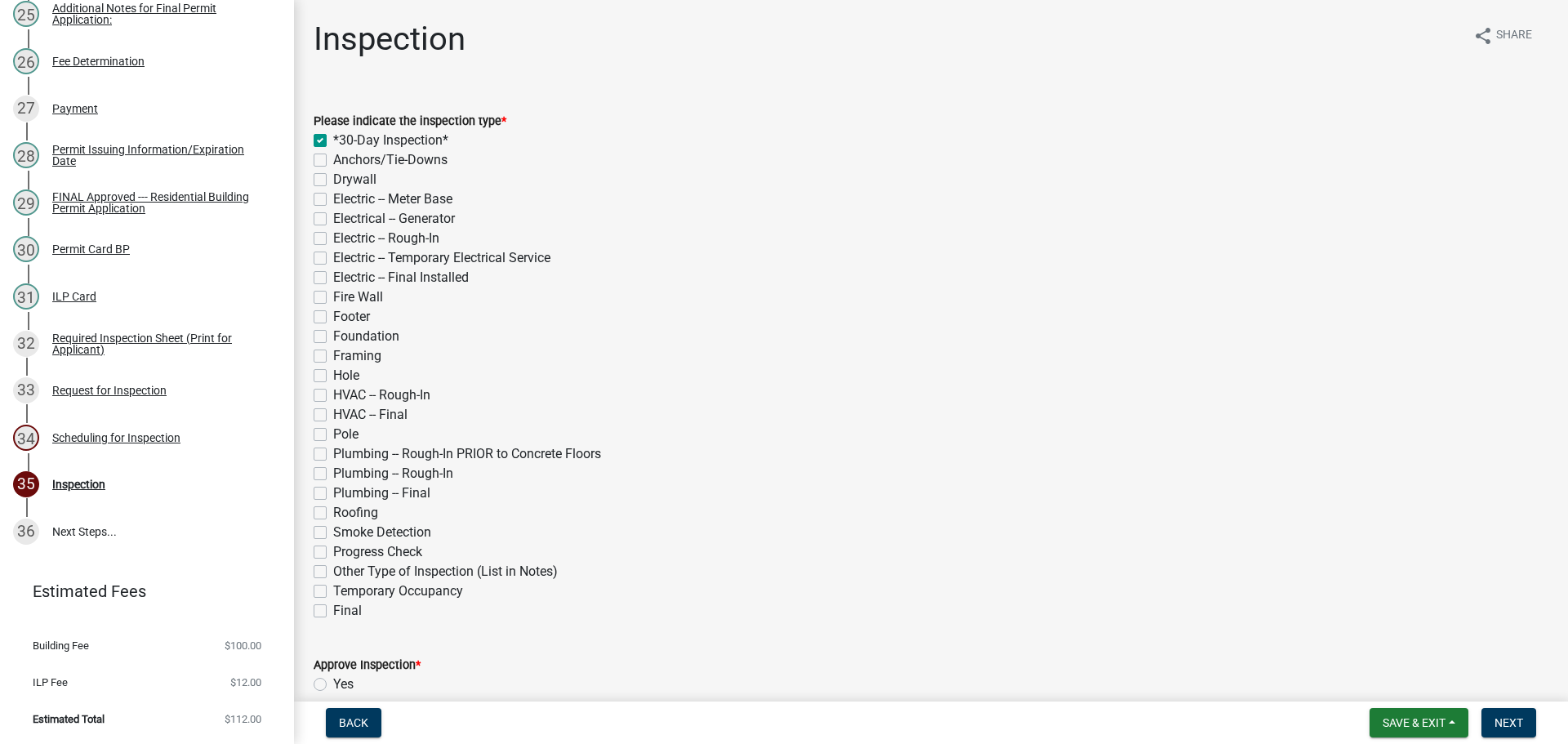
checkbox input "false"
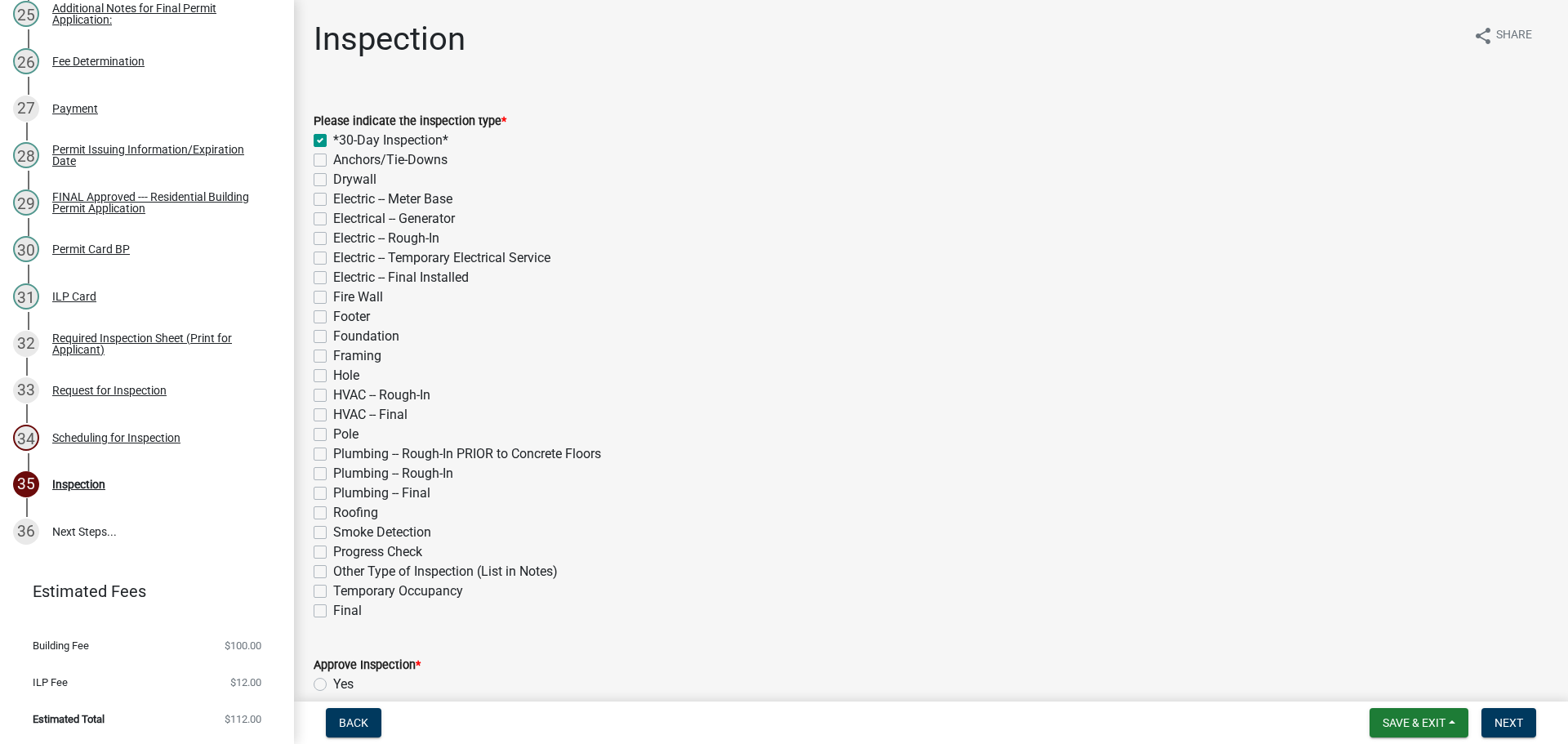
checkbox input "false"
click at [333, 158] on label "Anchors/Tie-Downs" at bounding box center [390, 160] width 115 height 20
click at [333, 158] on input "Anchors/Tie-Downs" at bounding box center [338, 155] width 10 height 10
checkbox input "true"
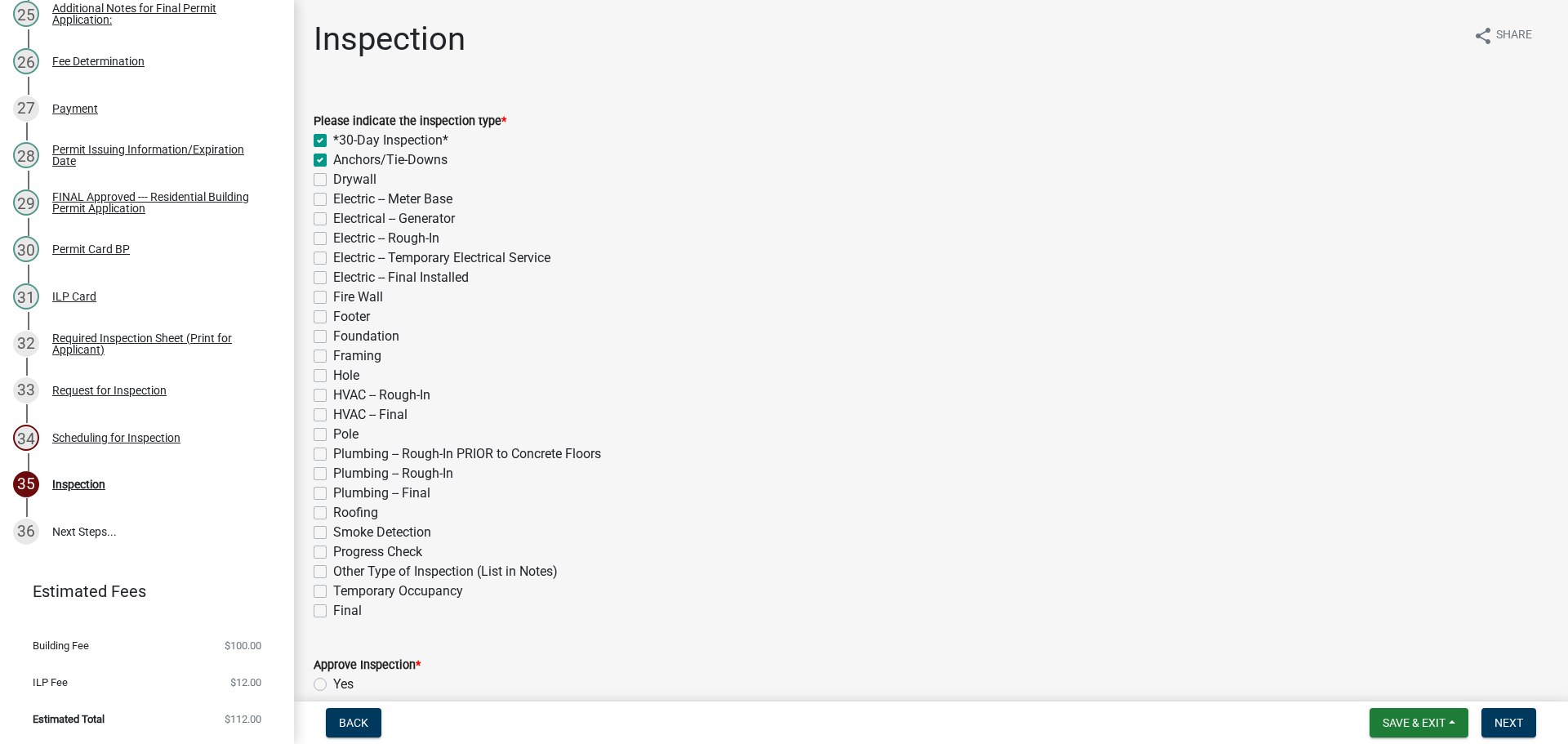
checkbox input "true"
checkbox input "false"
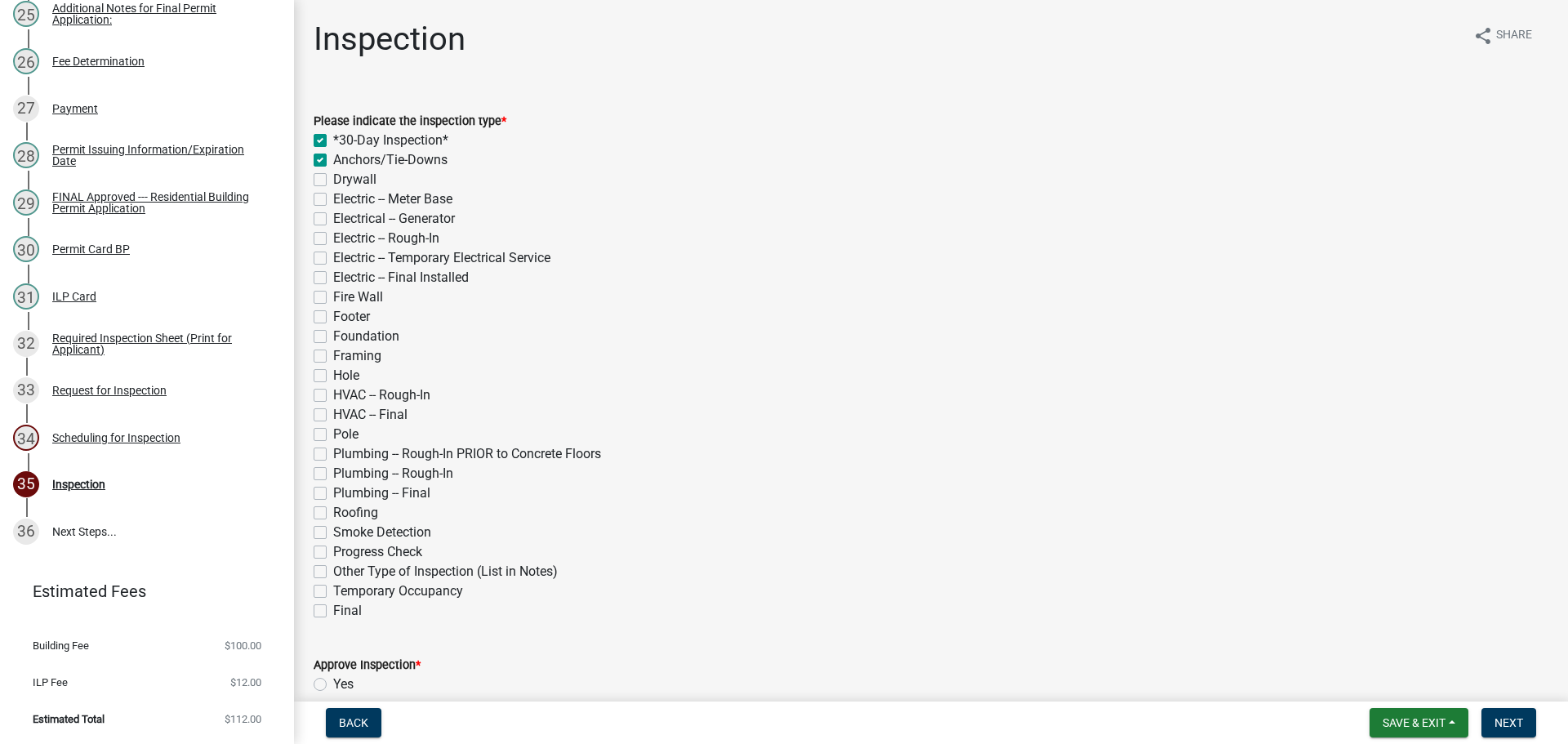
checkbox input "false"
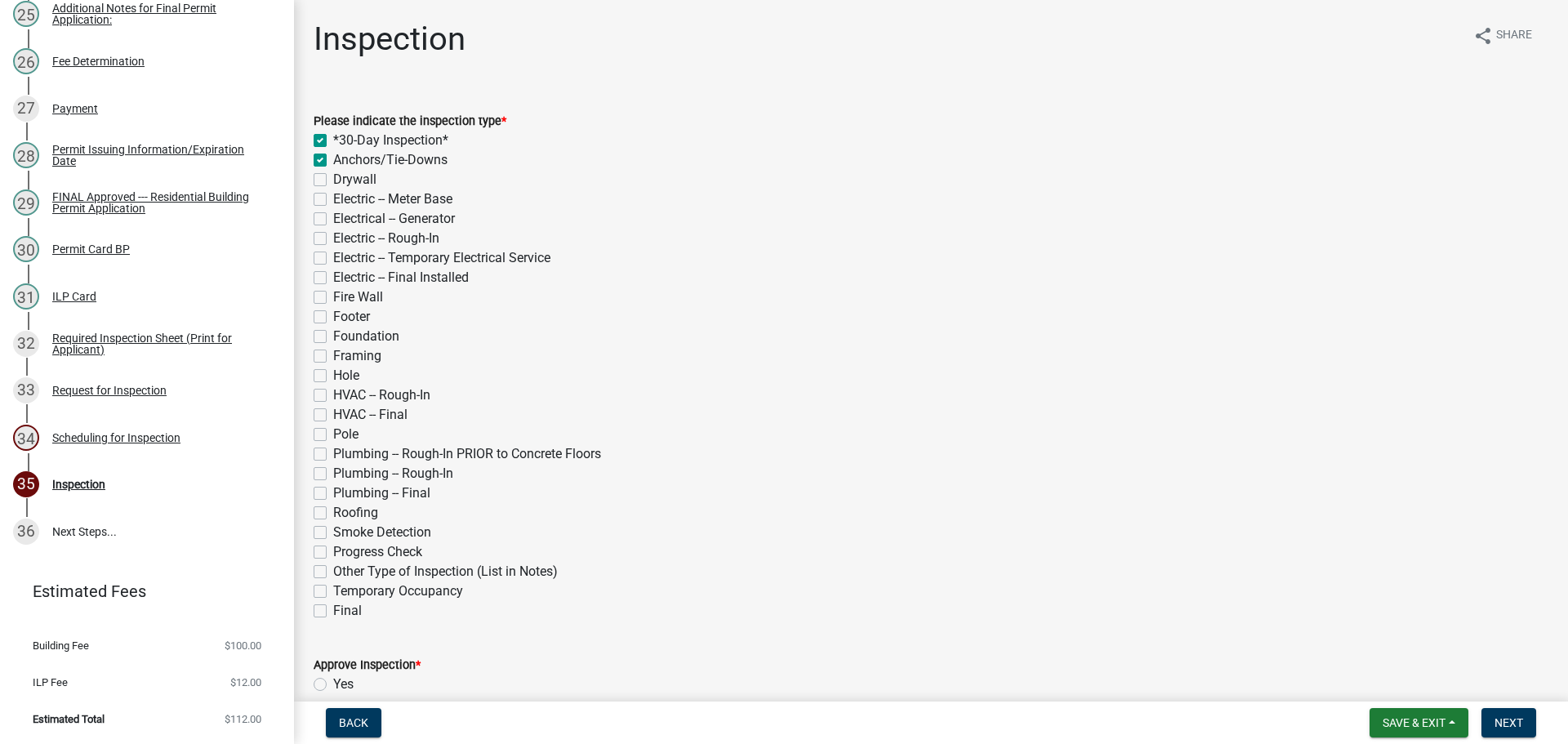
checkbox input "false"
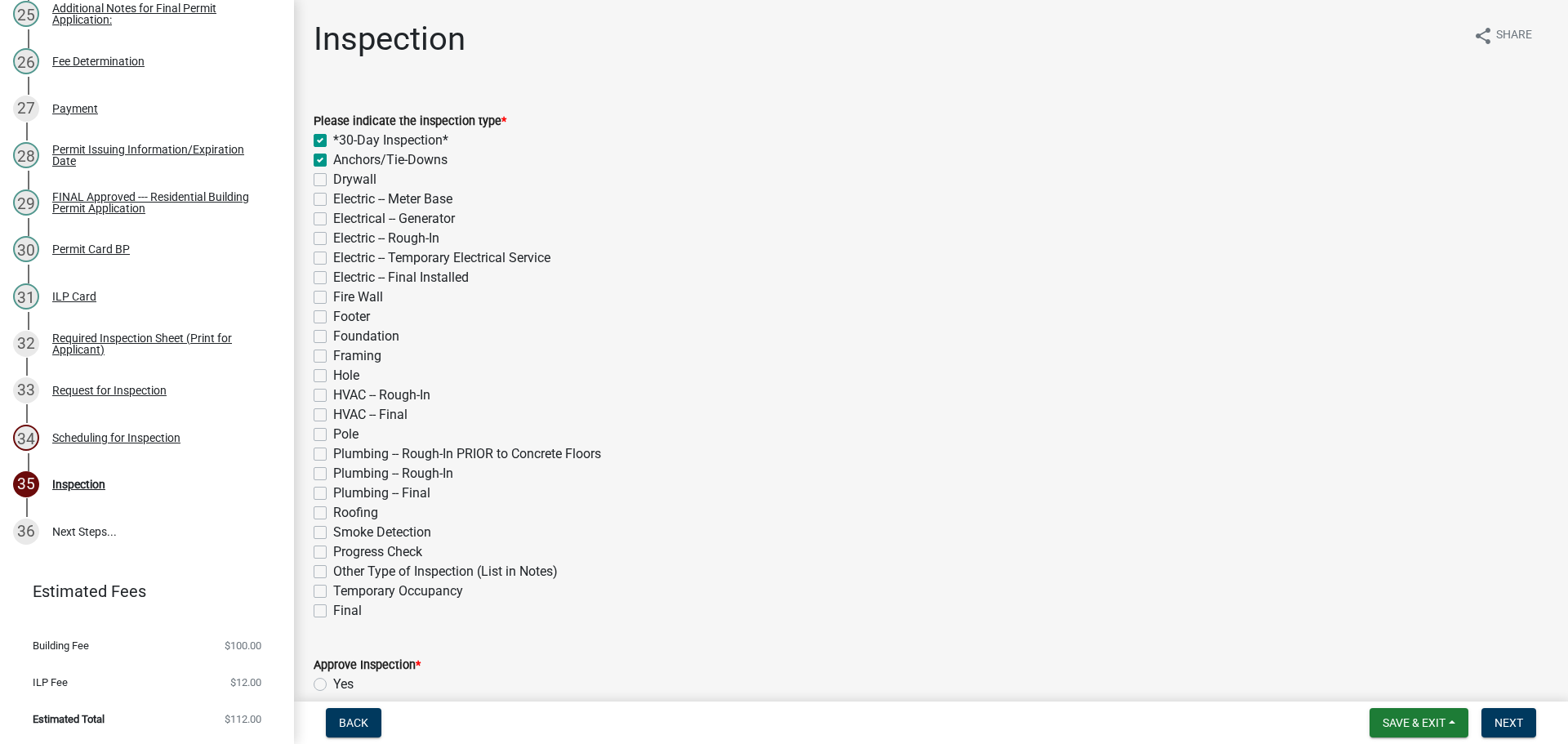
checkbox input "false"
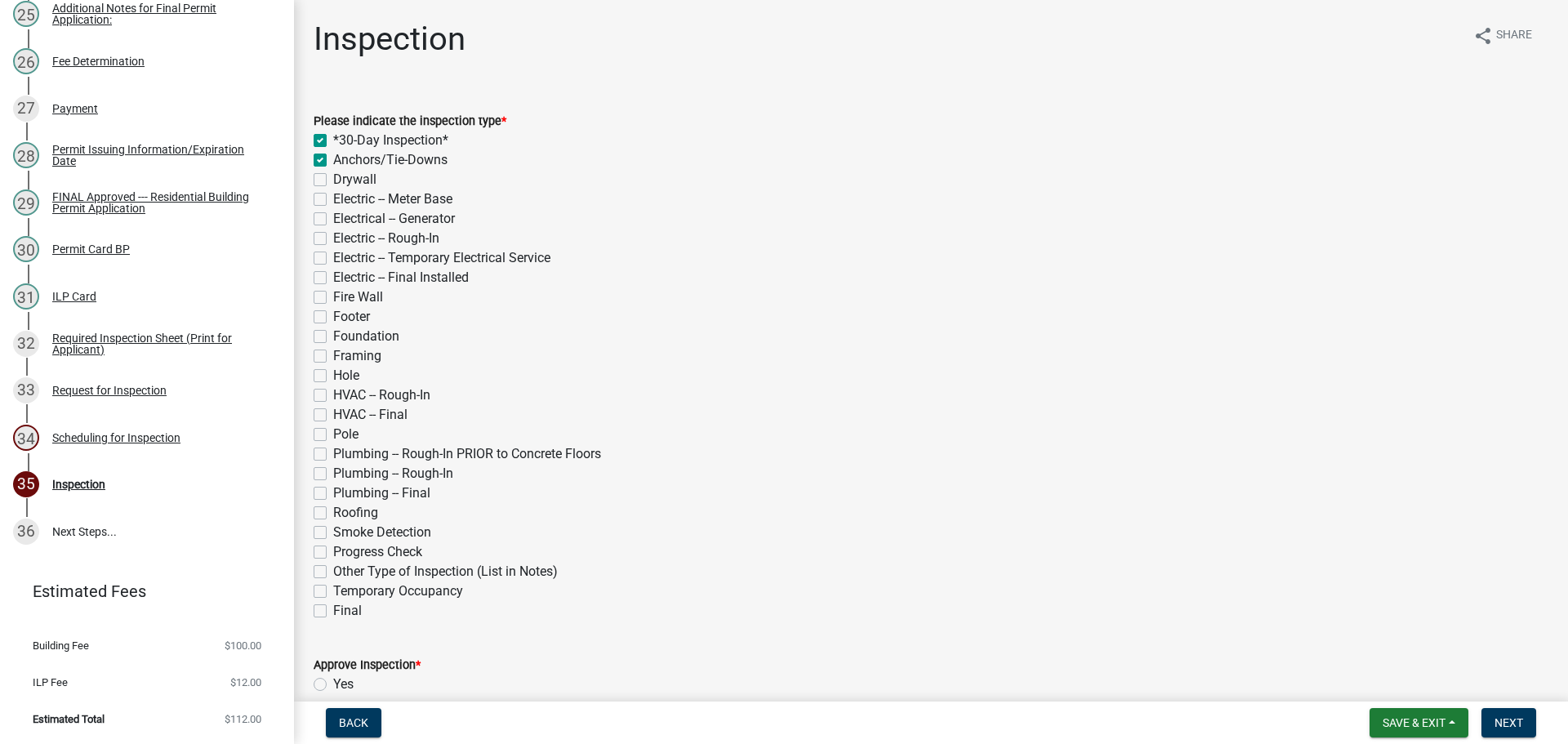
checkbox input "false"
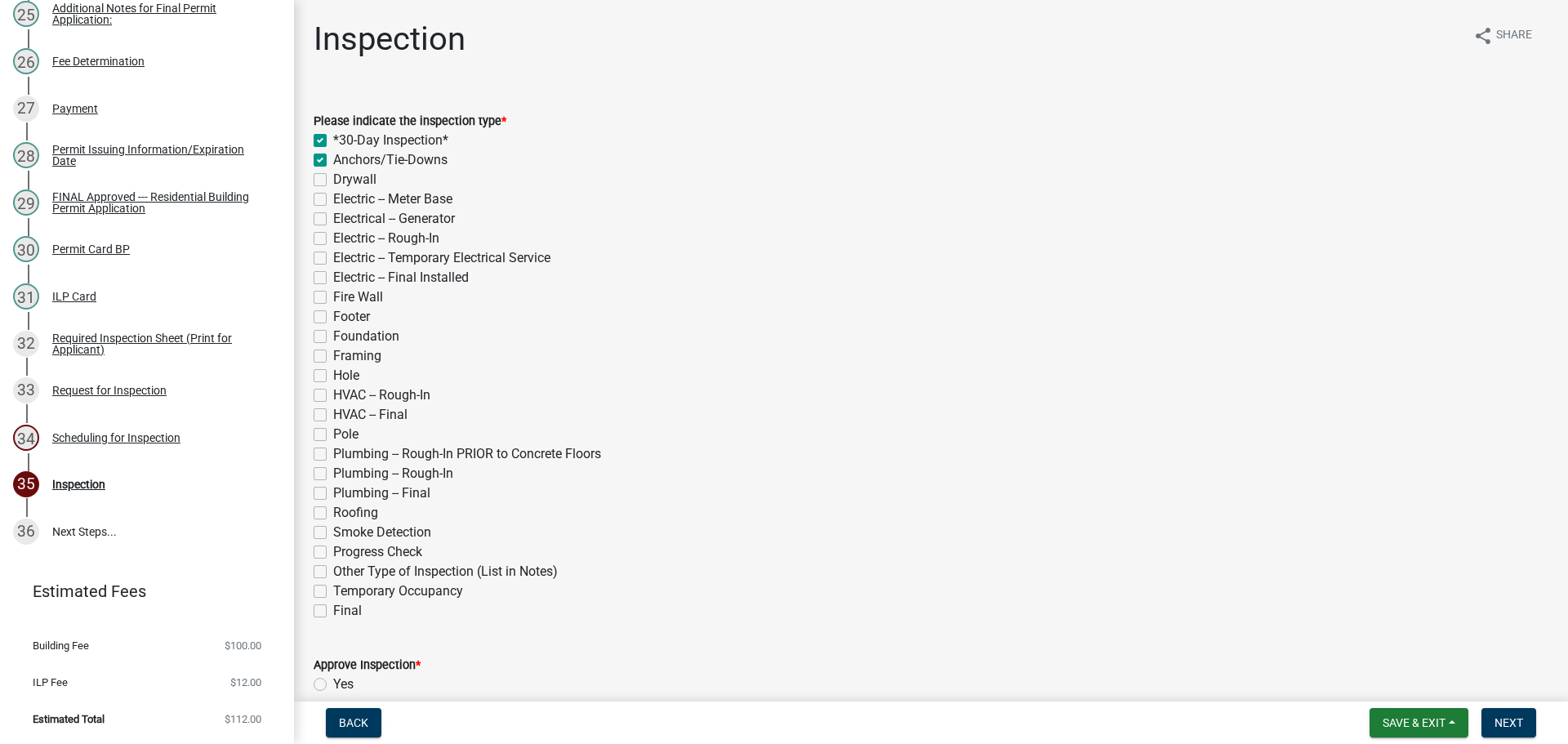
click at [333, 356] on label "Framing" at bounding box center [357, 356] width 48 height 20
click at [333, 356] on input "Framing" at bounding box center [338, 351] width 10 height 10
checkbox input "true"
click at [333, 511] on label "Roofing" at bounding box center [355, 512] width 45 height 20
click at [333, 511] on input "Roofing" at bounding box center [338, 507] width 10 height 10
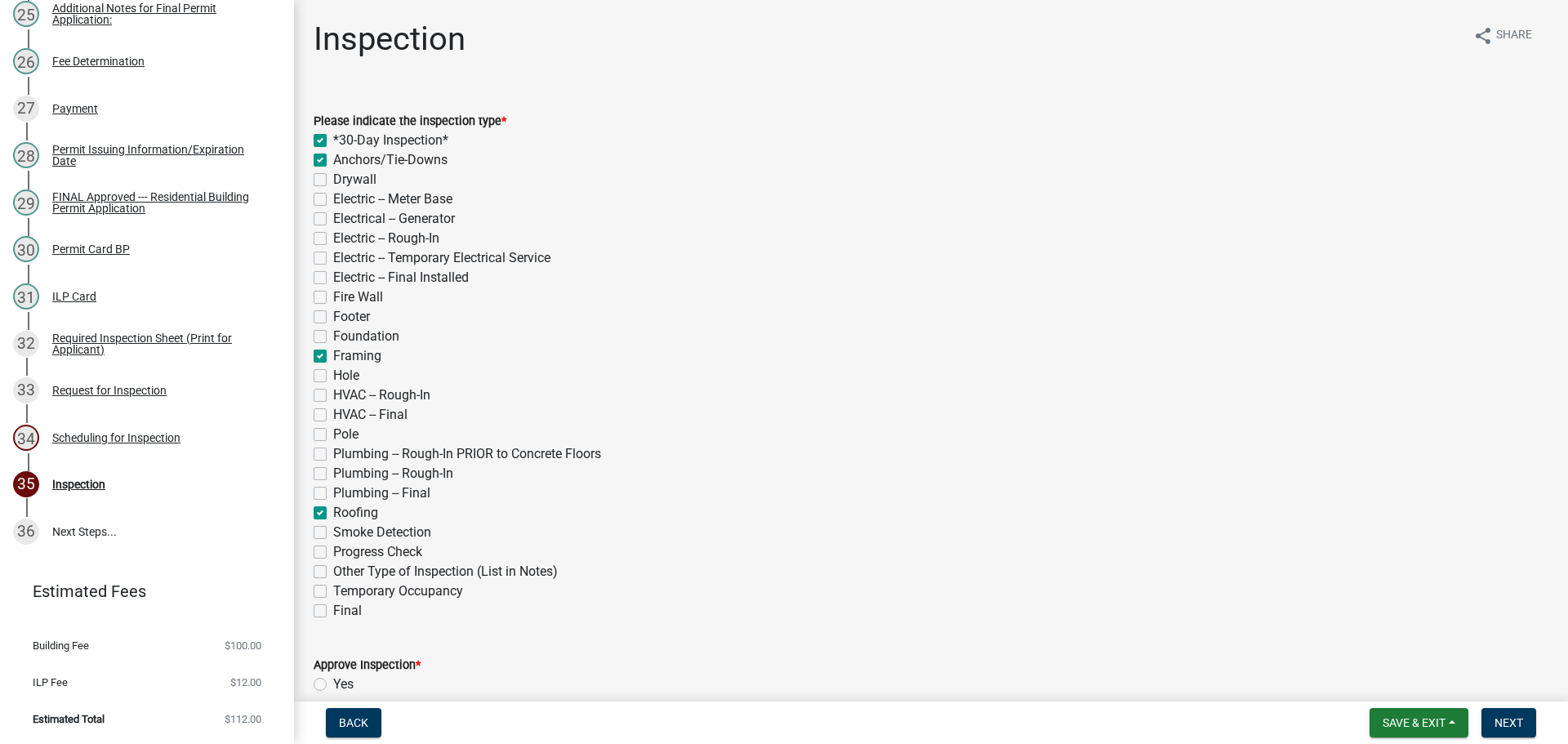
drag, startPoint x: 320, startPoint y: 610, endPoint x: 328, endPoint y: 604, distance: 10.0
click at [333, 610] on label "Final" at bounding box center [347, 611] width 28 height 20
click at [333, 610] on input "Final" at bounding box center [338, 606] width 10 height 10
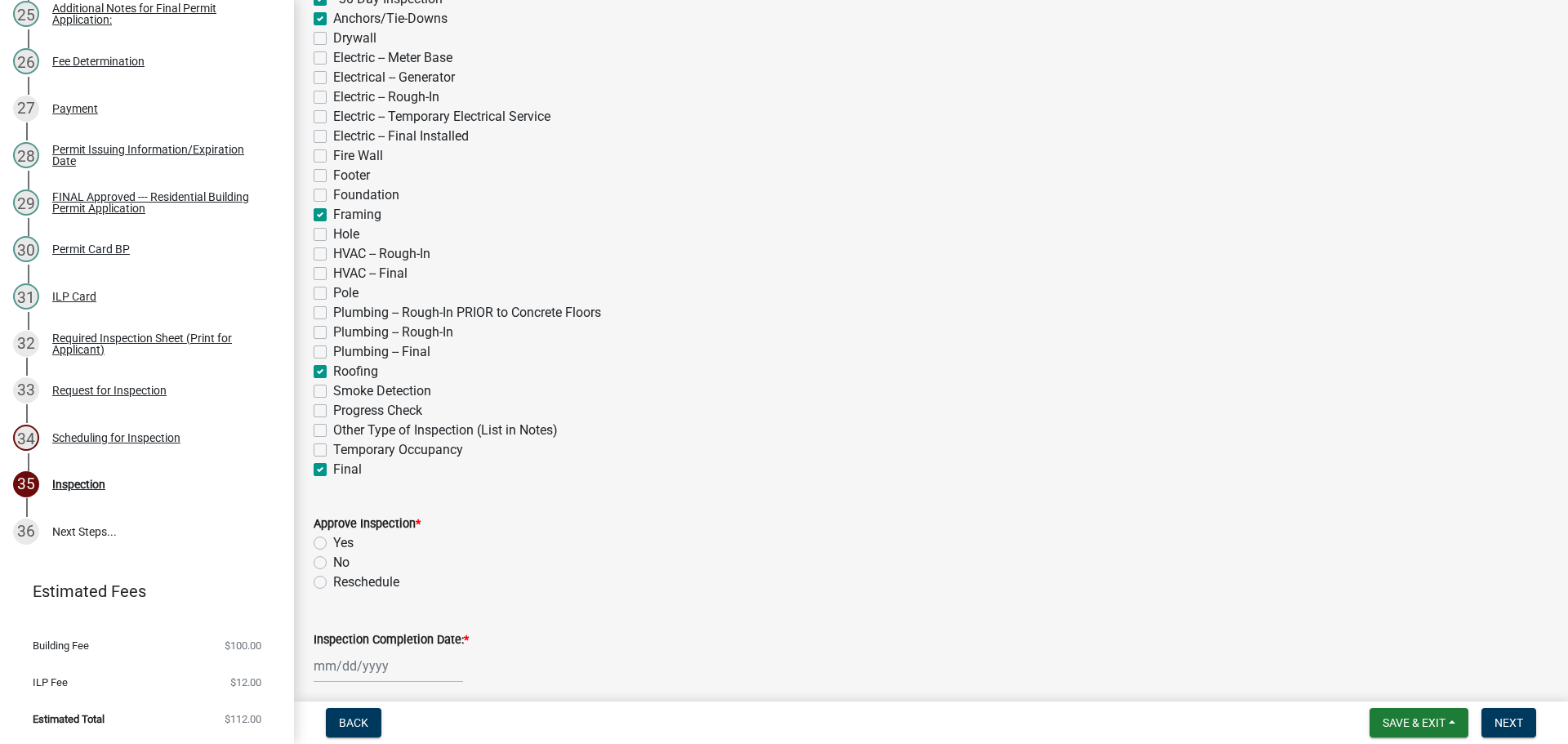
scroll to position [164, 0]
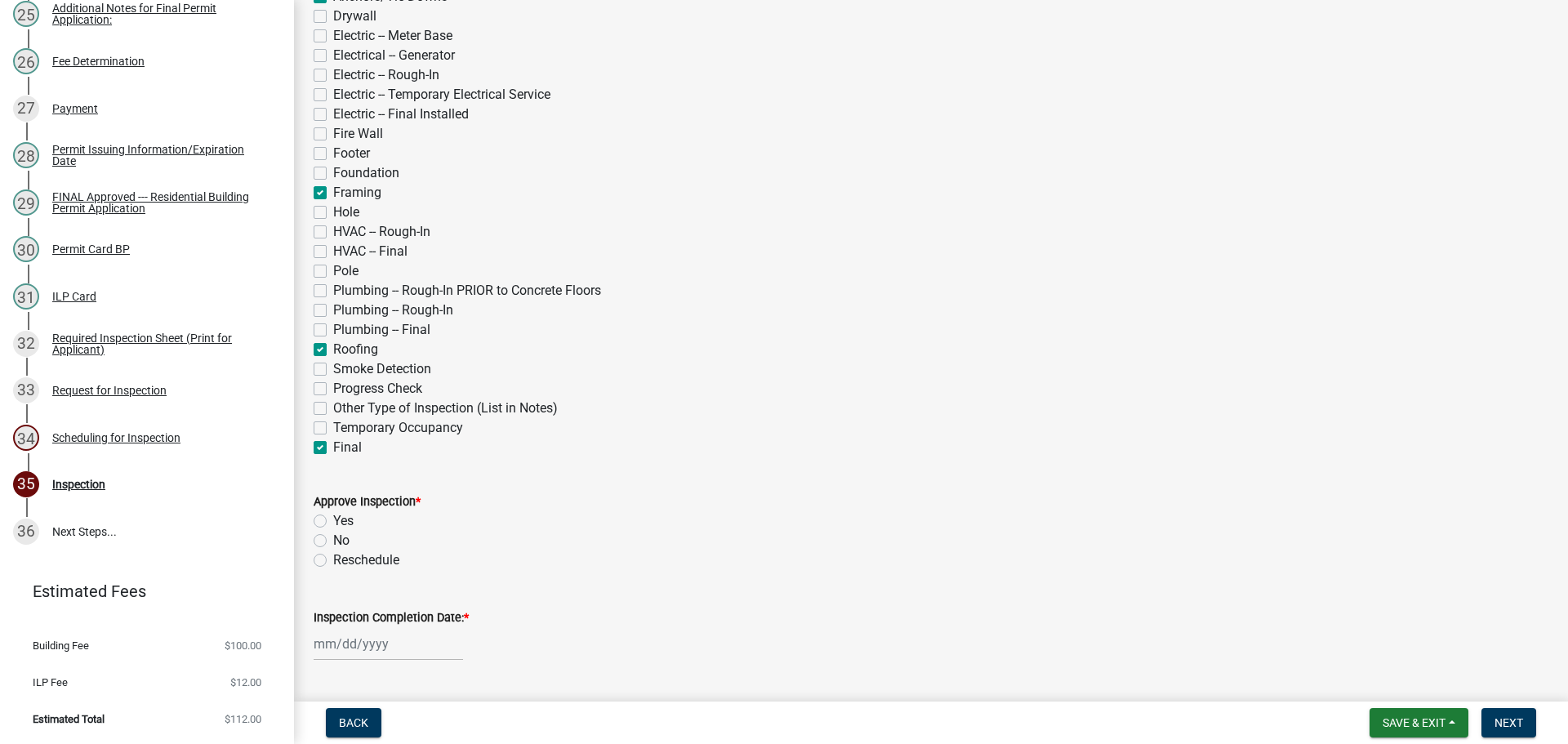
click at [333, 521] on label "Yes" at bounding box center [344, 521] width 21 height 20
click at [333, 521] on input "Yes" at bounding box center [338, 516] width 10 height 10
click at [383, 616] on label "Inspection Completion Date: *" at bounding box center [391, 618] width 155 height 11
click at [383, 628] on input "Inspection Completion Date: *" at bounding box center [388, 644] width 150 height 33
click at [404, 557] on div "21" at bounding box center [409, 558] width 27 height 27
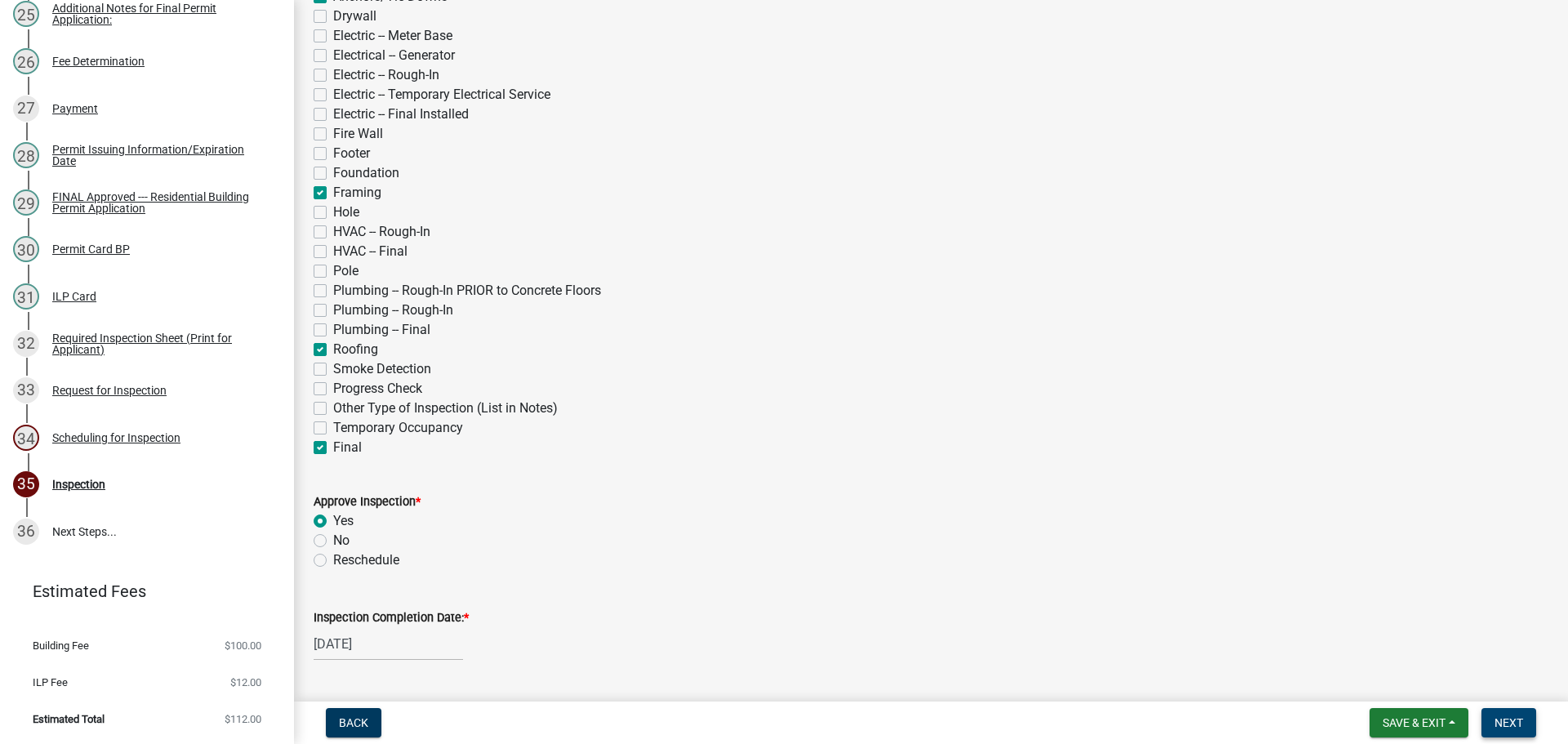
click at [1508, 717] on span "Next" at bounding box center [1509, 723] width 28 height 13
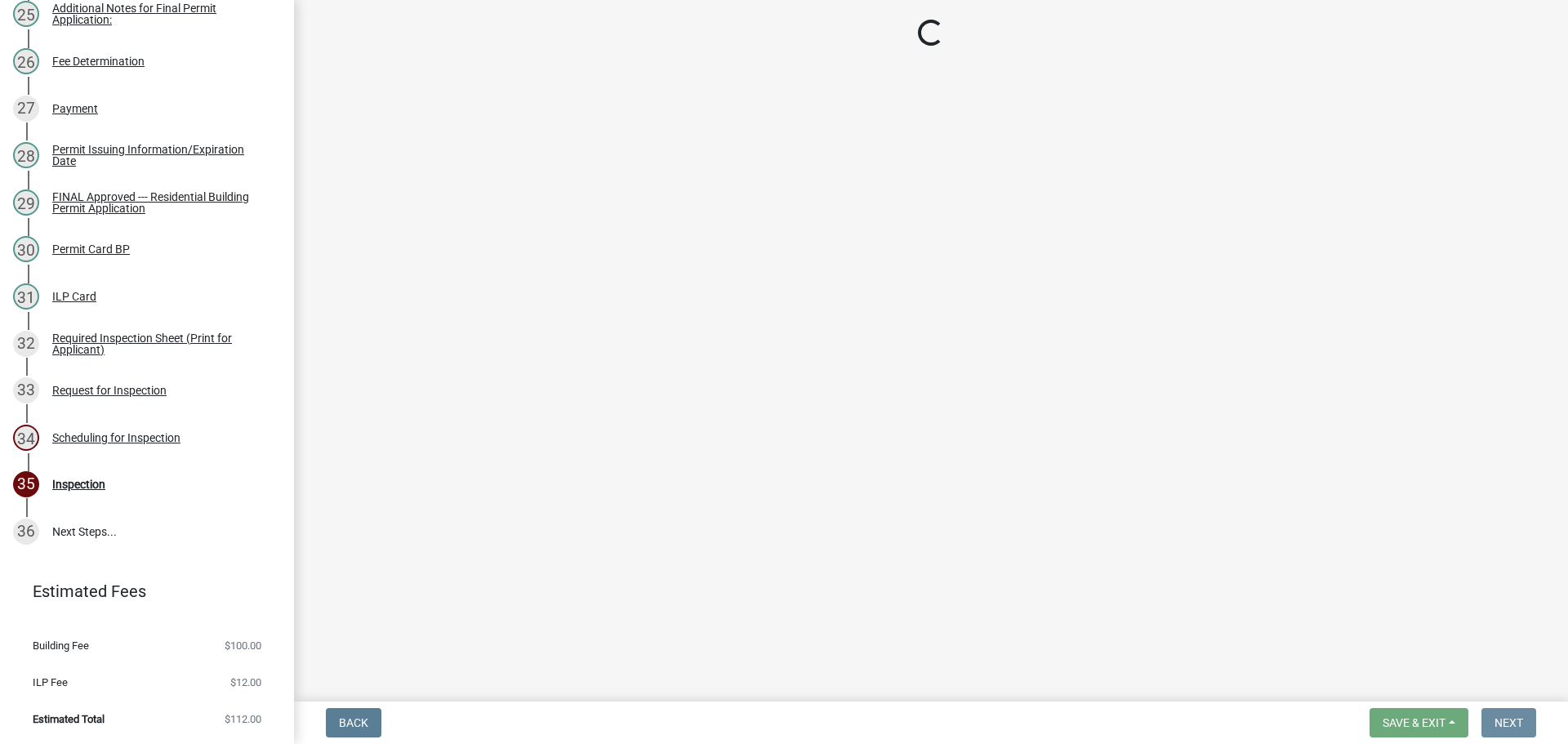
scroll to position [0, 0]
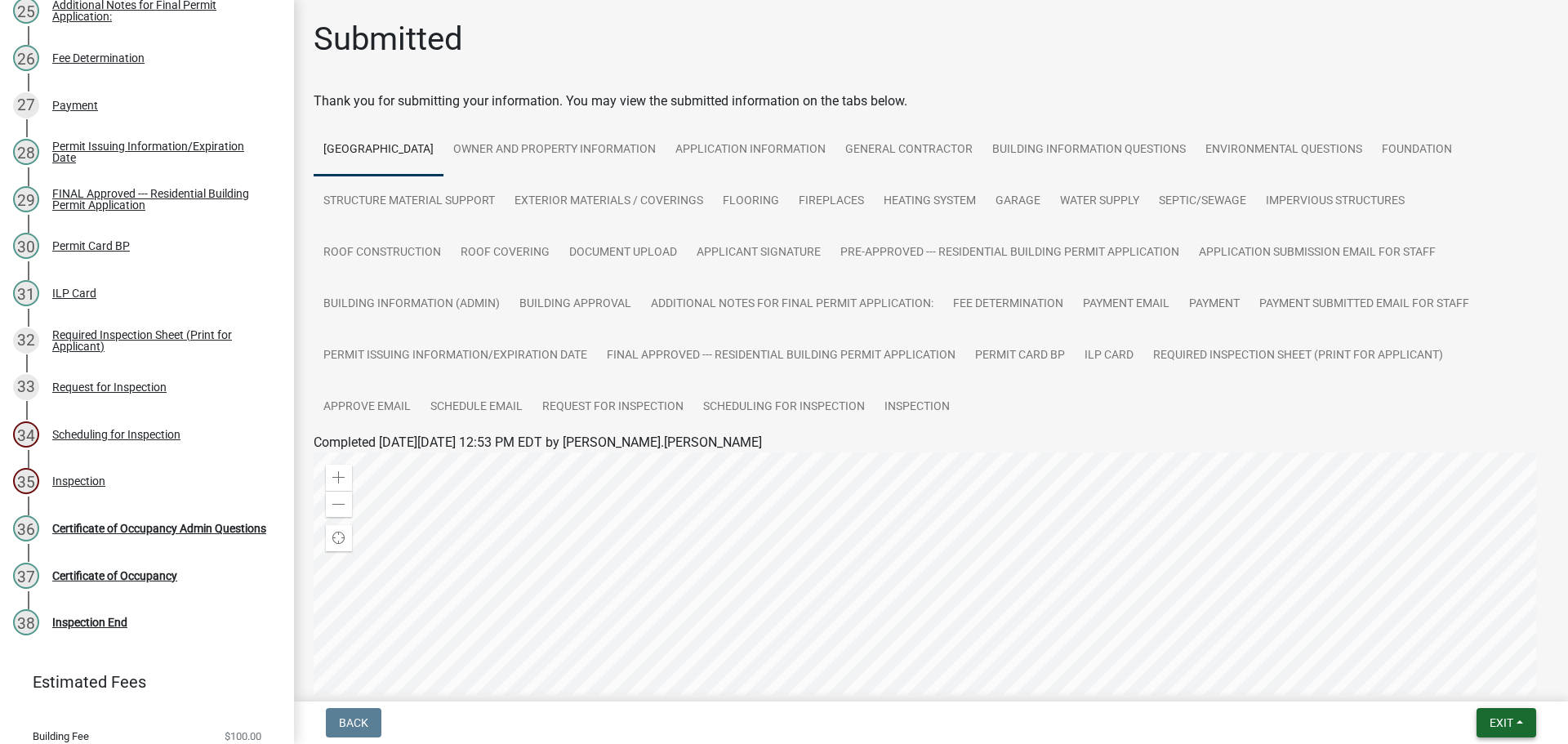
click at [1505, 721] on span "Exit" at bounding box center [1502, 723] width 24 height 13
click at [1488, 692] on button "Save & Exit" at bounding box center [1471, 680] width 131 height 39
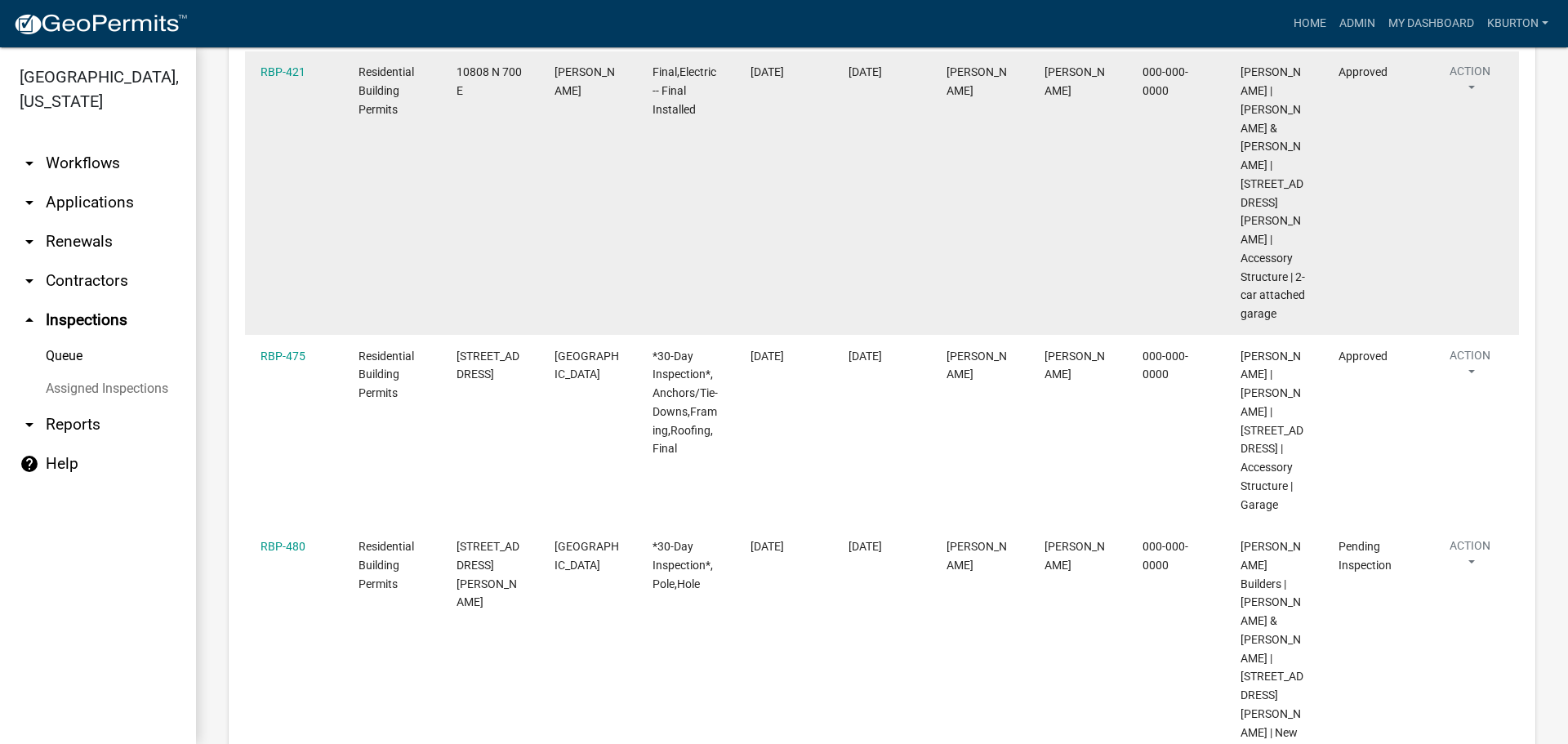
scroll to position [572, 0]
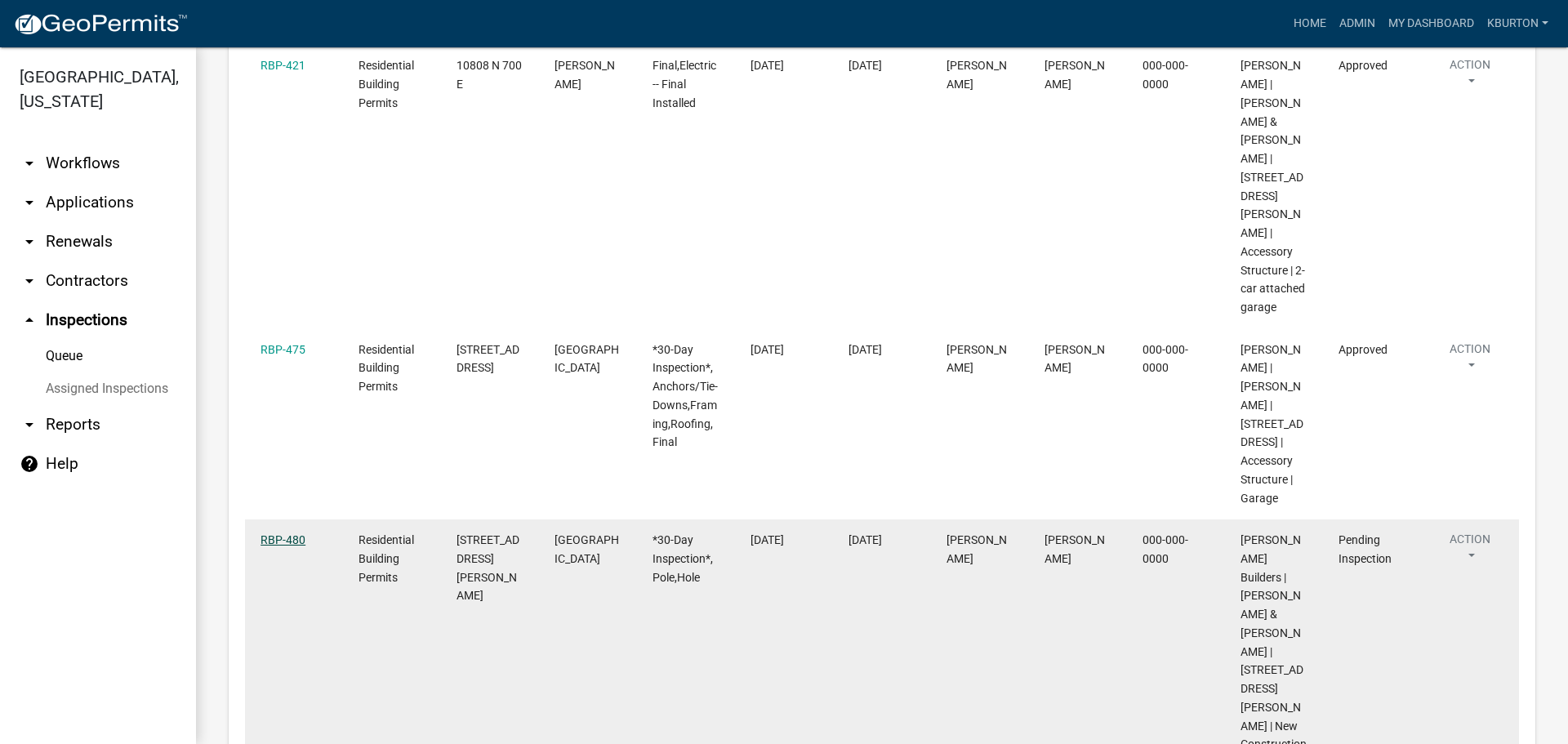
click at [265, 533] on link "RBP-480" at bounding box center [282, 540] width 45 height 13
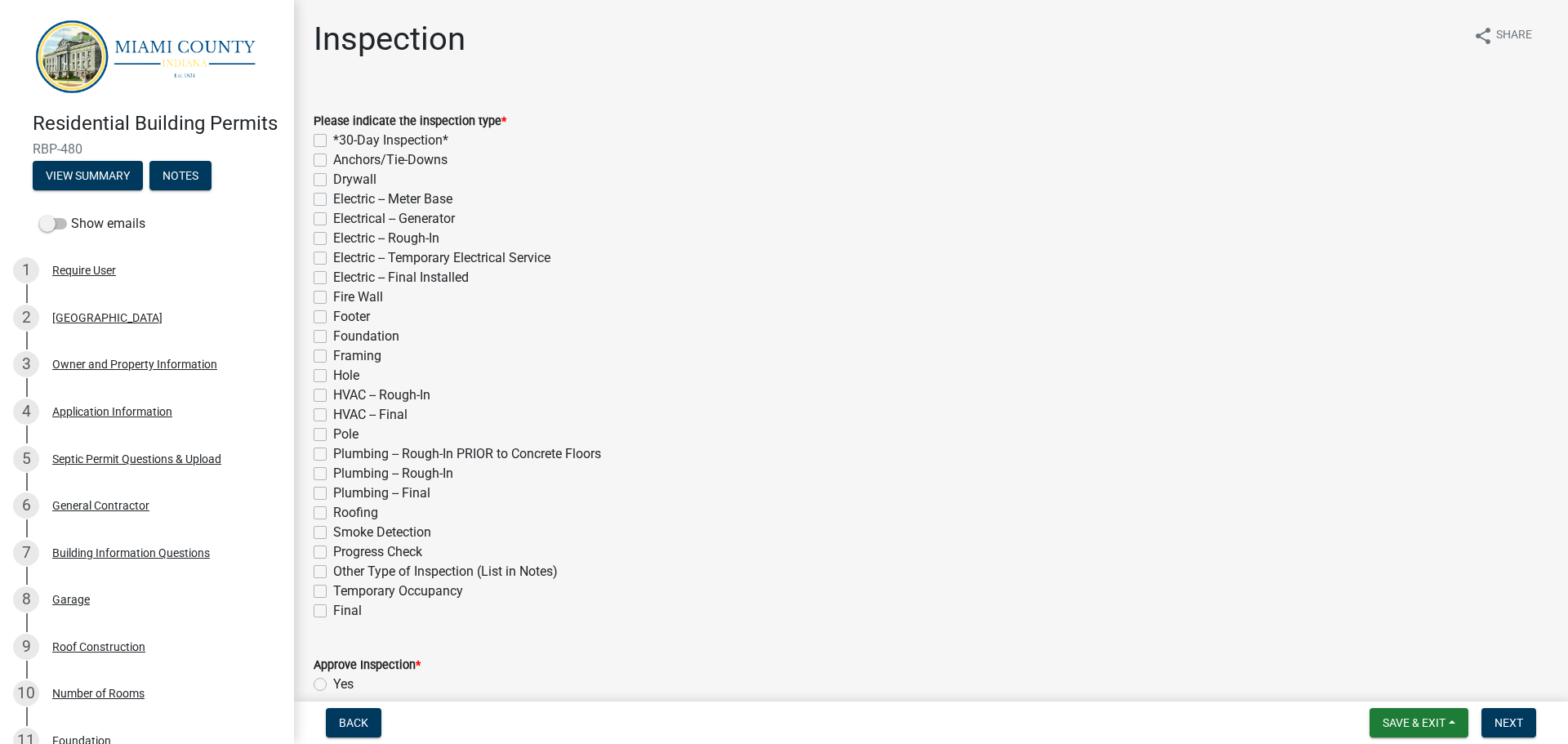
click at [333, 435] on label "Pole" at bounding box center [346, 434] width 26 height 20
click at [333, 435] on input "Pole" at bounding box center [338, 430] width 10 height 10
click at [333, 375] on label "Hole" at bounding box center [347, 376] width 27 height 20
click at [333, 375] on input "Hole" at bounding box center [338, 371] width 10 height 10
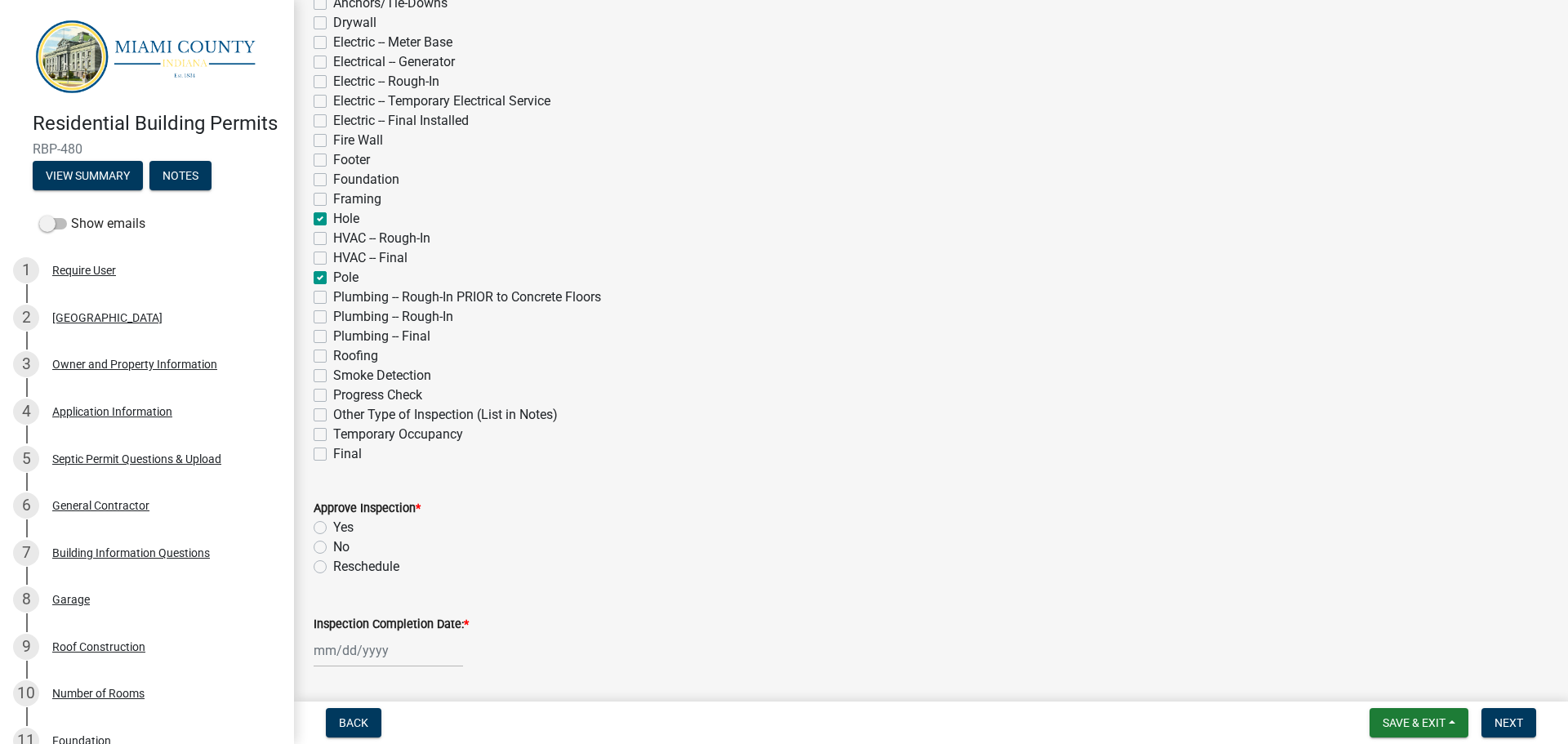
scroll to position [164, 0]
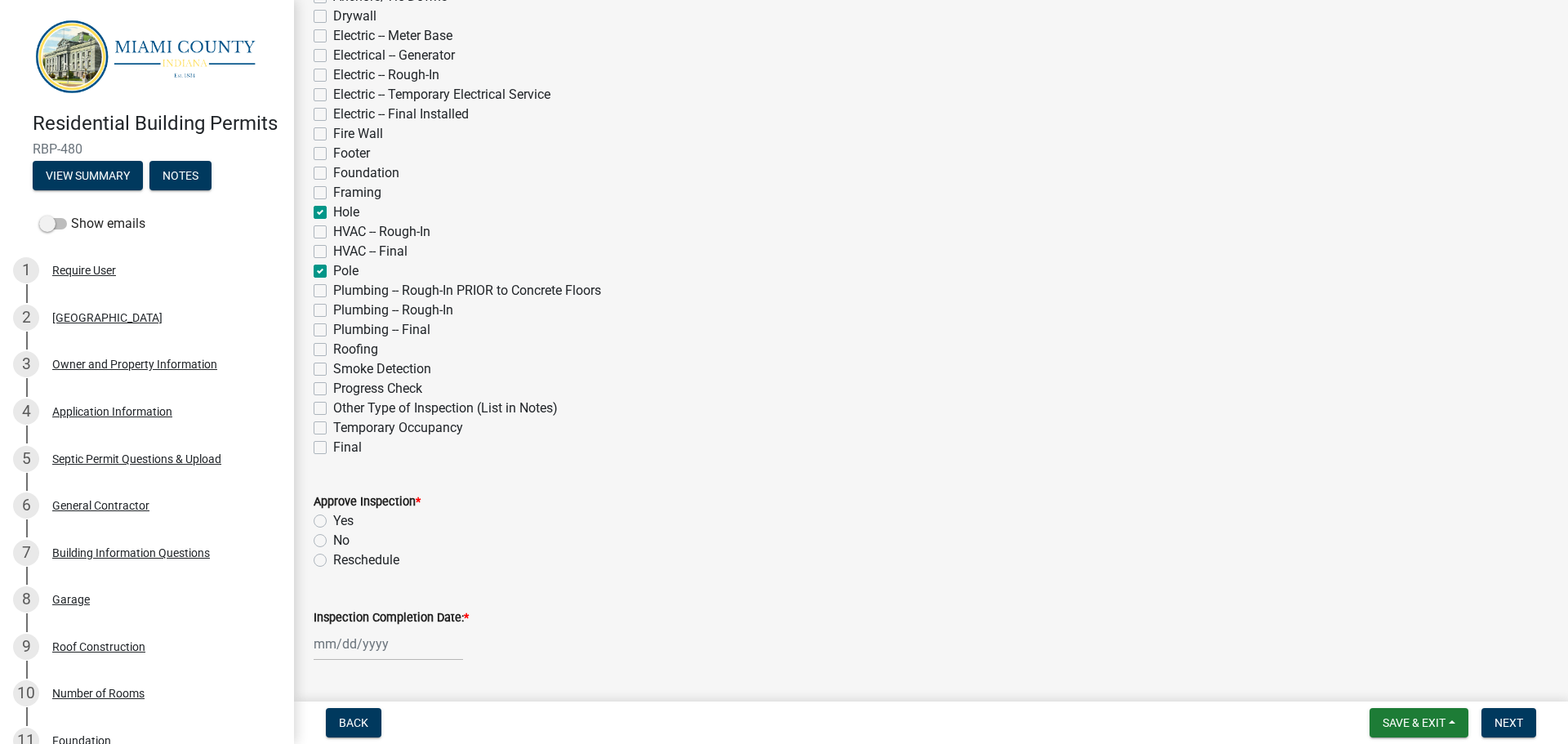
click at [333, 519] on label "Yes" at bounding box center [344, 521] width 21 height 20
click at [333, 519] on input "Yes" at bounding box center [338, 516] width 10 height 10
click at [378, 619] on label "Inspection Completion Date: *" at bounding box center [391, 618] width 155 height 11
click at [378, 628] on input "Inspection Completion Date: *" at bounding box center [388, 644] width 150 height 33
click at [410, 557] on div "21" at bounding box center [409, 558] width 27 height 27
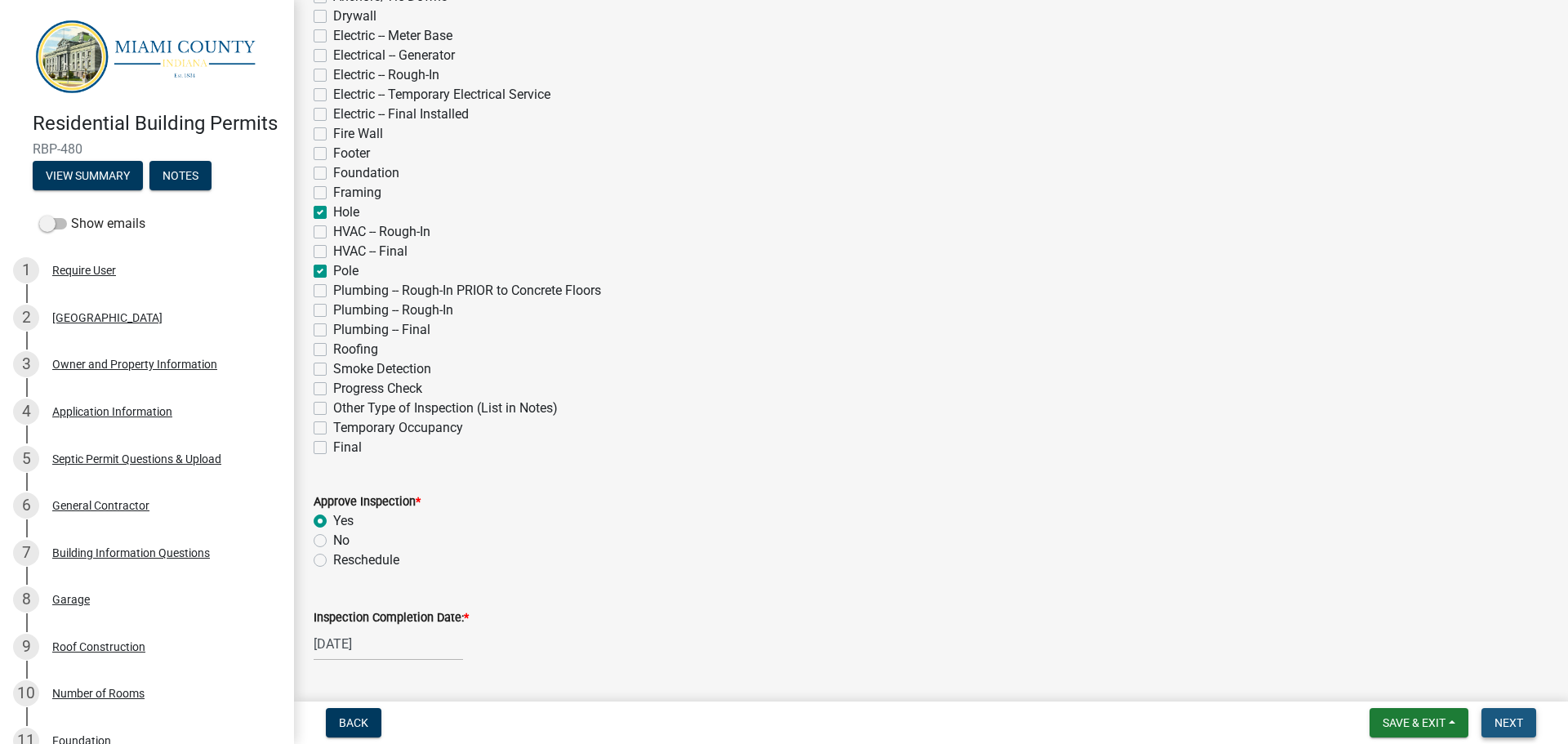
click at [1514, 715] on button "Next" at bounding box center [1509, 722] width 55 height 29
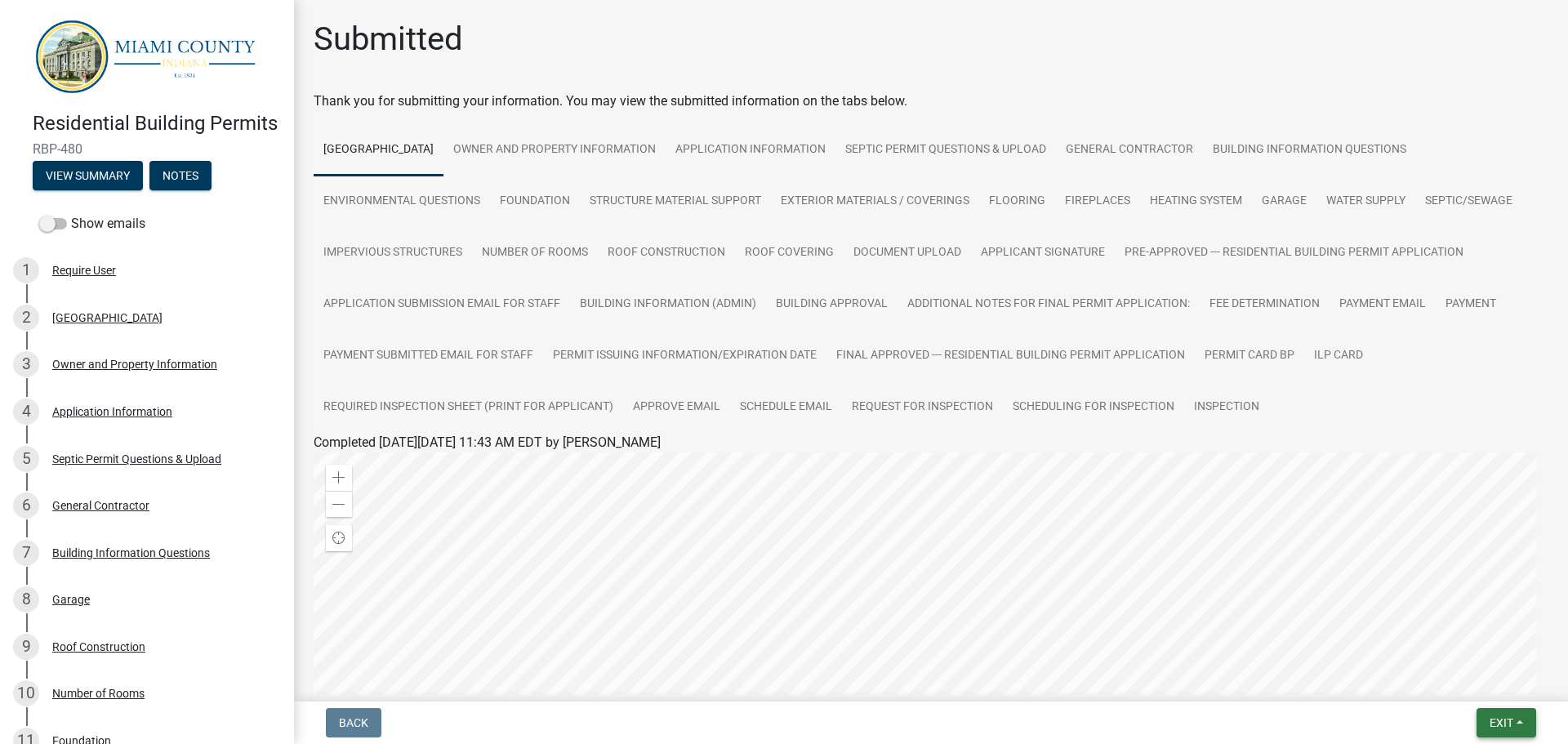
click at [1499, 719] on span "Exit" at bounding box center [1502, 723] width 24 height 13
click at [1467, 683] on button "Save & Exit" at bounding box center [1471, 680] width 131 height 39
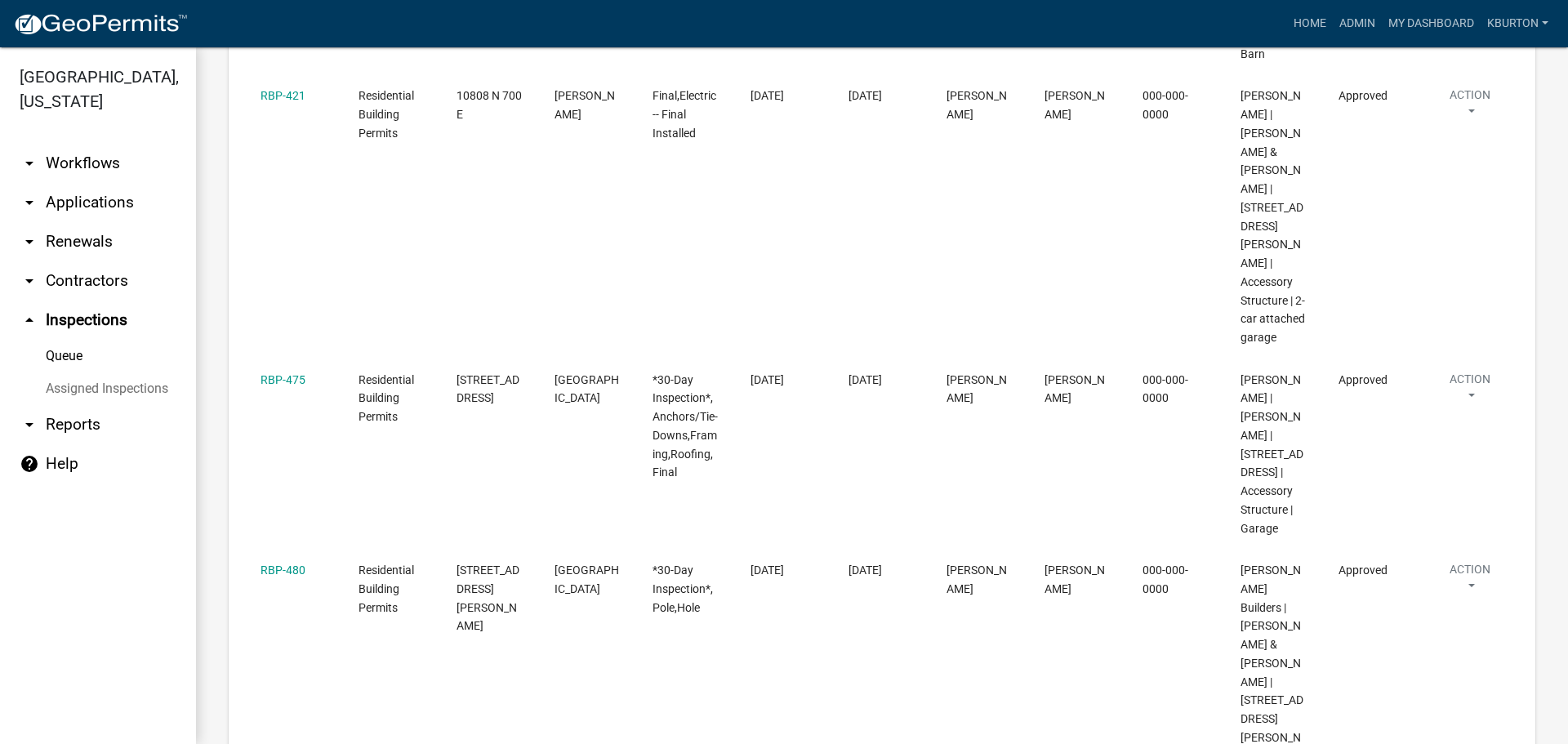
scroll to position [572, 0]
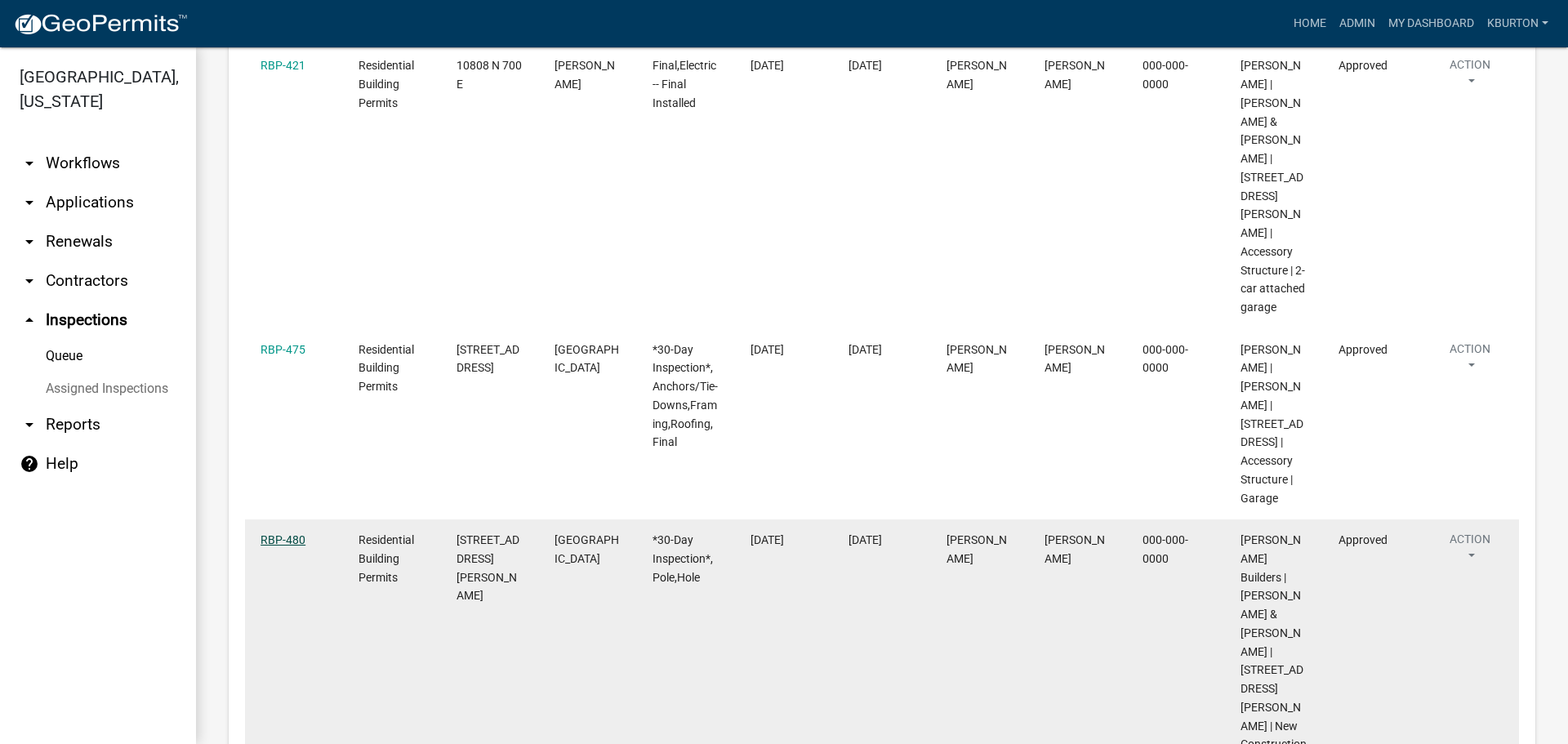
click at [284, 533] on link "RBP-480" at bounding box center [282, 540] width 45 height 13
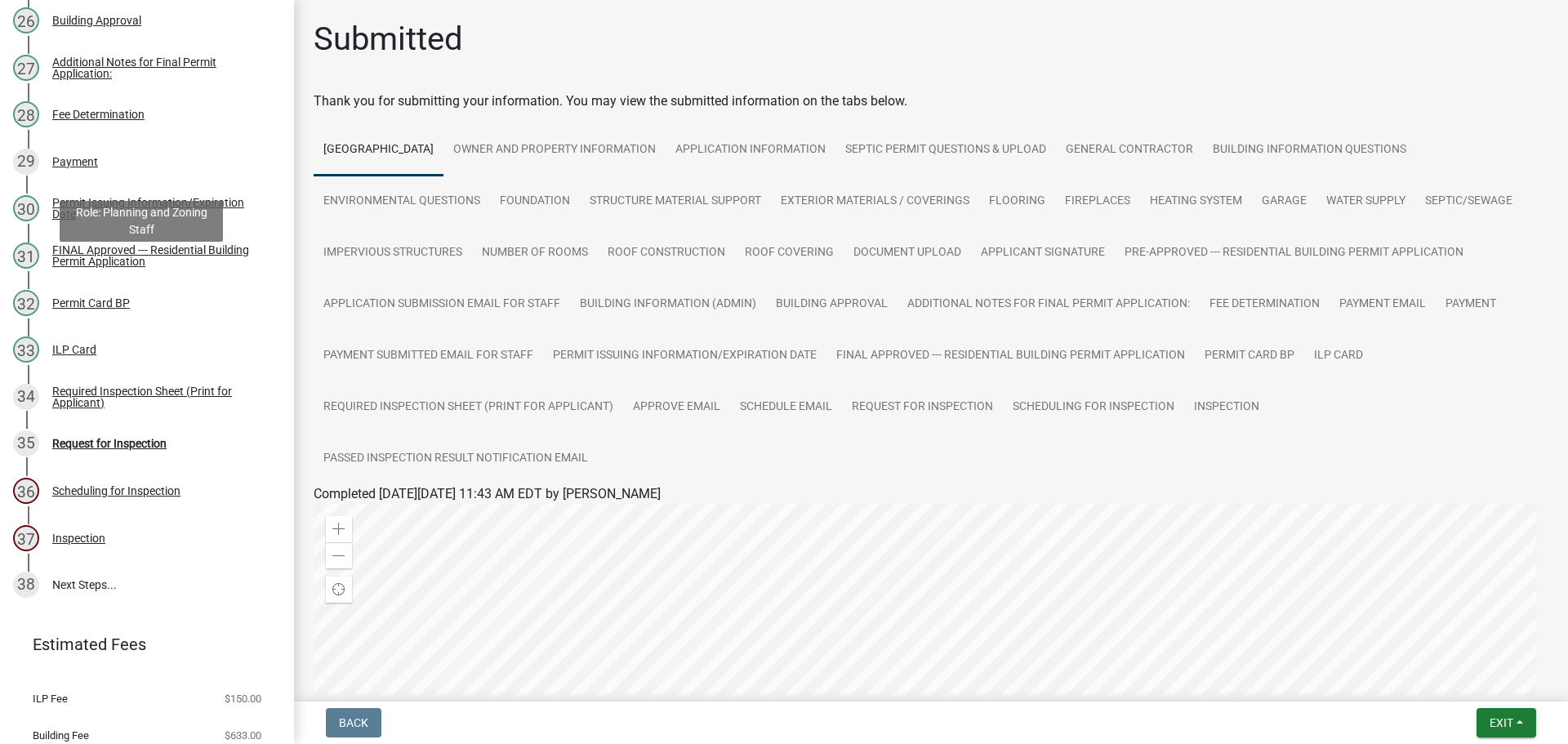
scroll to position [1470, 0]
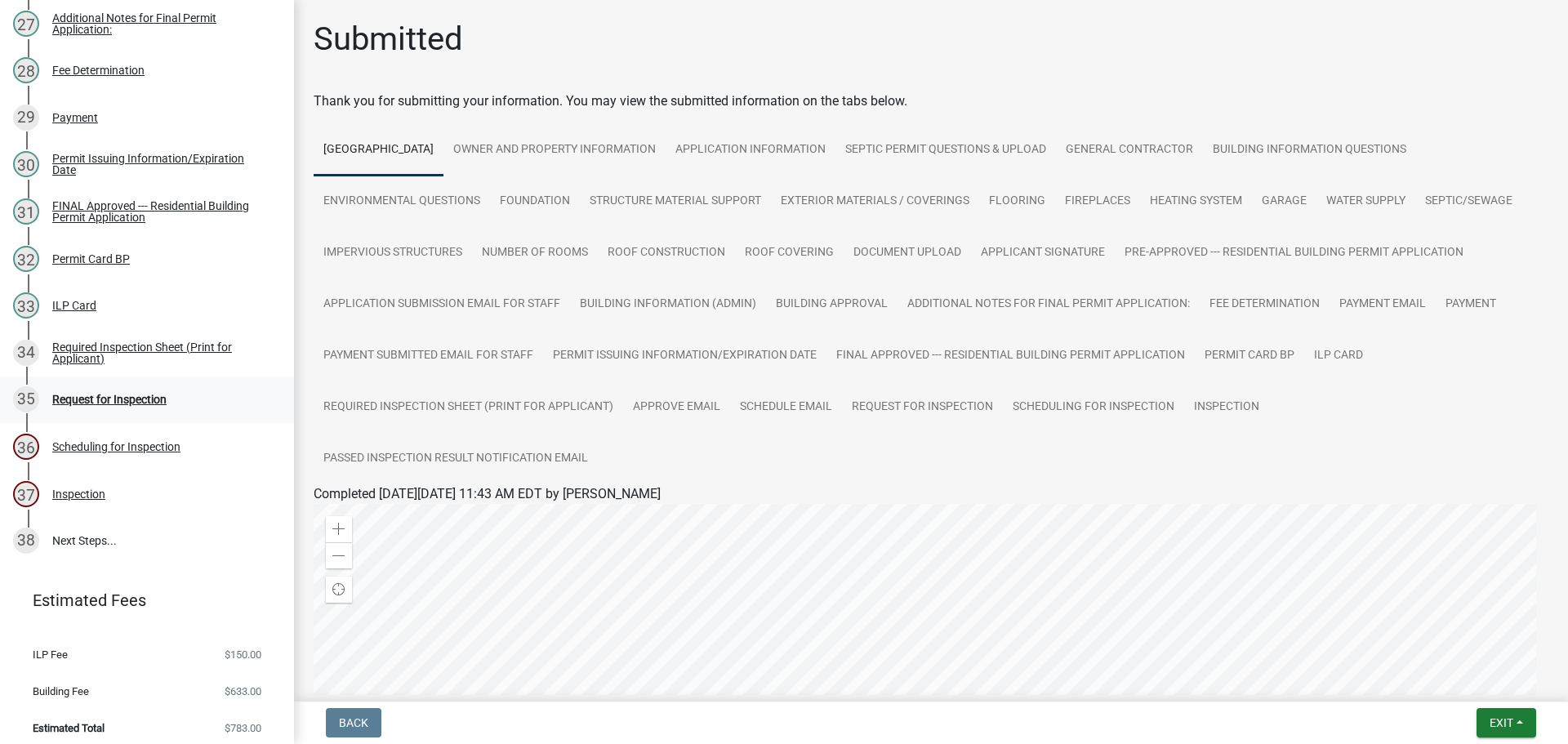
click at [122, 405] on div "Request for Inspection" at bounding box center [109, 399] width 115 height 11
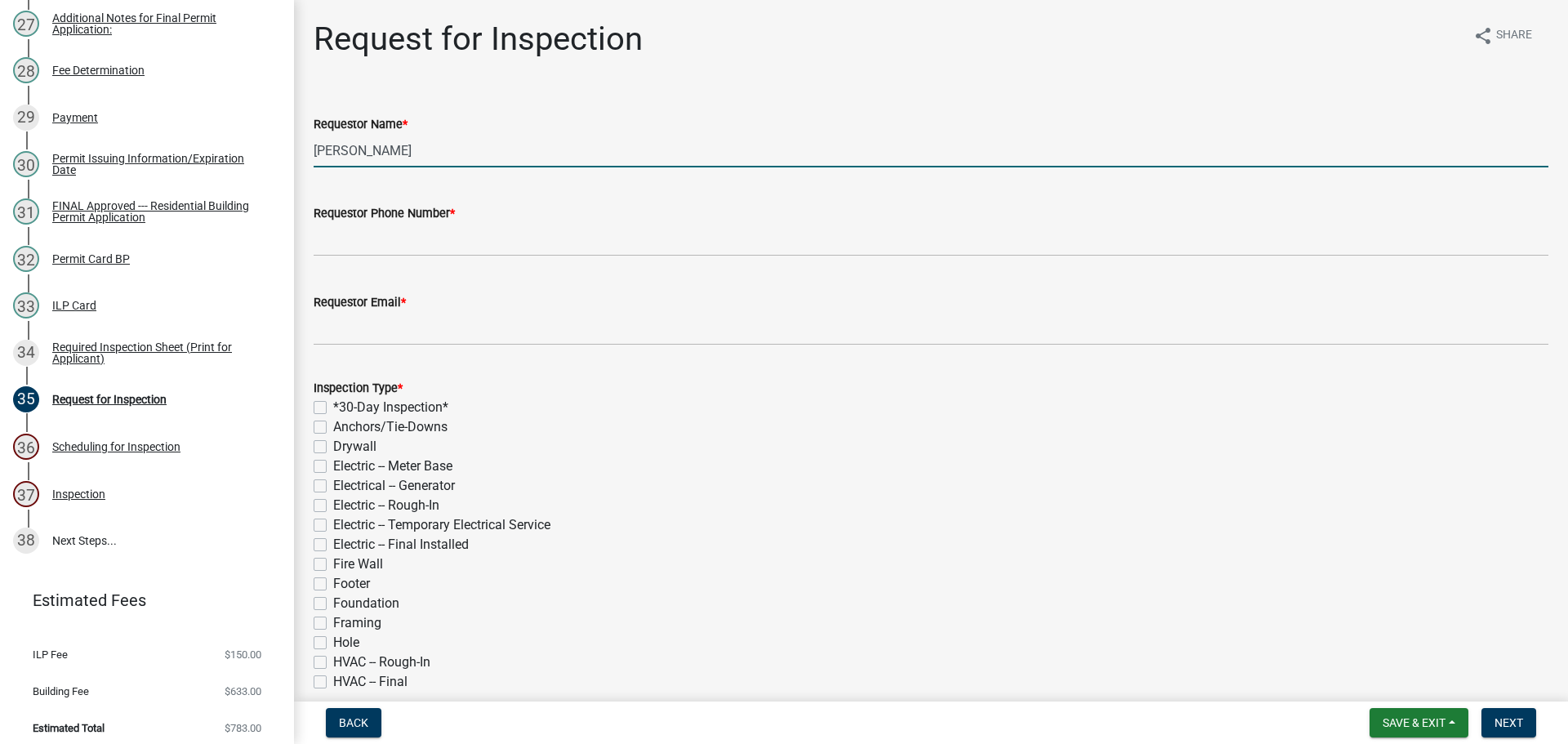
click at [432, 151] on input "[PERSON_NAME]" at bounding box center [931, 150] width 1235 height 33
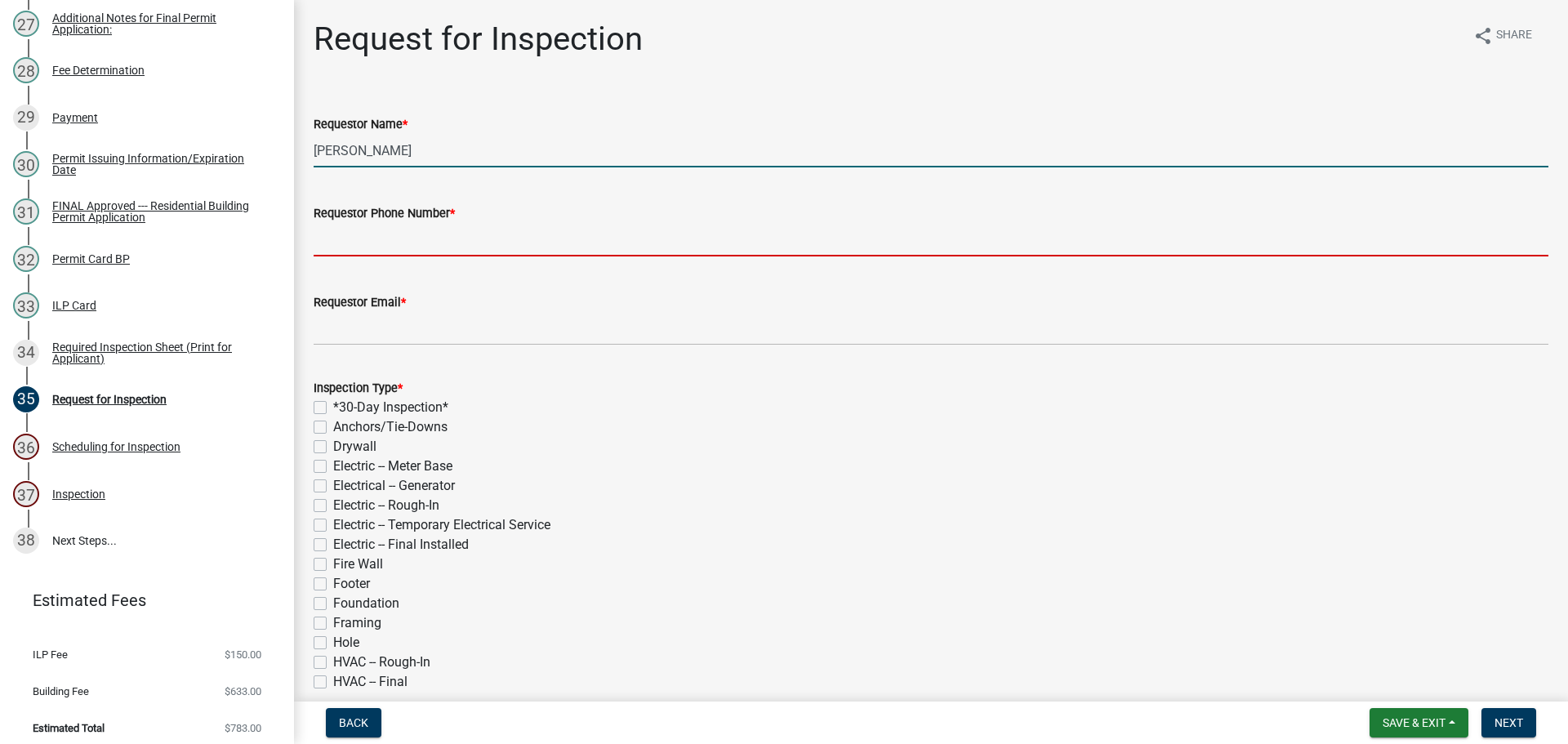
click at [417, 241] on input "Requestor Phone Number *" at bounding box center [931, 239] width 1235 height 33
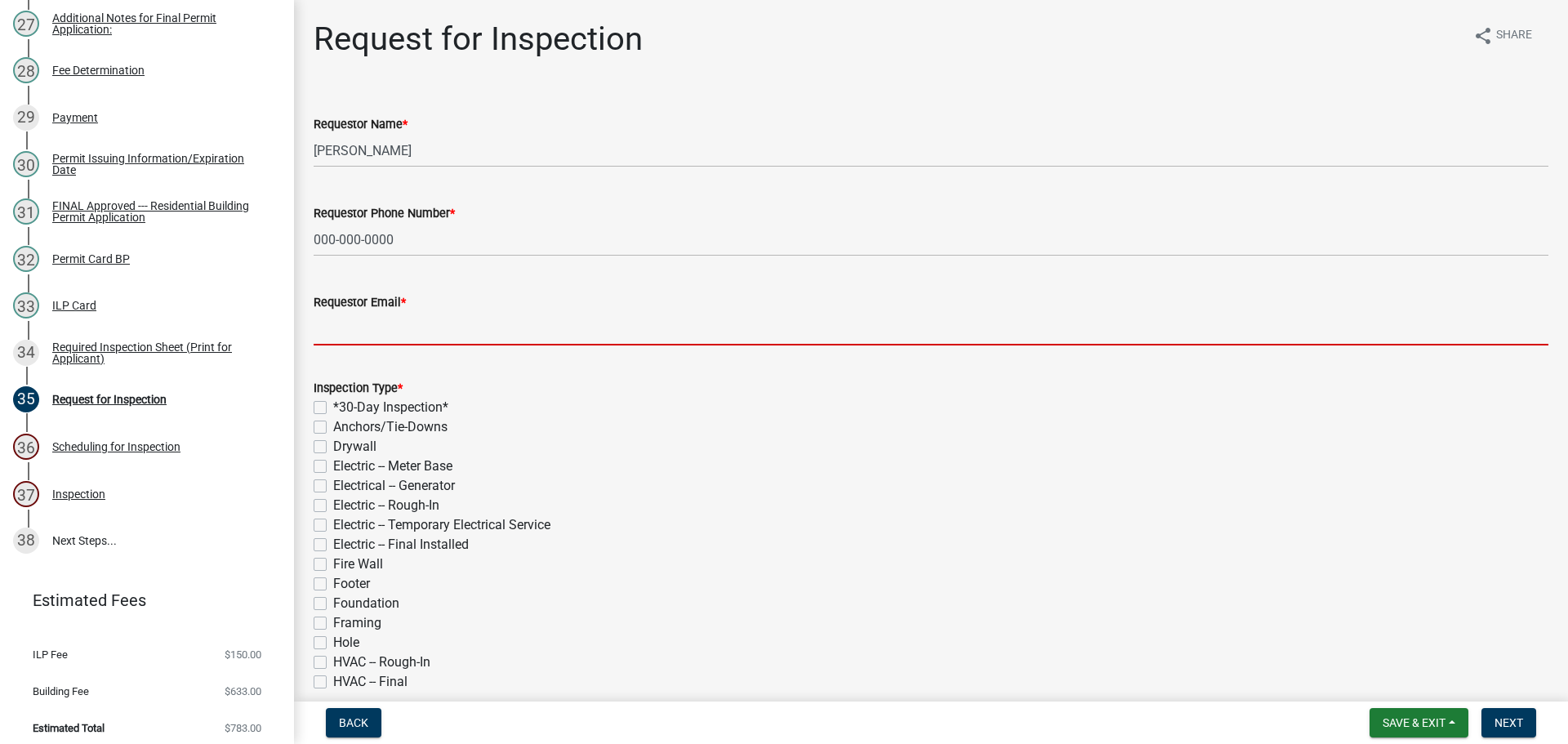
click at [417, 318] on input "Requestor Email *" at bounding box center [931, 328] width 1235 height 33
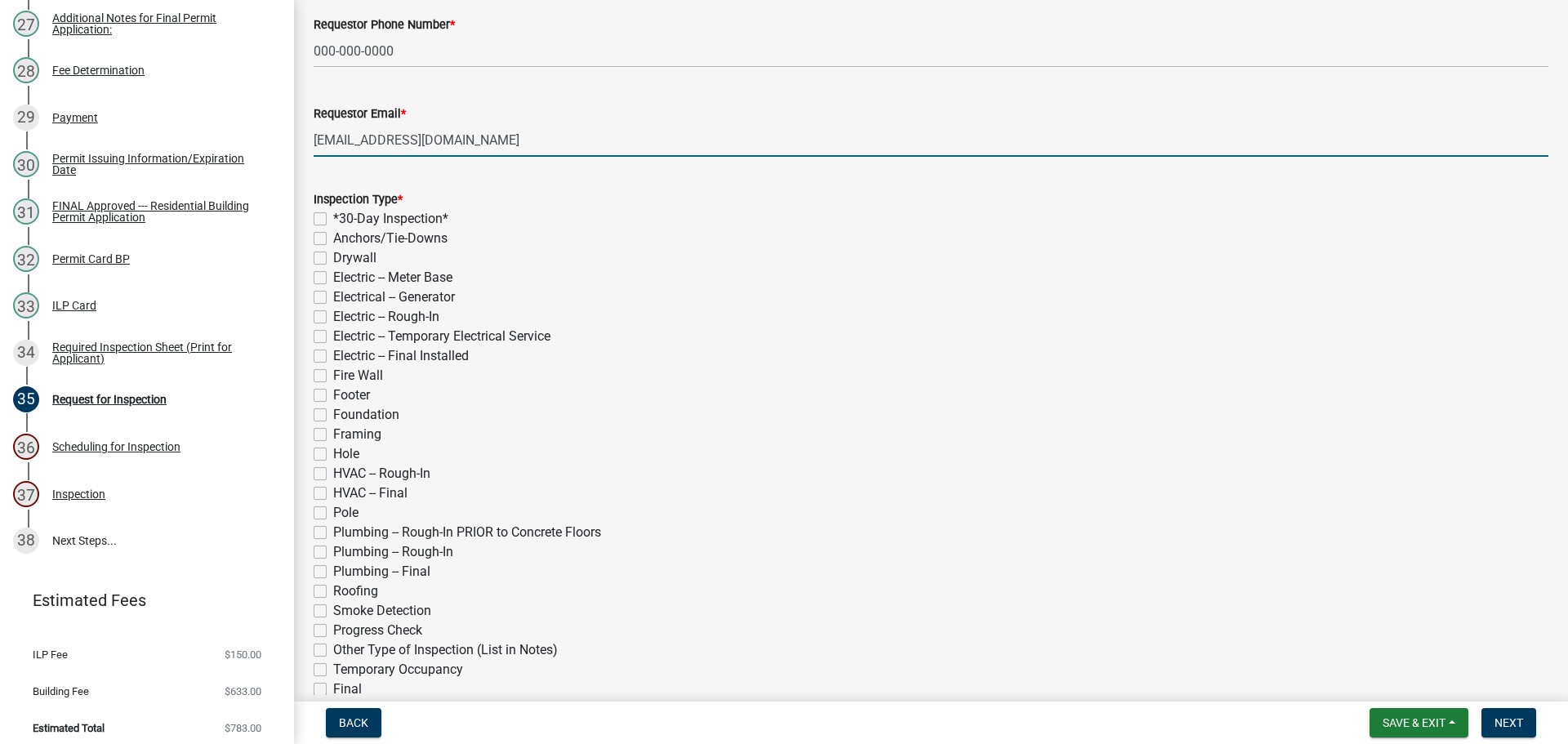
scroll to position [245, 0]
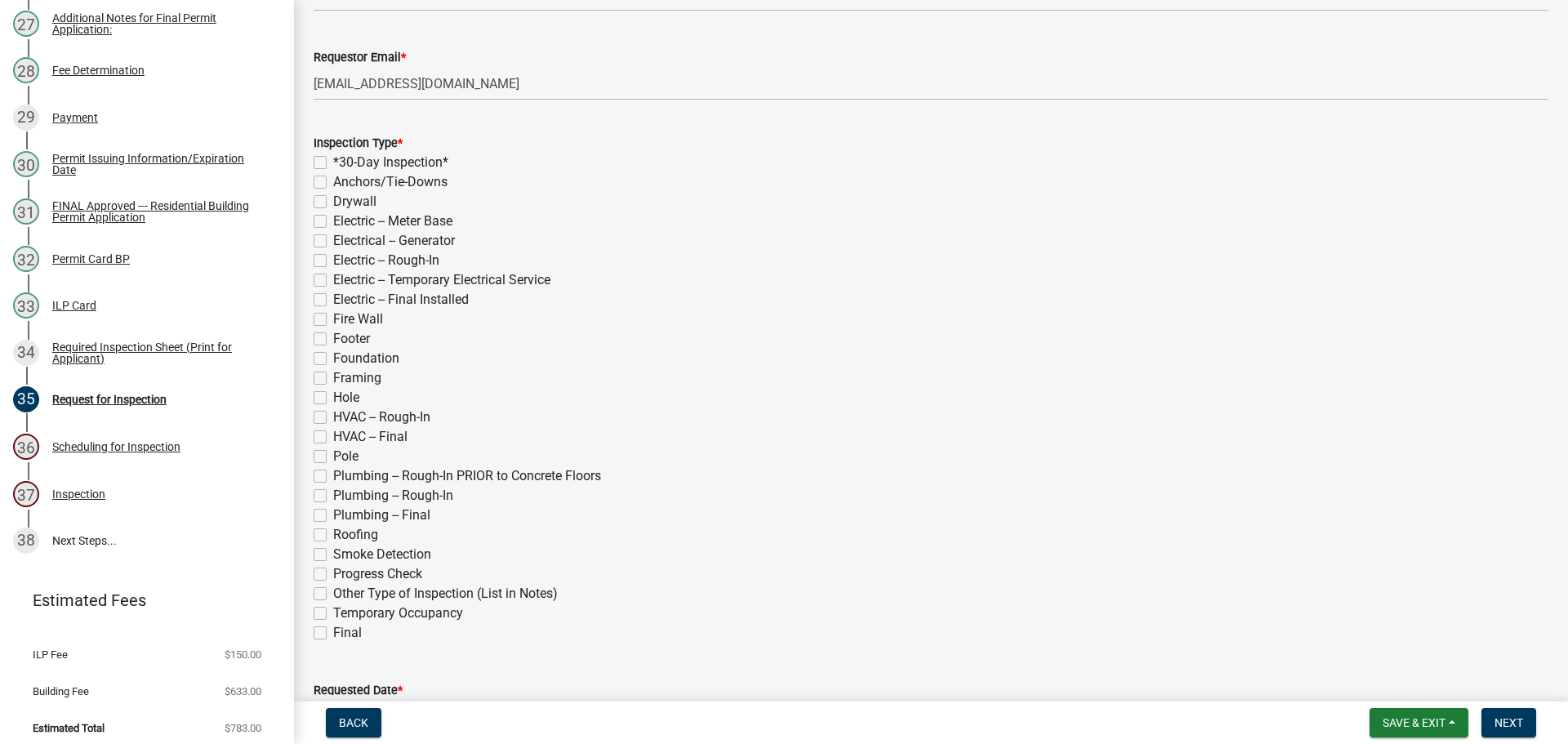
click at [333, 377] on label "Framing" at bounding box center [357, 378] width 48 height 20
click at [333, 377] on input "Framing" at bounding box center [338, 373] width 10 height 10
click at [319, 525] on div "Roofing" at bounding box center [931, 535] width 1235 height 20
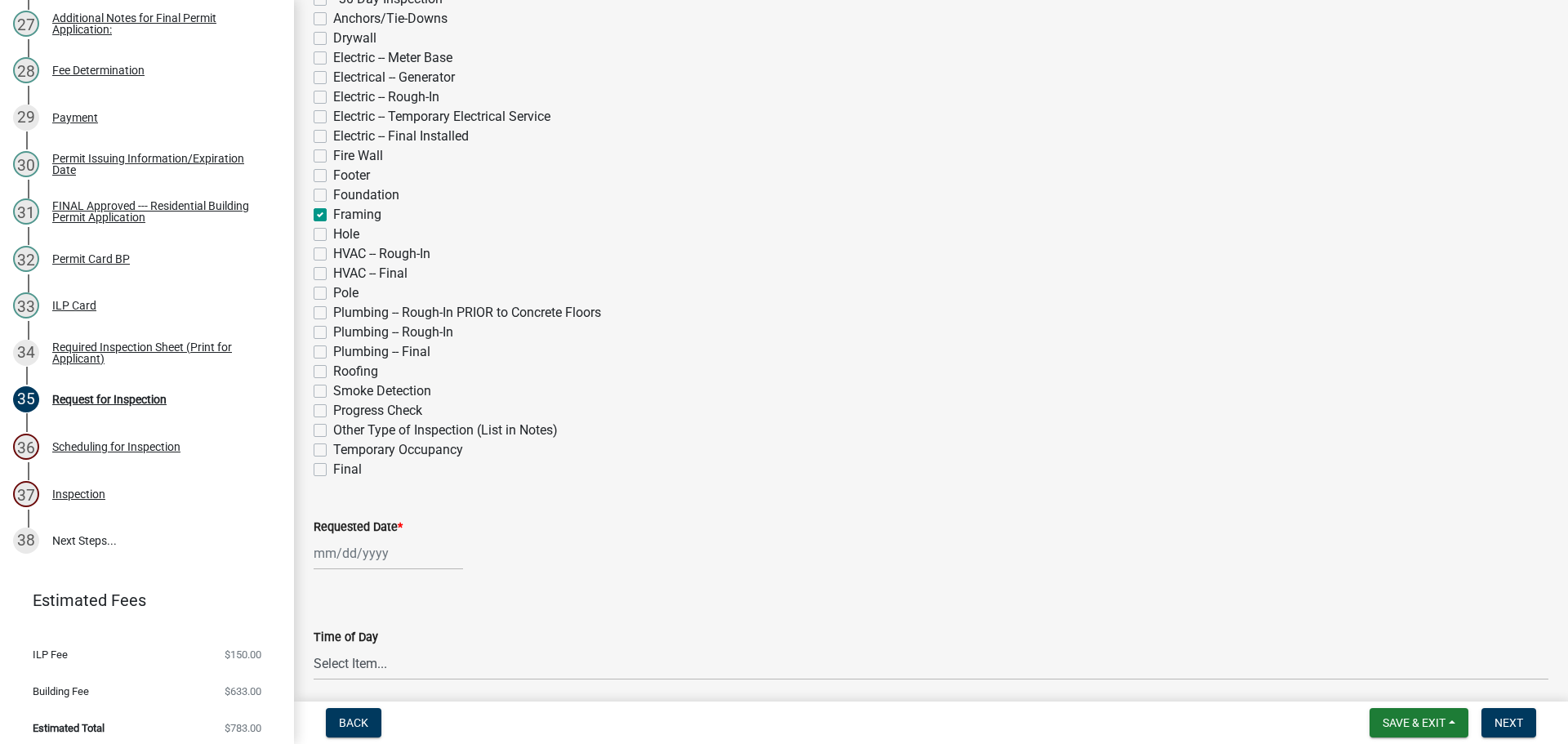
scroll to position [490, 0]
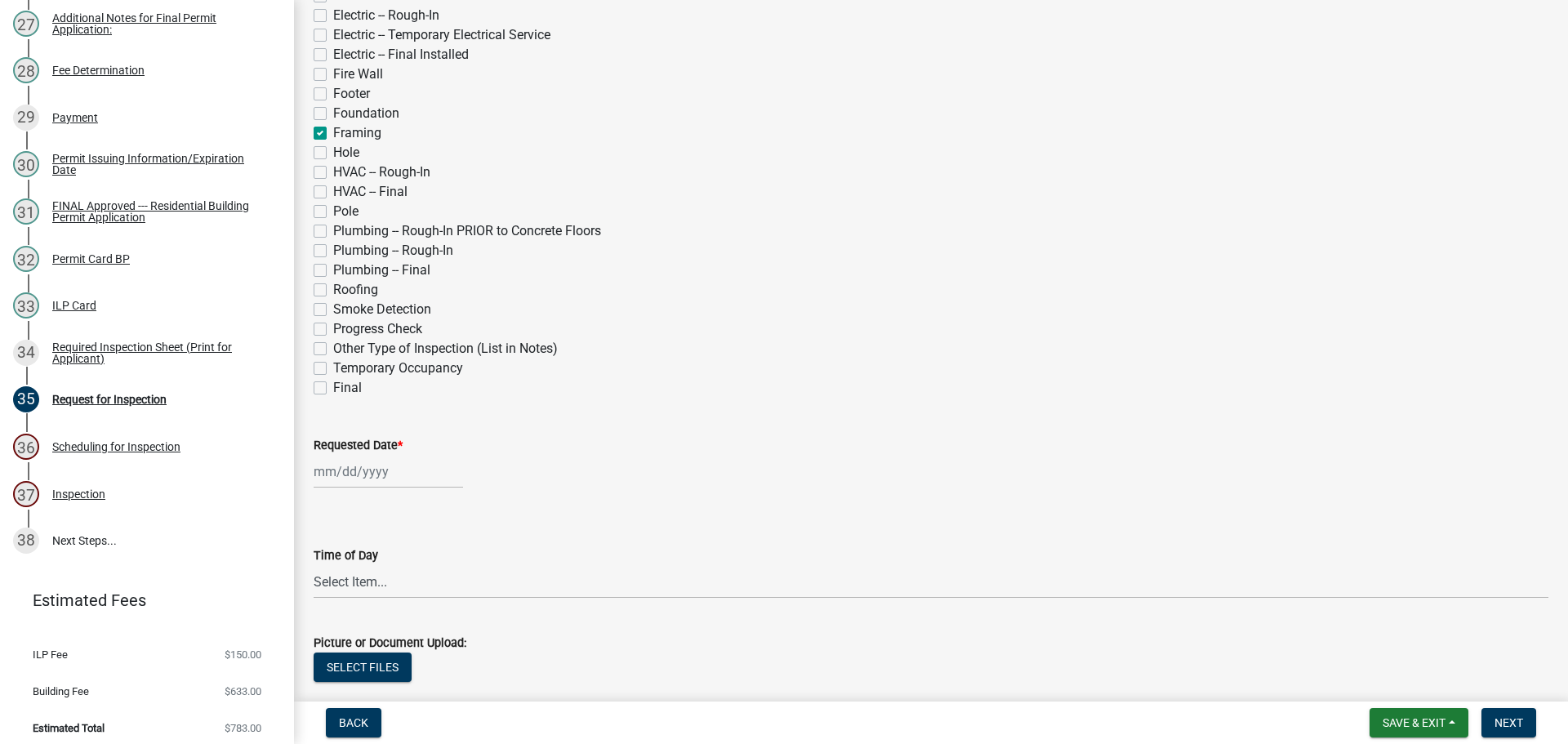
click at [333, 292] on label "Roofing" at bounding box center [355, 290] width 45 height 20
click at [333, 291] on input "Roofing" at bounding box center [338, 285] width 10 height 10
click at [354, 444] on label "Requested Date *" at bounding box center [358, 446] width 89 height 11
click at [354, 455] on input "Requested Date *" at bounding box center [388, 471] width 150 height 33
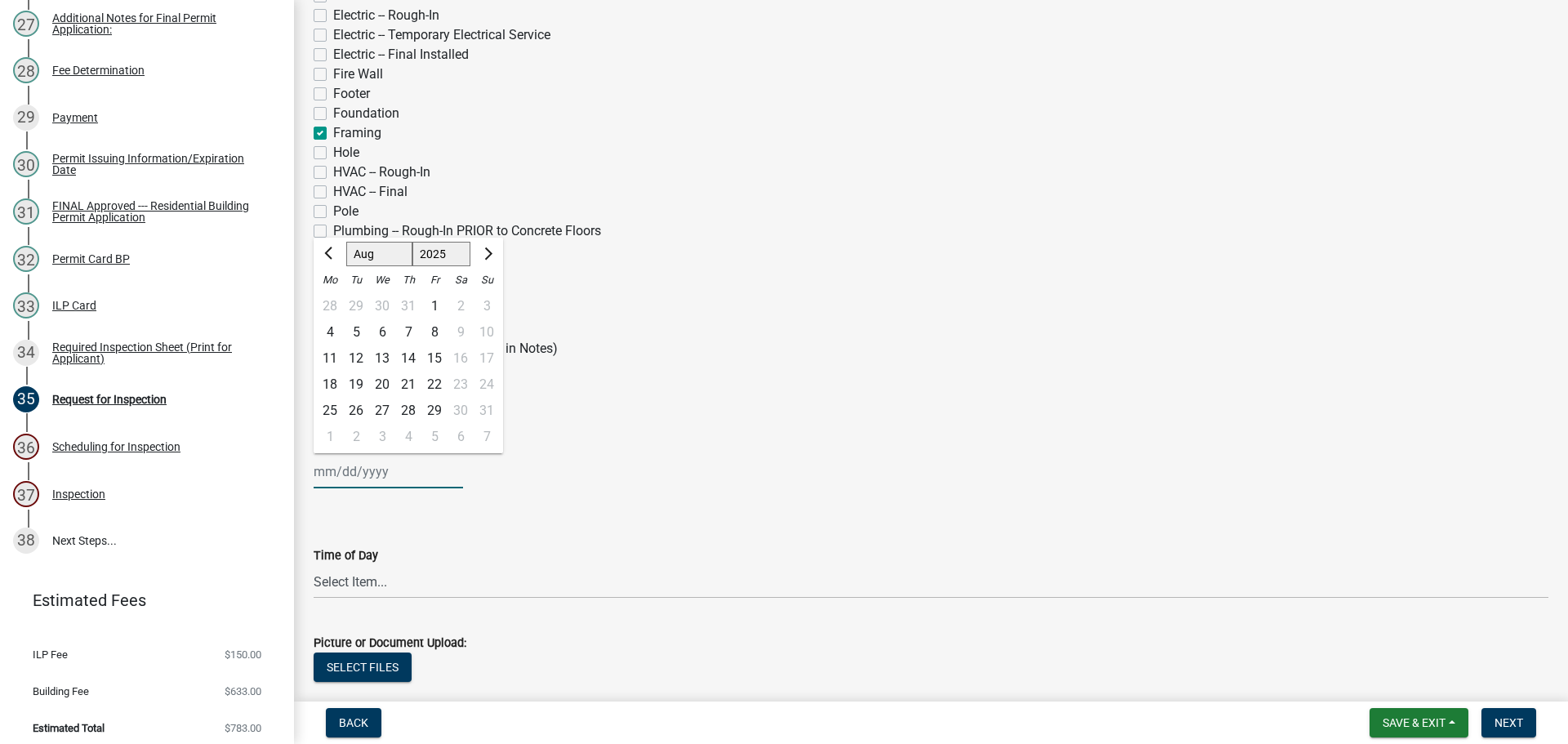
click at [385, 249] on select "Jan Feb Mar Apr May Jun [DATE] Aug Sep Oct Nov Dec" at bounding box center [380, 254] width 66 height 25
click at [347, 241] on select "Jan Feb Mar Apr May Jun [DATE] Aug Sep Oct Nov Dec" at bounding box center [380, 254] width 66 height 25
click at [409, 329] on div "11" at bounding box center [409, 332] width 27 height 27
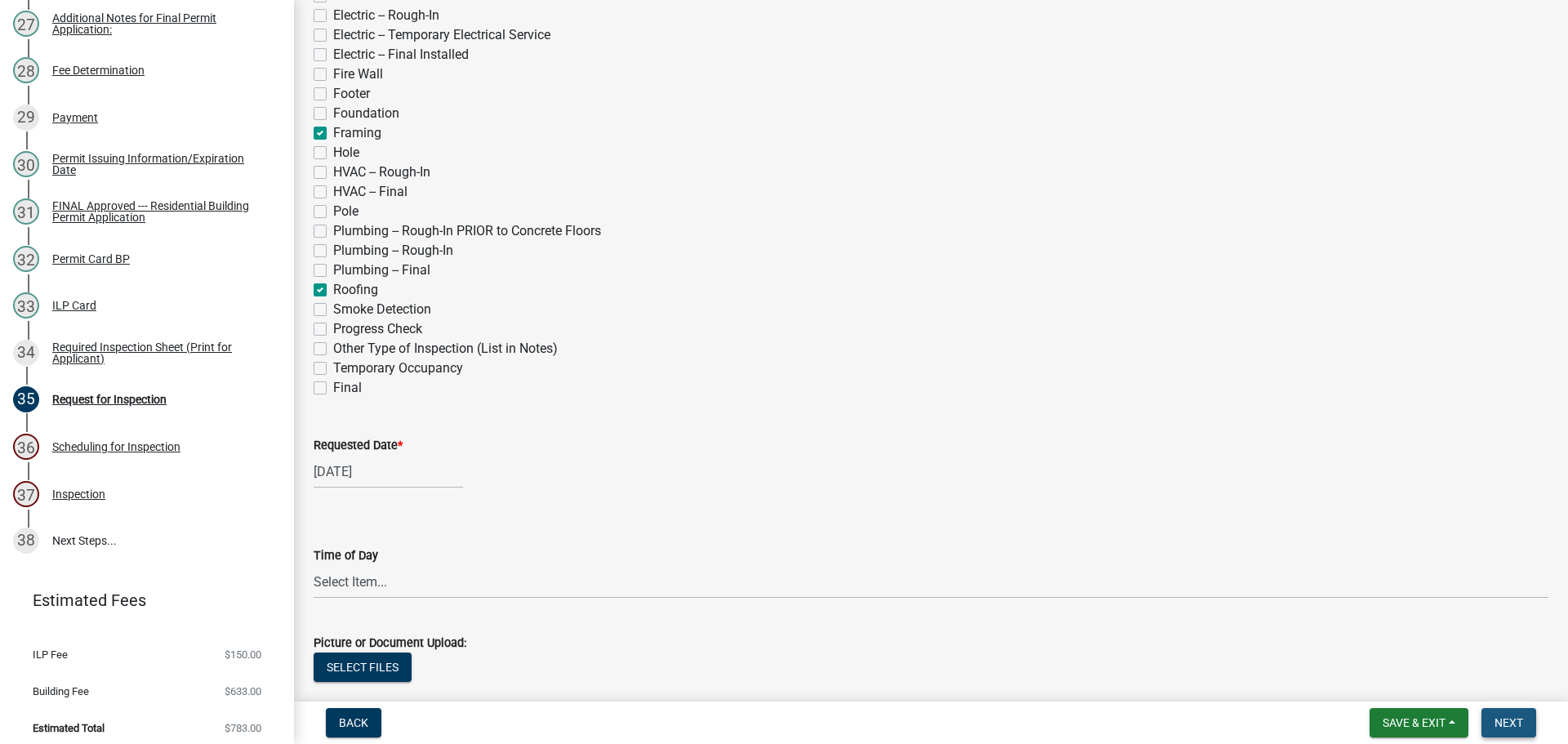
click at [1521, 717] on span "Next" at bounding box center [1509, 723] width 28 height 13
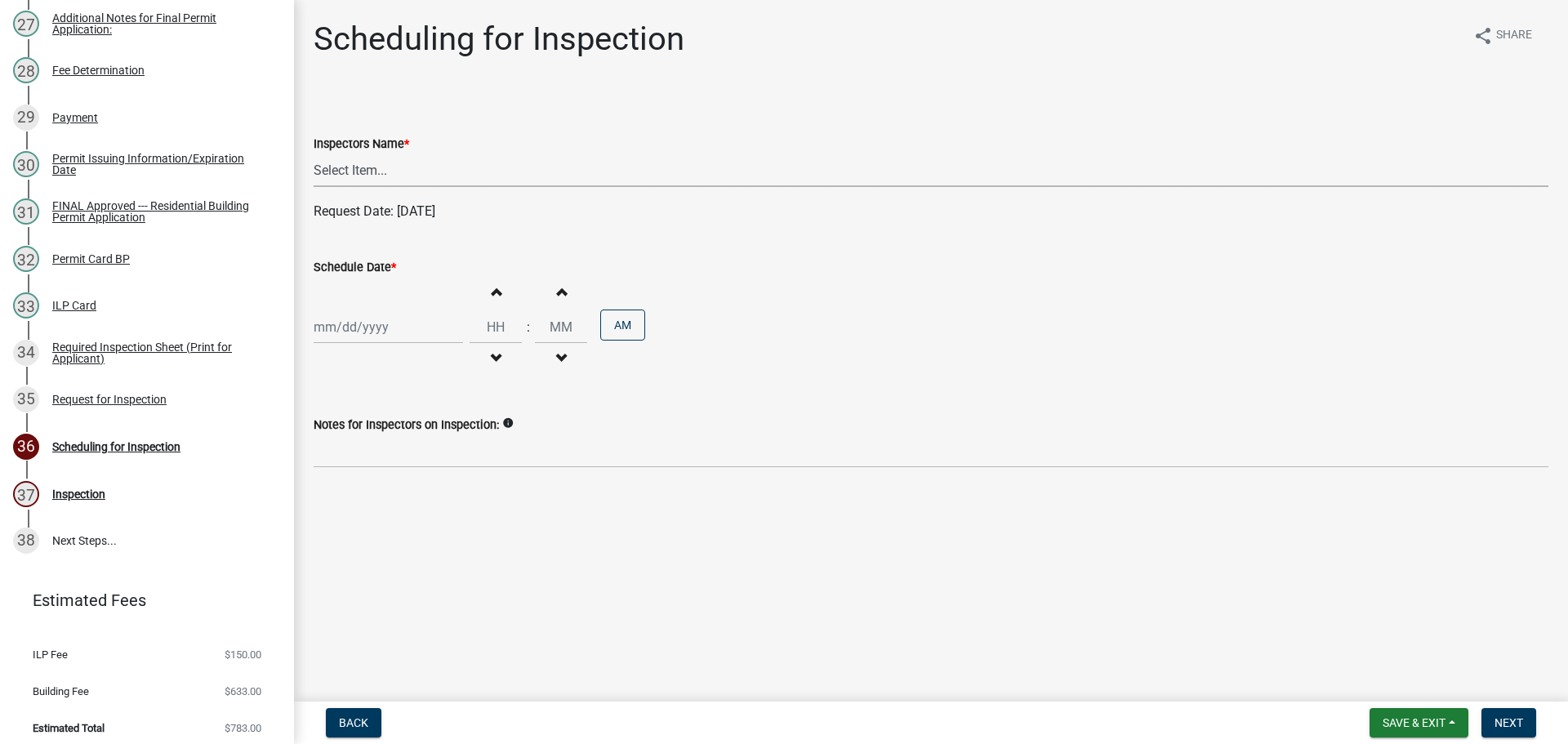
click at [350, 161] on select "Select Item... bmthomas ([PERSON_NAME]) croser ([PERSON_NAME]) [PERSON_NAME] ([…" at bounding box center [931, 169] width 1235 height 33
click at [313, 153] on select "Select Item... bmthomas ([PERSON_NAME]) croser ([PERSON_NAME]) [PERSON_NAME] ([…" at bounding box center [931, 169] width 1235 height 33
click at [357, 269] on label "Schedule Date *" at bounding box center [354, 268] width 82 height 11
click at [357, 310] on input "Schedule Date *" at bounding box center [388, 327] width 150 height 33
click at [380, 372] on select "Jan Feb Mar Apr May Jun [DATE] Aug Sep Oct Nov Dec" at bounding box center [380, 362] width 66 height 25
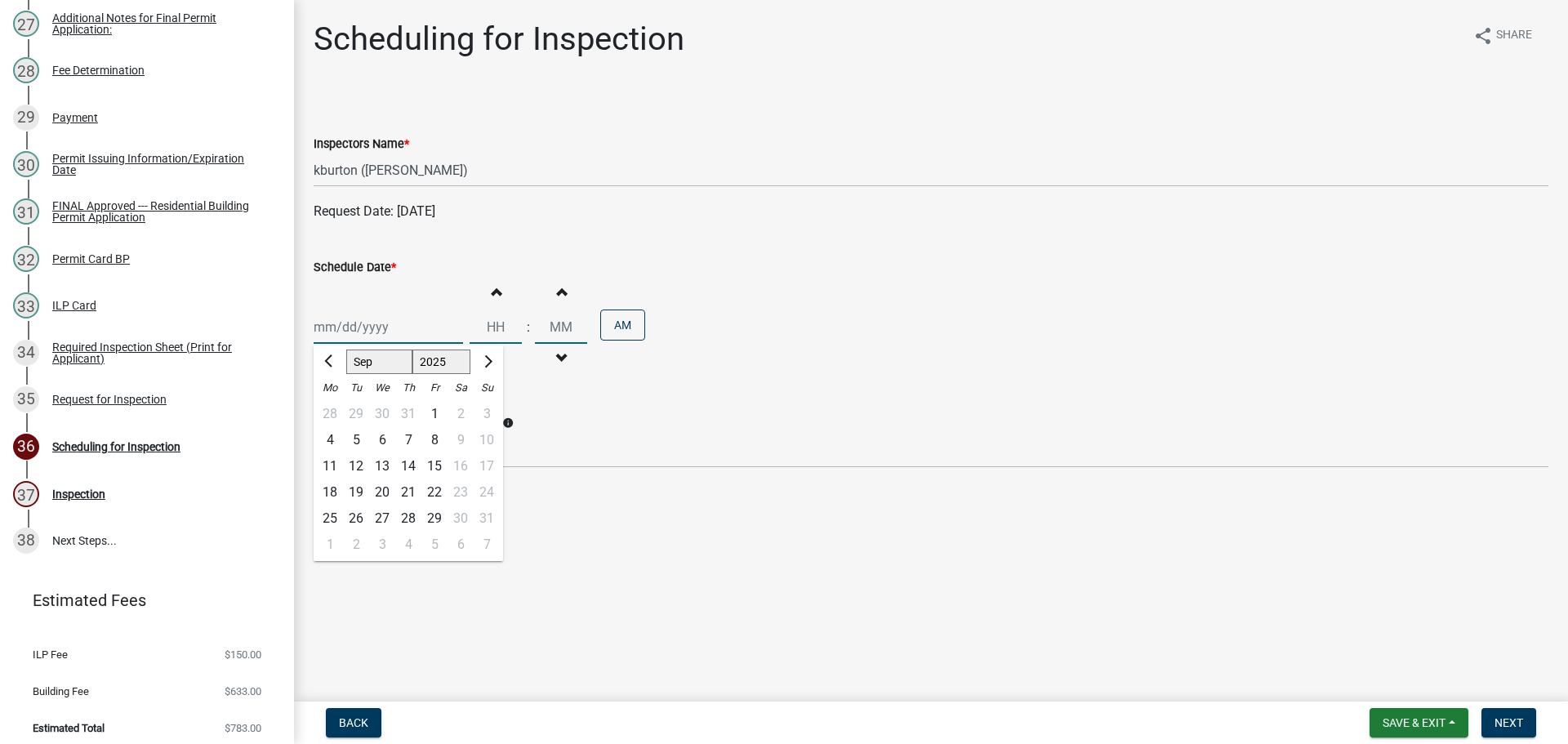
click at [347, 349] on select "Jan Feb Mar Apr May Jun [DATE] Aug Sep Oct Nov Dec" at bounding box center [380, 362] width 66 height 25
click at [408, 440] on div "11" at bounding box center [409, 440] width 27 height 27
click at [1494, 717] on button "Next" at bounding box center [1509, 722] width 55 height 29
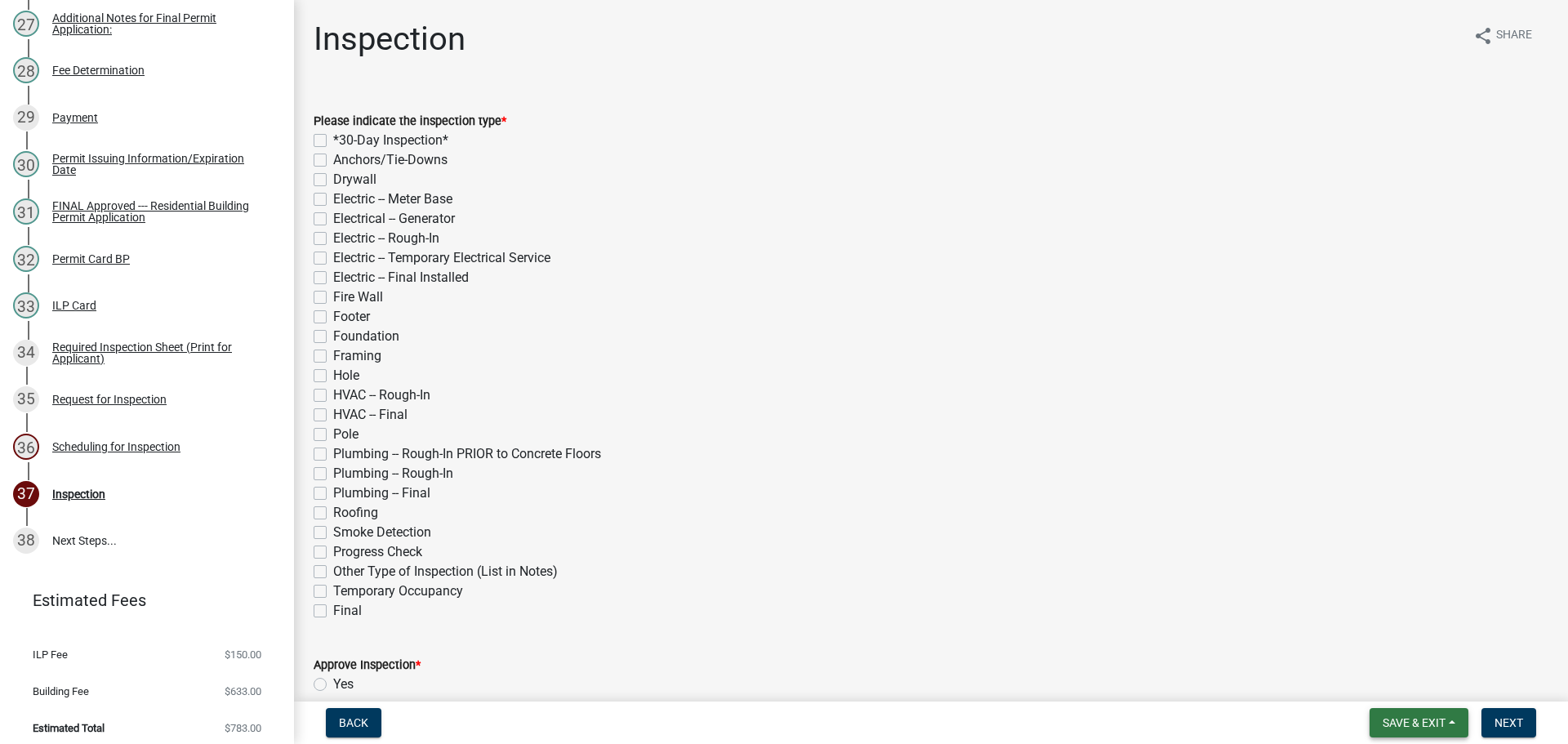
click at [1417, 716] on button "Save & Exit" at bounding box center [1419, 722] width 98 height 29
click at [1399, 682] on button "Save & Exit" at bounding box center [1403, 680] width 131 height 39
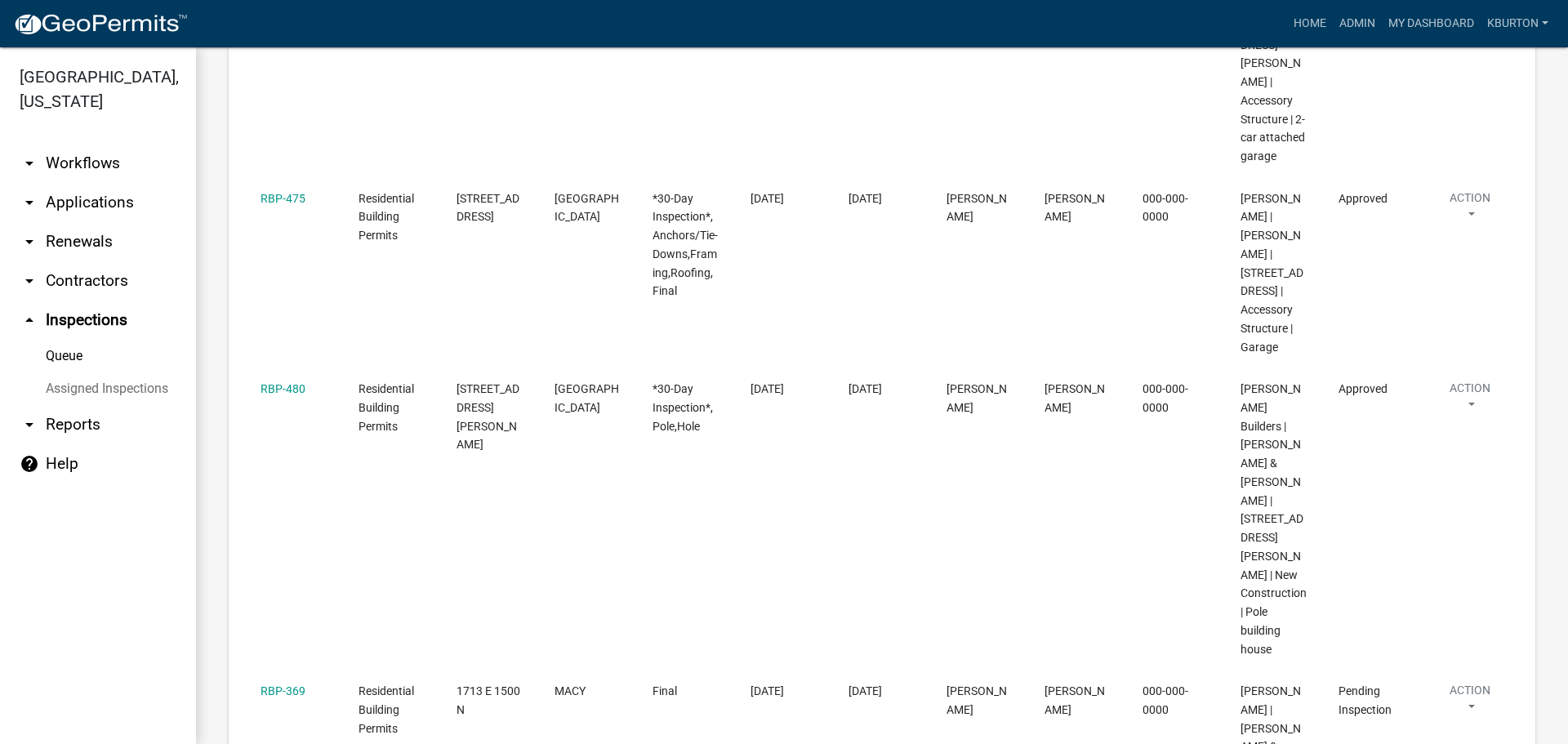
scroll to position [817, 0]
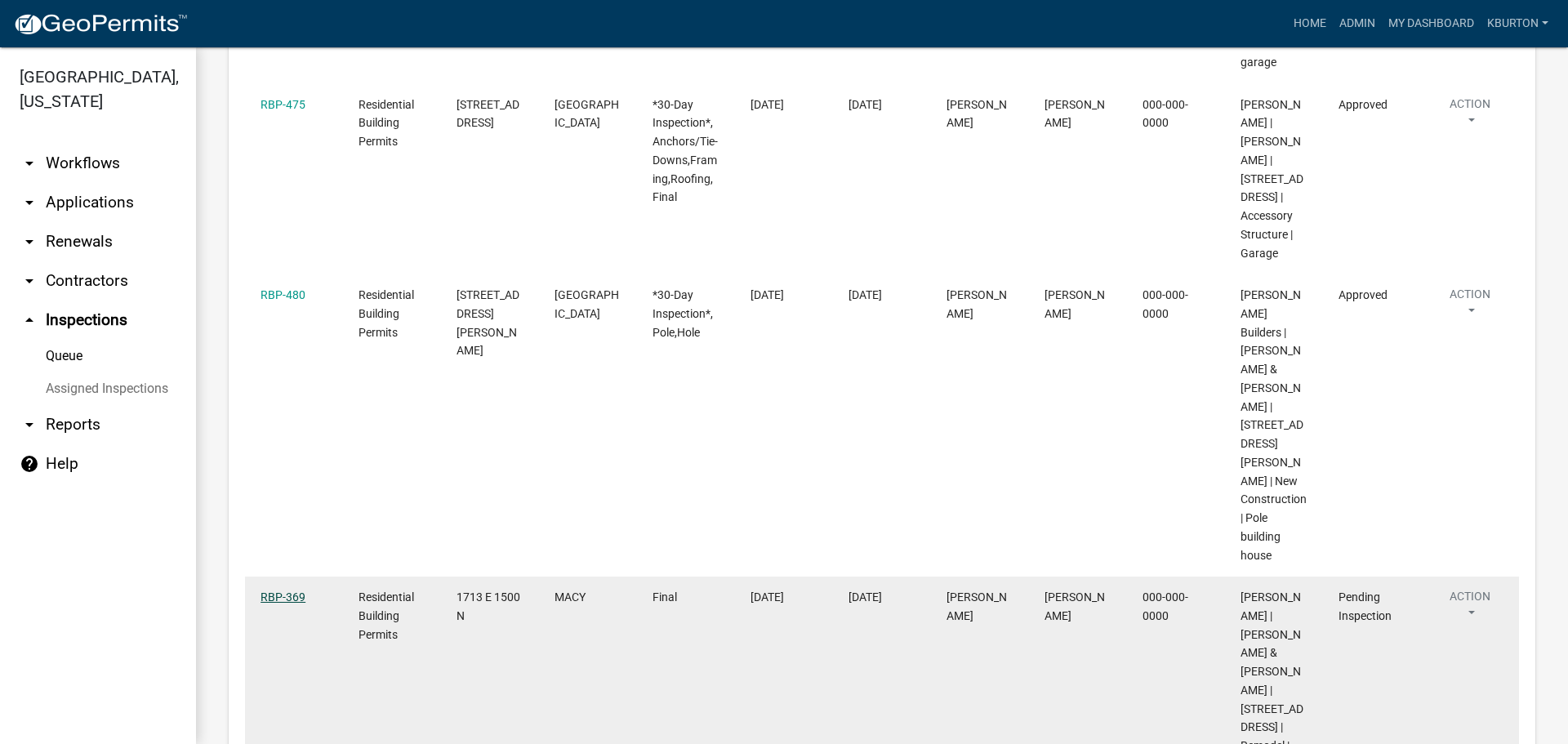
click at [295, 591] on link "RBP-369" at bounding box center [282, 597] width 45 height 13
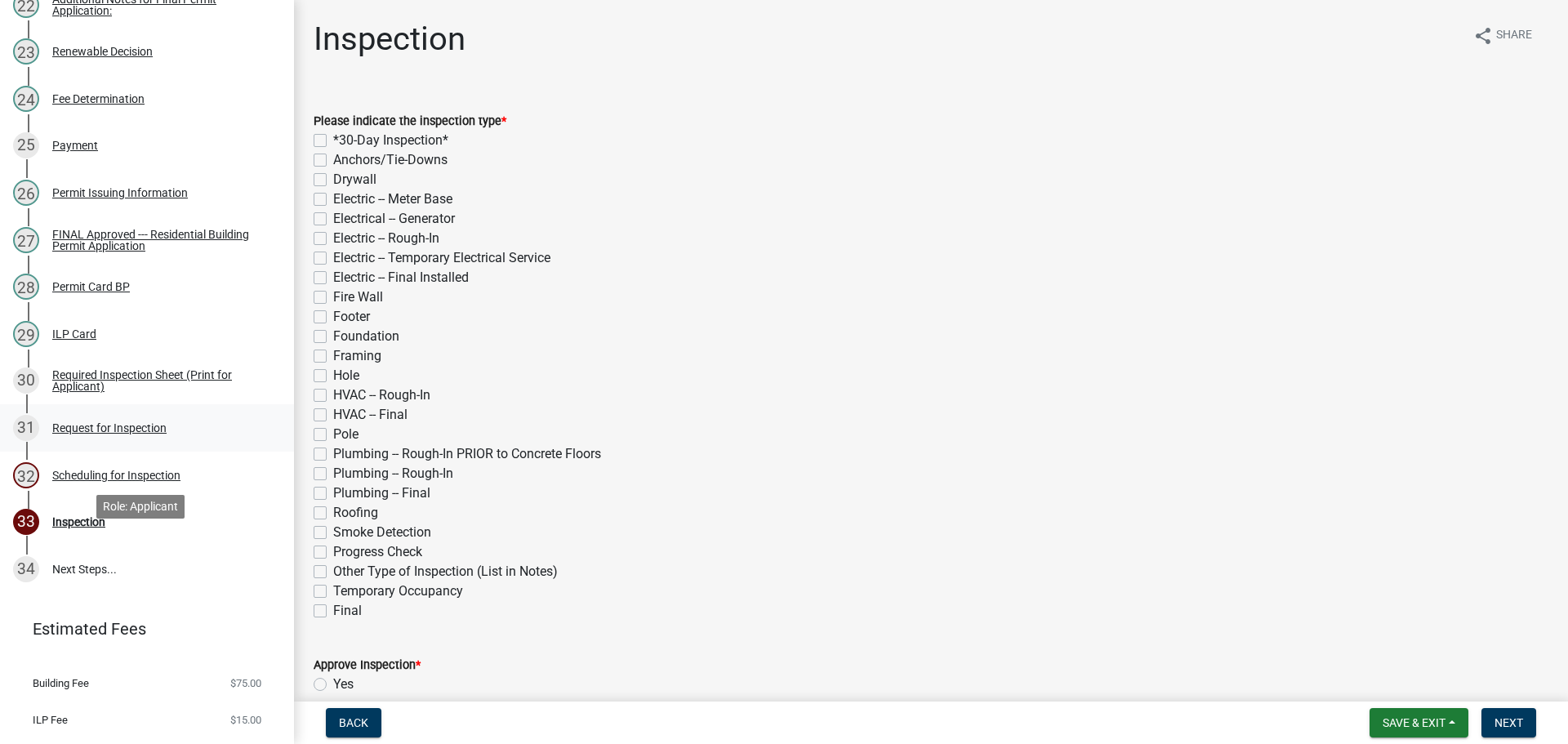
scroll to position [1310, 0]
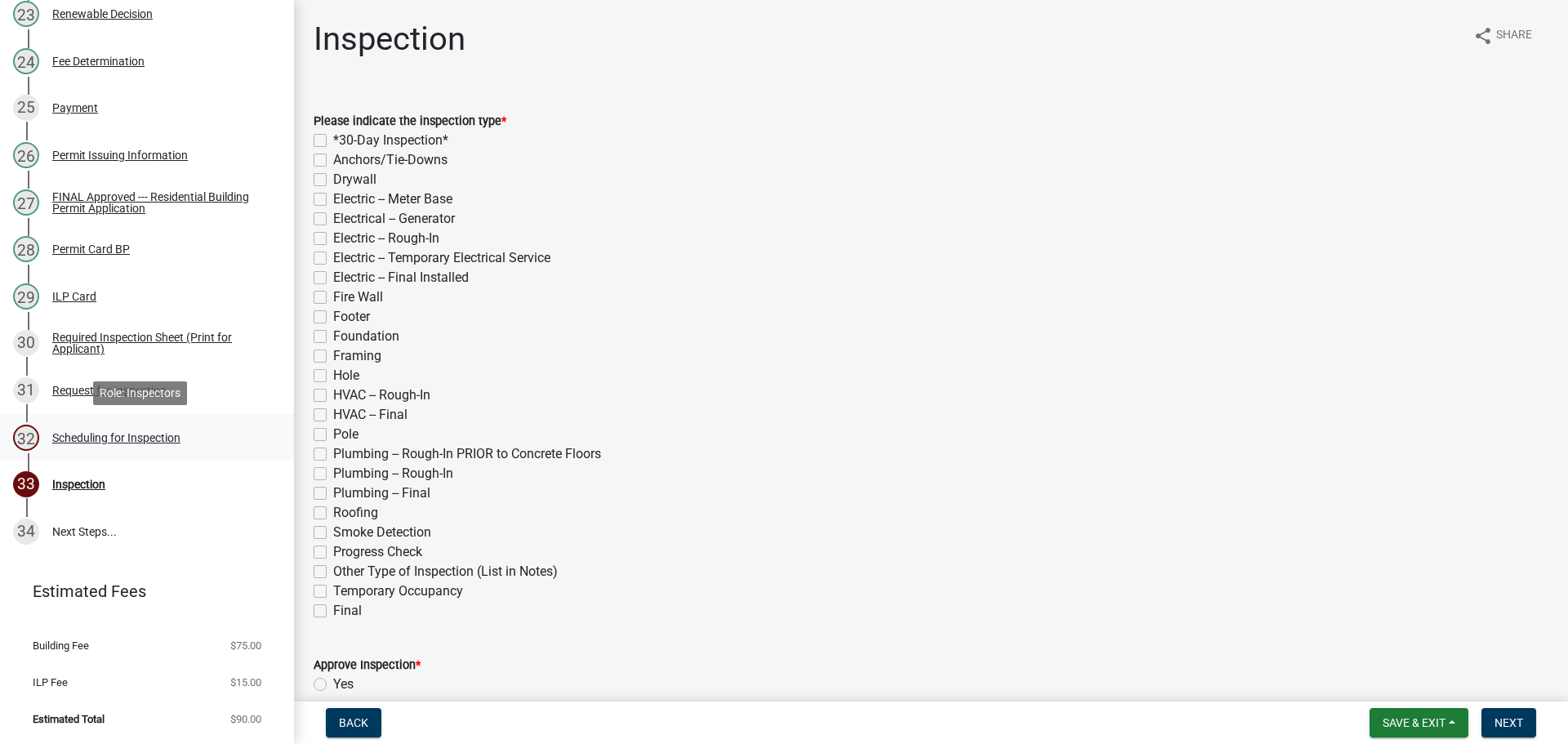
click at [151, 433] on div "Scheduling for Inspection" at bounding box center [116, 437] width 128 height 11
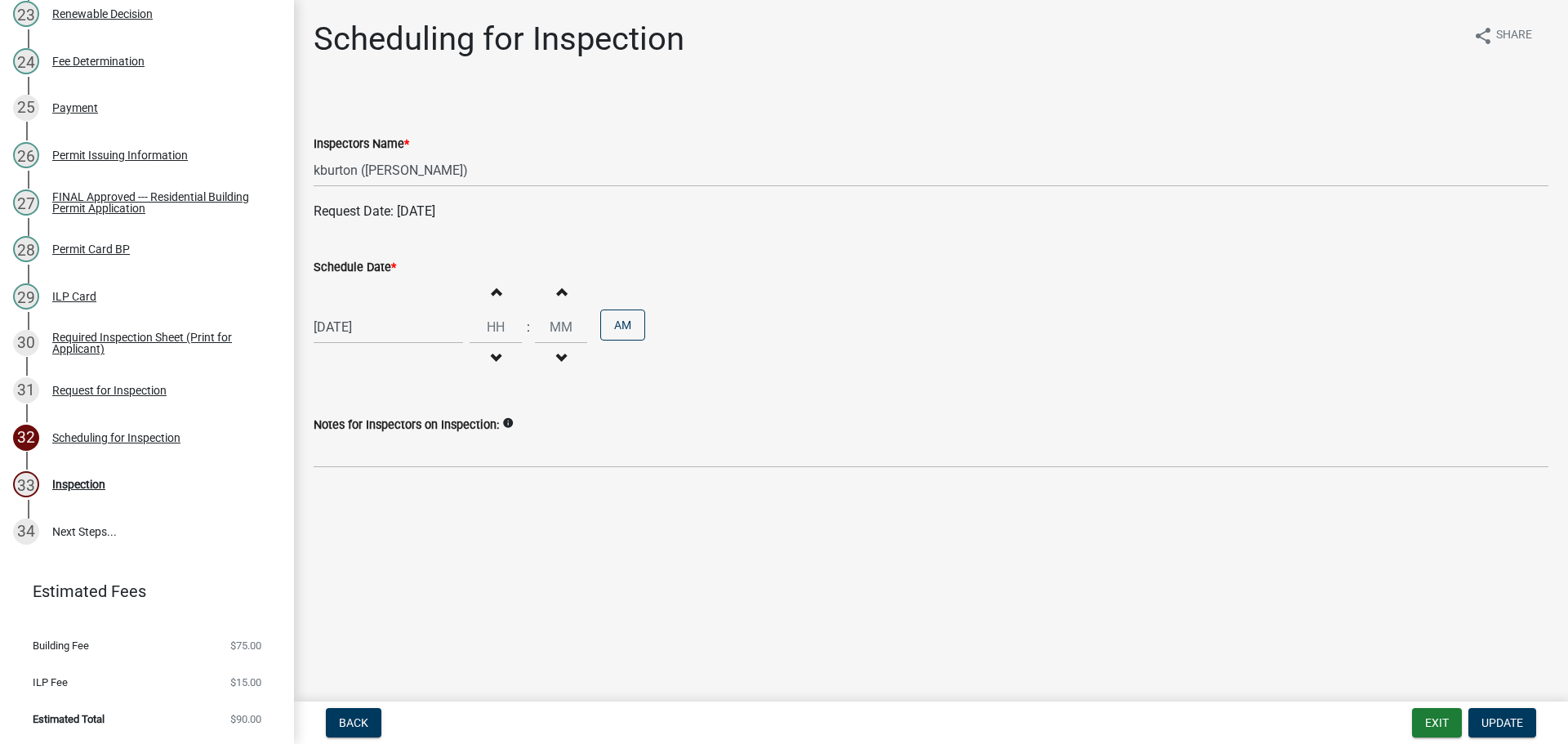
click at [356, 263] on label "Schedule Date *" at bounding box center [354, 268] width 82 height 11
click at [356, 310] on input "[DATE]" at bounding box center [388, 327] width 150 height 33
click at [374, 360] on select "Jan Feb Mar Apr May Jun [DATE] Aug Sep Oct Nov Dec" at bounding box center [380, 362] width 66 height 25
click at [347, 349] on select "Jan Feb Mar Apr May Jun [DATE] Aug Sep Oct Nov Dec" at bounding box center [380, 362] width 66 height 25
click at [379, 441] on div "10" at bounding box center [383, 440] width 27 height 27
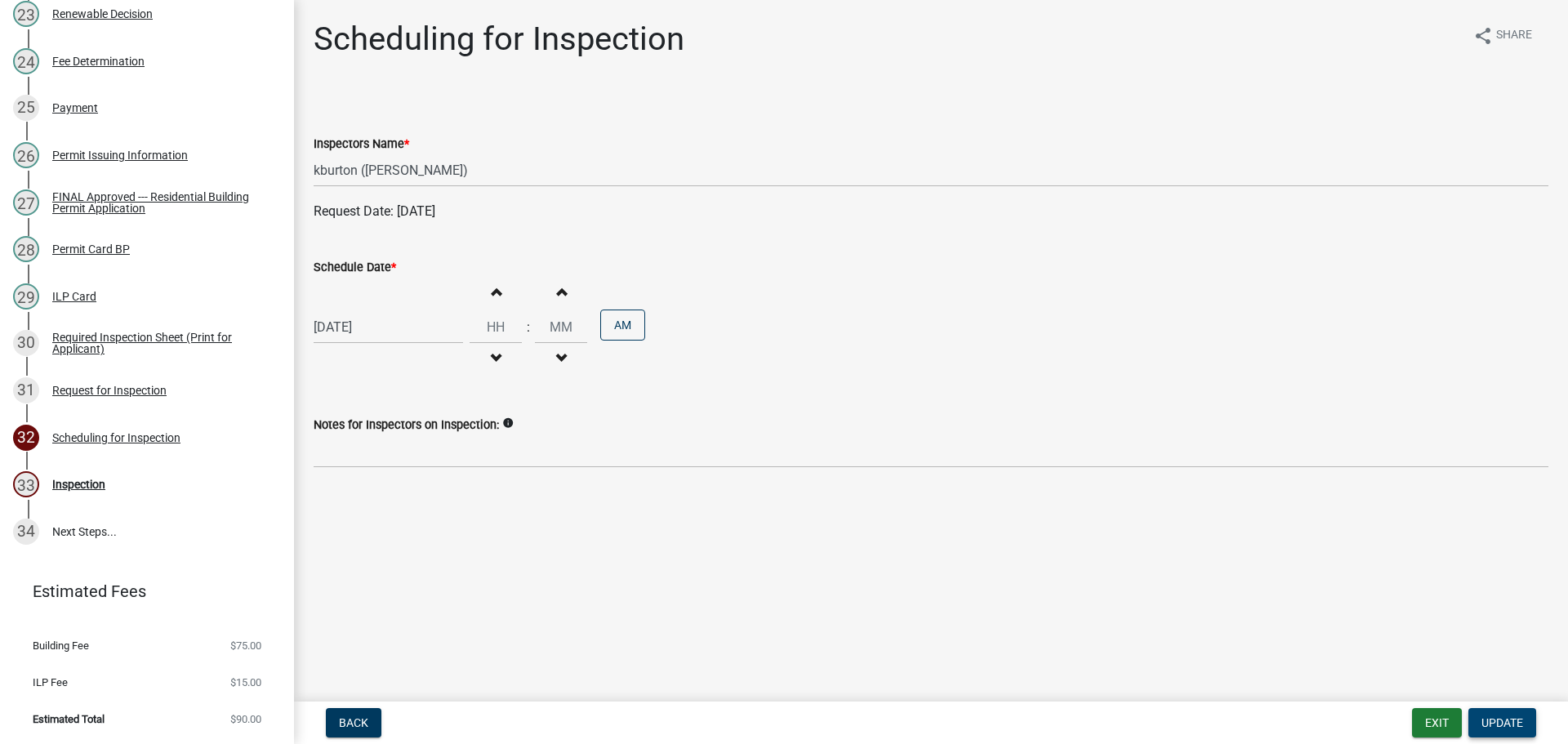
click at [1496, 711] on button "Update" at bounding box center [1503, 722] width 68 height 29
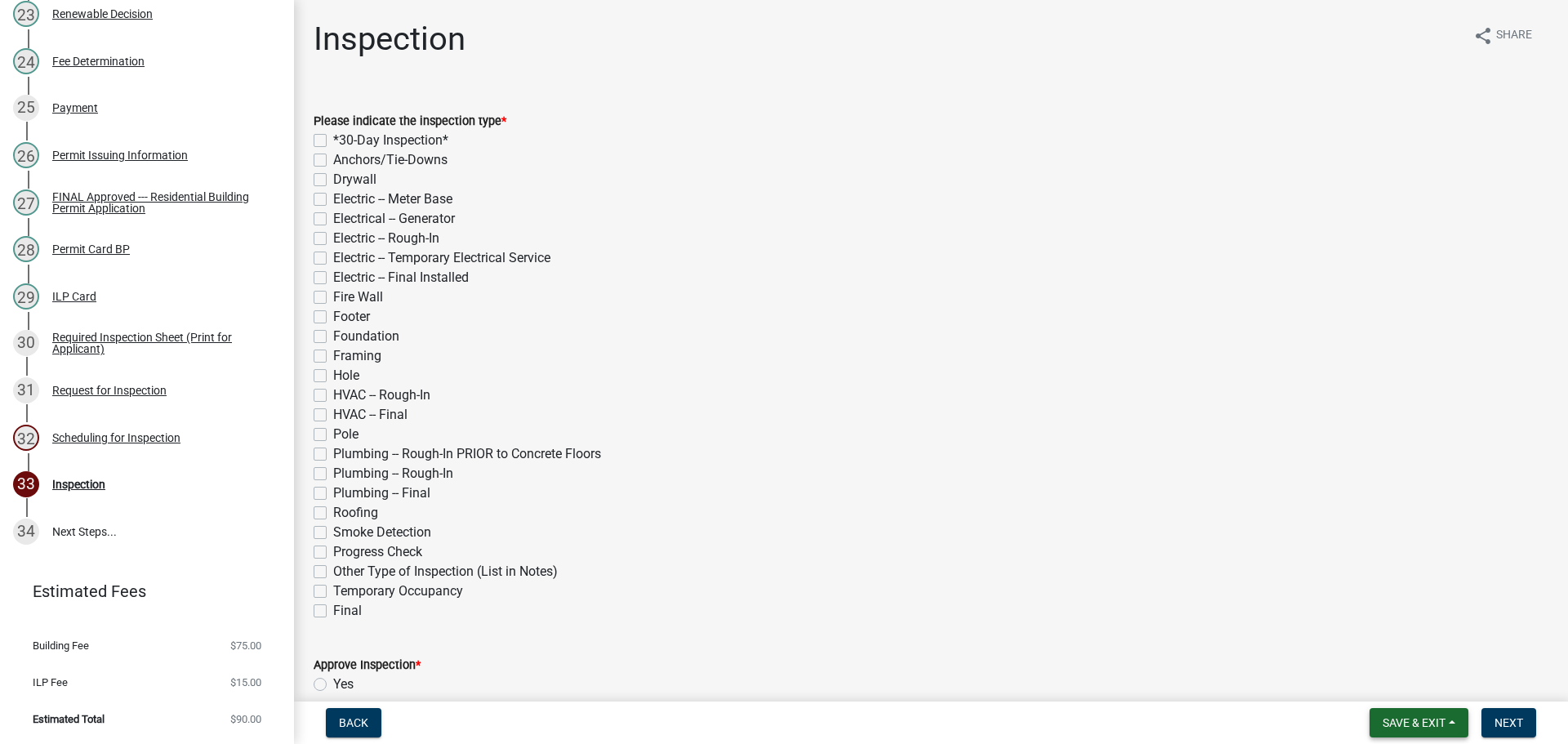
click at [1431, 725] on span "Save & Exit" at bounding box center [1415, 723] width 62 height 13
click at [1394, 679] on button "Save & Exit" at bounding box center [1403, 680] width 131 height 39
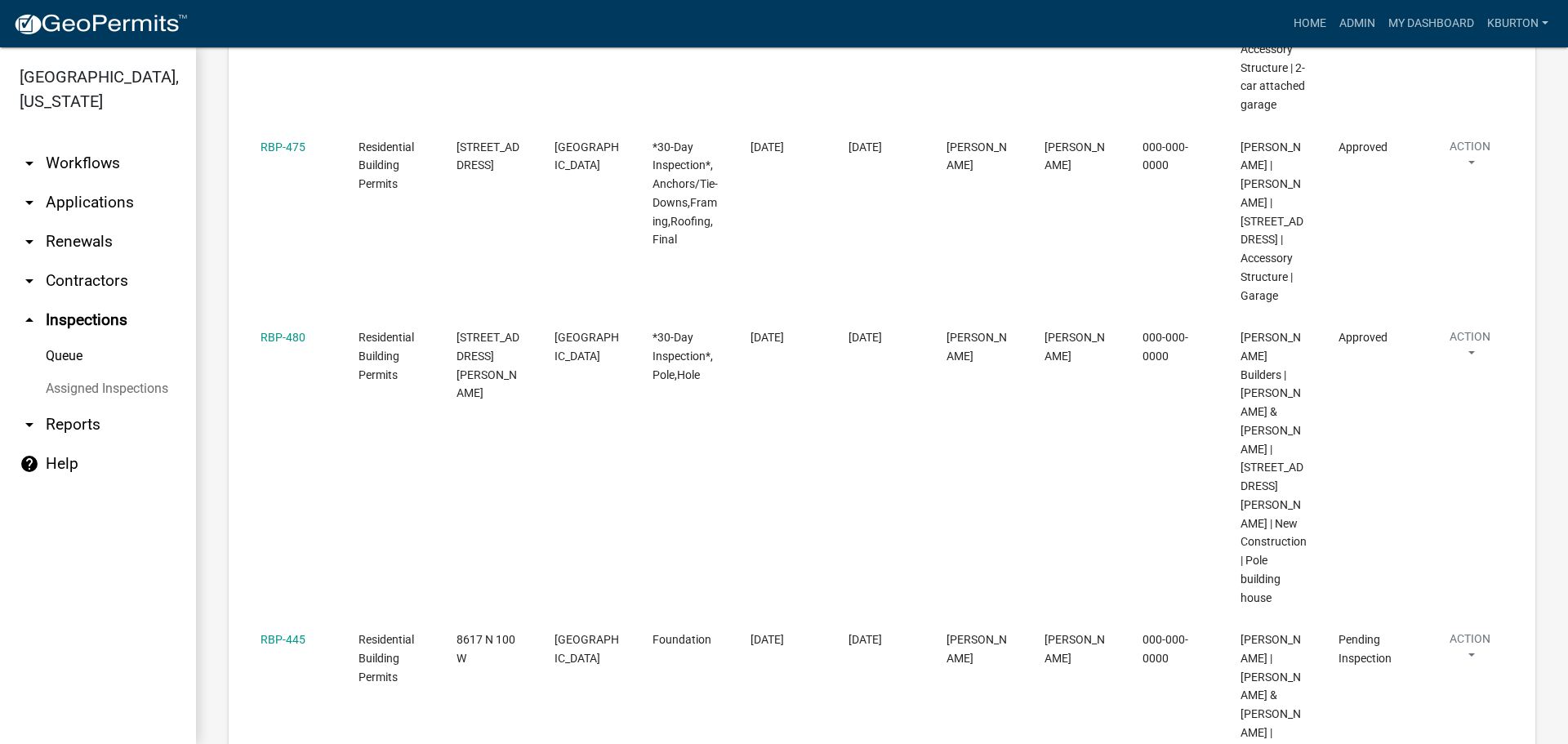
scroll to position [817, 0]
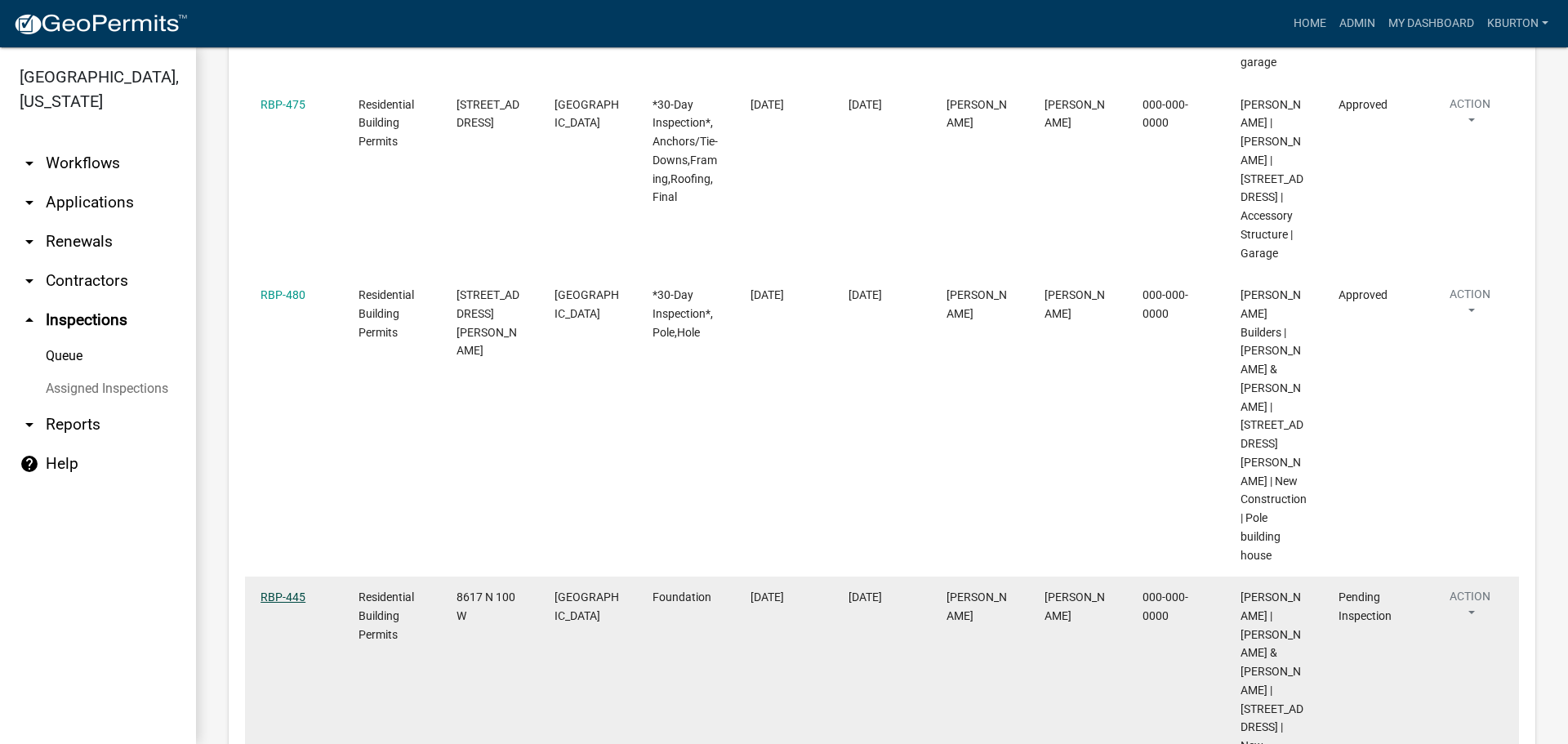
click at [292, 591] on link "RBP-445" at bounding box center [282, 597] width 45 height 13
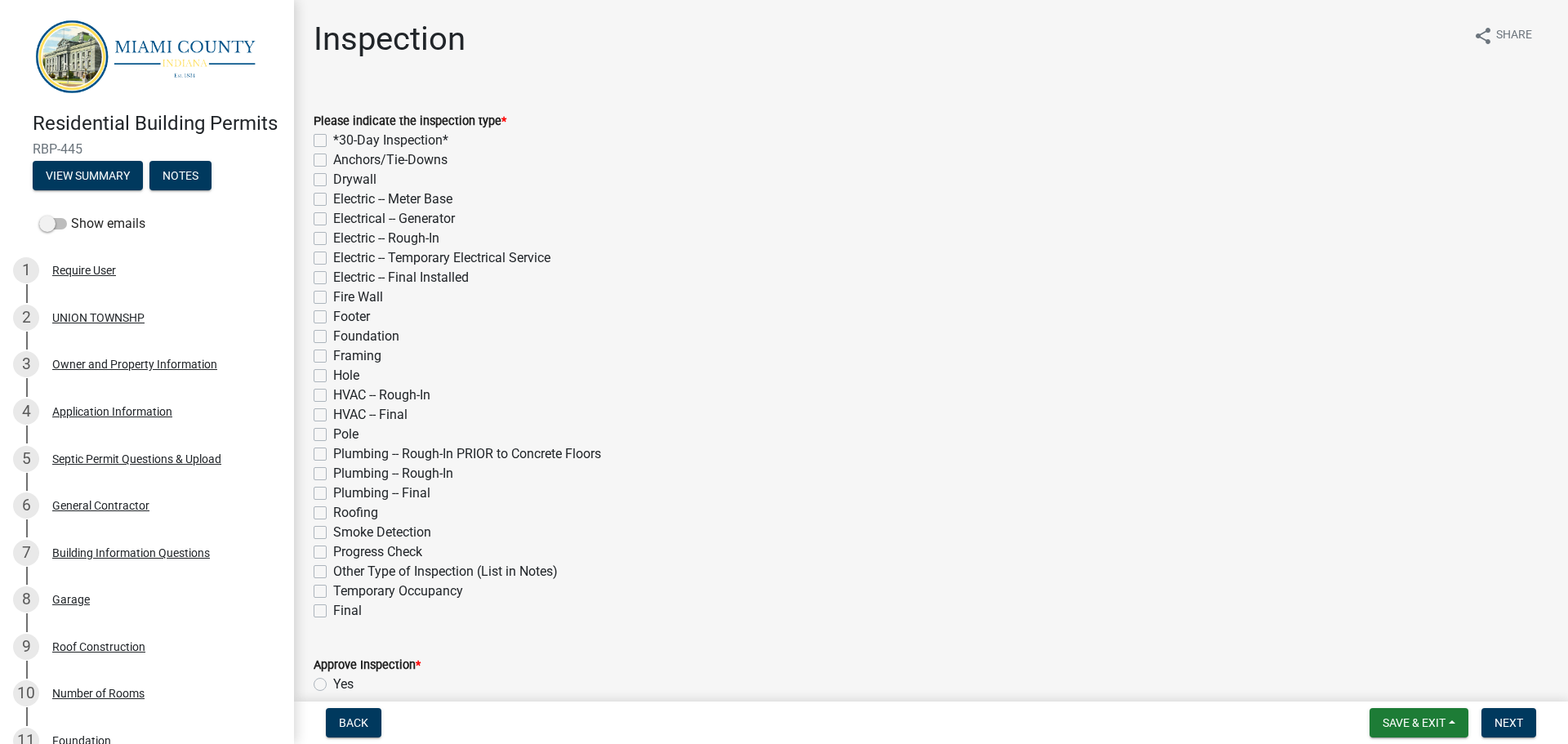
click at [333, 333] on label "Foundation" at bounding box center [366, 336] width 66 height 20
click at [333, 333] on input "Foundation" at bounding box center [338, 331] width 10 height 10
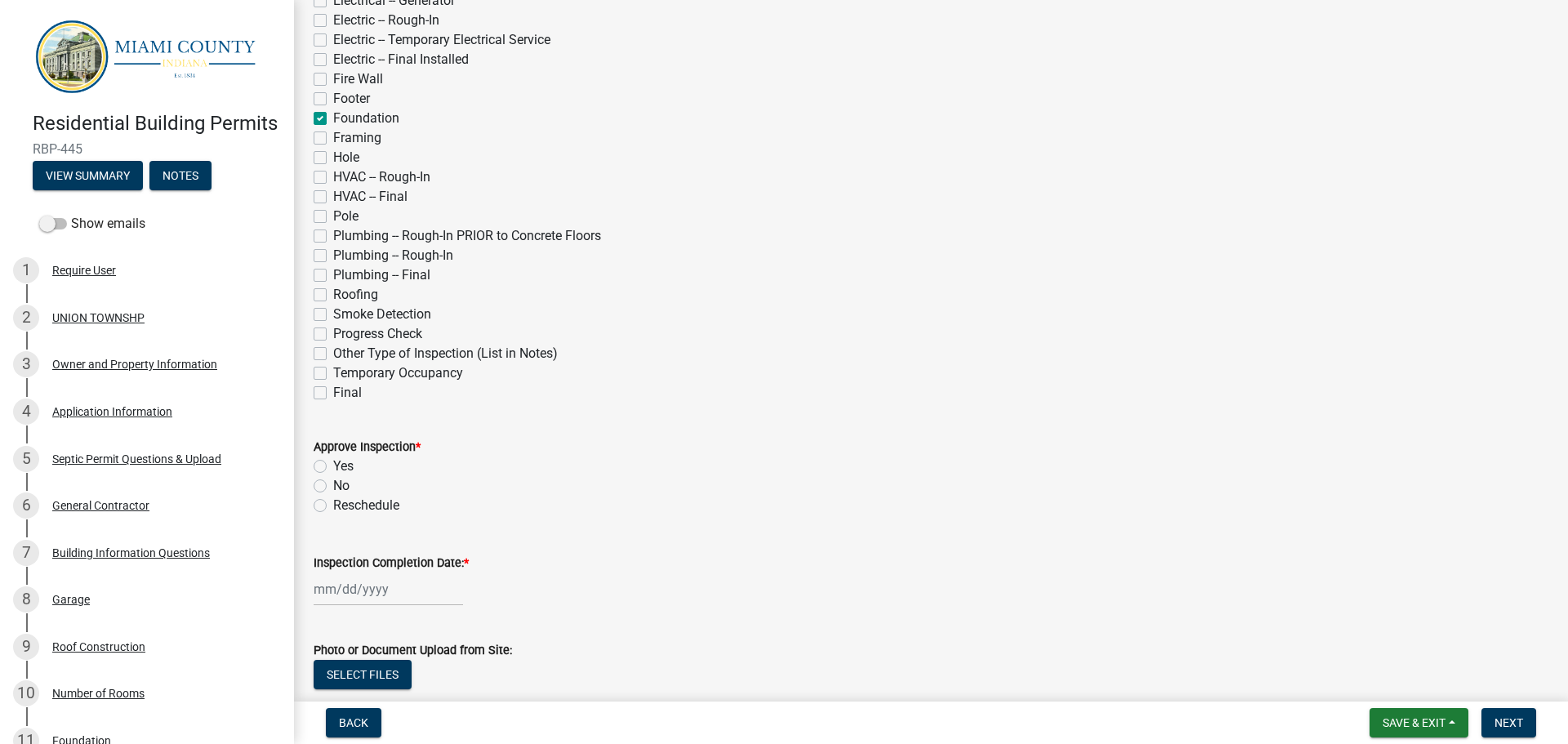
scroll to position [245, 0]
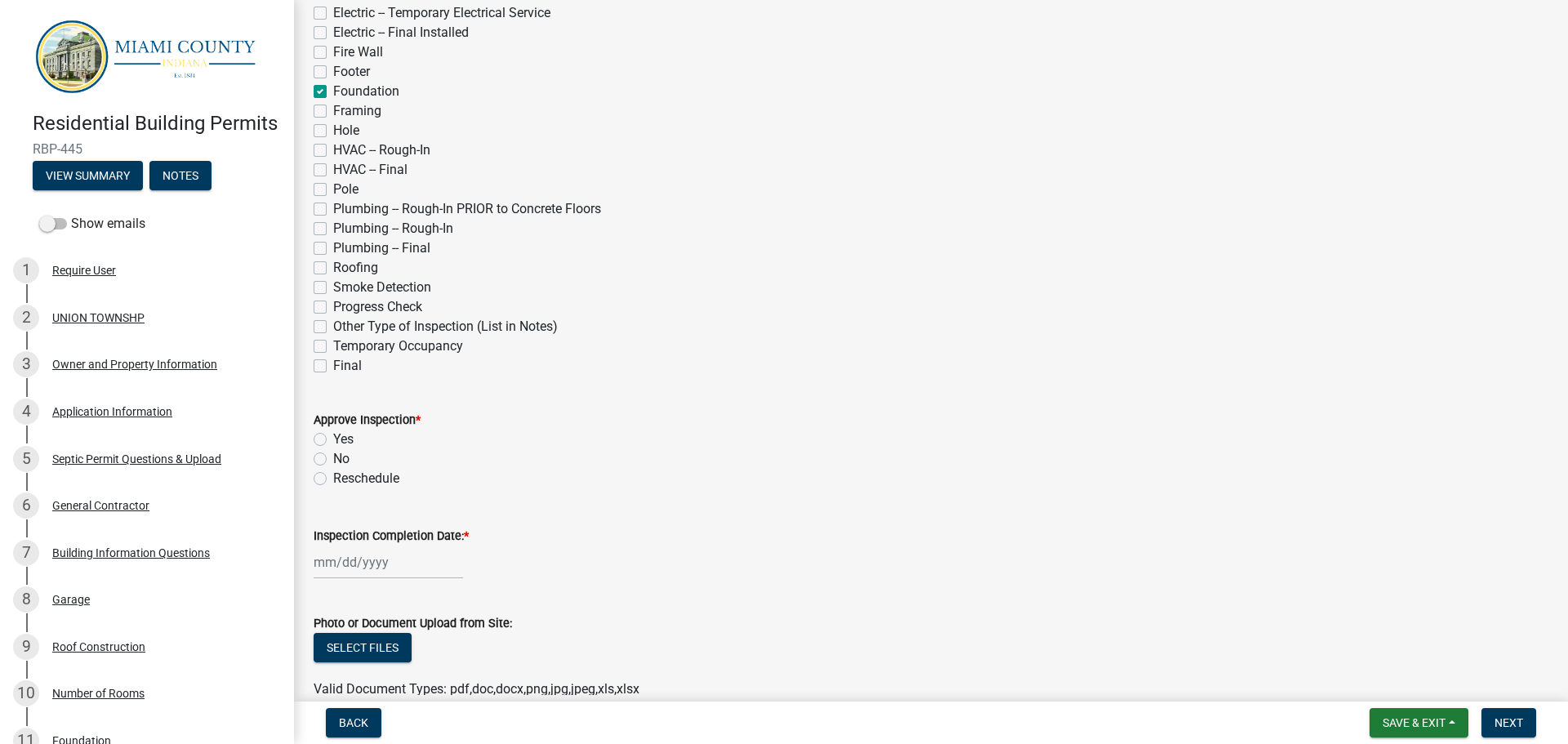
click at [333, 436] on label "Yes" at bounding box center [344, 439] width 21 height 20
click at [333, 436] on input "Yes" at bounding box center [338, 434] width 10 height 10
click at [353, 535] on label "Inspection Completion Date: *" at bounding box center [391, 537] width 155 height 11
click at [353, 545] on input "Inspection Completion Date: *" at bounding box center [388, 561] width 150 height 33
click at [408, 478] on div "21" at bounding box center [409, 475] width 27 height 27
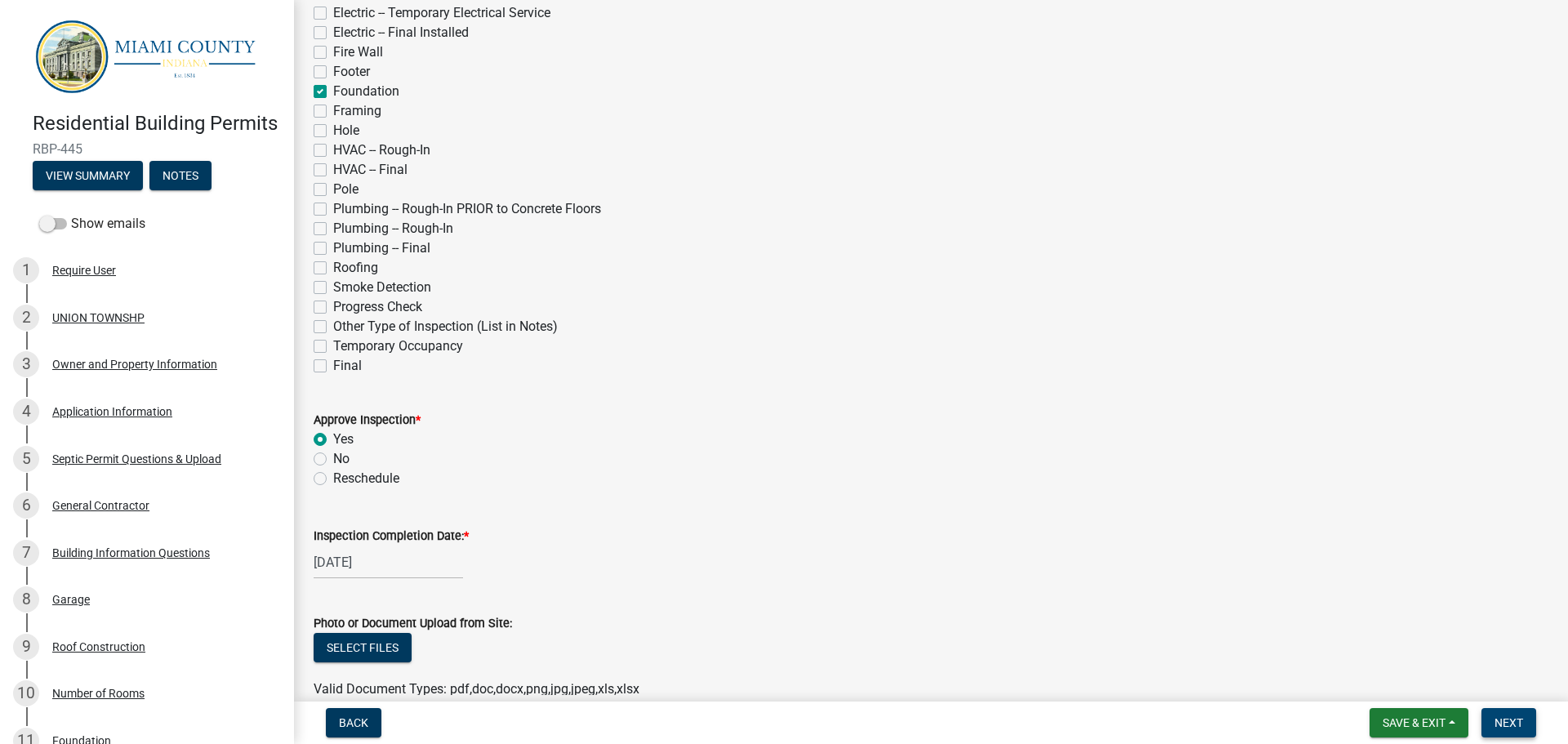
click at [1515, 715] on button "Next" at bounding box center [1509, 722] width 55 height 29
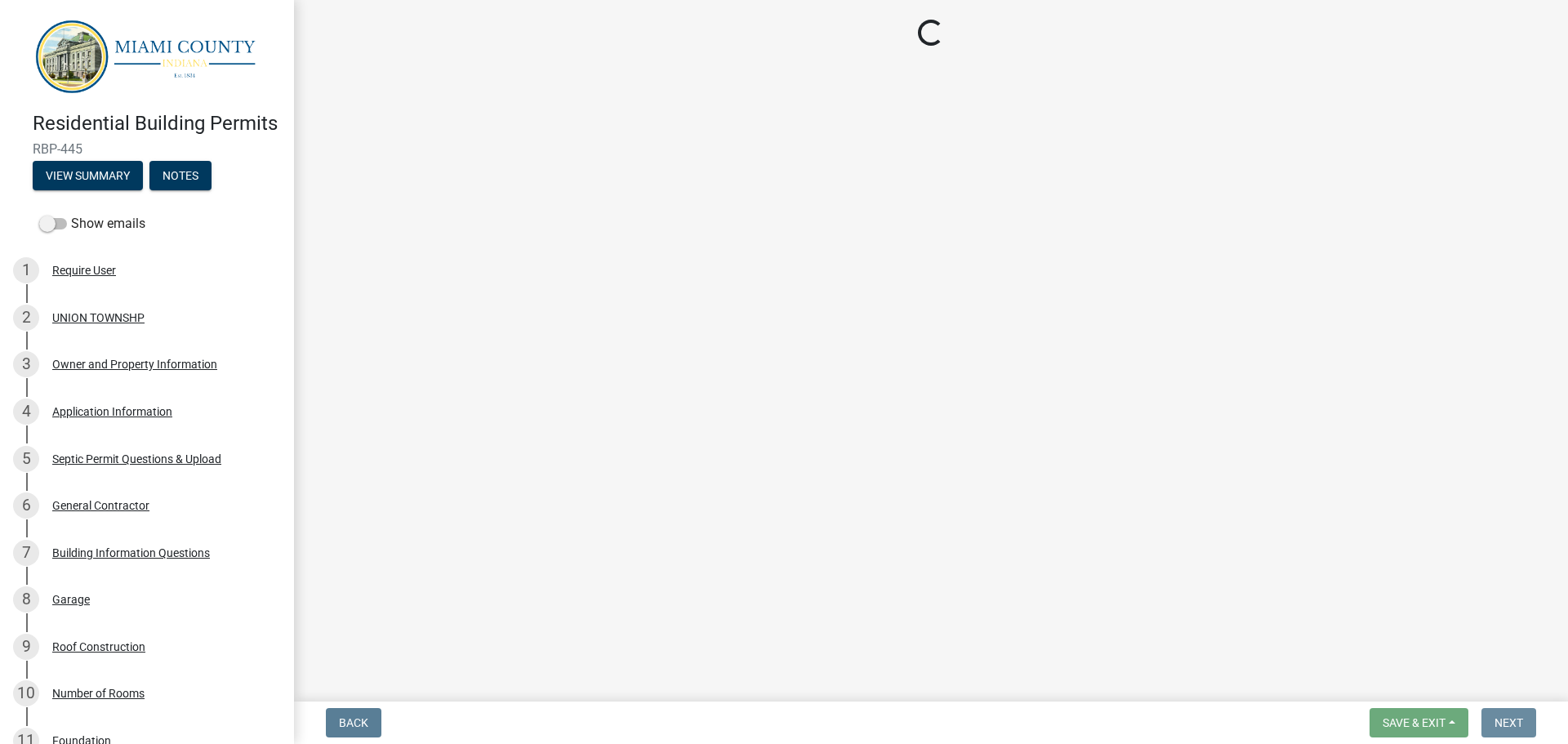
scroll to position [0, 0]
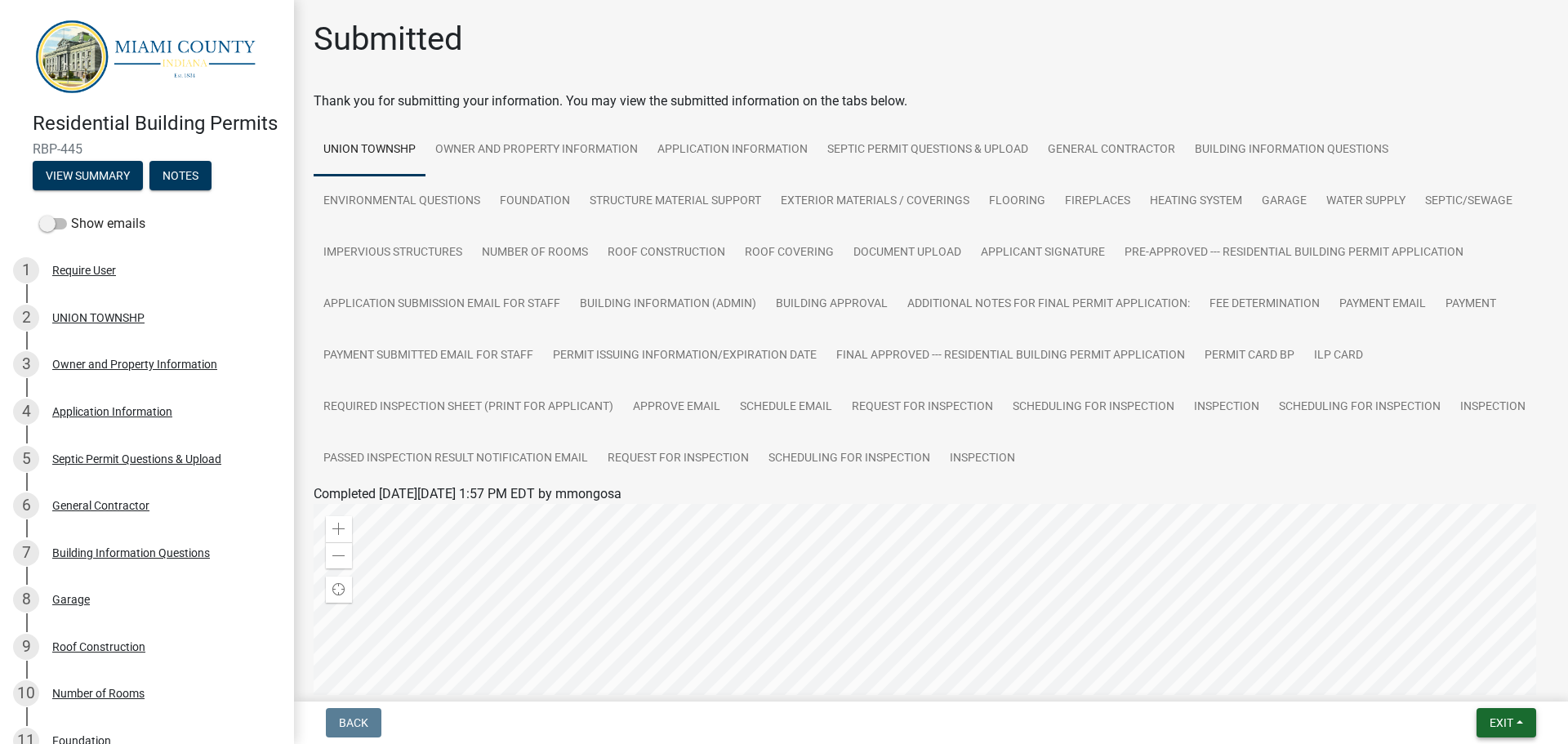
click at [1498, 717] on span "Exit" at bounding box center [1502, 723] width 24 height 13
click at [1473, 678] on button "Save & Exit" at bounding box center [1471, 680] width 131 height 39
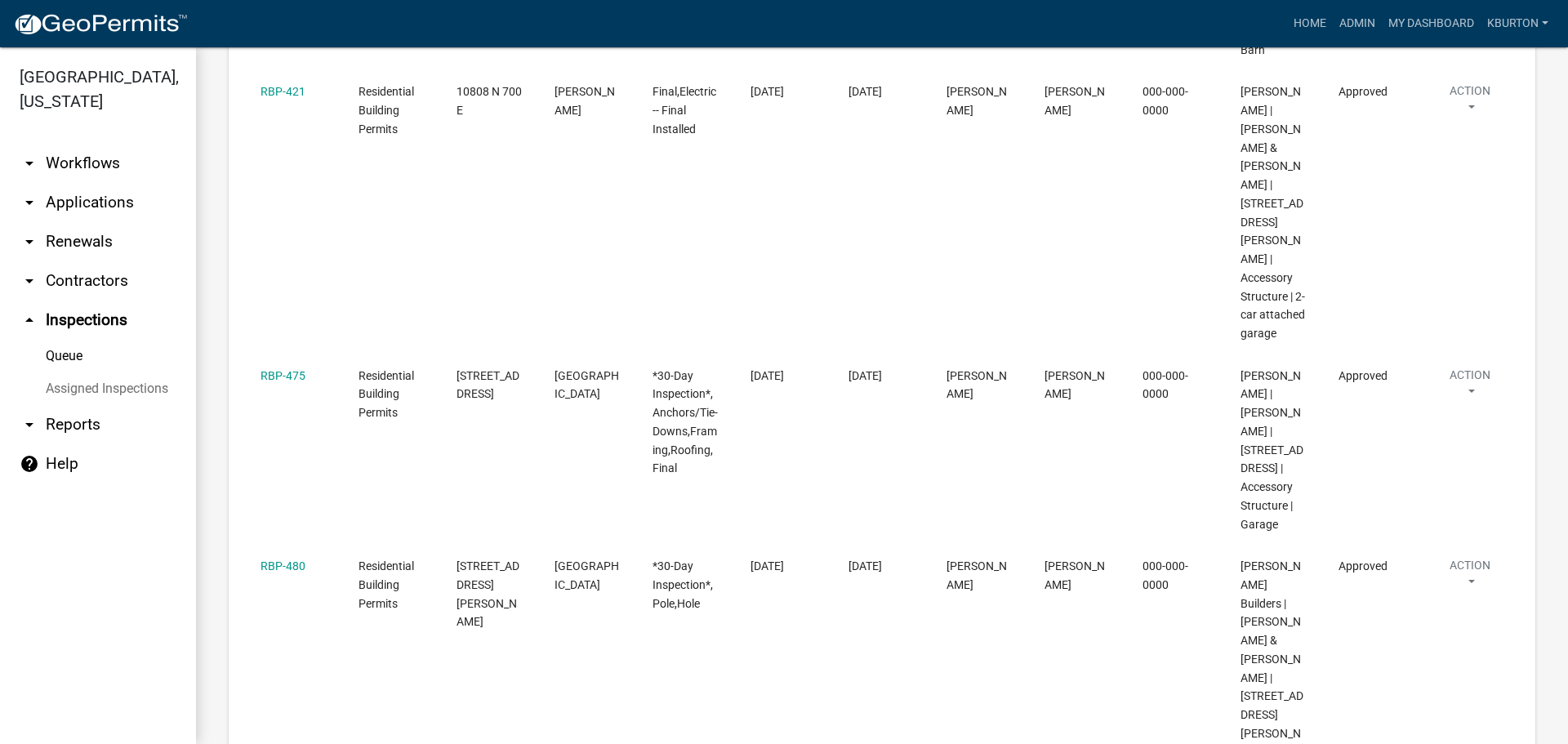
scroll to position [735, 0]
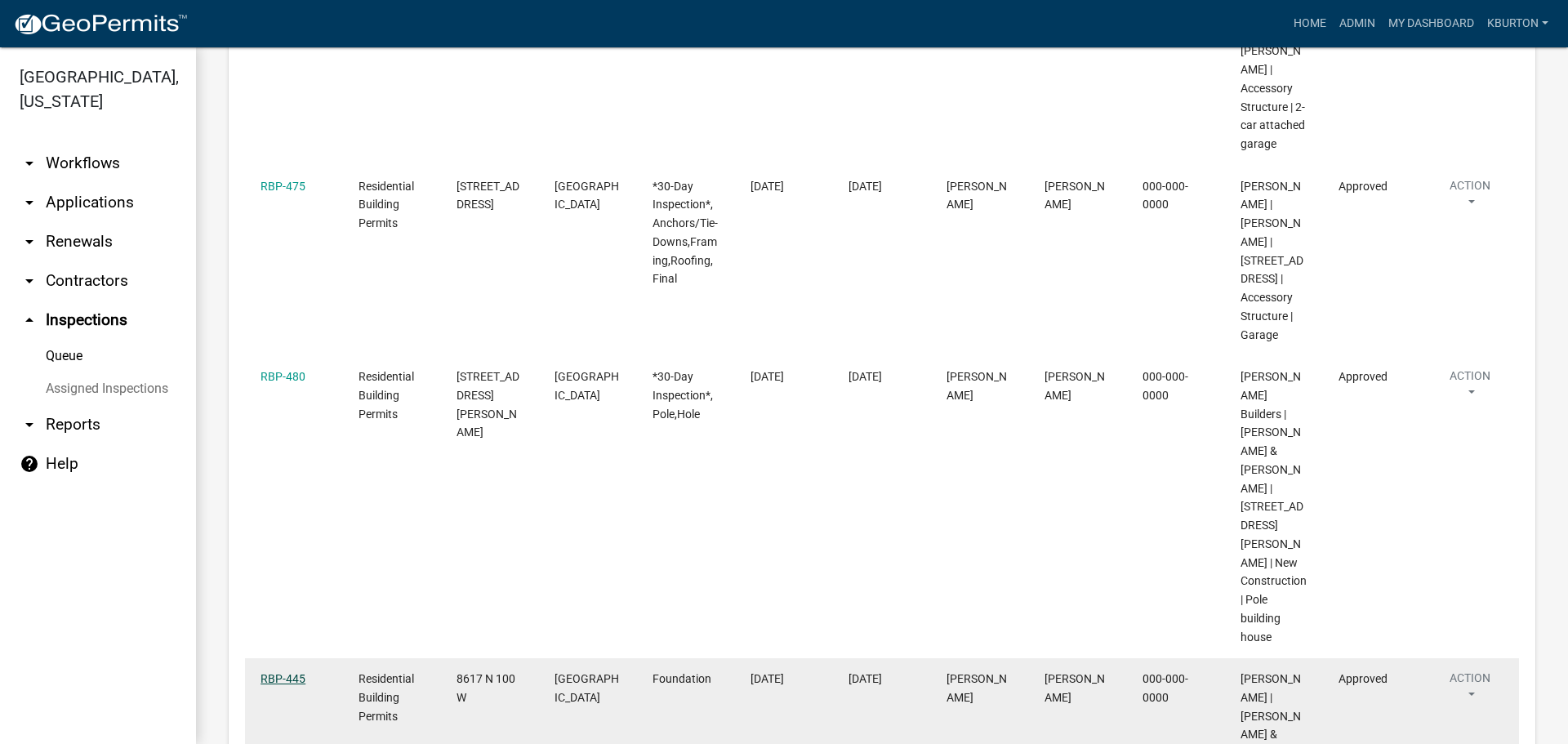
click at [285, 672] on link "RBP-445" at bounding box center [282, 679] width 45 height 13
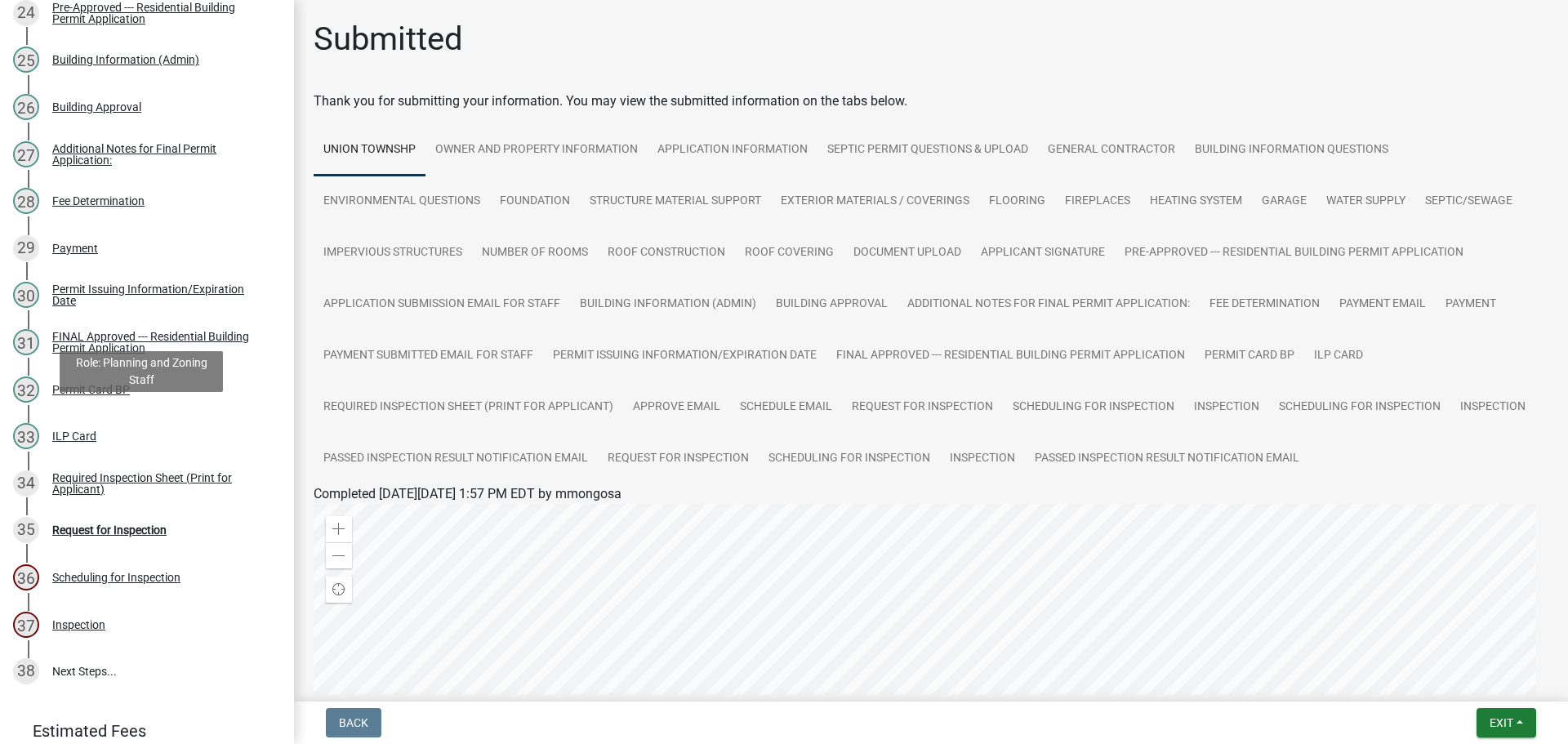
scroll to position [1389, 0]
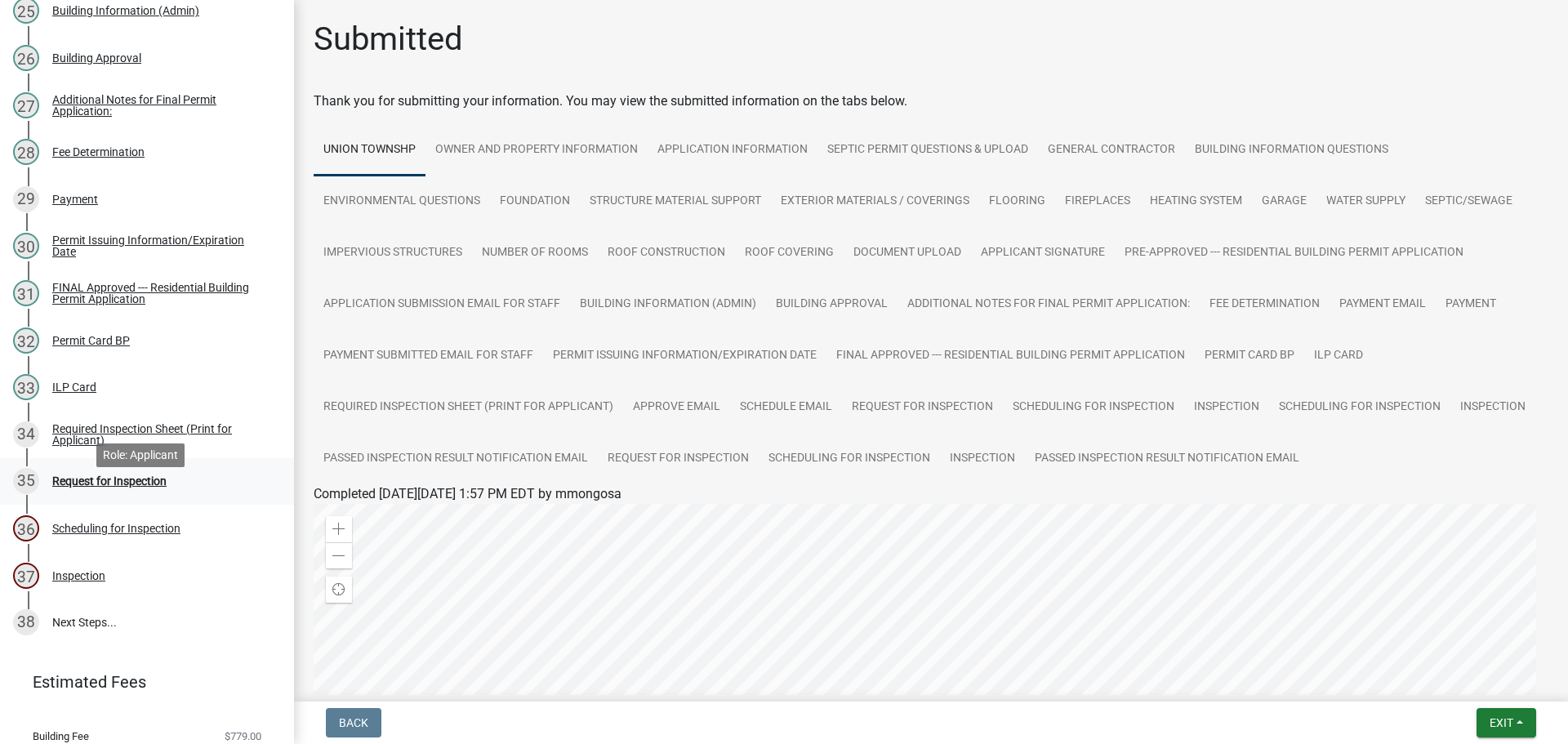
click at [130, 487] on div "Request for Inspection" at bounding box center [109, 481] width 115 height 11
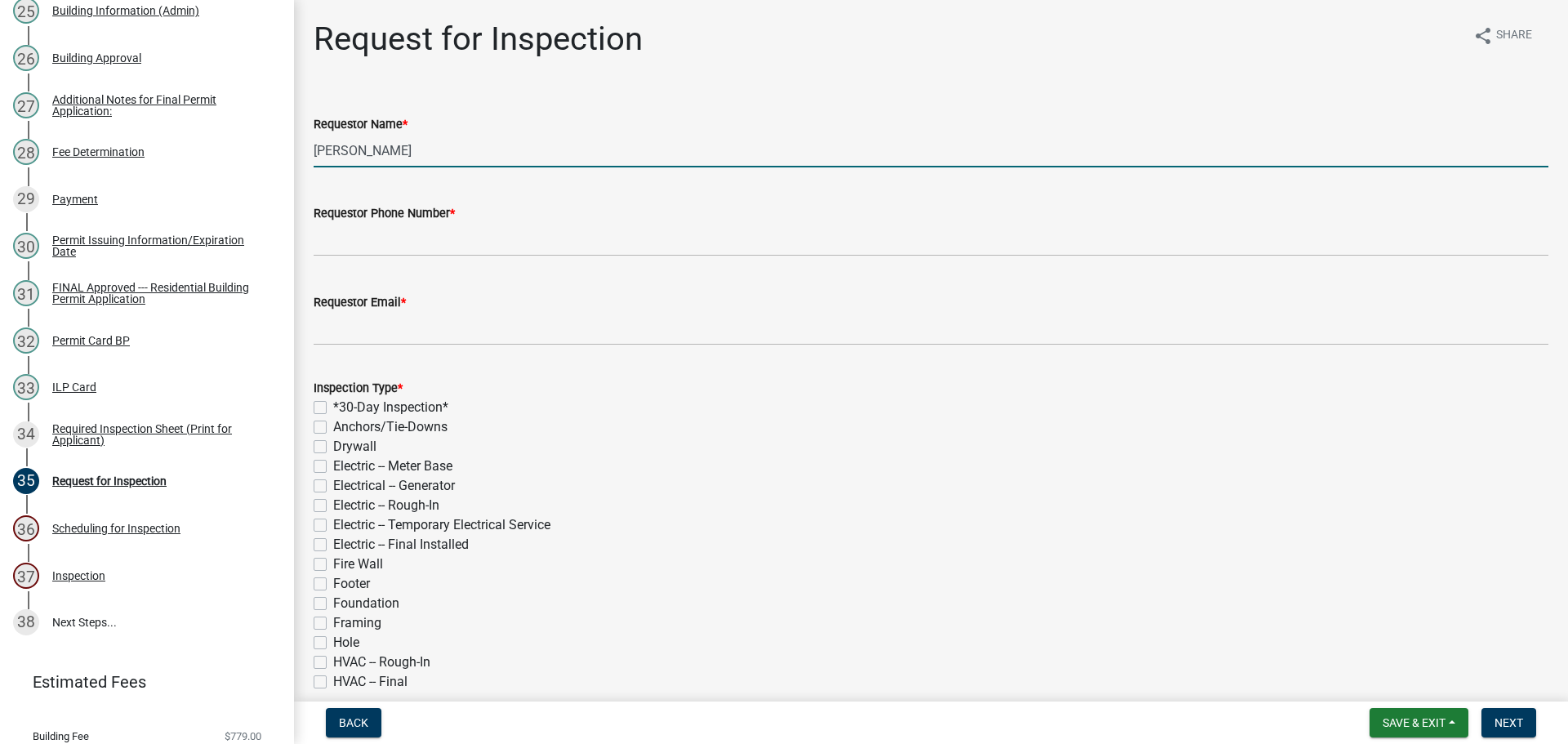
click at [477, 146] on input "[PERSON_NAME]" at bounding box center [931, 150] width 1235 height 33
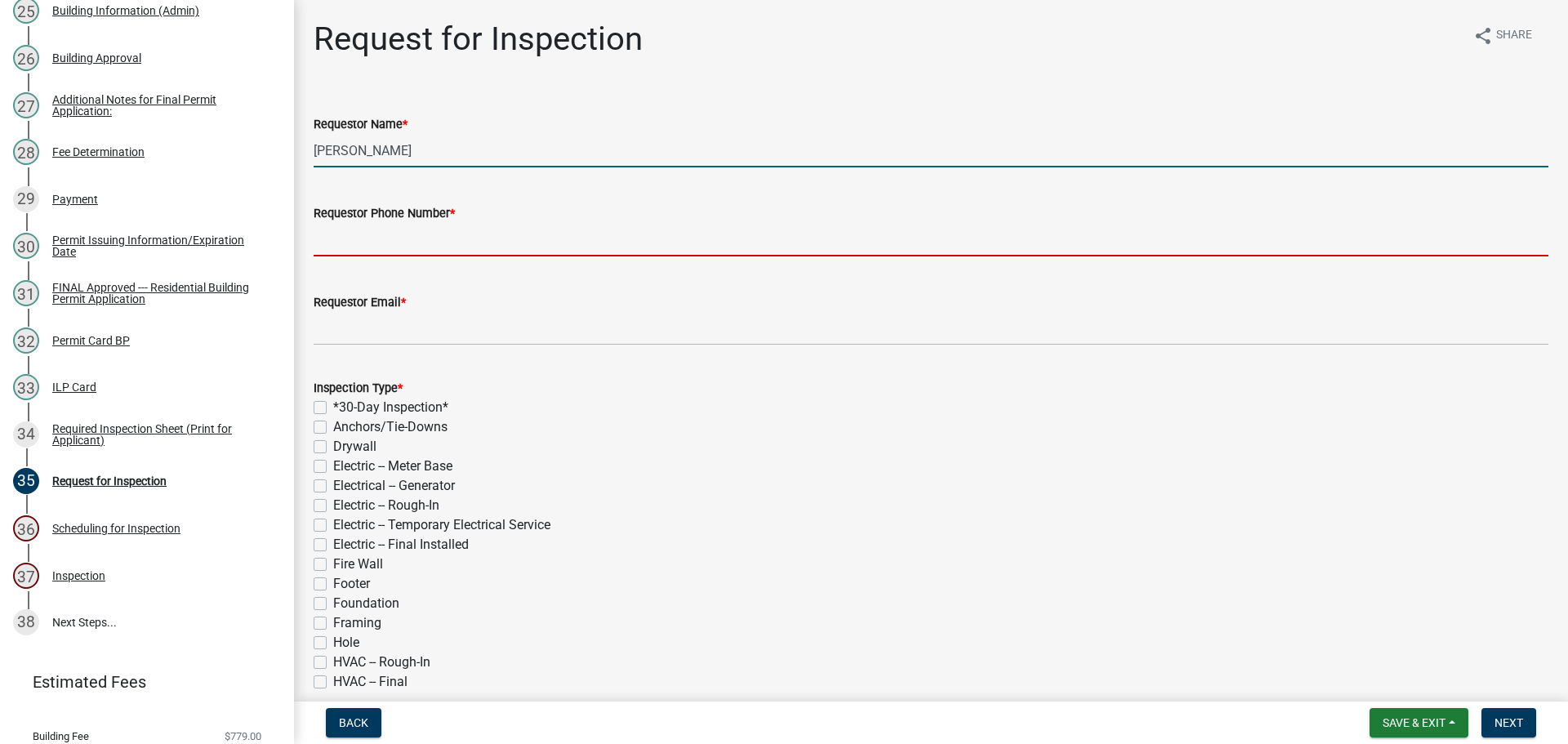
click at [353, 239] on input "Requestor Phone Number *" at bounding box center [931, 239] width 1235 height 33
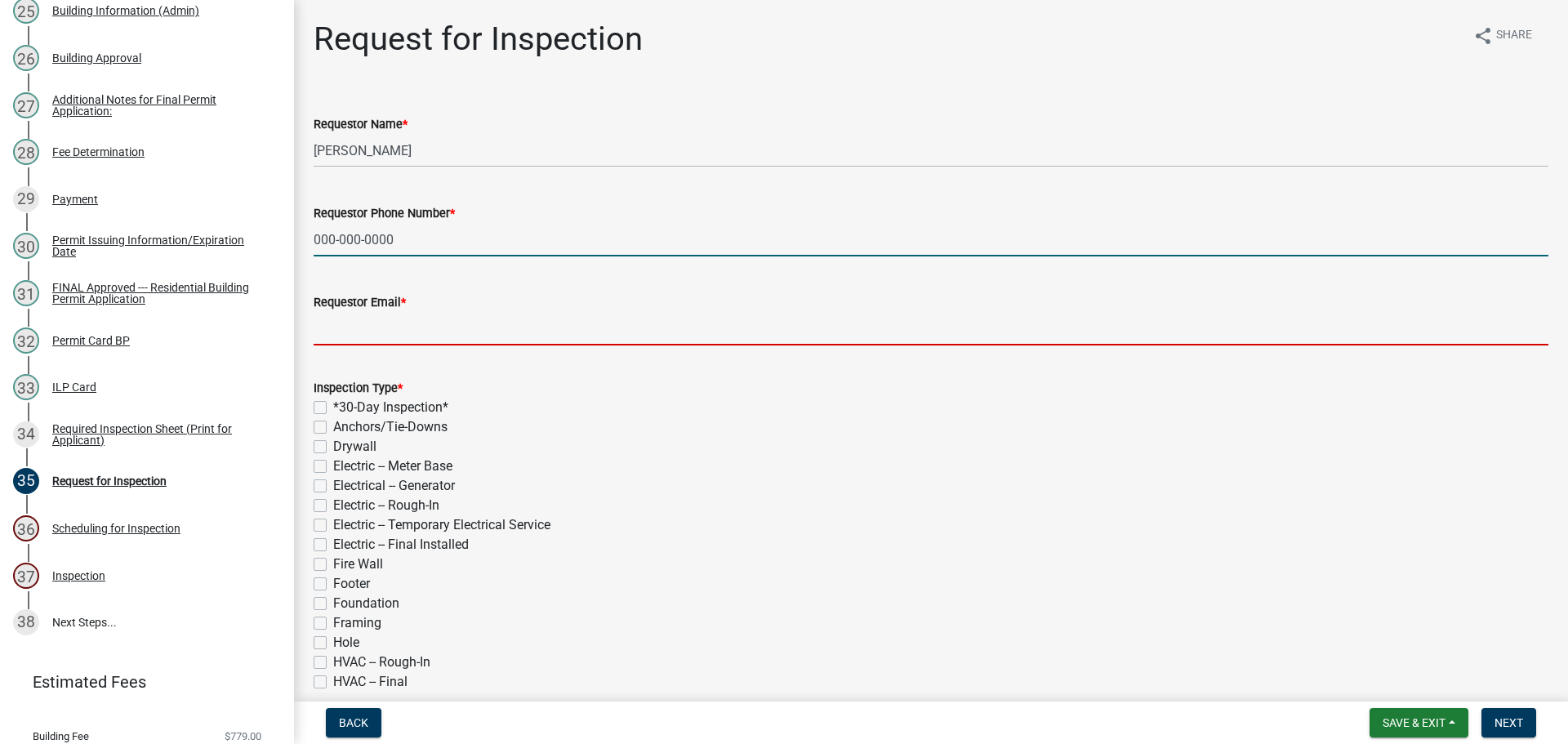
click at [422, 326] on input "Requestor Email *" at bounding box center [931, 328] width 1235 height 33
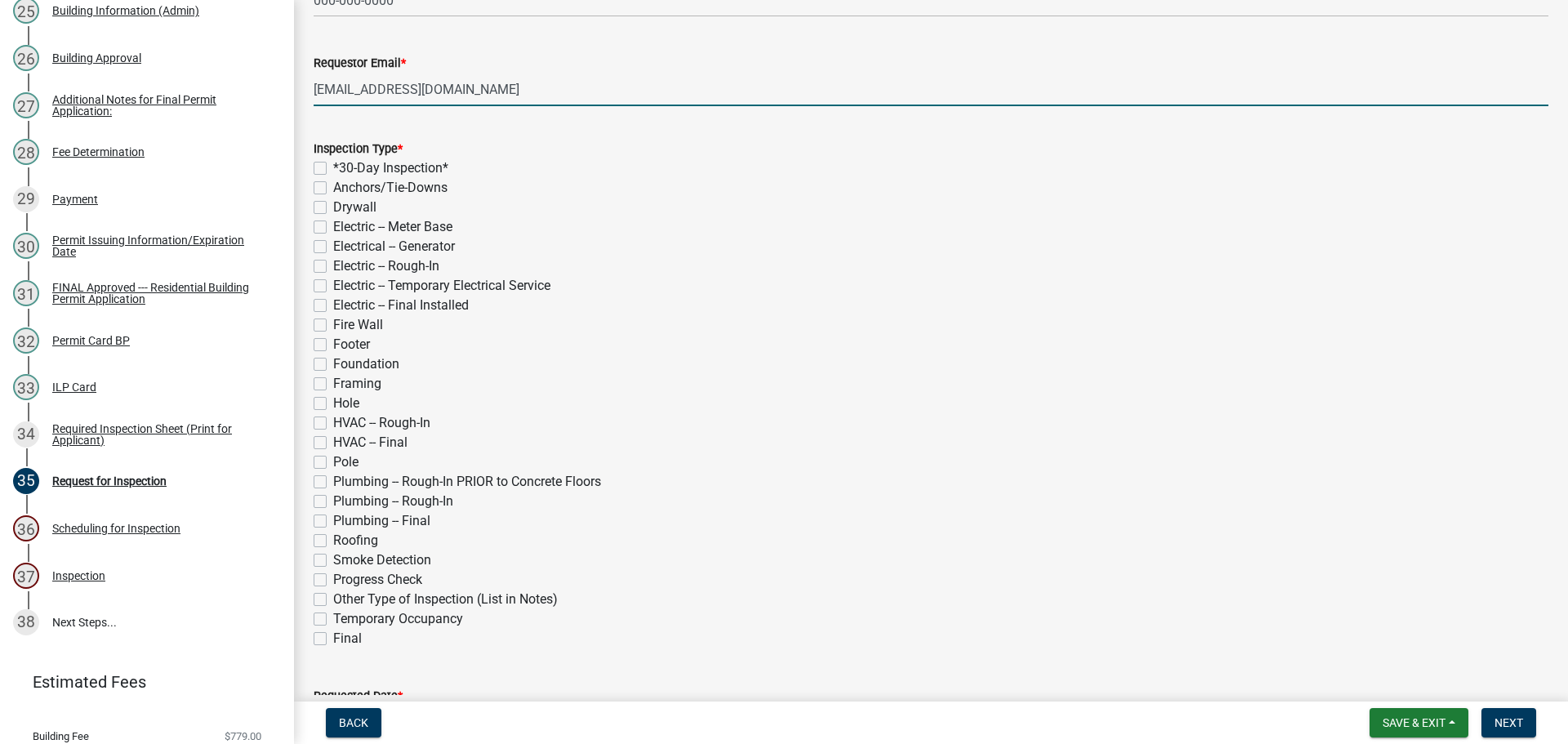
scroll to position [245, 0]
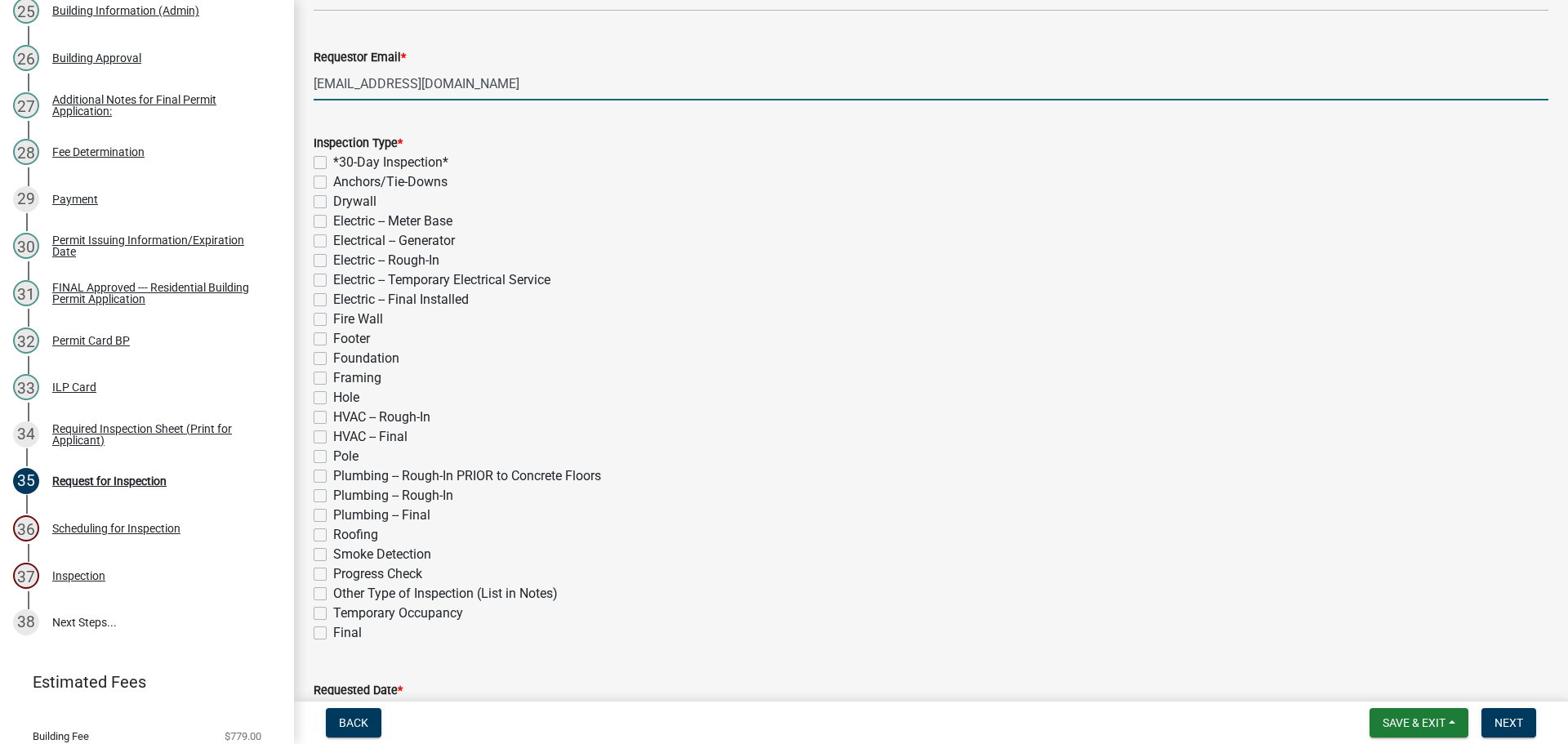
click at [333, 378] on label "Framing" at bounding box center [357, 378] width 48 height 20
click at [333, 378] on input "Framing" at bounding box center [338, 373] width 10 height 10
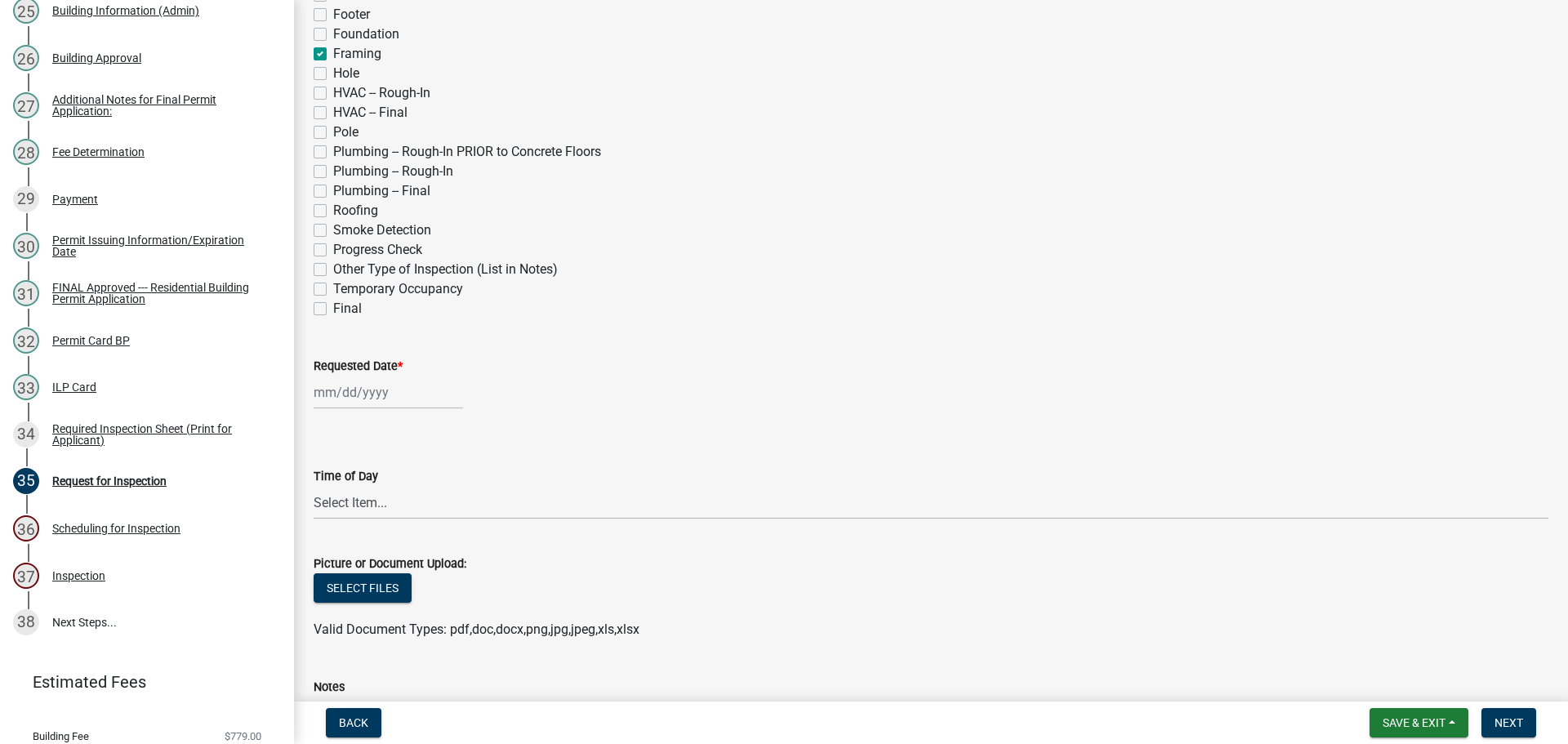
scroll to position [572, 0]
click at [372, 374] on div "[PERSON_NAME] Feb Mar Apr [PERSON_NAME][DATE] Oct Nov [DATE] 1526 1527 1528 152…" at bounding box center [388, 389] width 150 height 33
drag, startPoint x: 378, startPoint y: 430, endPoint x: 383, endPoint y: 419, distance: 12.1
click at [379, 425] on select "Jan Feb Mar Apr May Jun [DATE] Aug Sep Oct Nov Dec" at bounding box center [380, 425] width 66 height 25
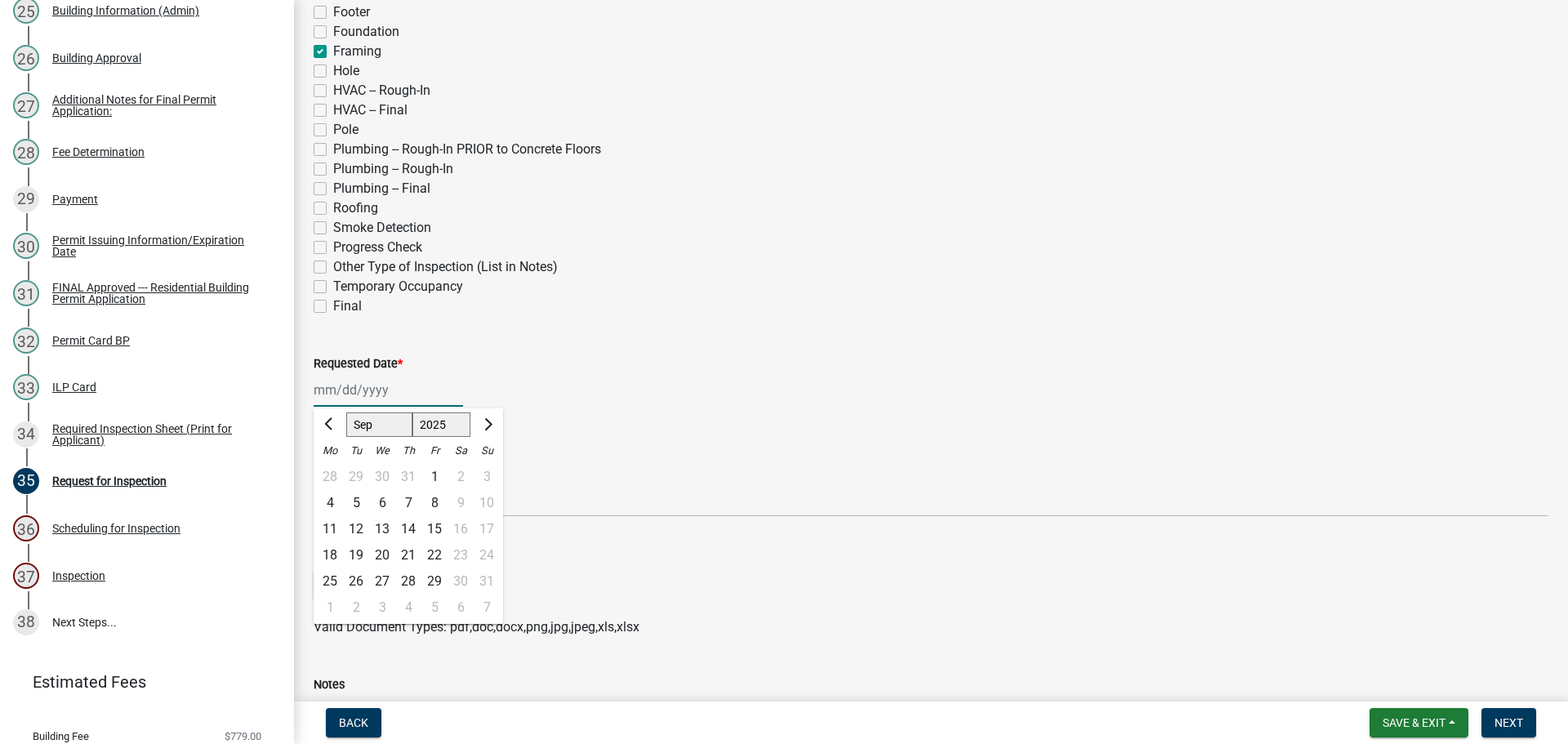
click at [347, 413] on select "Jan Feb Mar Apr May Jun [DATE] Aug Sep Oct Nov Dec" at bounding box center [380, 425] width 66 height 25
click at [382, 527] on div "17" at bounding box center [383, 529] width 27 height 27
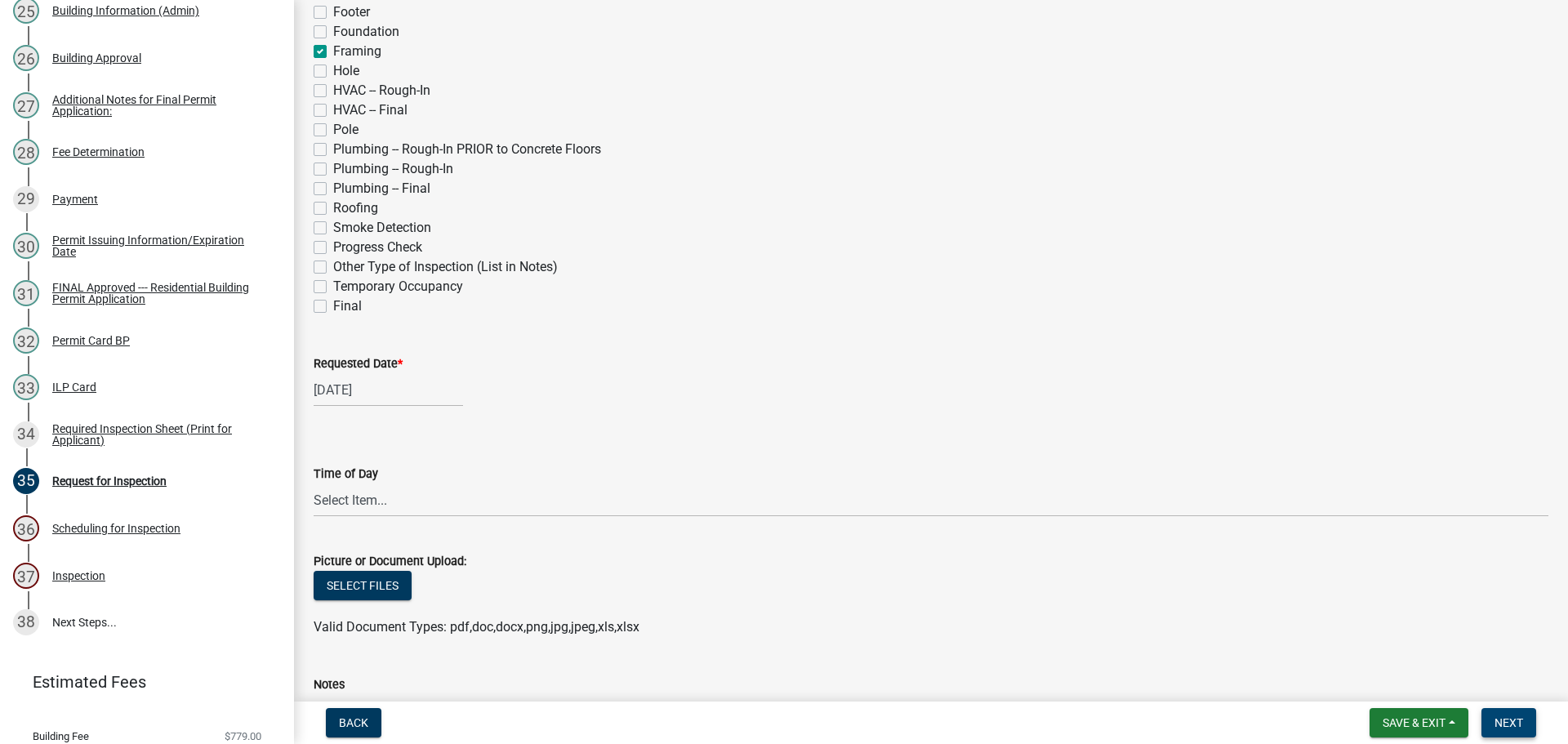
click at [1512, 717] on span "Next" at bounding box center [1509, 723] width 28 height 13
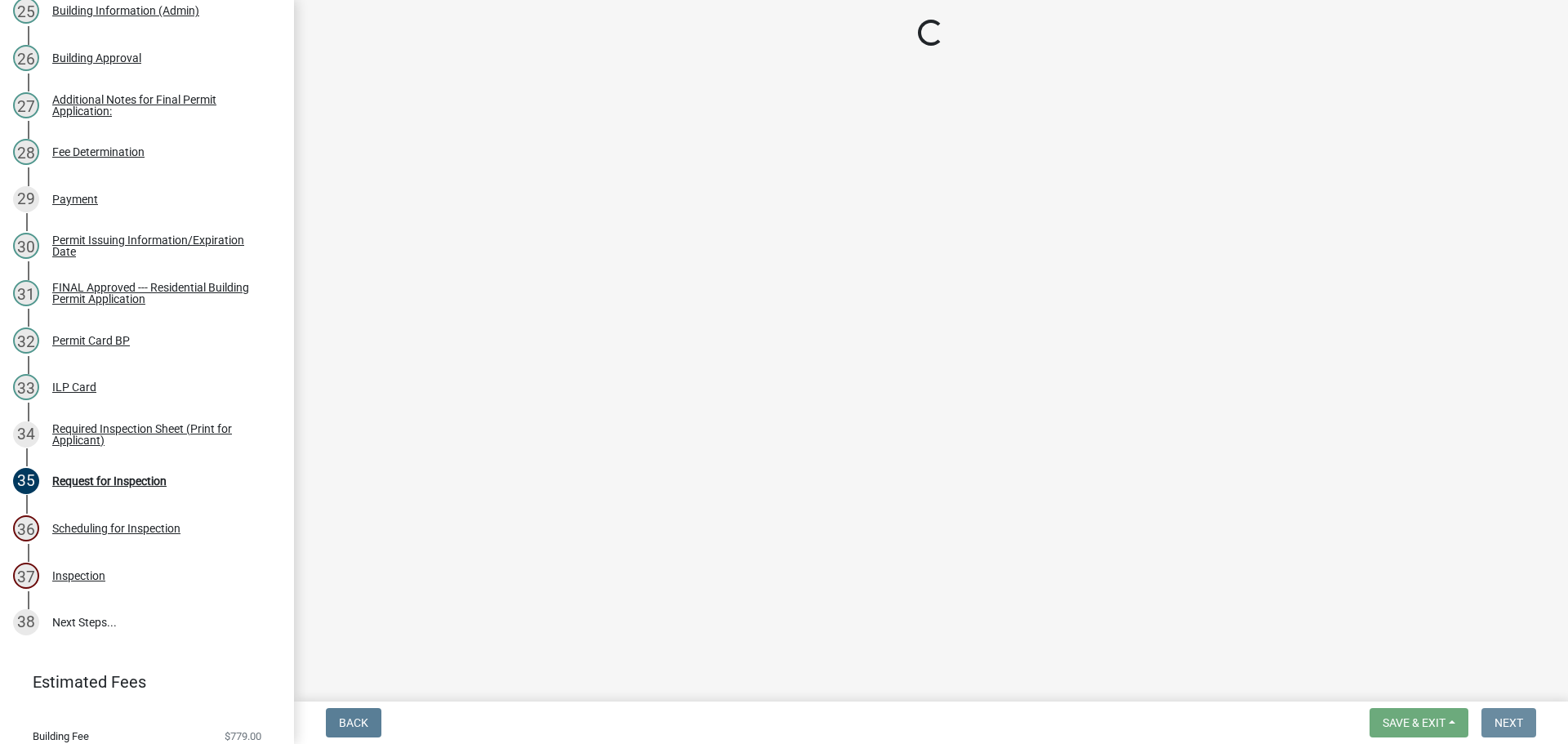
scroll to position [0, 0]
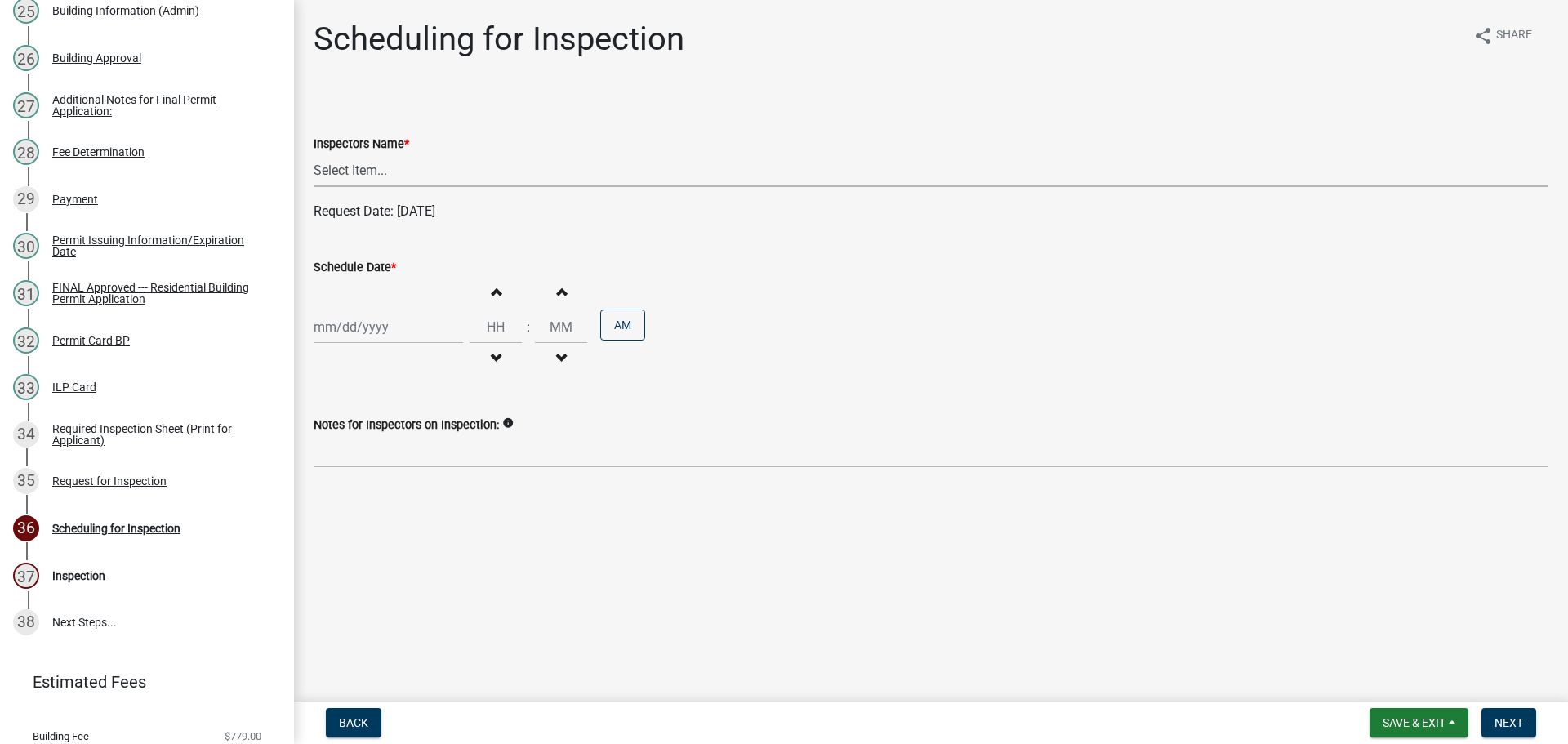
click at [324, 168] on select "Select Item... bmthomas ([PERSON_NAME]) croser ([PERSON_NAME]) [PERSON_NAME] ([…" at bounding box center [931, 169] width 1235 height 33
click at [313, 153] on select "Select Item... bmthomas ([PERSON_NAME]) croser ([PERSON_NAME]) [PERSON_NAME] ([…" at bounding box center [931, 169] width 1235 height 33
click at [357, 262] on label "Schedule Date *" at bounding box center [354, 268] width 82 height 11
click at [357, 310] on input "Schedule Date *" at bounding box center [388, 327] width 150 height 33
click at [360, 359] on select "Jan Feb Mar Apr May Jun [DATE] Aug Sep Oct Nov Dec" at bounding box center [380, 362] width 66 height 25
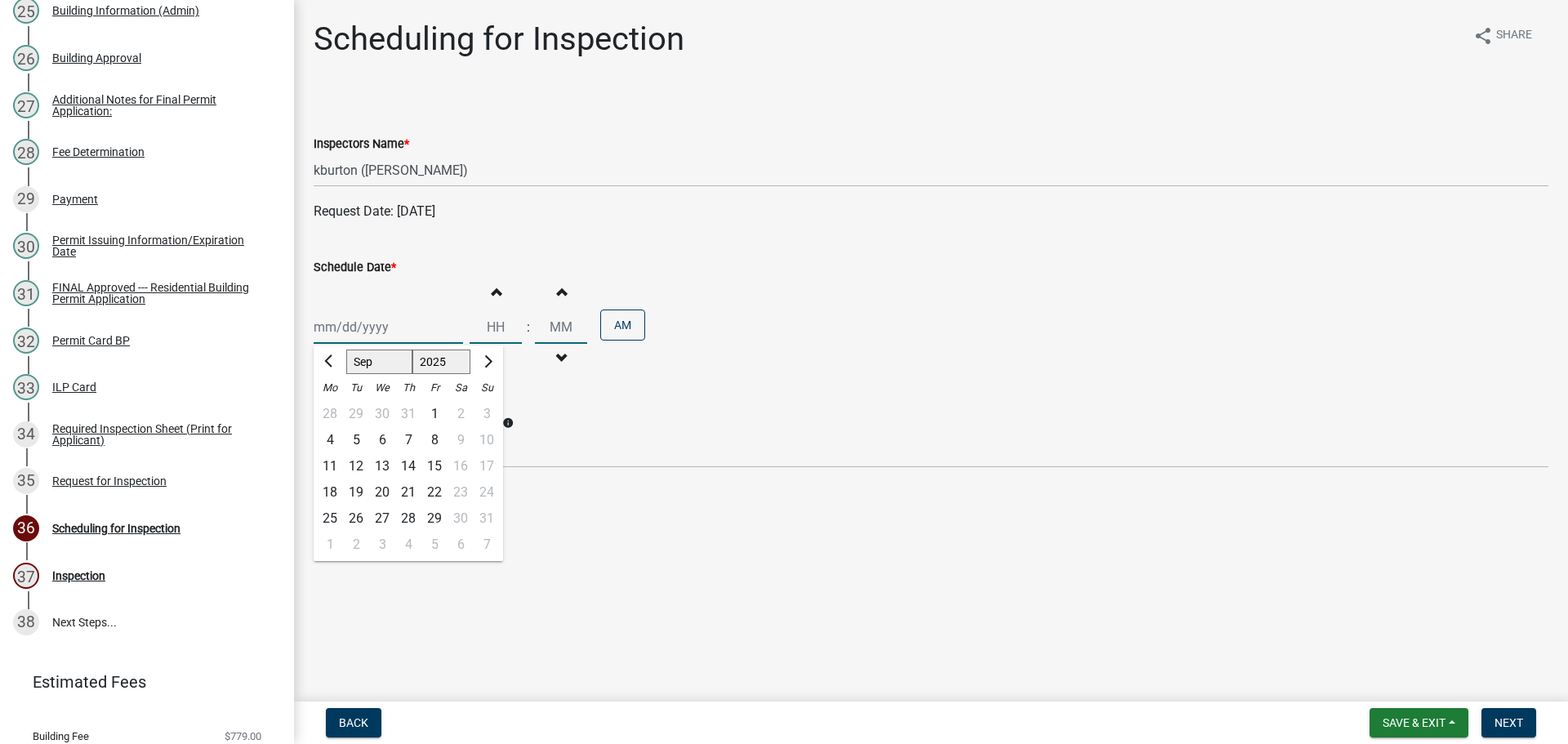
click at [347, 349] on select "Jan Feb Mar Apr May Jun [DATE] Aug Sep Oct Nov Dec" at bounding box center [380, 362] width 66 height 25
click at [383, 463] on div "17" at bounding box center [383, 467] width 27 height 27
click at [1509, 717] on span "Next" at bounding box center [1509, 723] width 28 height 13
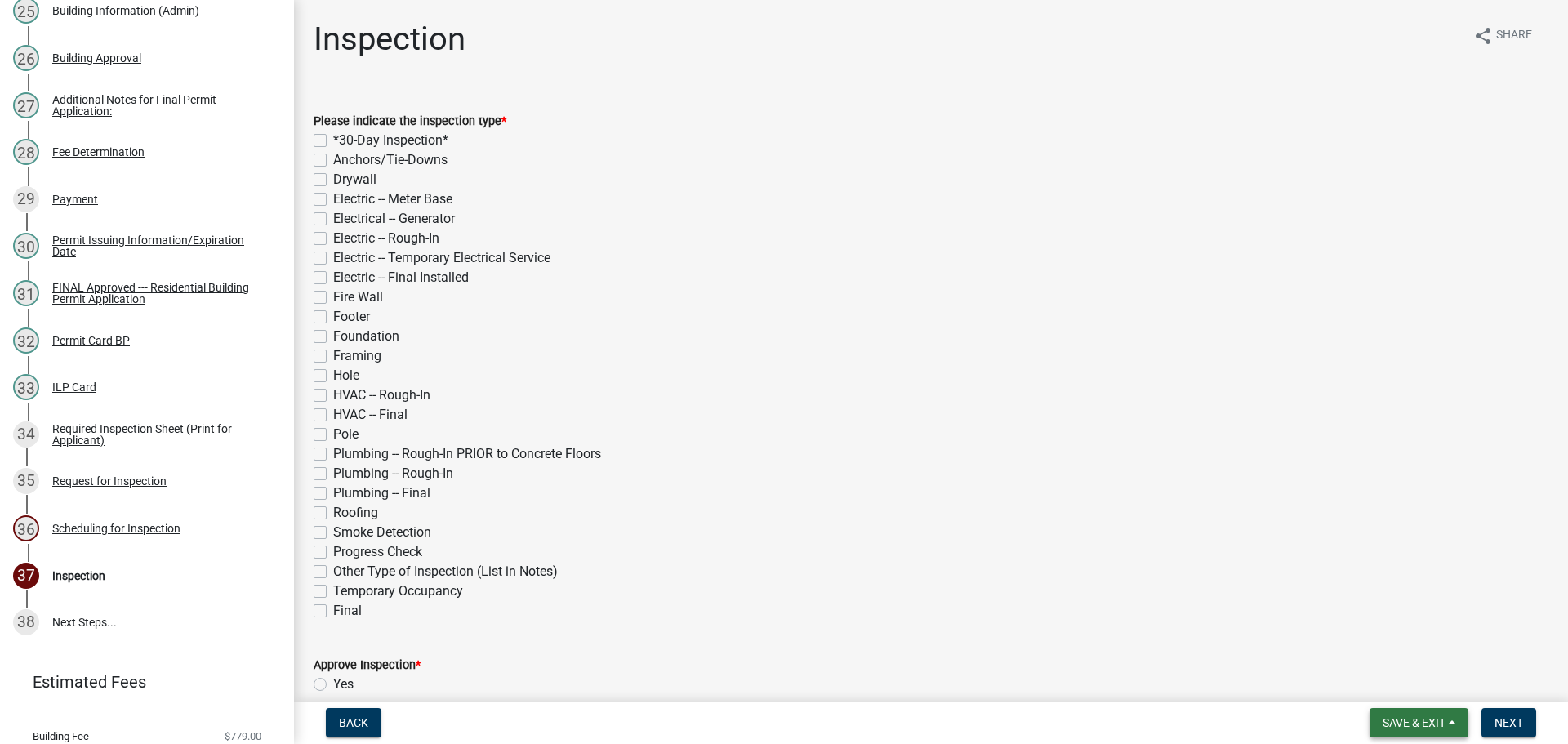
drag, startPoint x: 1435, startPoint y: 729, endPoint x: 1431, endPoint y: 717, distance: 12.6
click at [1435, 728] on span "Save & Exit" at bounding box center [1415, 723] width 62 height 13
click at [1412, 693] on button "Save & Exit" at bounding box center [1403, 680] width 131 height 39
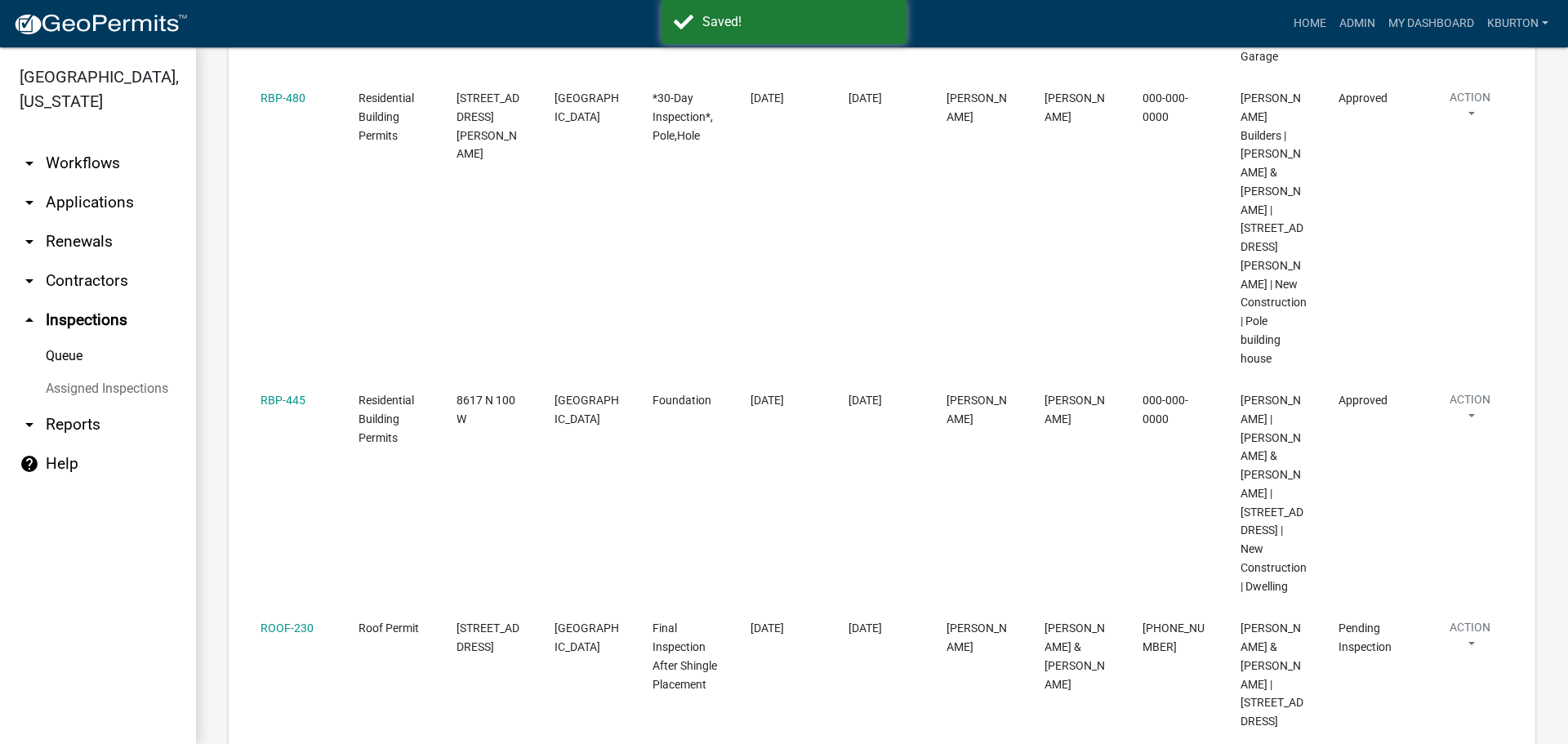
scroll to position [1032, 0]
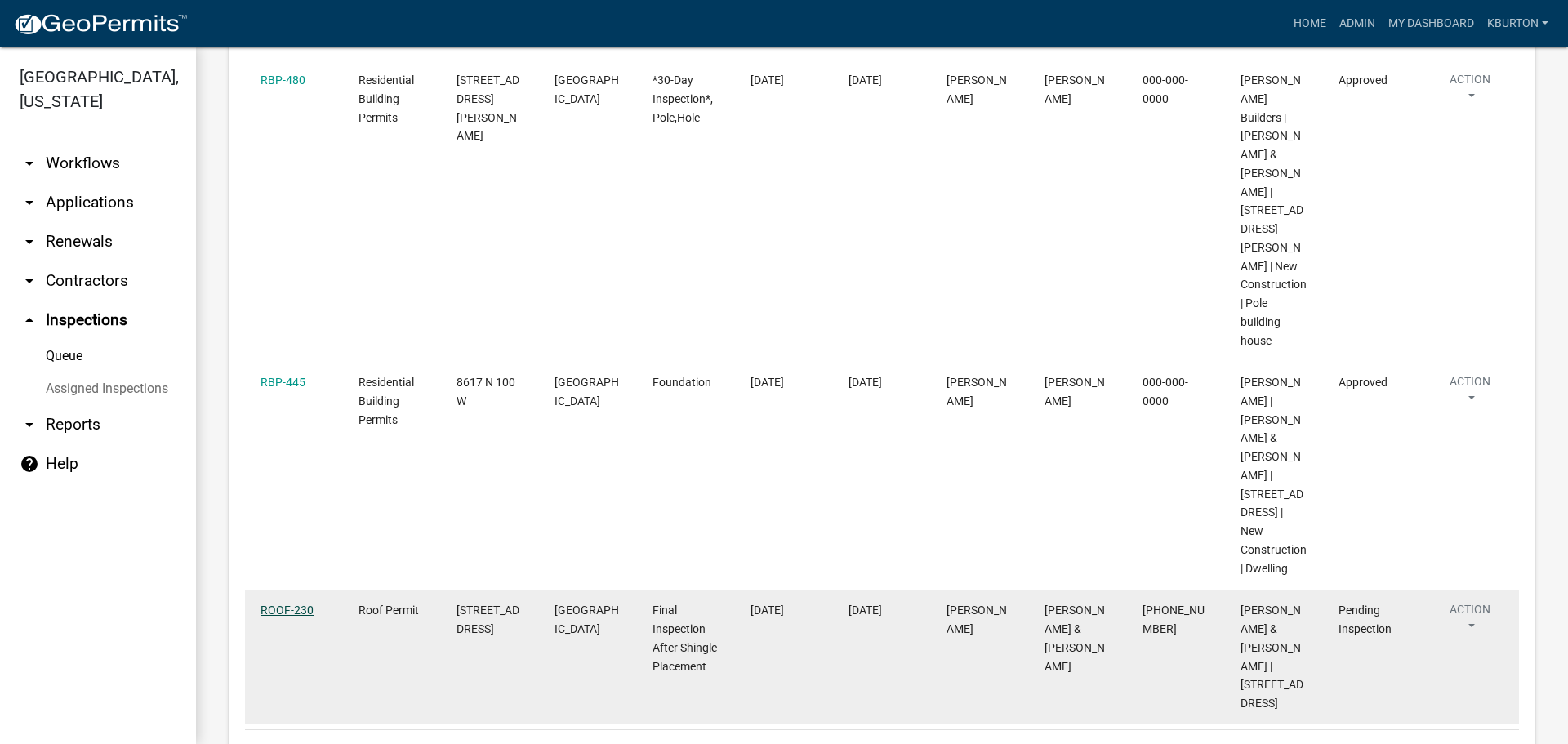
click at [289, 604] on link "ROOF-230" at bounding box center [287, 611] width 53 height 13
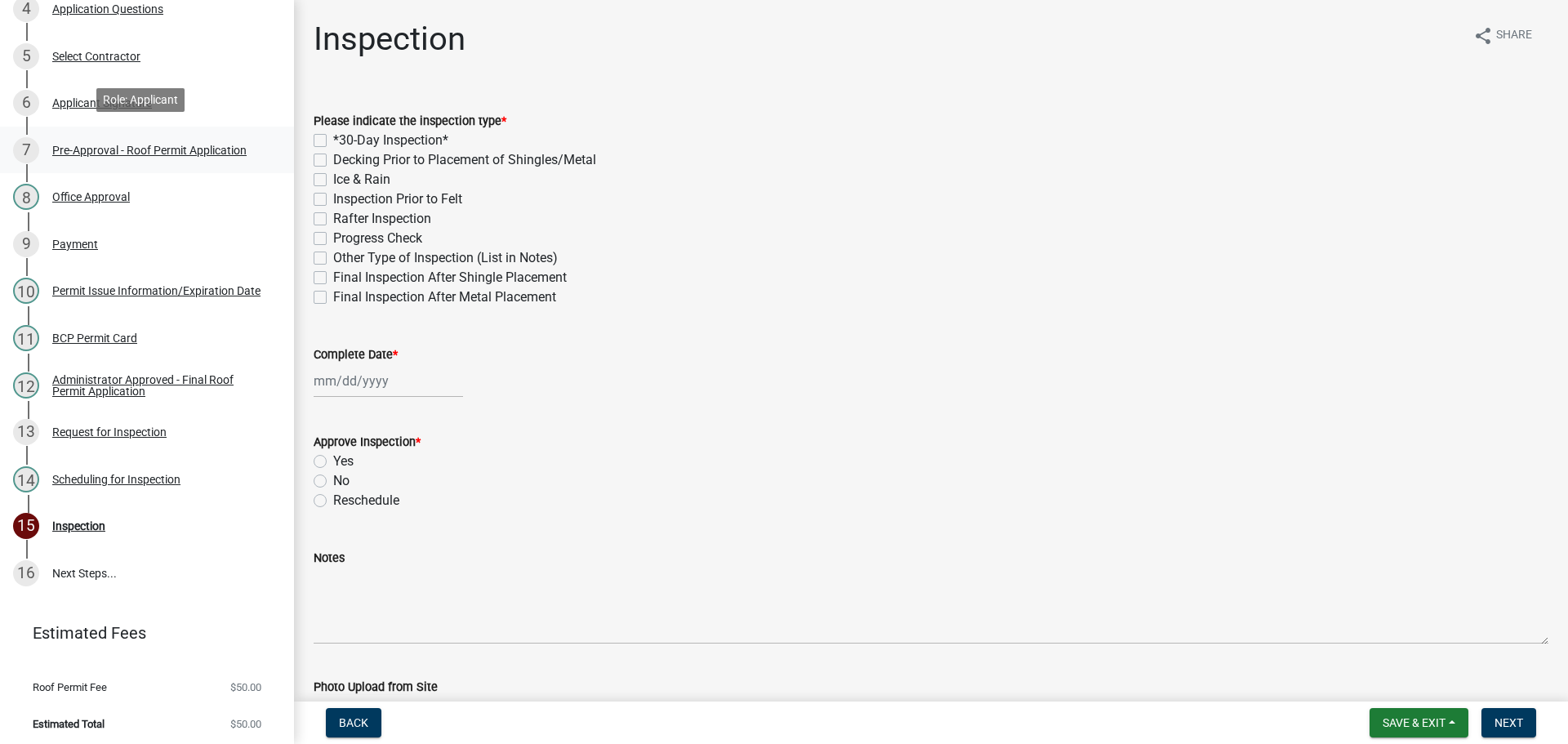
scroll to position [403, 0]
click at [145, 473] on div "Scheduling for Inspection" at bounding box center [116, 479] width 128 height 11
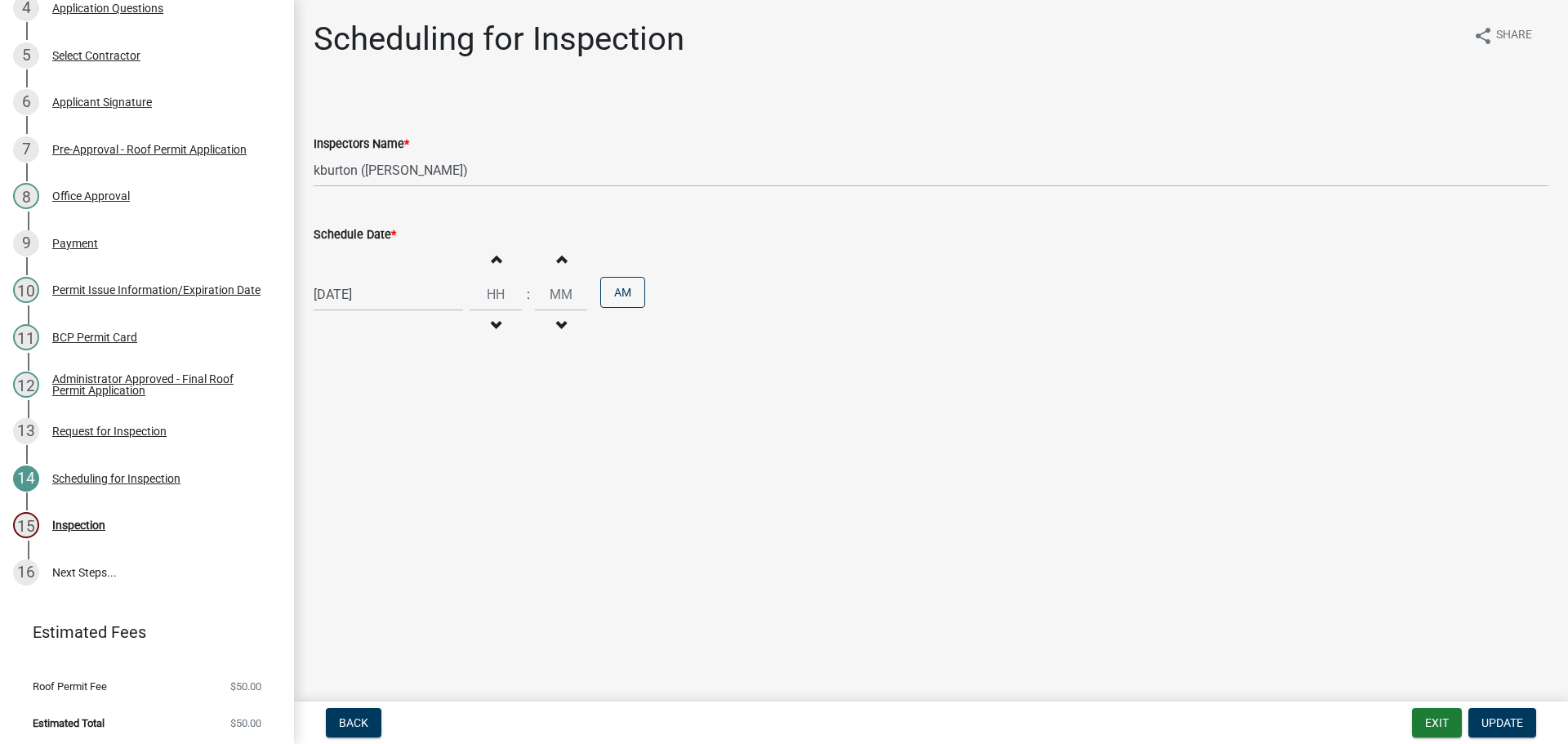
click at [376, 235] on label "Schedule Date *" at bounding box center [354, 235] width 82 height 11
click at [376, 277] on input "[DATE]" at bounding box center [388, 293] width 150 height 33
click at [386, 483] on div "27" at bounding box center [383, 487] width 27 height 27
click at [1491, 725] on span "Update" at bounding box center [1503, 723] width 42 height 13
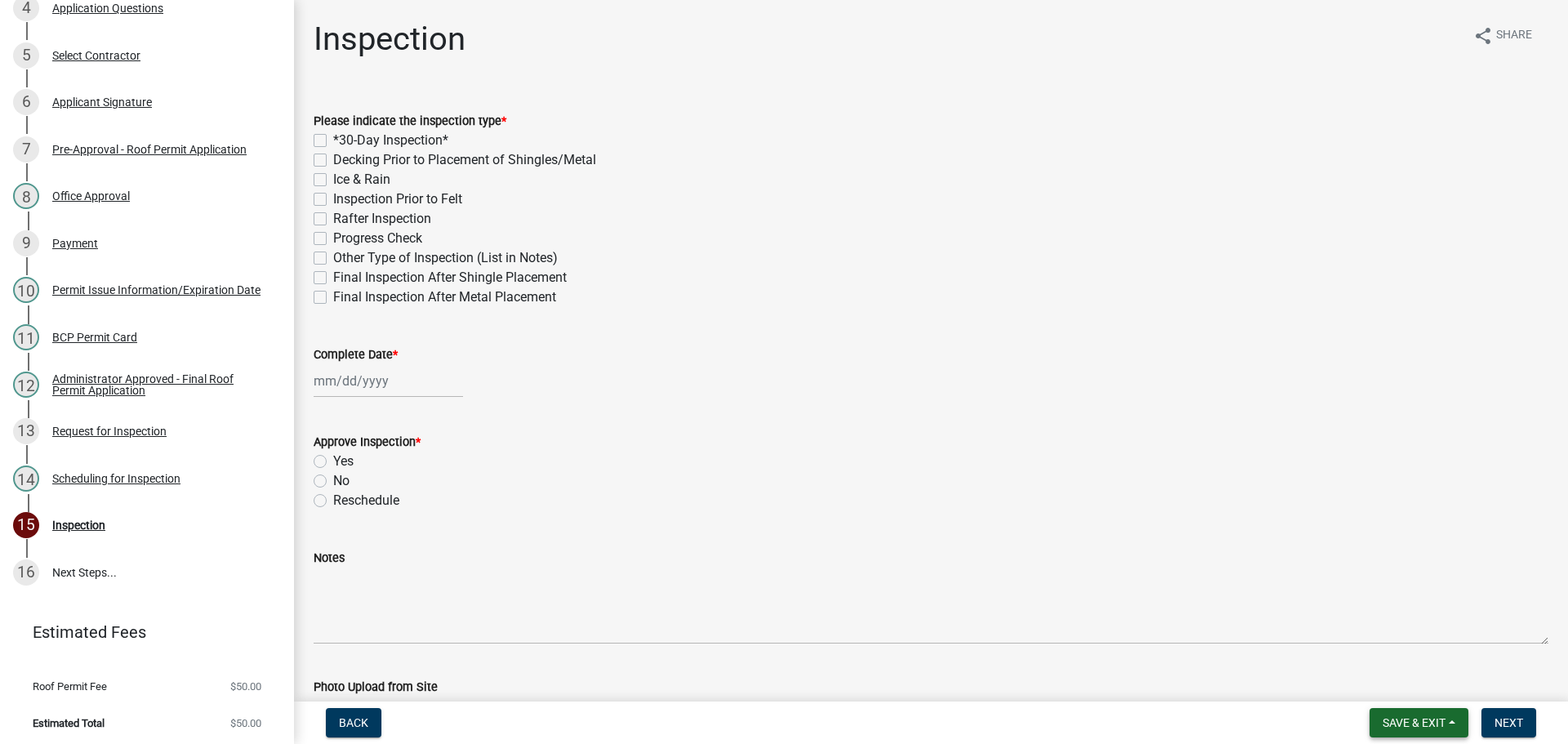
click at [1408, 717] on span "Save & Exit" at bounding box center [1415, 723] width 62 height 13
click at [1397, 670] on button "Save & Exit" at bounding box center [1403, 680] width 131 height 39
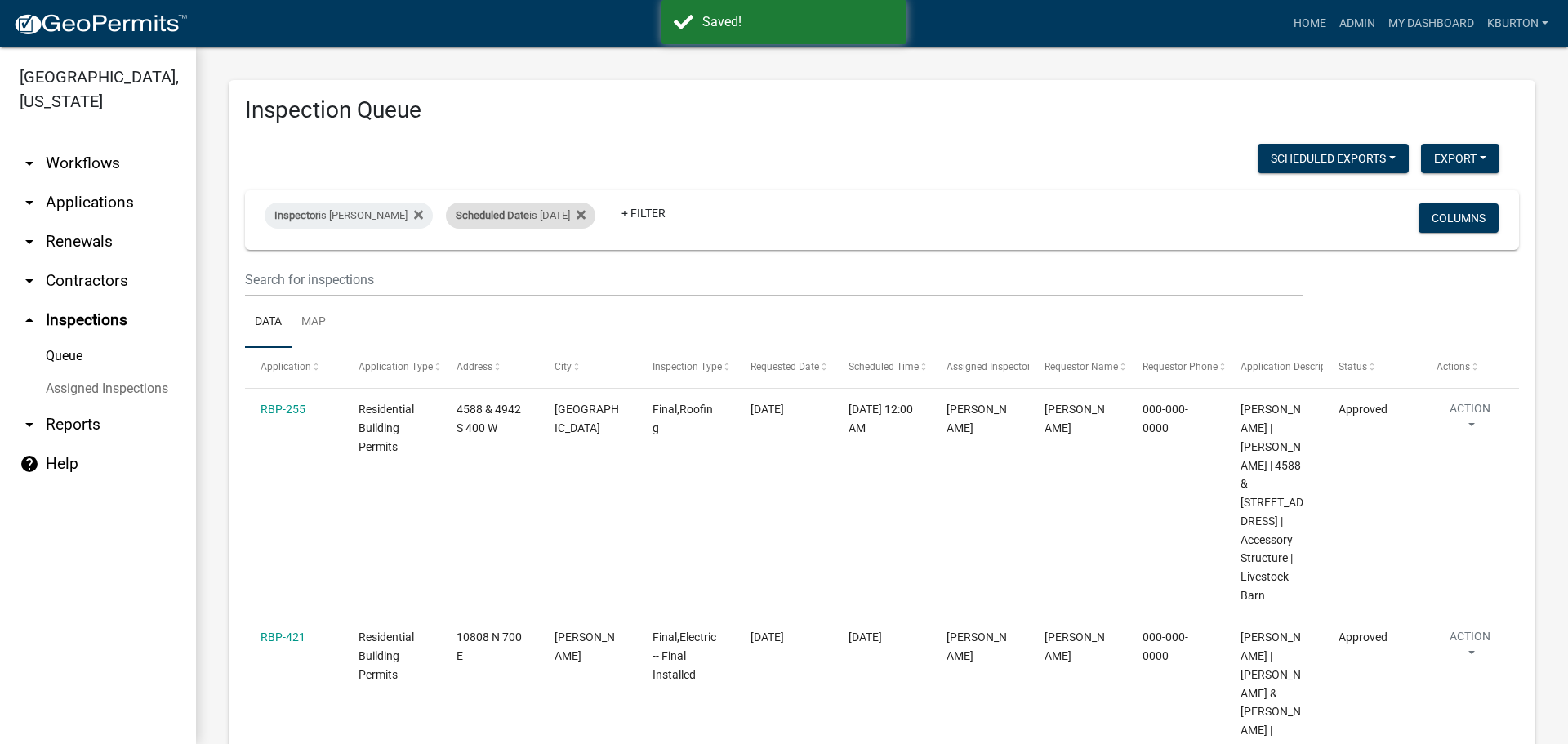
click at [532, 215] on div "Scheduled Date is [DATE]" at bounding box center [521, 216] width 150 height 27
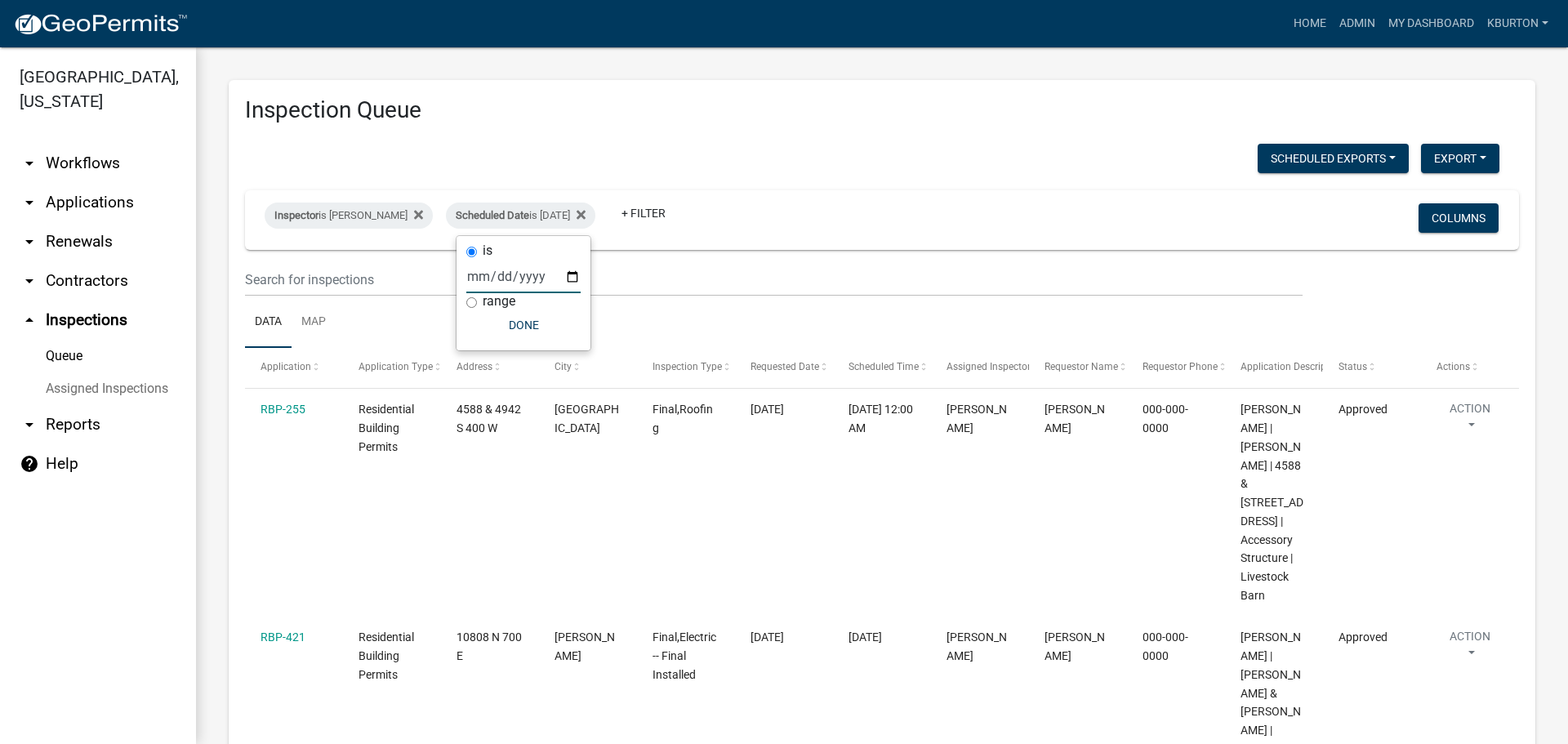
click at [575, 275] on input "[DATE]" at bounding box center [524, 275] width 115 height 33
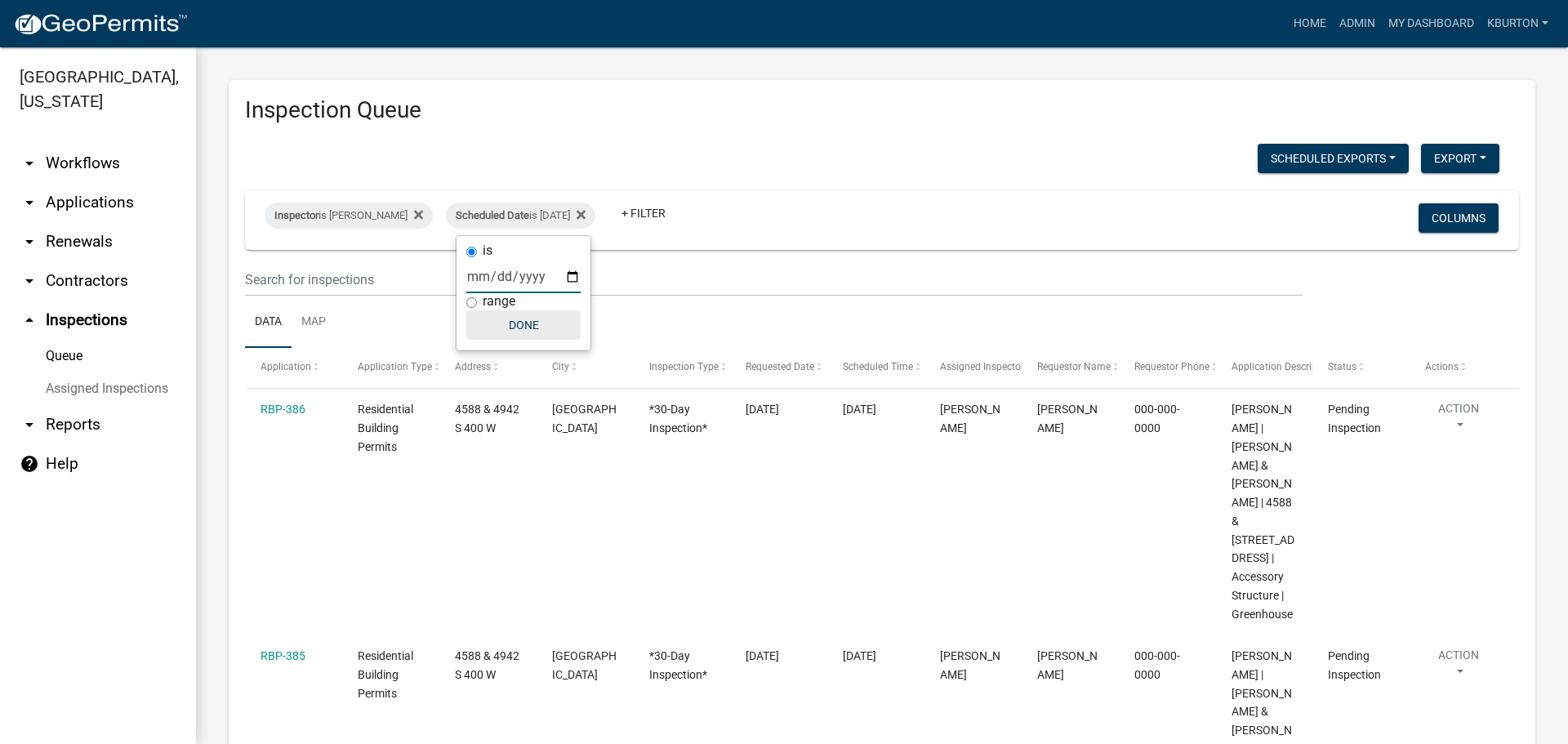
click at [526, 329] on button "Done" at bounding box center [524, 325] width 115 height 29
click at [1422, 214] on button "Columns" at bounding box center [1459, 218] width 80 height 29
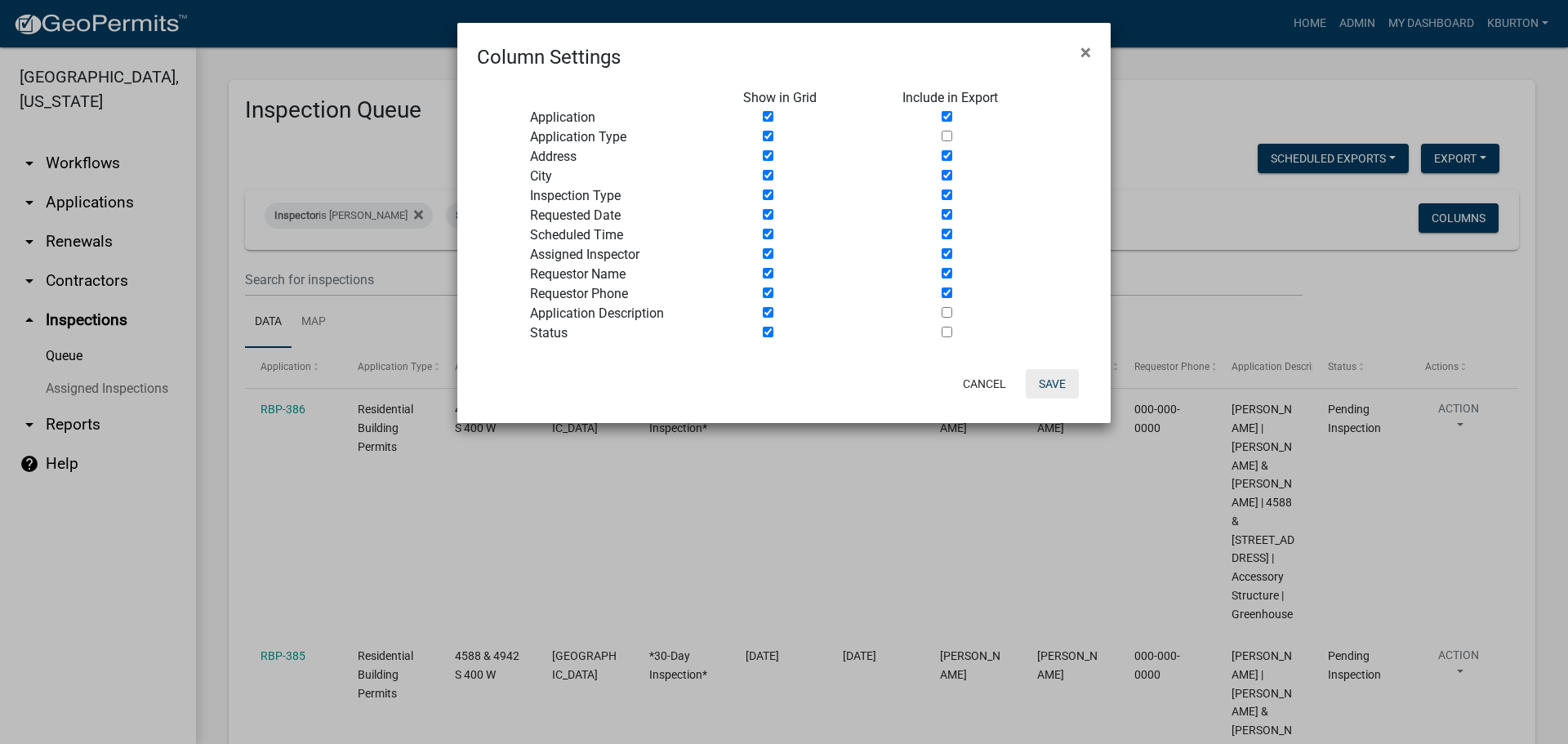
click at [1053, 382] on button "Save" at bounding box center [1053, 383] width 53 height 29
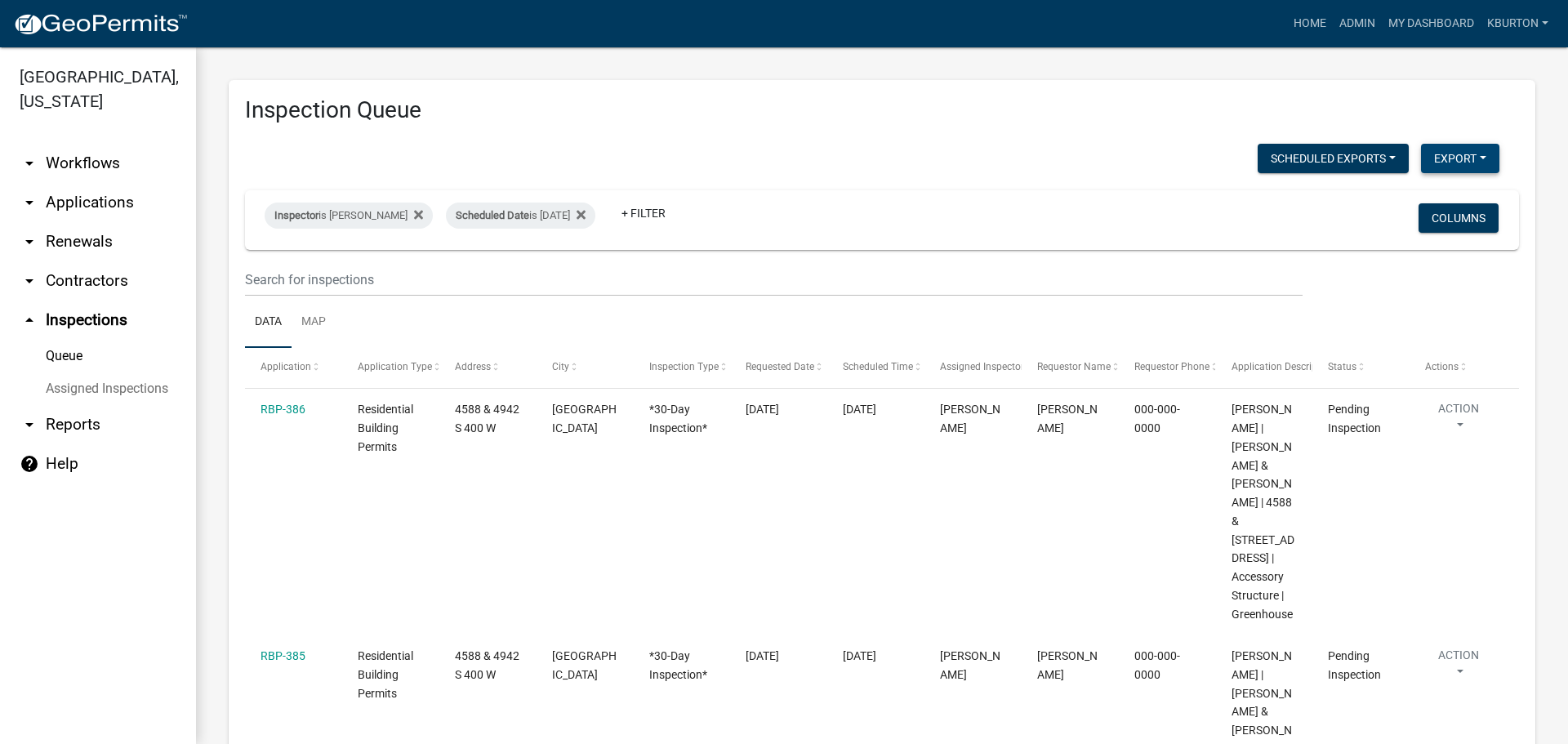
click at [1455, 153] on button "Export" at bounding box center [1460, 158] width 79 height 29
click at [1416, 198] on button "Excel Format (.xlsx)" at bounding box center [1423, 201] width 152 height 39
